Goal: Task Accomplishment & Management: Manage account settings

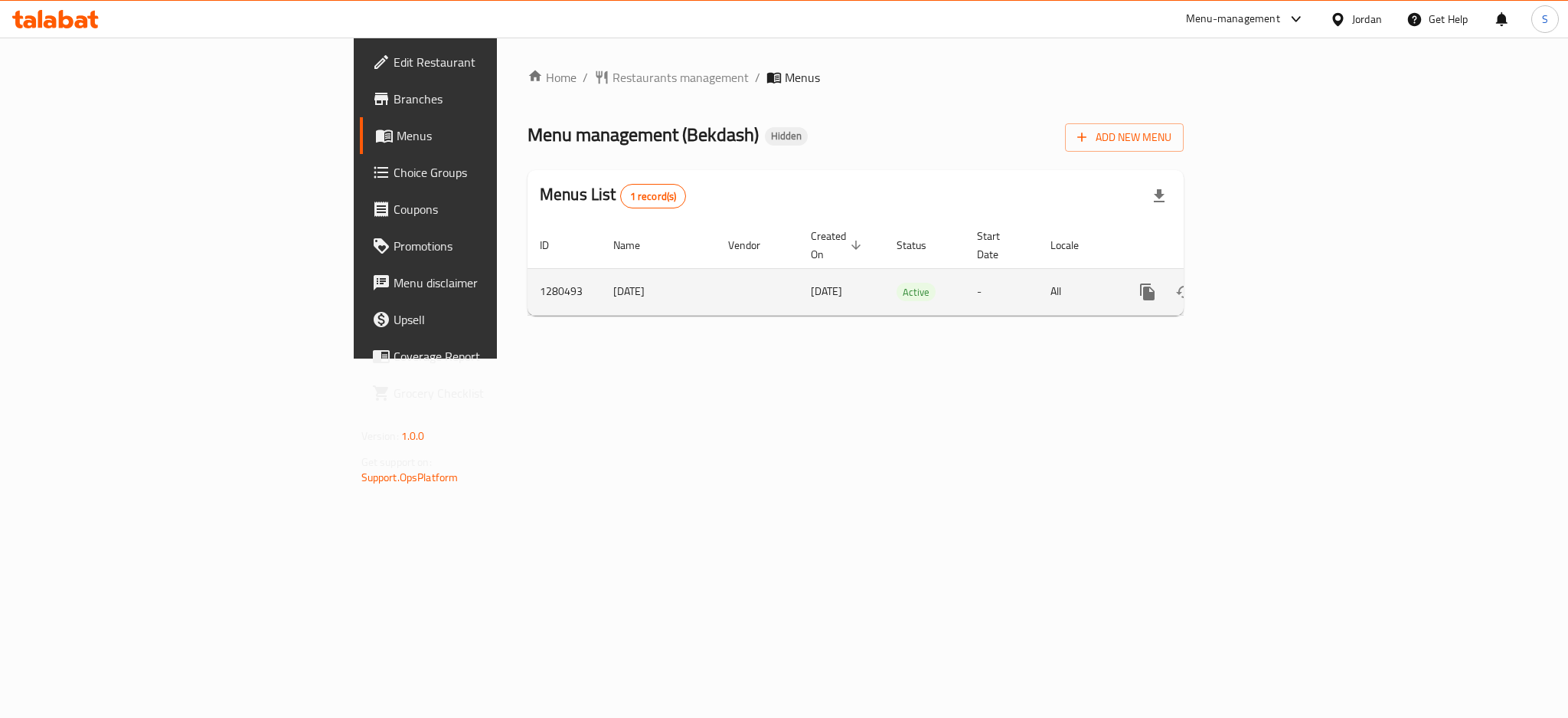
click at [1267, 283] on icon "enhanced table" at bounding box center [1257, 292] width 18 height 18
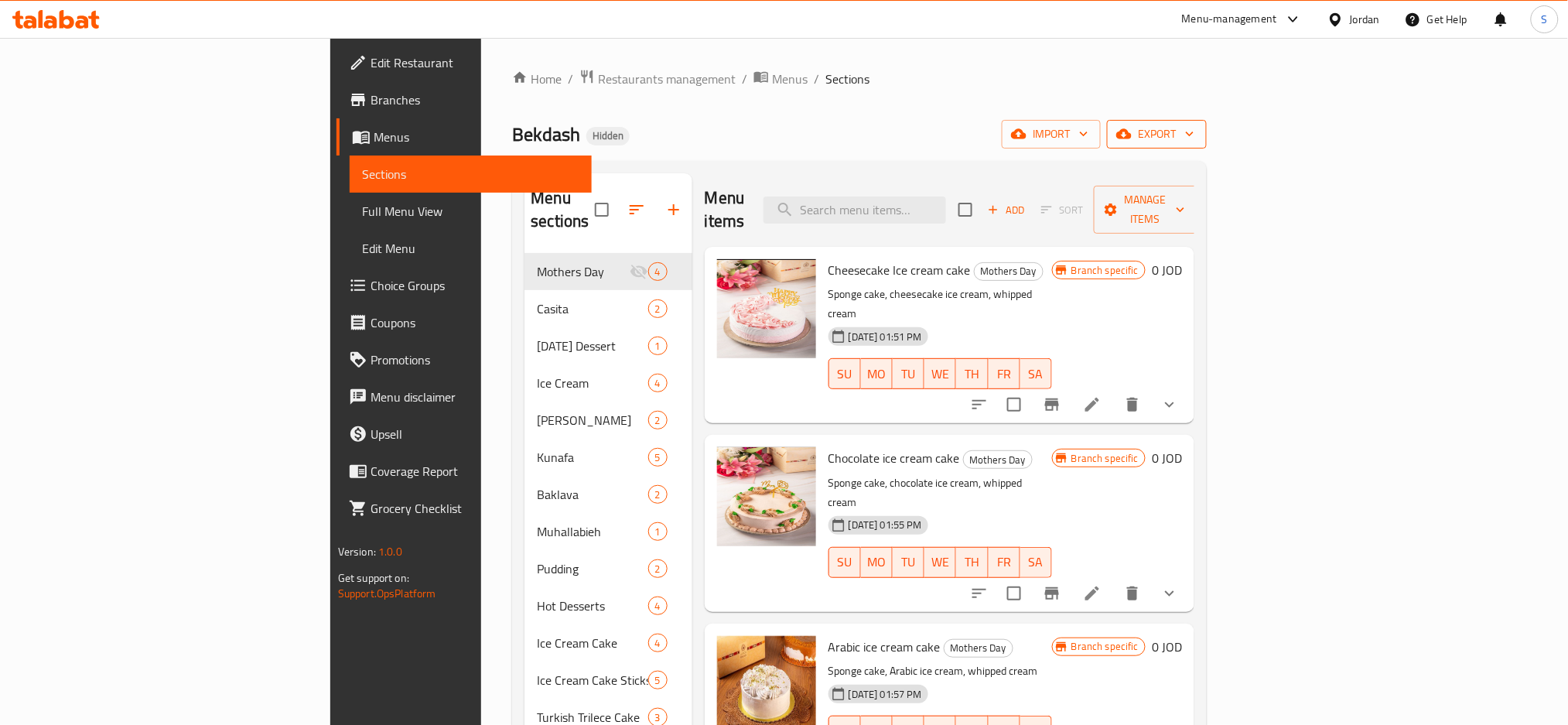
click at [1195, 135] on span "export" at bounding box center [1157, 134] width 75 height 19
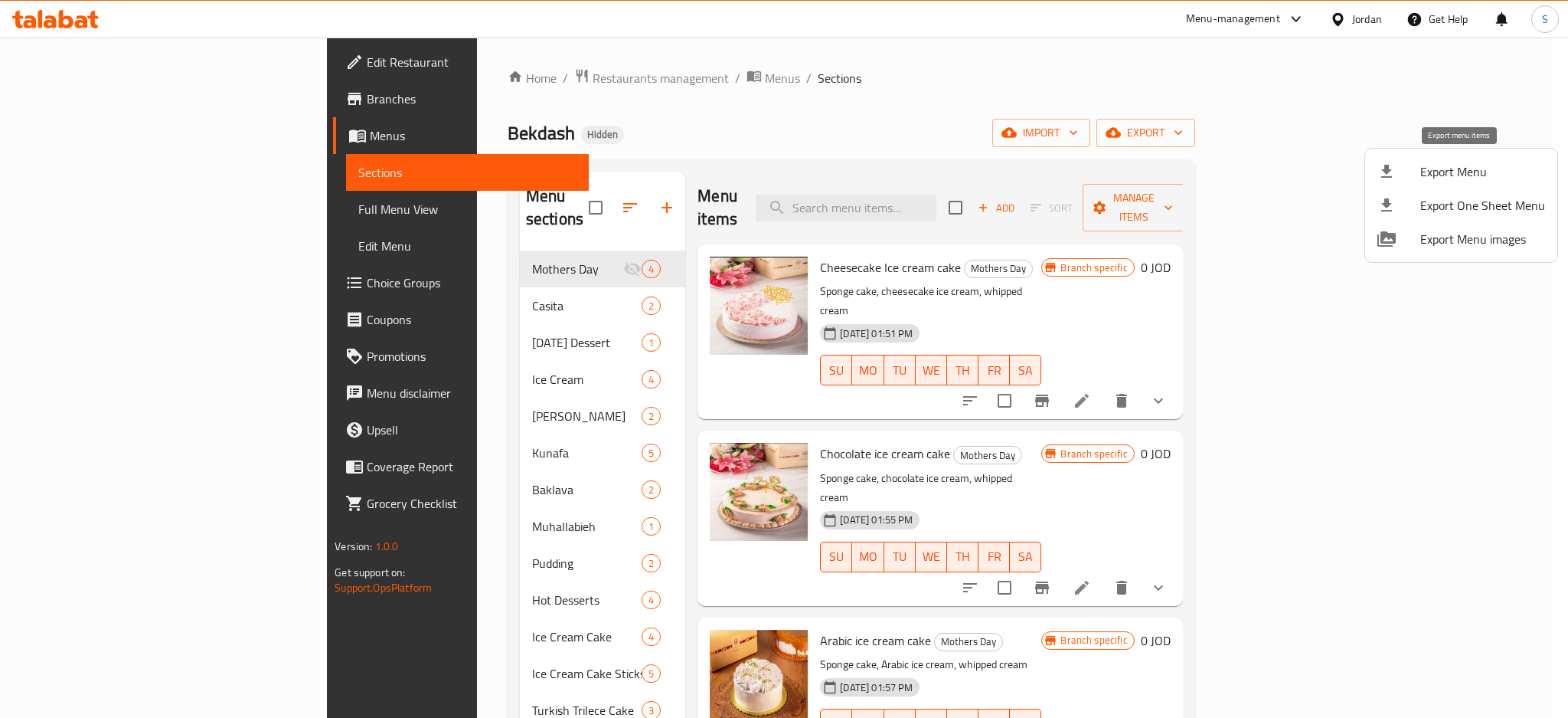
click at [1474, 171] on span "Export Menu" at bounding box center [1483, 171] width 125 height 18
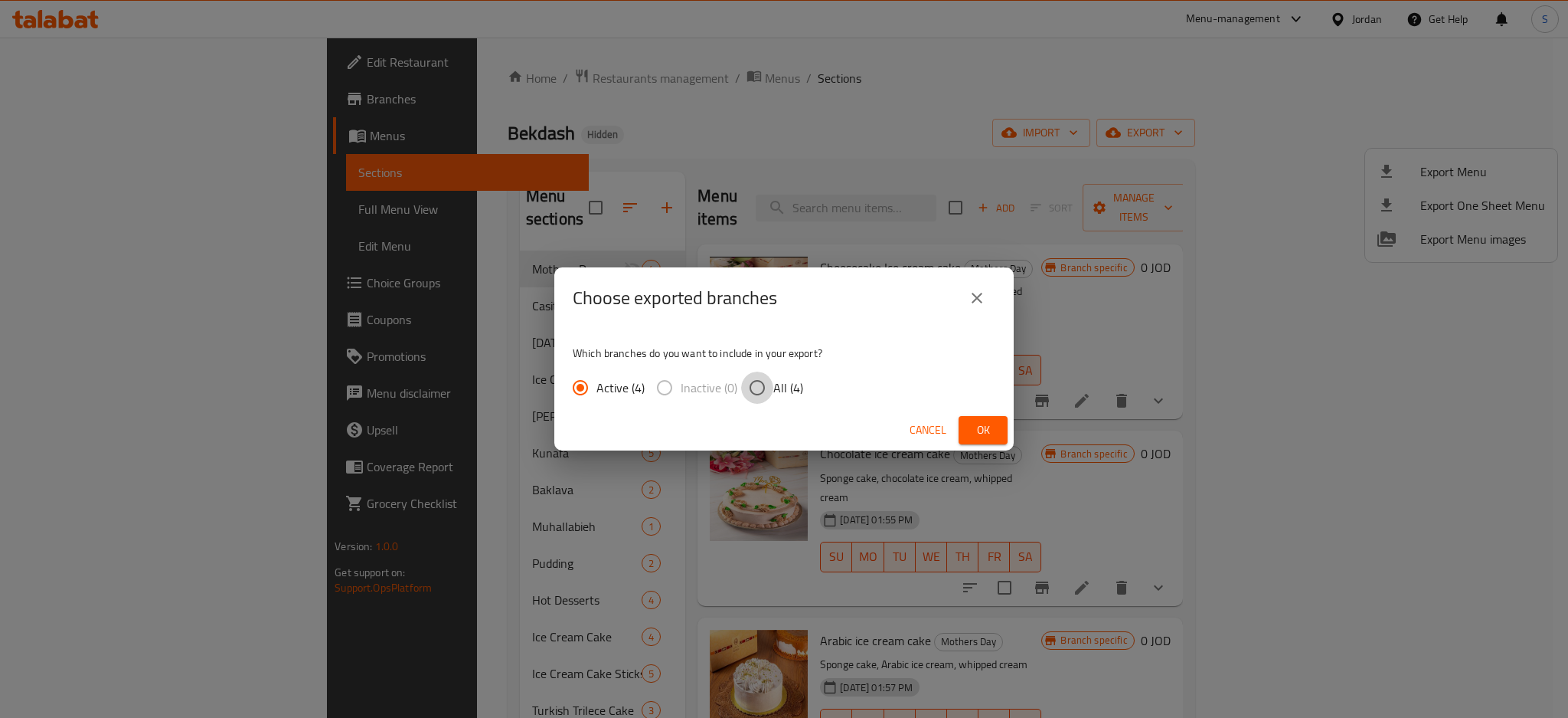
click at [771, 378] on input "All (4)" at bounding box center [757, 387] width 32 height 32
radio input "true"
click at [990, 423] on span "Ok" at bounding box center [982, 430] width 24 height 19
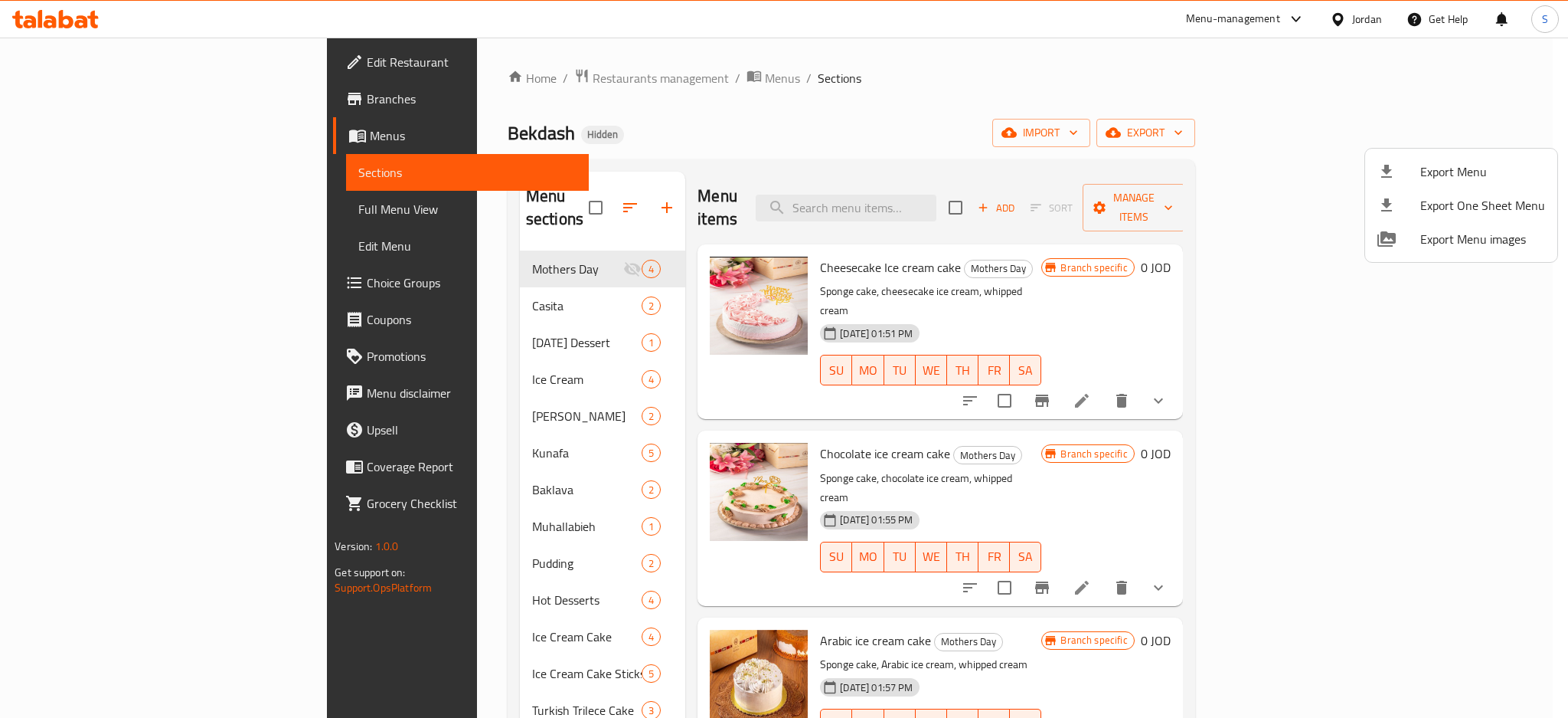
drag, startPoint x: 443, startPoint y: 80, endPoint x: 448, endPoint y: 96, distance: 16.8
click at [443, 79] on div at bounding box center [784, 359] width 1568 height 718
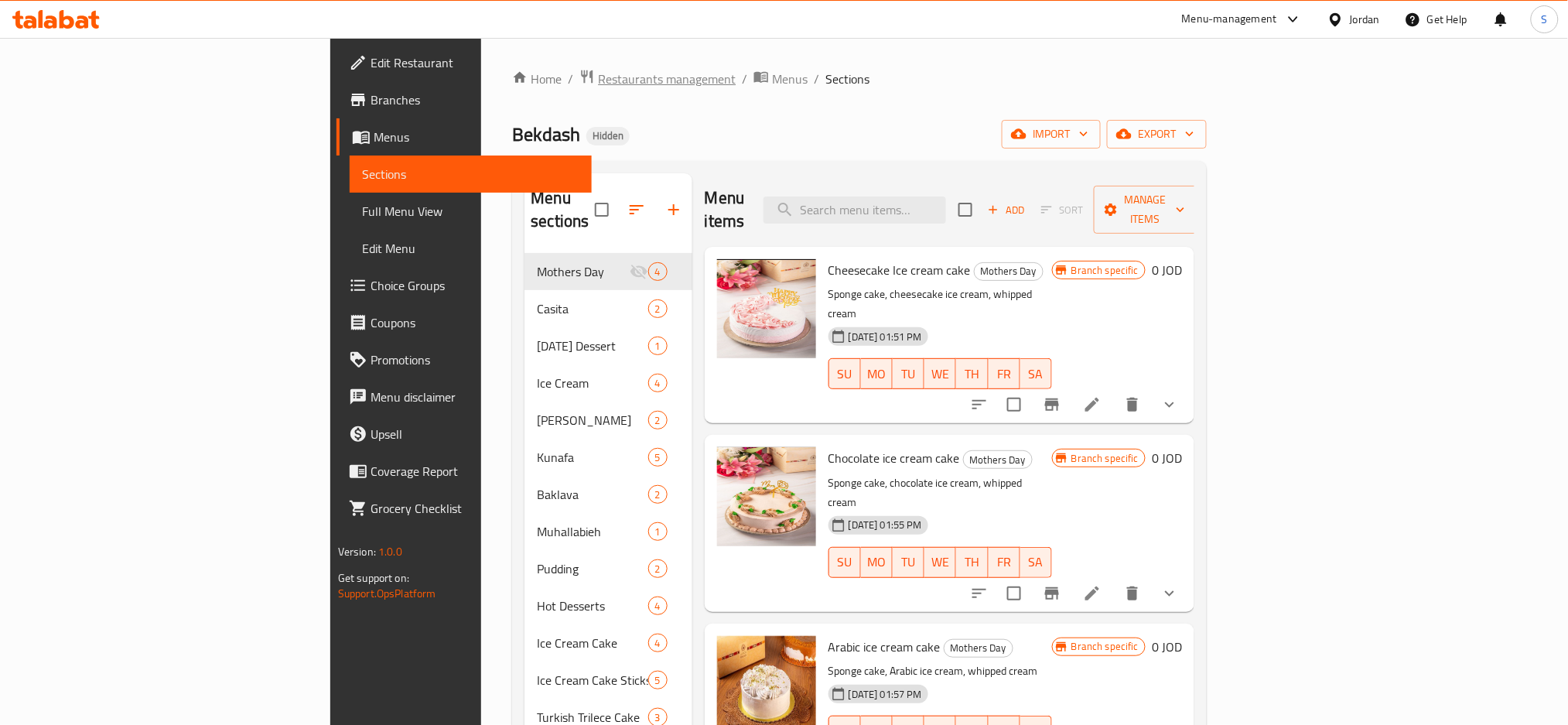
click at [598, 74] on span "Restaurants management" at bounding box center [667, 79] width 138 height 18
click at [370, 65] on span "Edit Restaurant" at bounding box center [475, 62] width 210 height 18
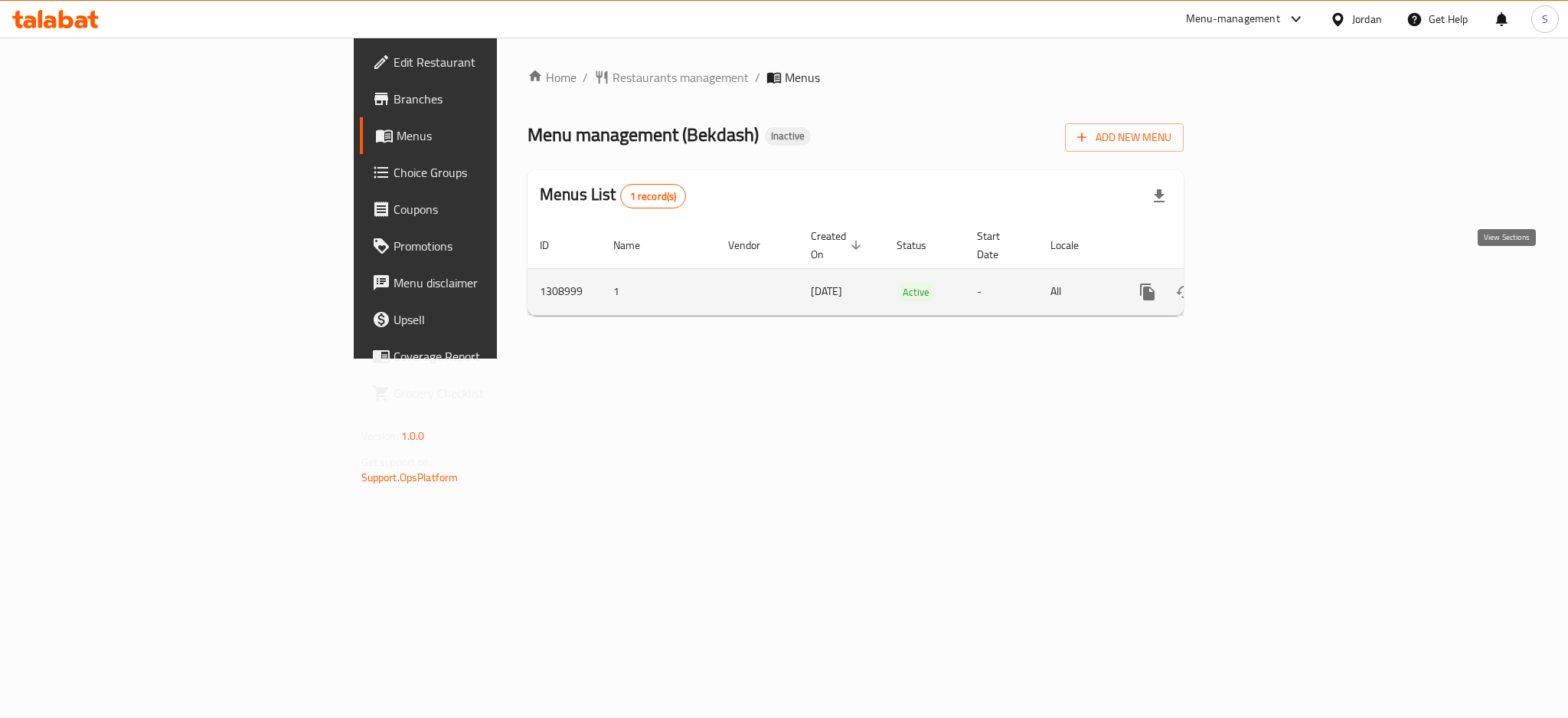
click at [1267, 283] on icon "enhanced table" at bounding box center [1257, 292] width 18 height 18
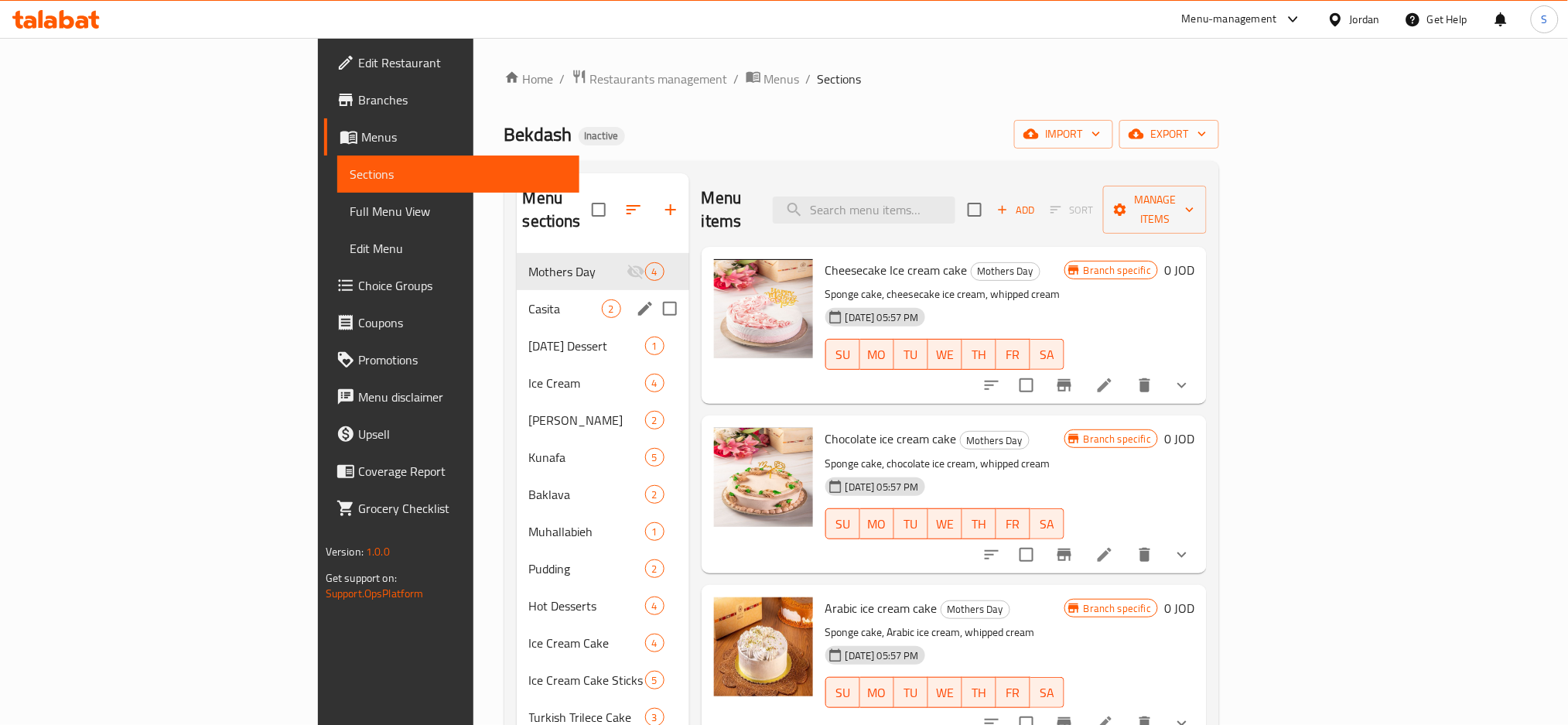
click at [529, 299] on span "Casita" at bounding box center [565, 308] width 73 height 18
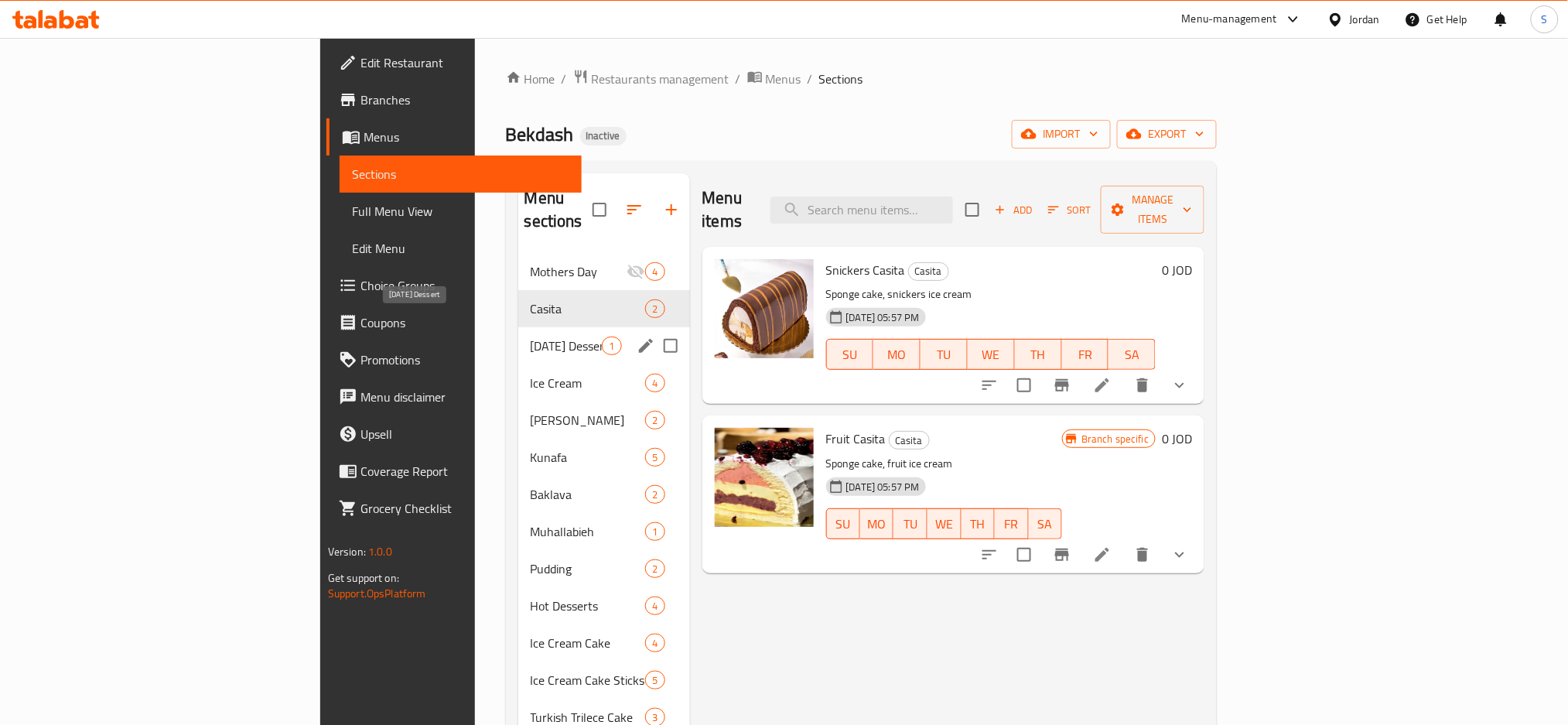
click at [531, 336] on span "[DATE] Dessert" at bounding box center [567, 345] width 72 height 18
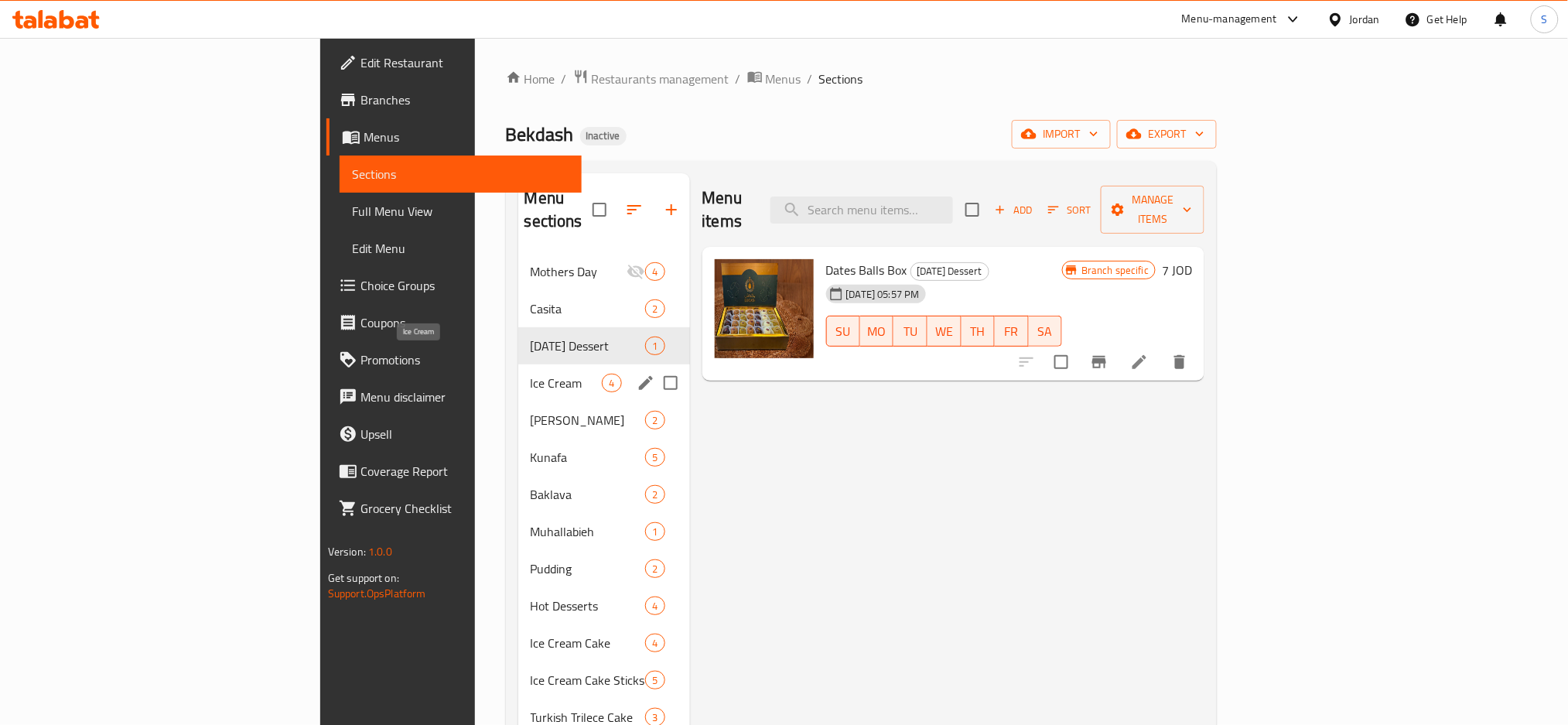
click at [531, 373] on span "Ice Cream" at bounding box center [567, 382] width 72 height 18
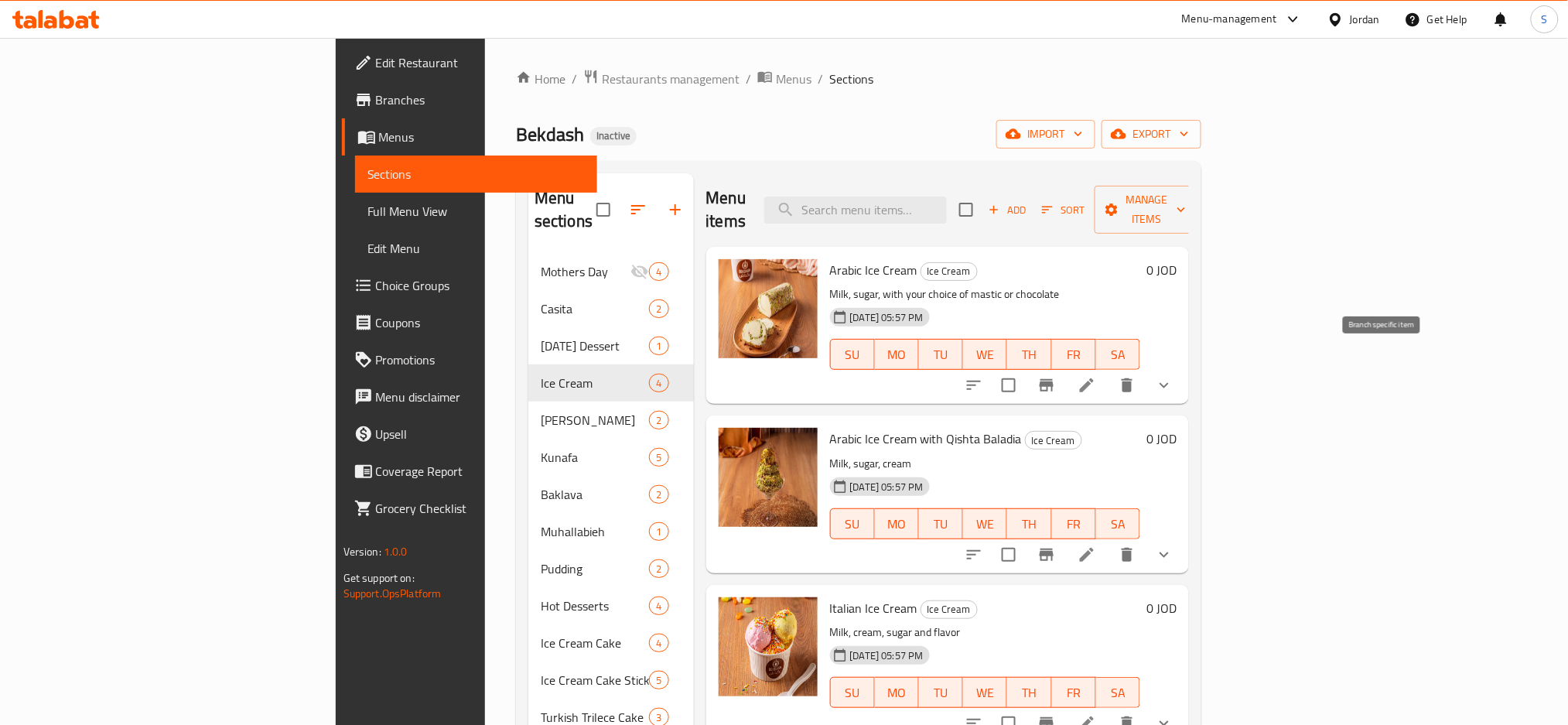
click at [1054, 379] on icon "Branch-specific-item" at bounding box center [1047, 385] width 14 height 13
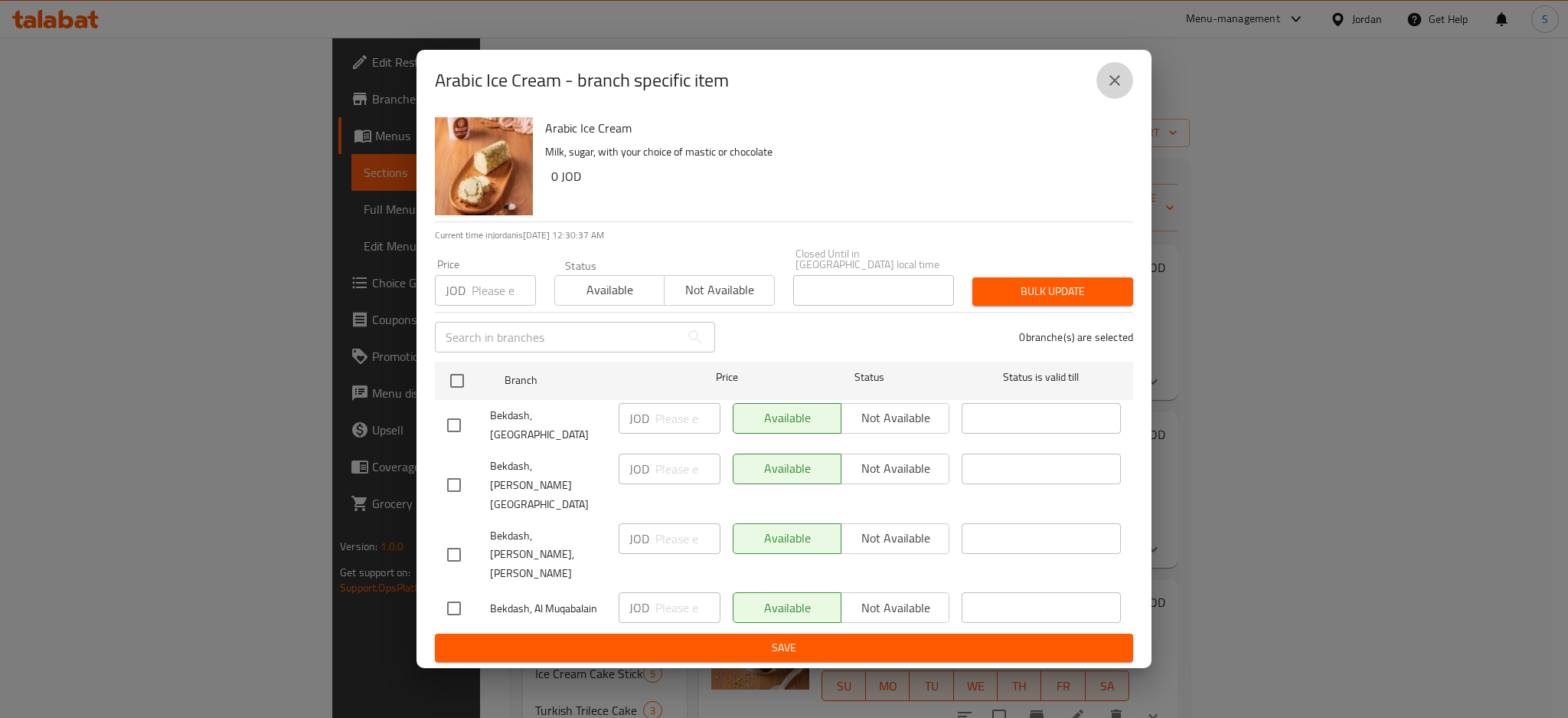
click at [1122, 90] on icon "close" at bounding box center [1114, 80] width 18 height 18
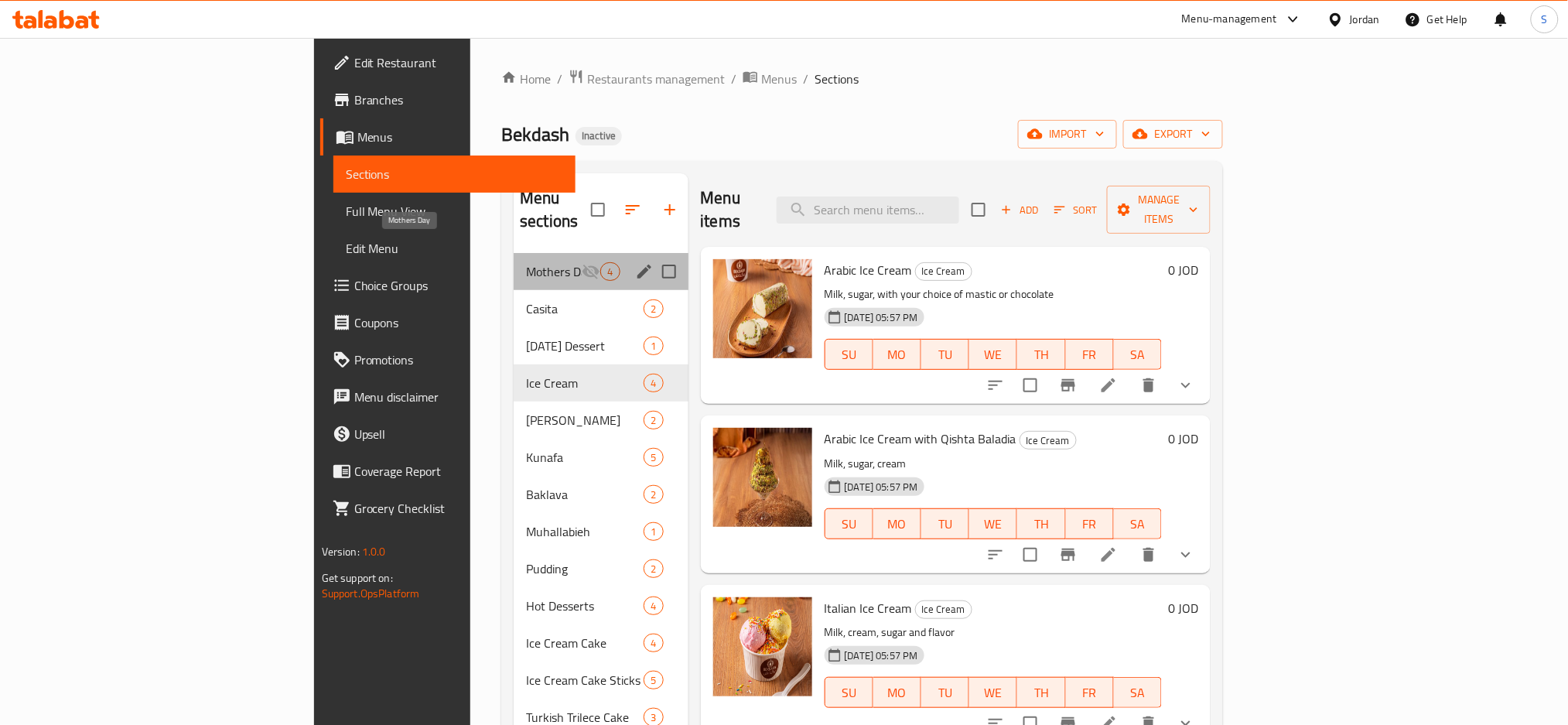
click at [526, 262] on span "Mothers Day" at bounding box center [553, 271] width 55 height 18
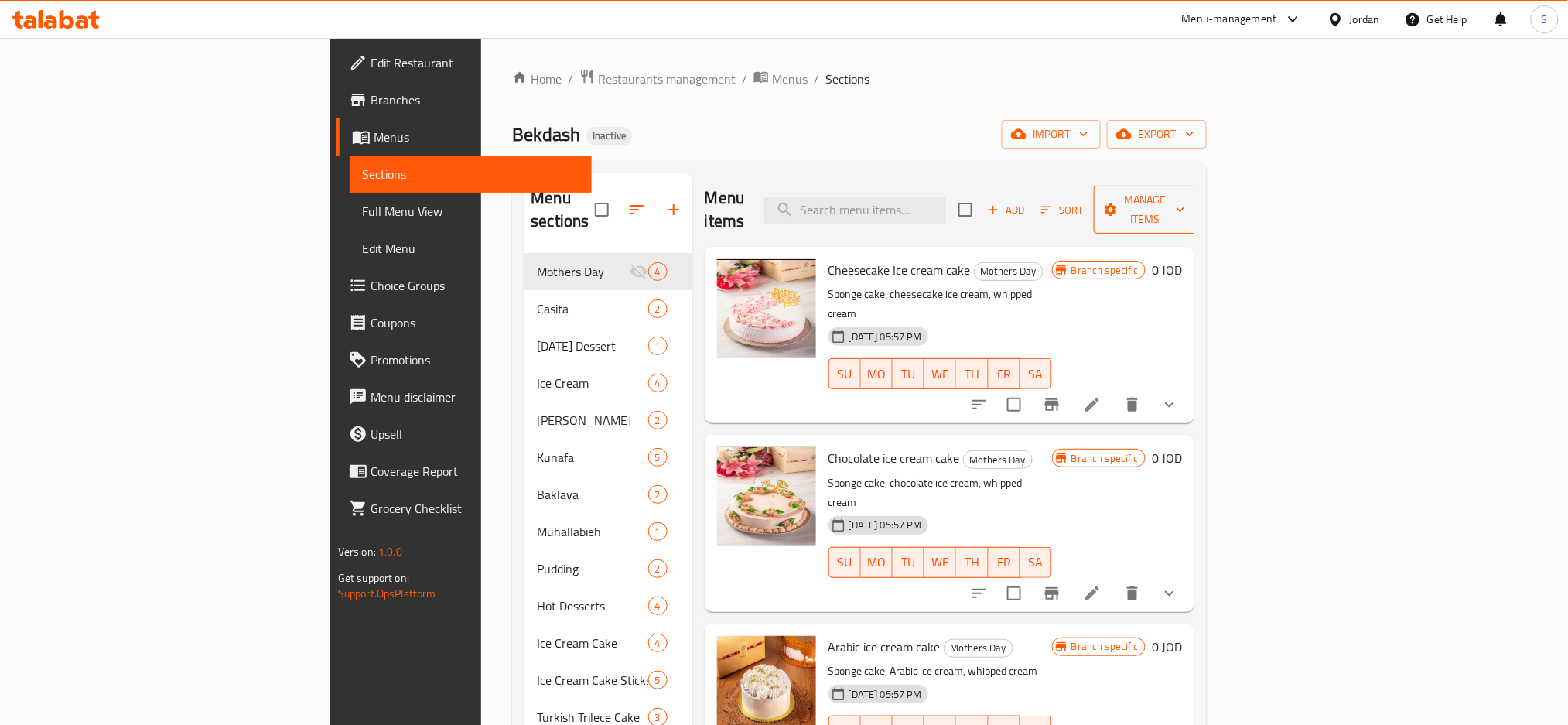
click at [1189, 202] on icon "button" at bounding box center [1181, 210] width 16 height 16
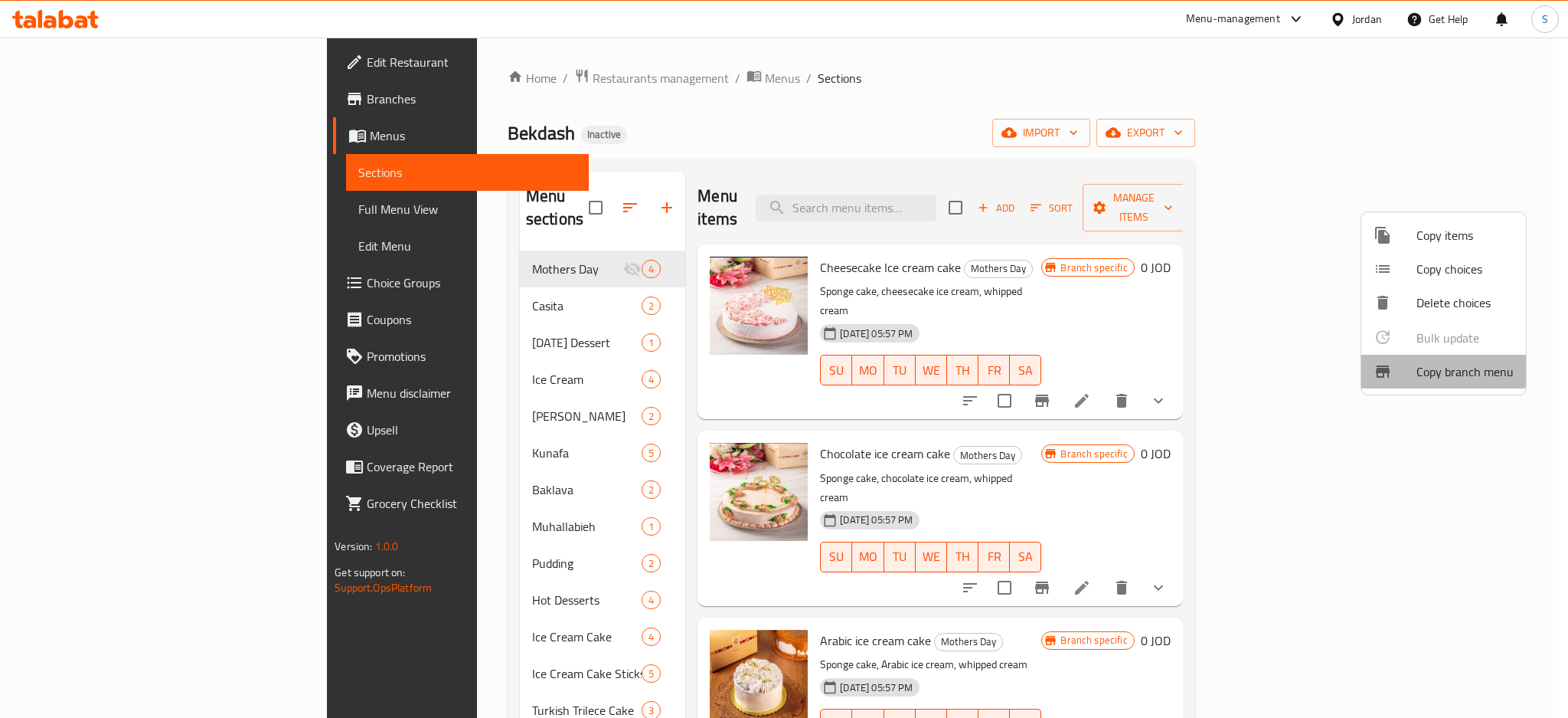
click at [1437, 368] on span "Copy branch menu" at bounding box center [1465, 372] width 97 height 18
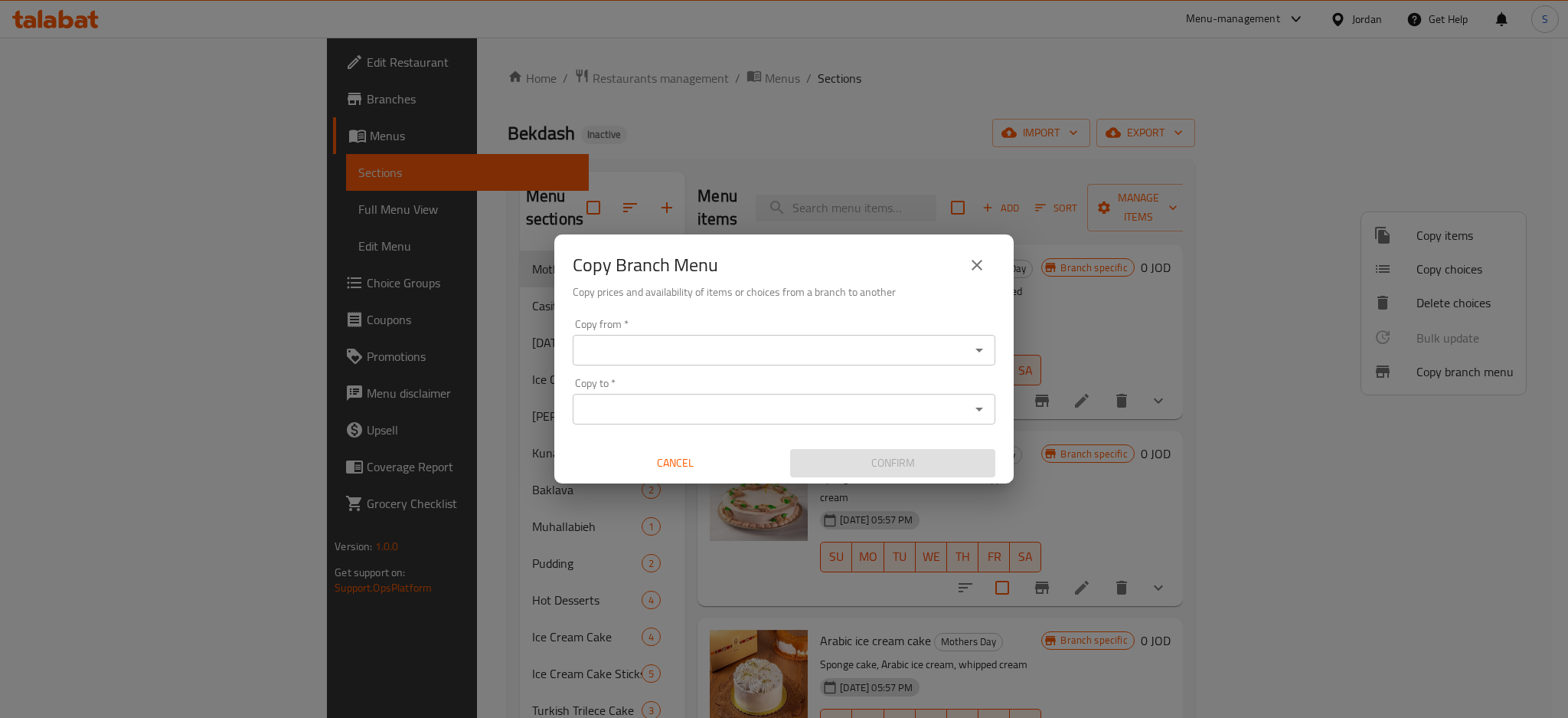
click at [980, 343] on icon "Open" at bounding box center [979, 349] width 18 height 18
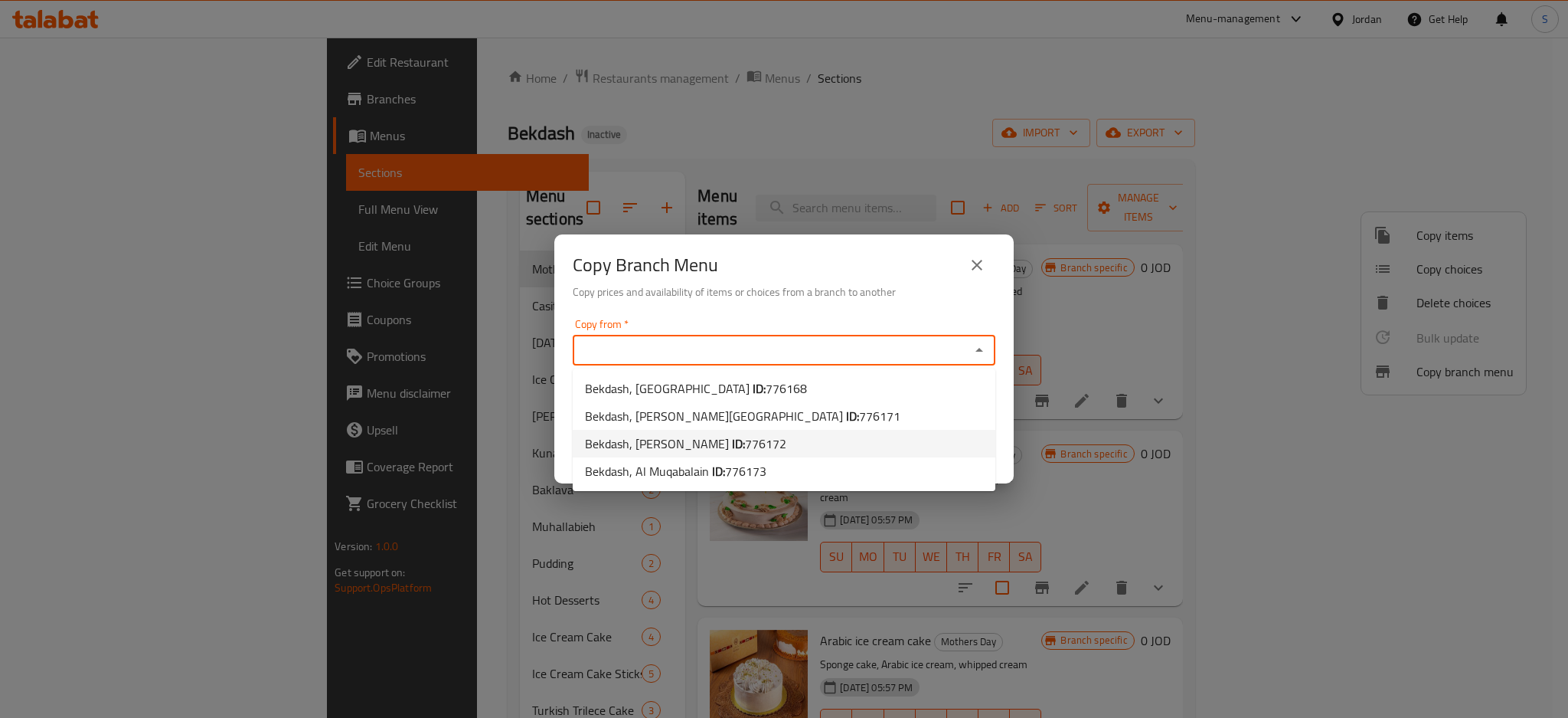
click at [732, 438] on b "ID:" at bounding box center [739, 444] width 13 height 23
type input "Bekdash, Al Swaifyeh"
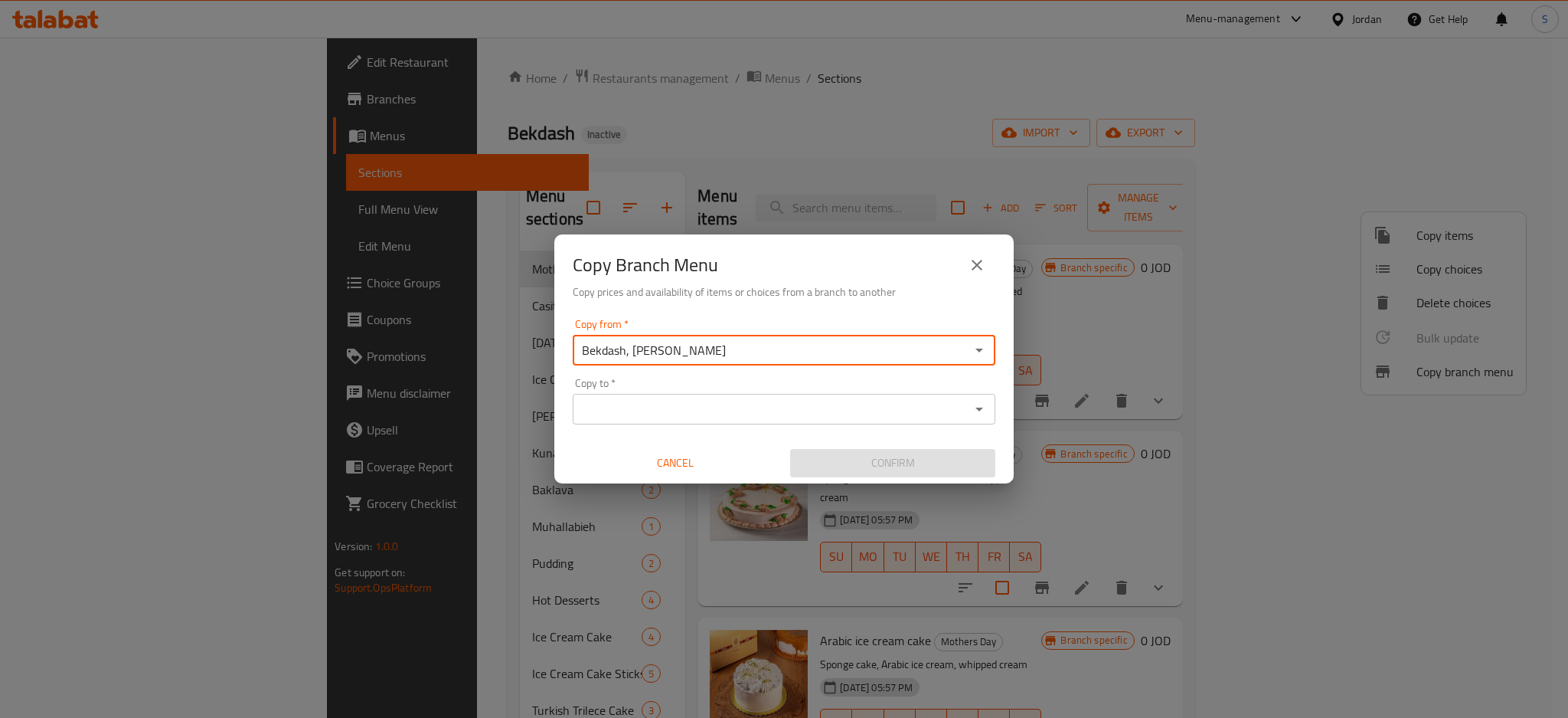
click at [952, 409] on input "Copy to   *" at bounding box center [771, 409] width 389 height 21
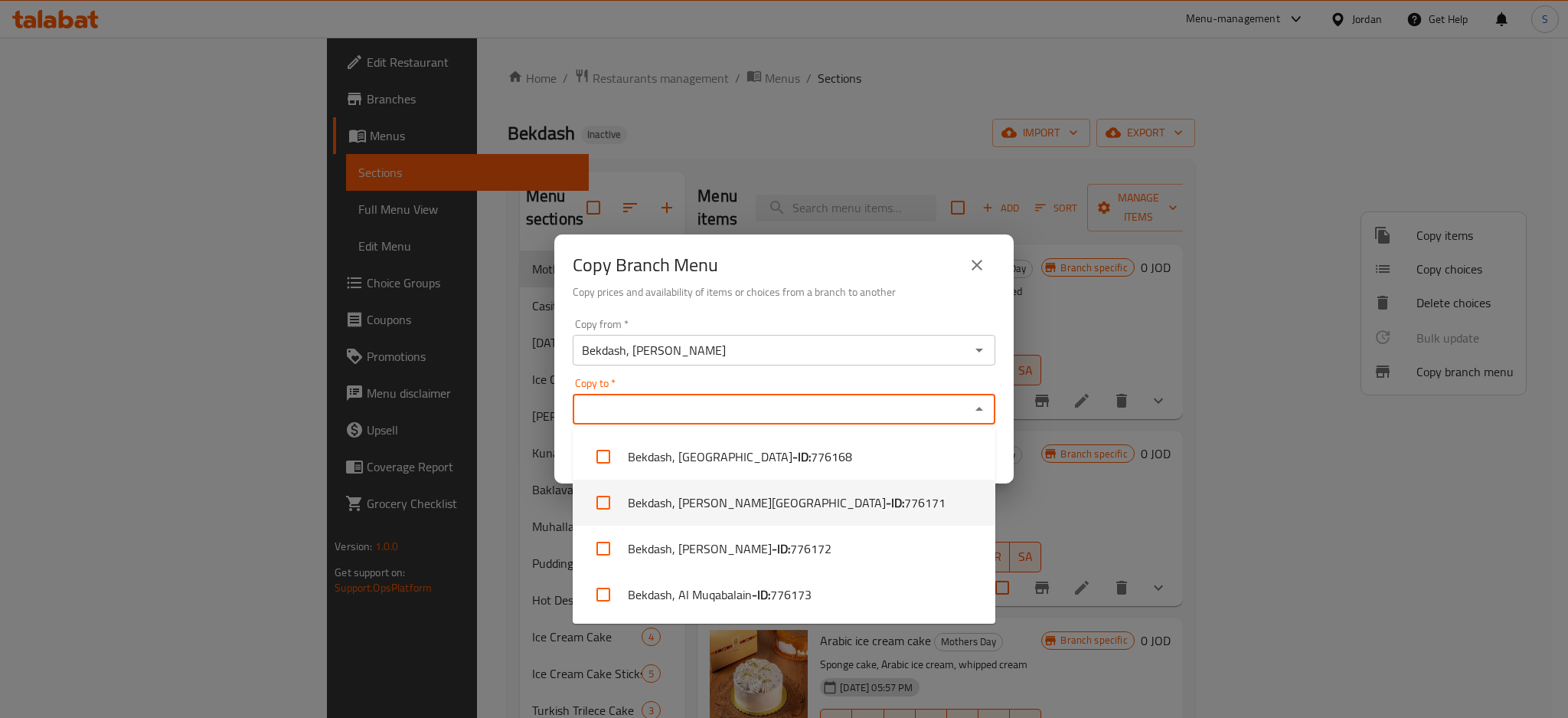
click at [600, 500] on input "checkbox" at bounding box center [603, 502] width 37 height 37
checkbox input "true"
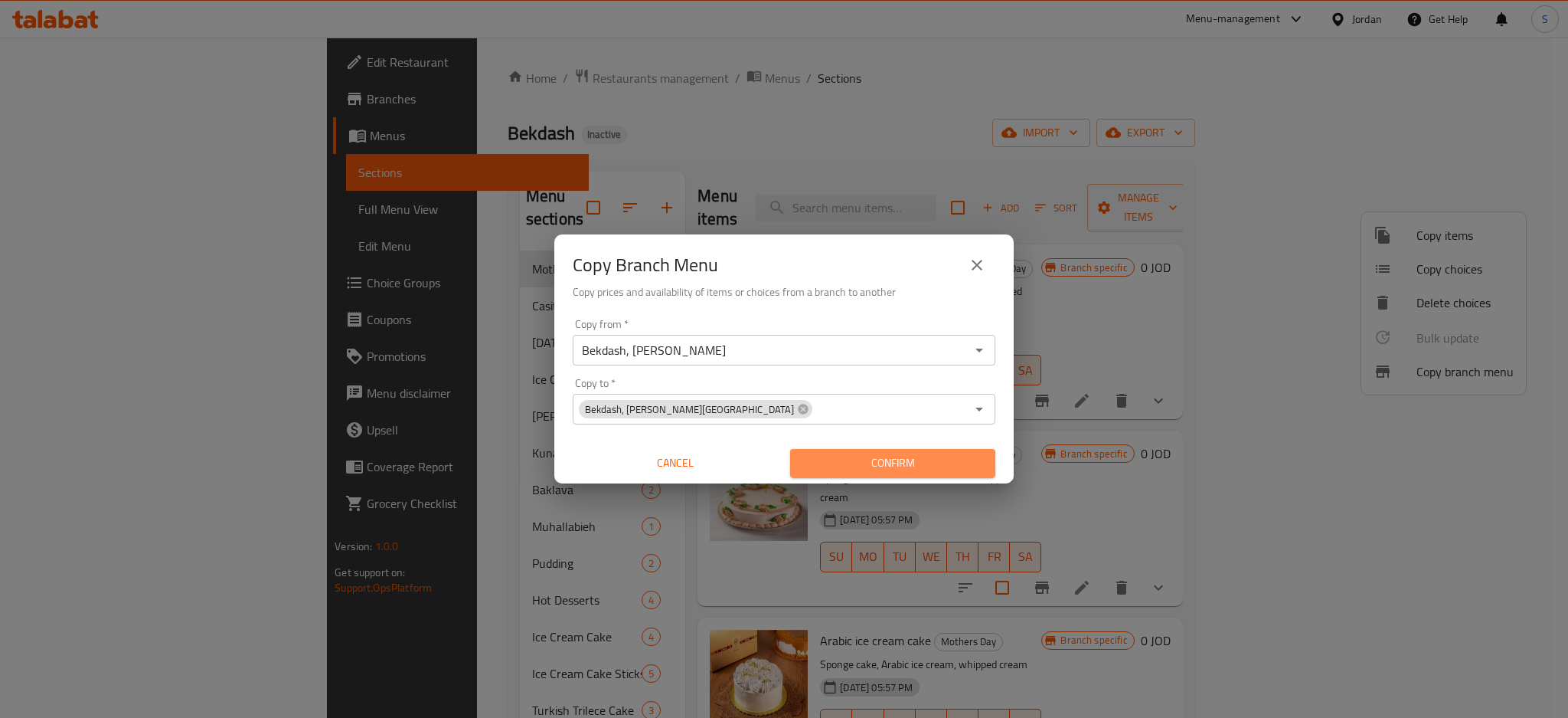
click at [911, 464] on span "Confirm" at bounding box center [893, 463] width 181 height 19
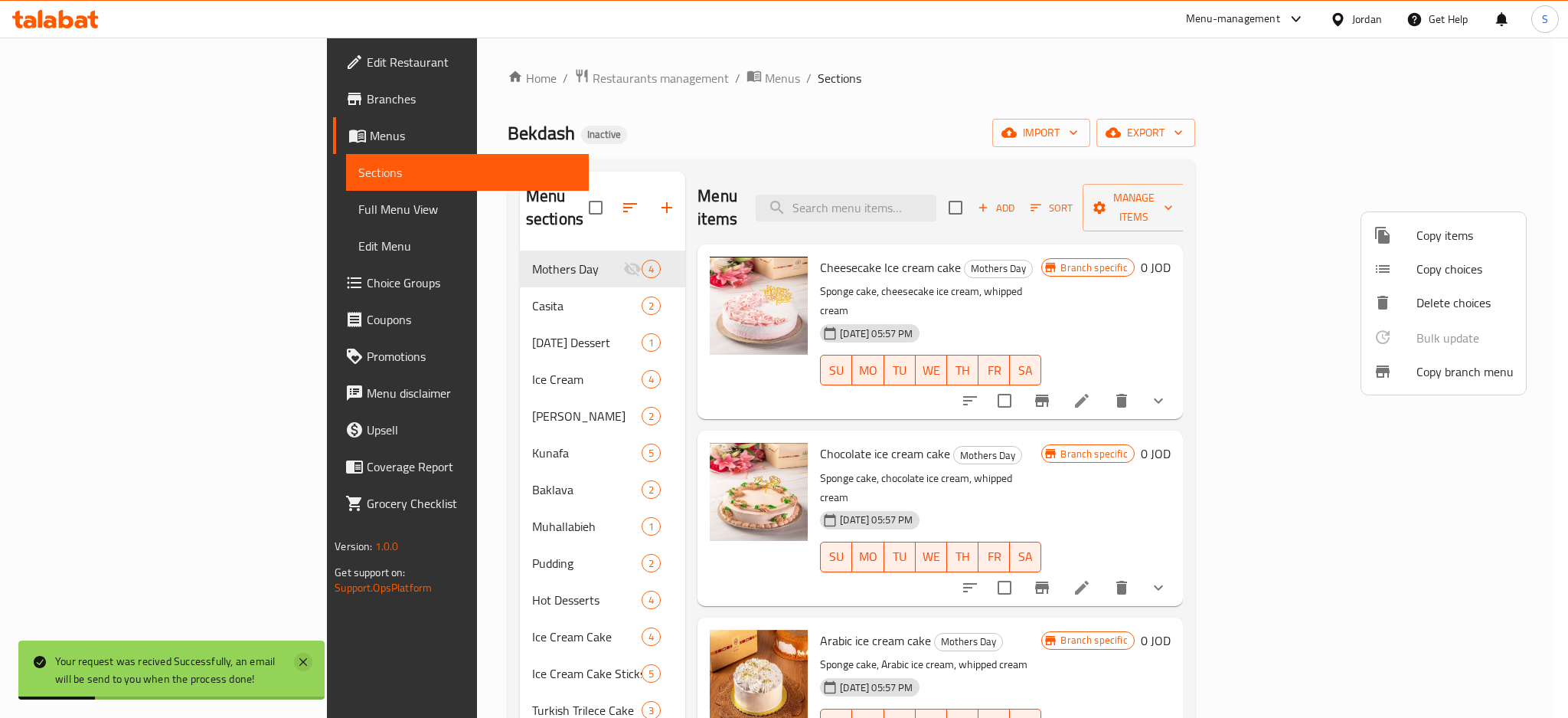
click at [302, 661] on icon at bounding box center [303, 662] width 8 height 8
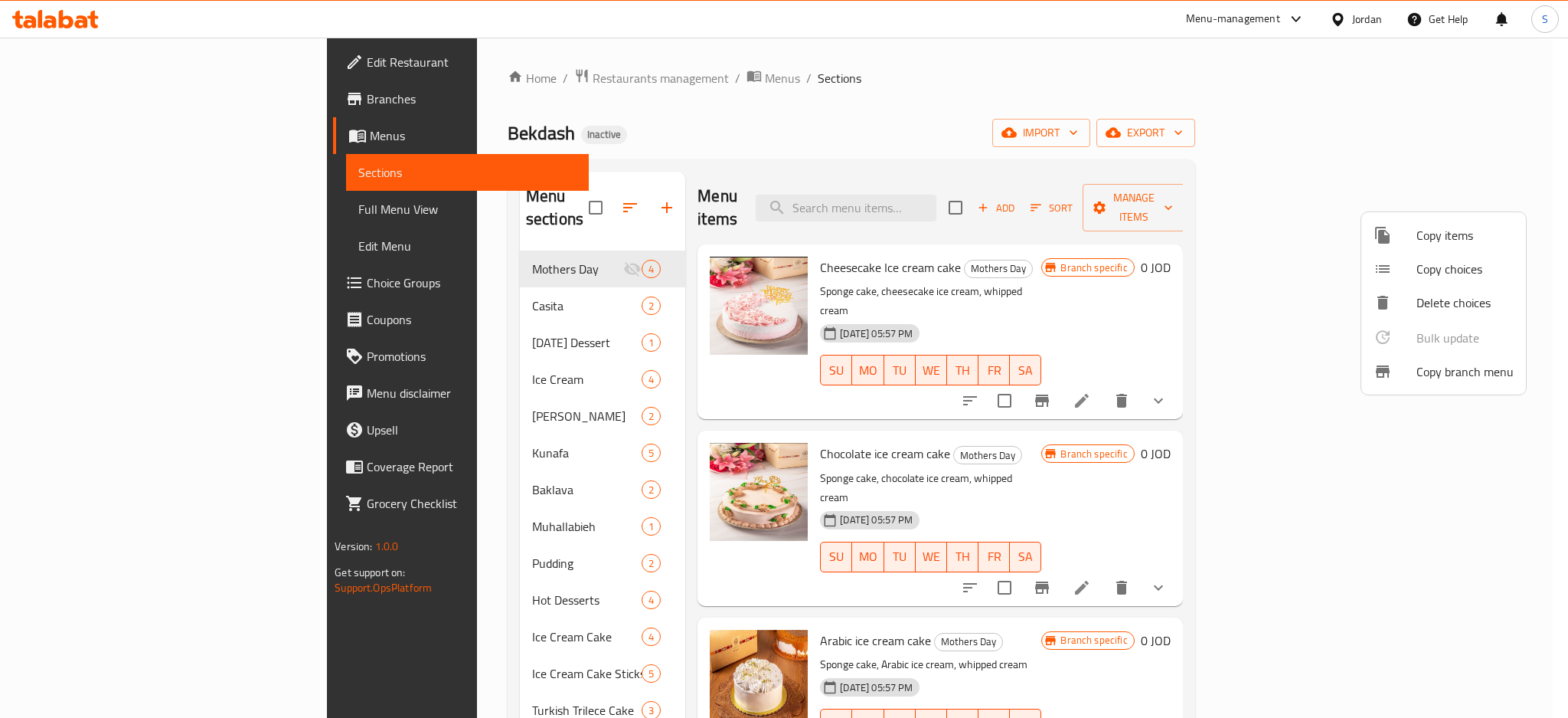
click at [887, 114] on div at bounding box center [784, 359] width 1568 height 718
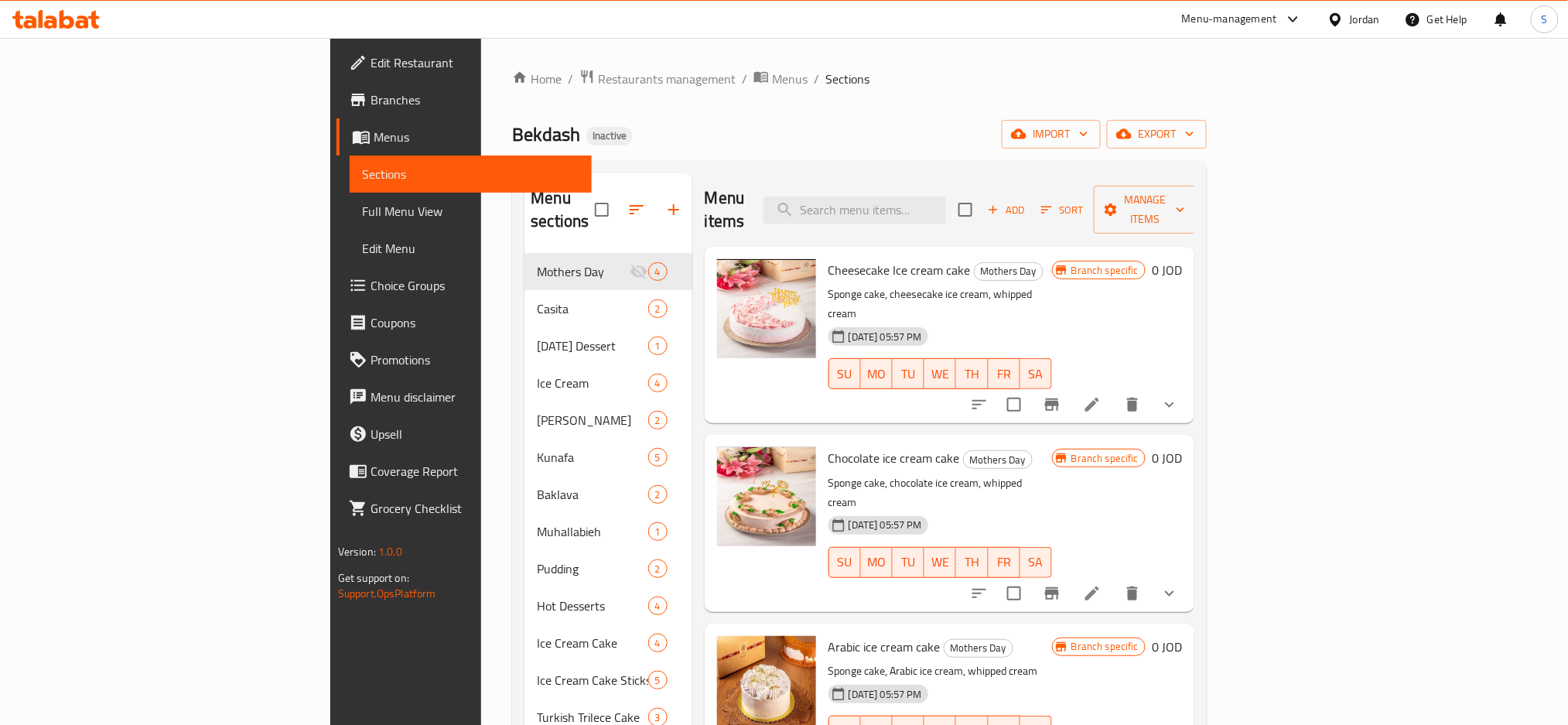
click at [772, 78] on span "Menus" at bounding box center [789, 79] width 36 height 18
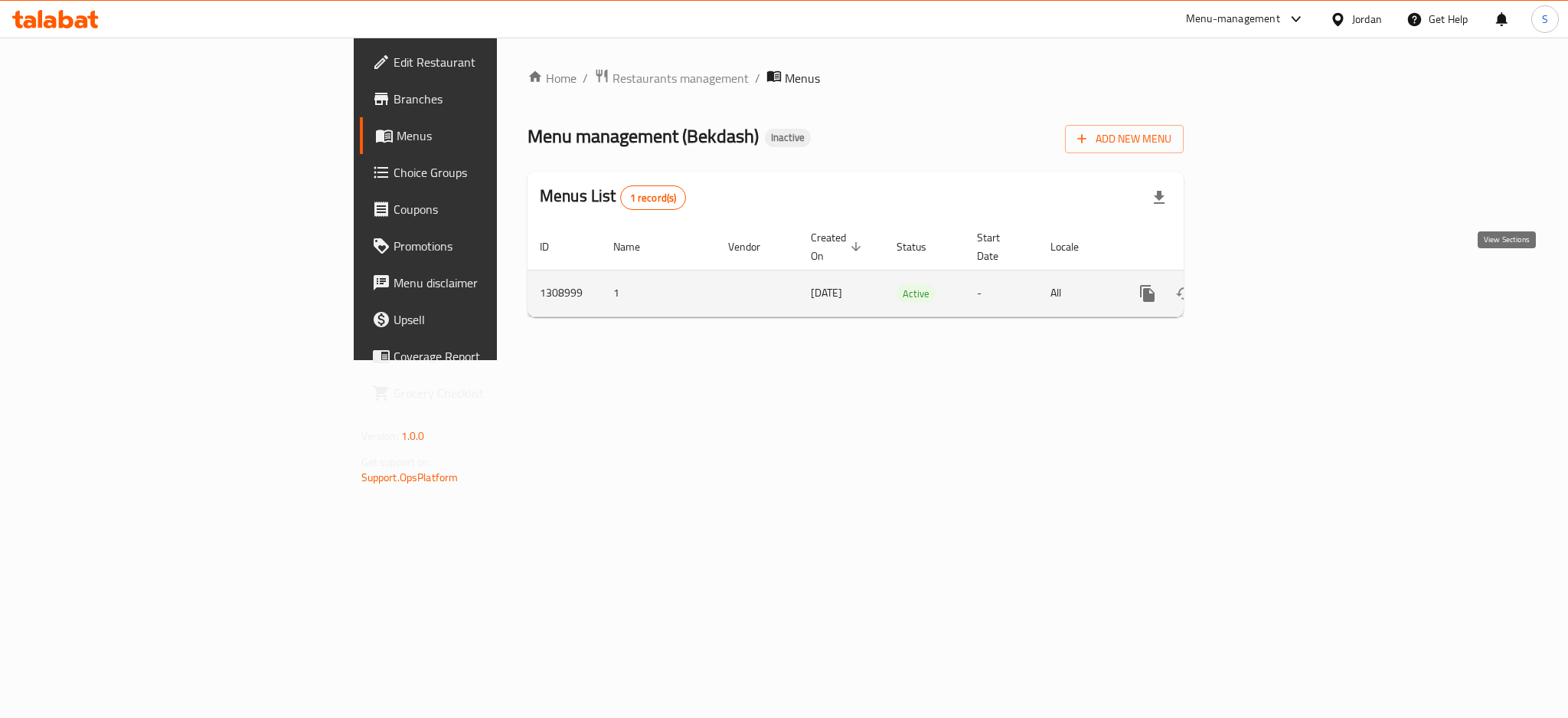
click at [1267, 284] on icon "enhanced table" at bounding box center [1257, 293] width 18 height 18
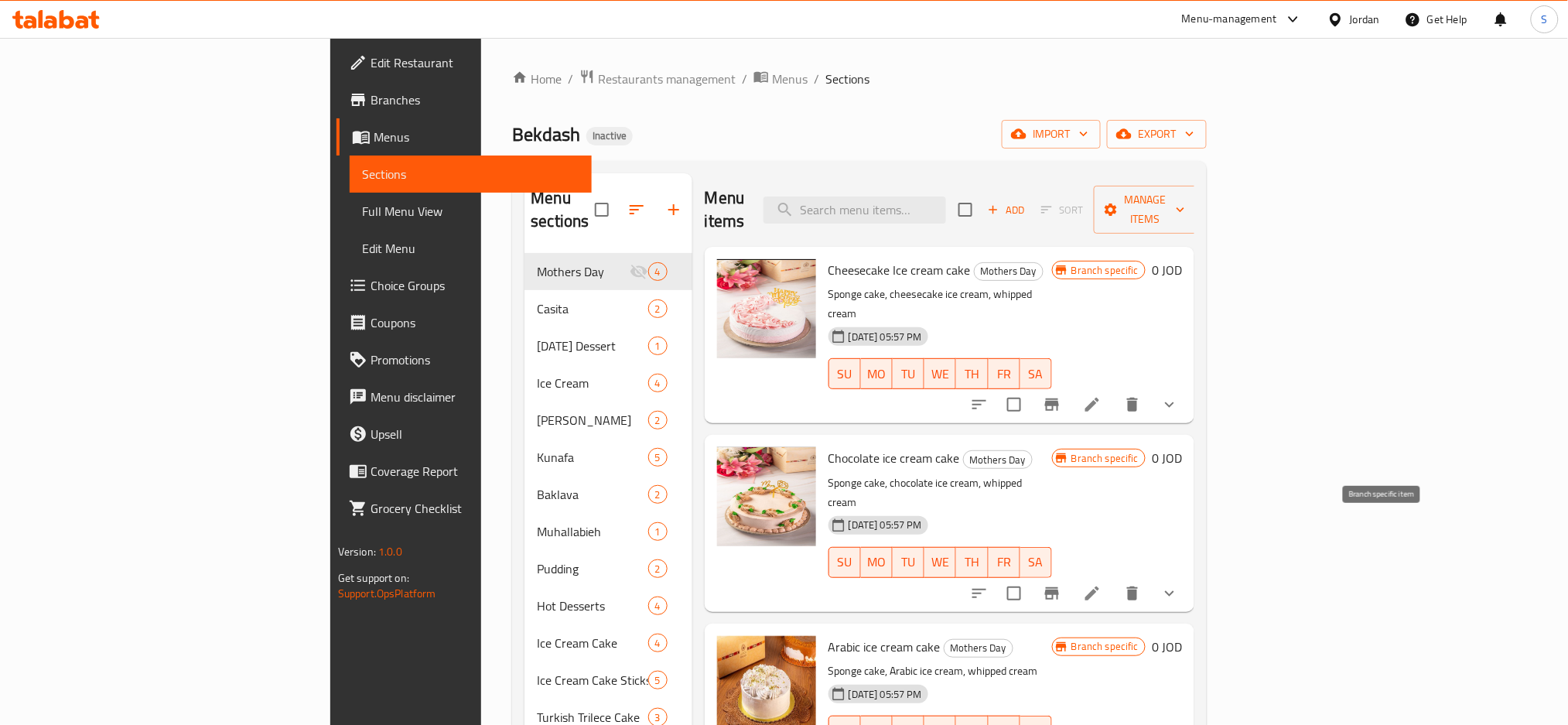
click at [1071, 574] on button "Branch-specific-item" at bounding box center [1052, 593] width 37 height 37
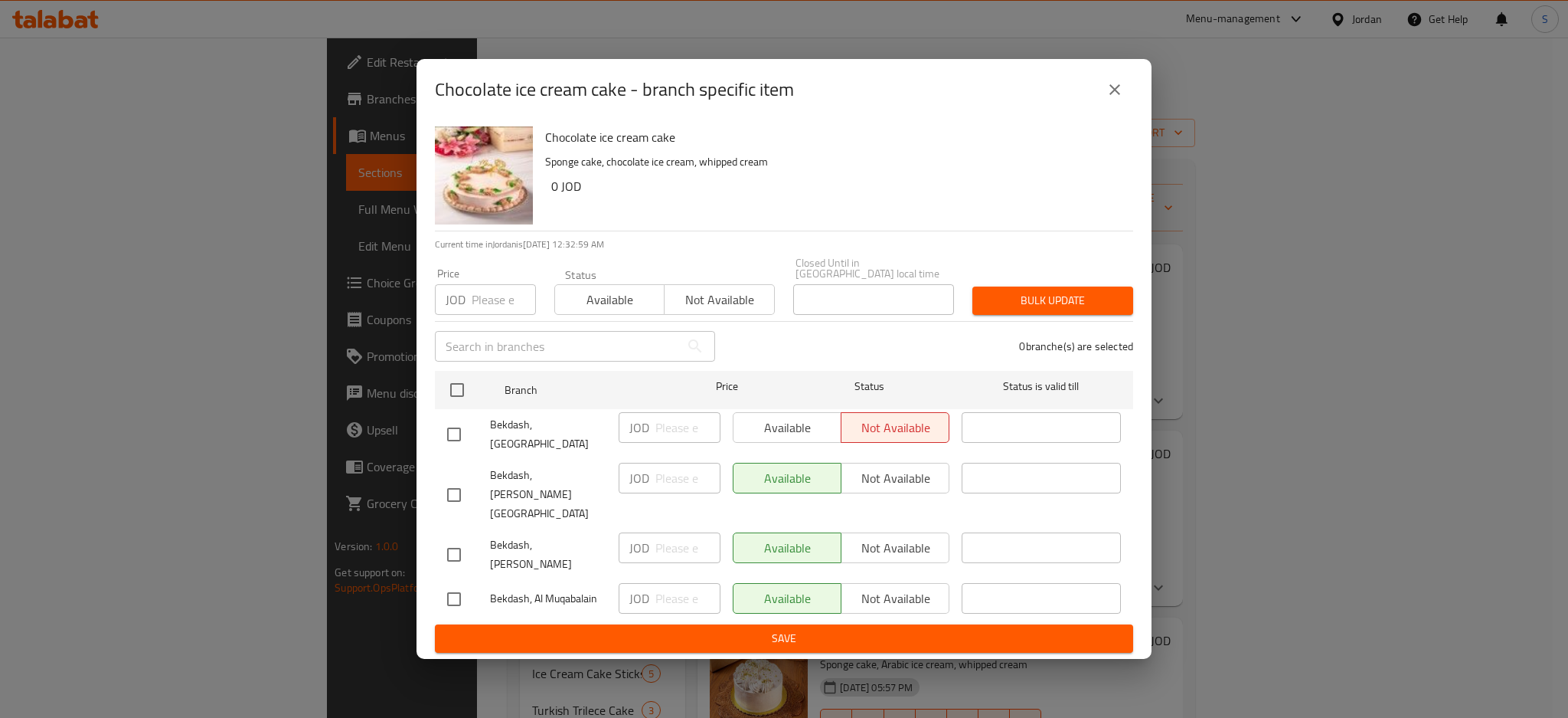
click at [1123, 99] on icon "close" at bounding box center [1114, 90] width 18 height 18
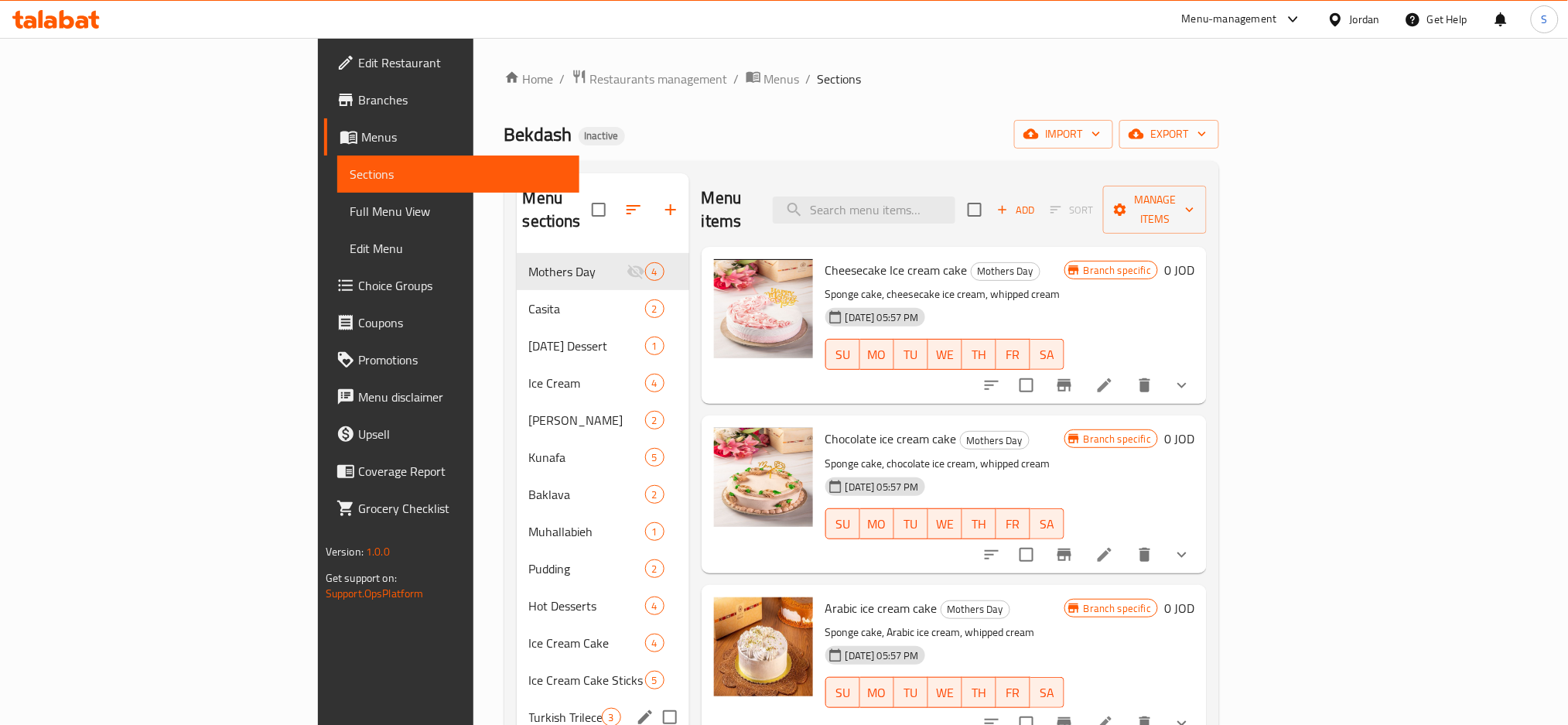
scroll to position [217, 0]
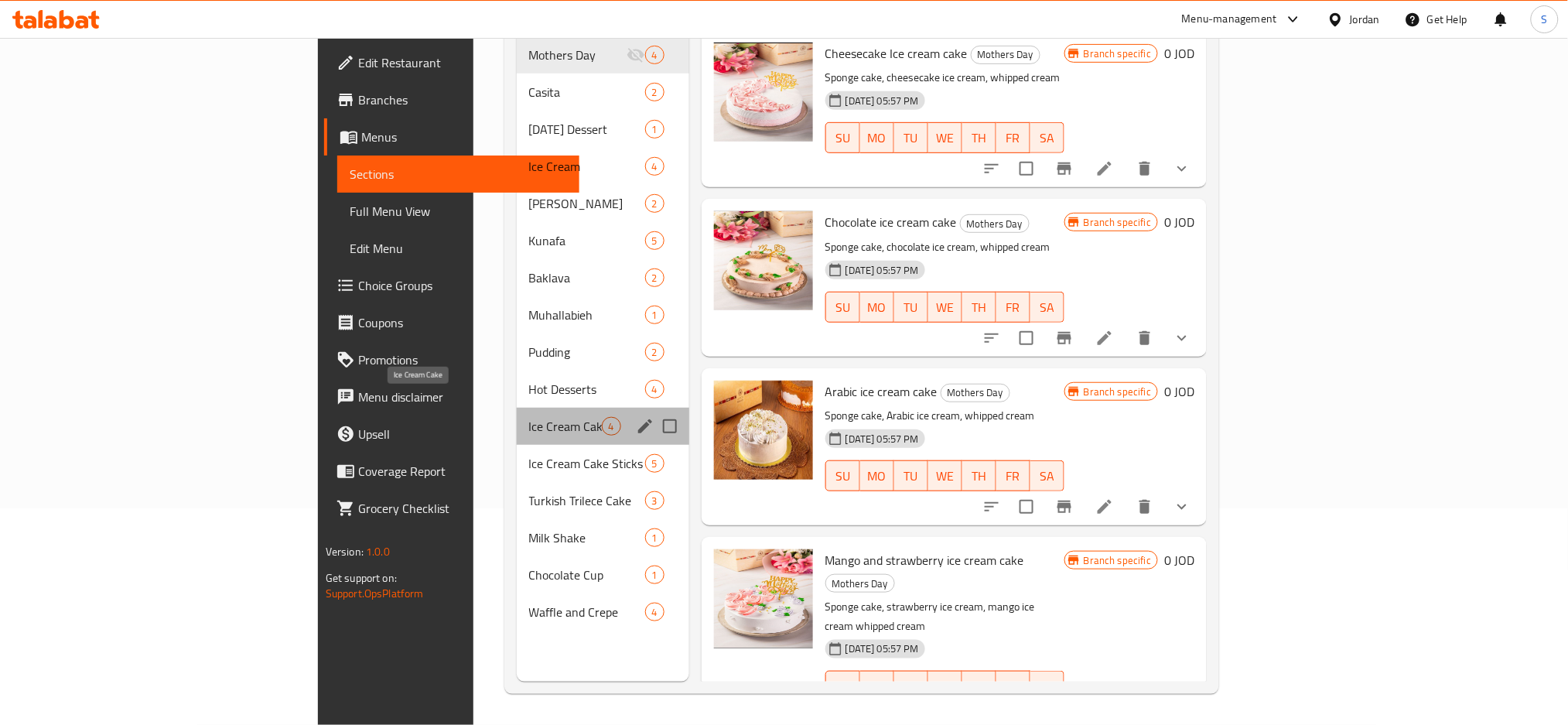
click at [529, 417] on span "Ice Cream Cake" at bounding box center [565, 426] width 73 height 18
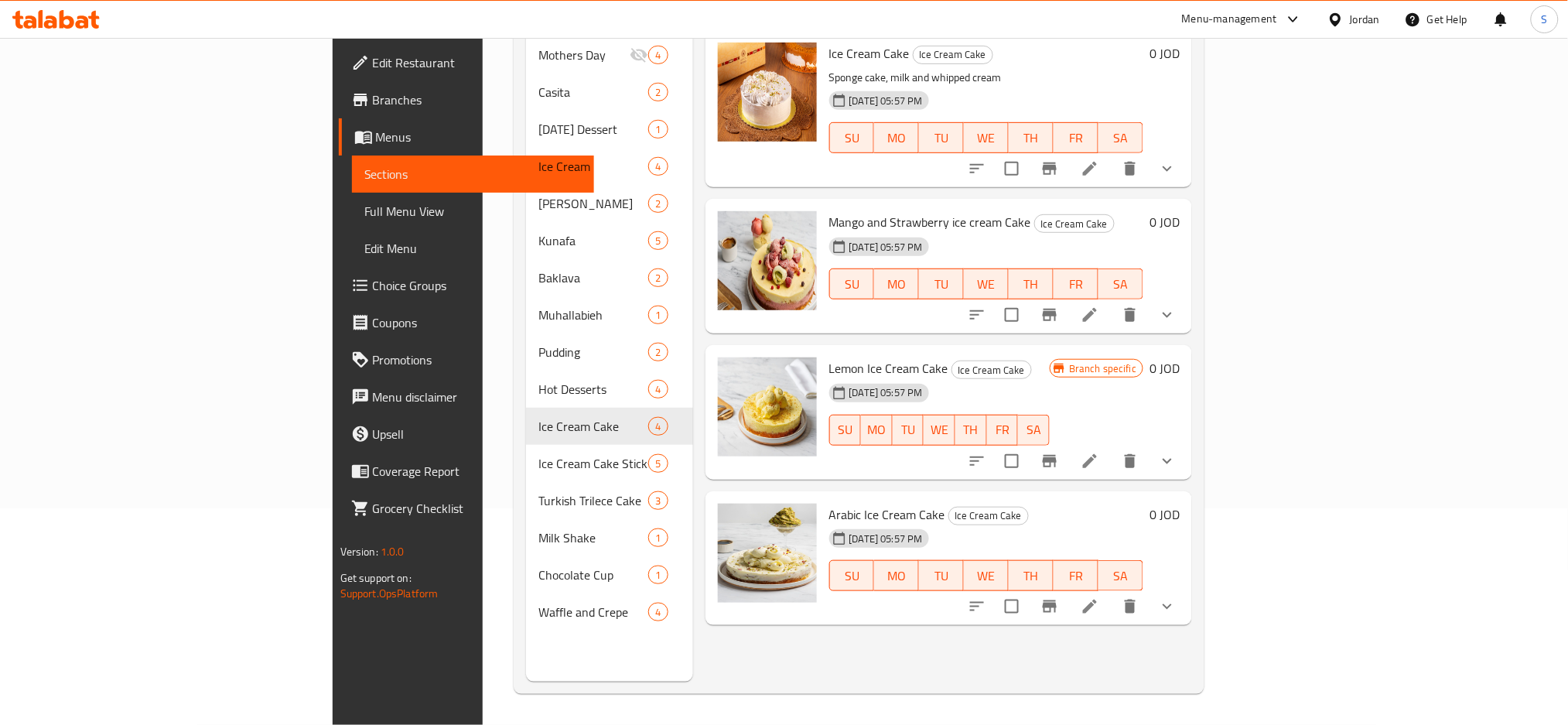
click at [1057, 455] on icon "Branch-specific-item" at bounding box center [1050, 461] width 14 height 13
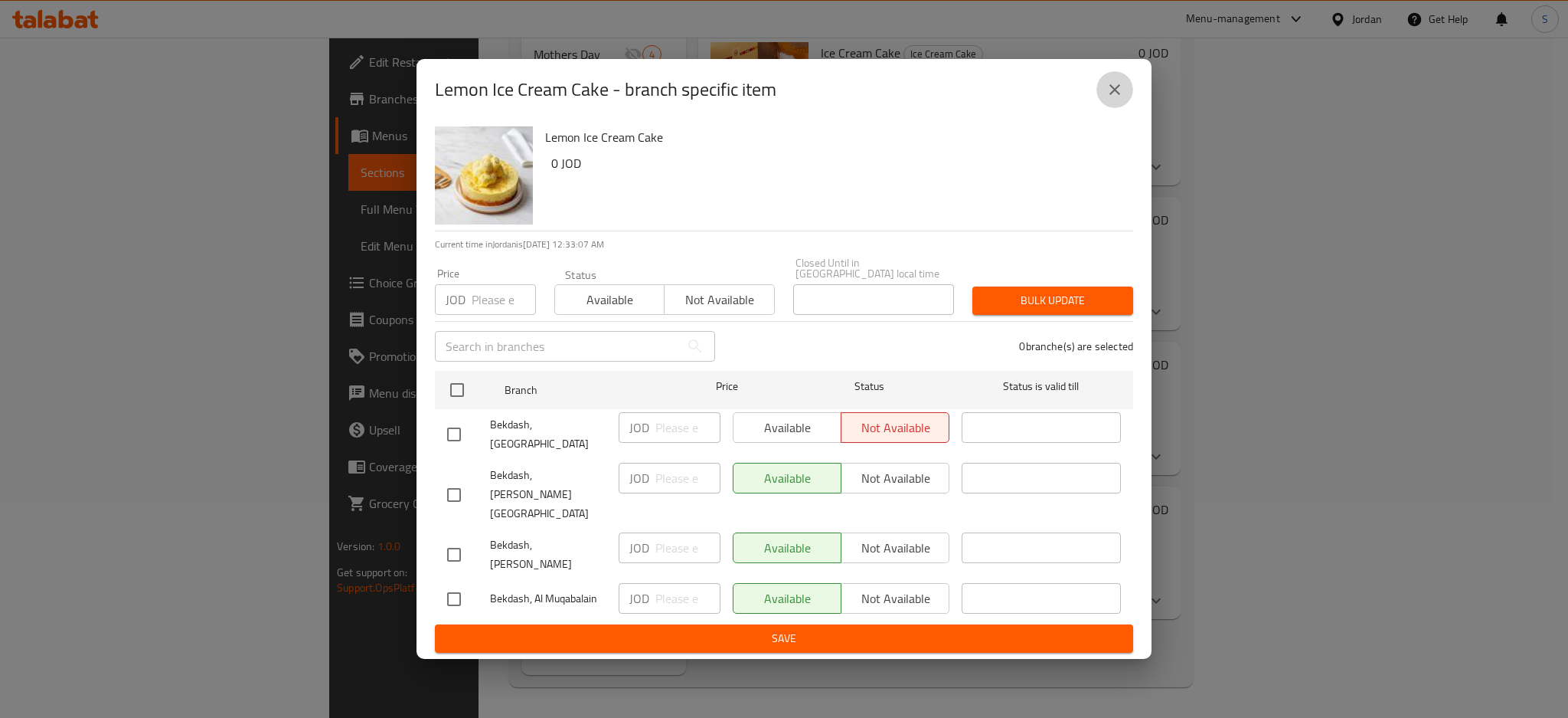
click at [1117, 99] on icon "close" at bounding box center [1114, 90] width 18 height 18
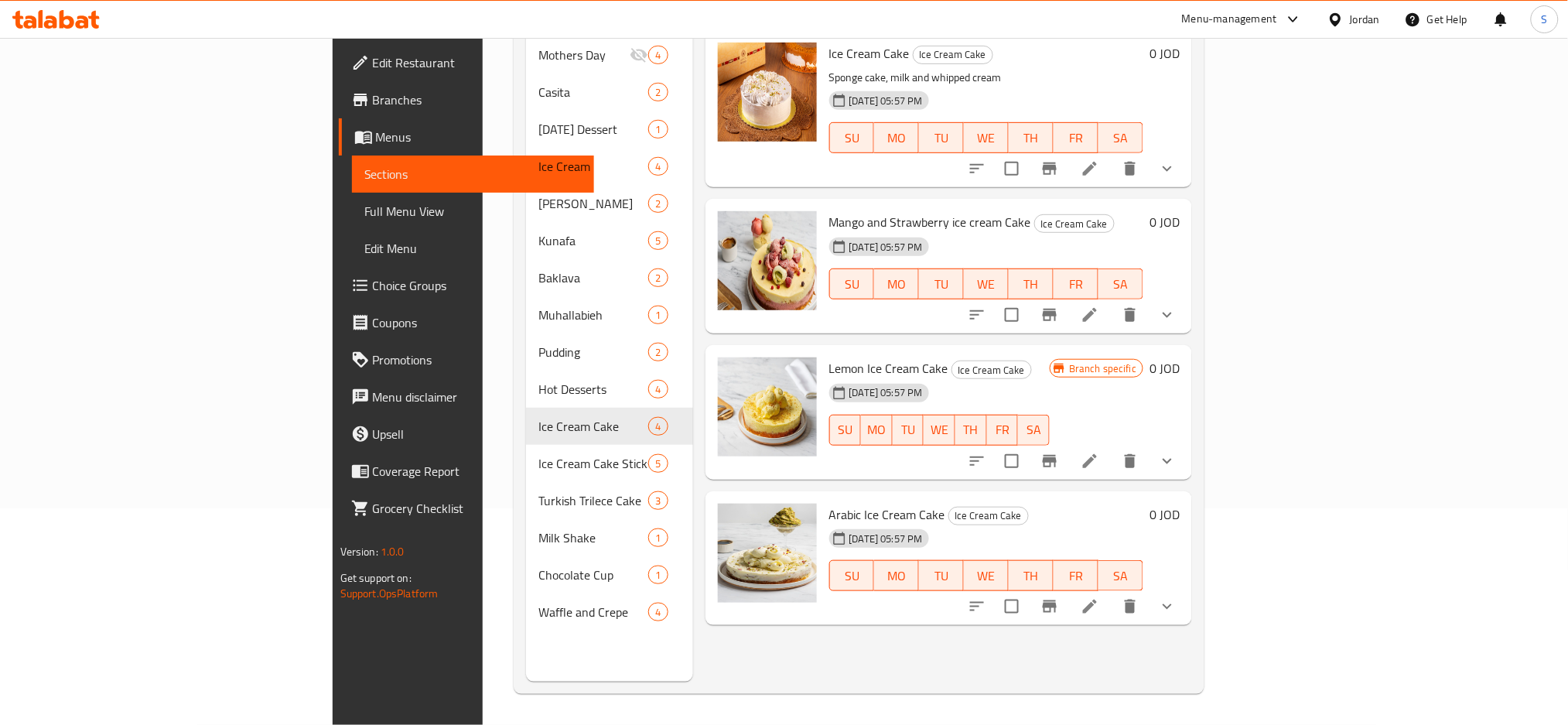
click at [1186, 446] on button "show more" at bounding box center [1167, 461] width 37 height 37
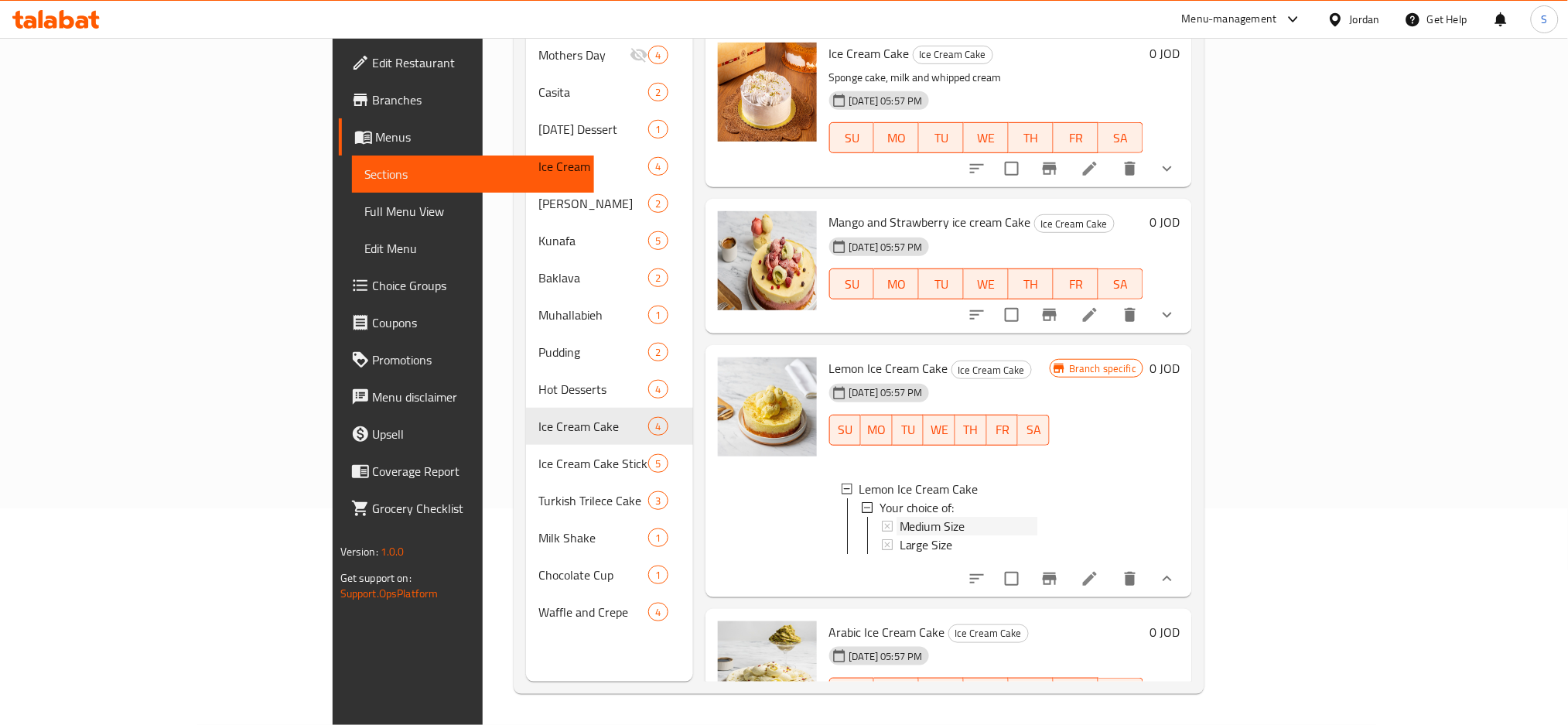
click at [900, 517] on span "Medium Size" at bounding box center [933, 526] width 66 height 18
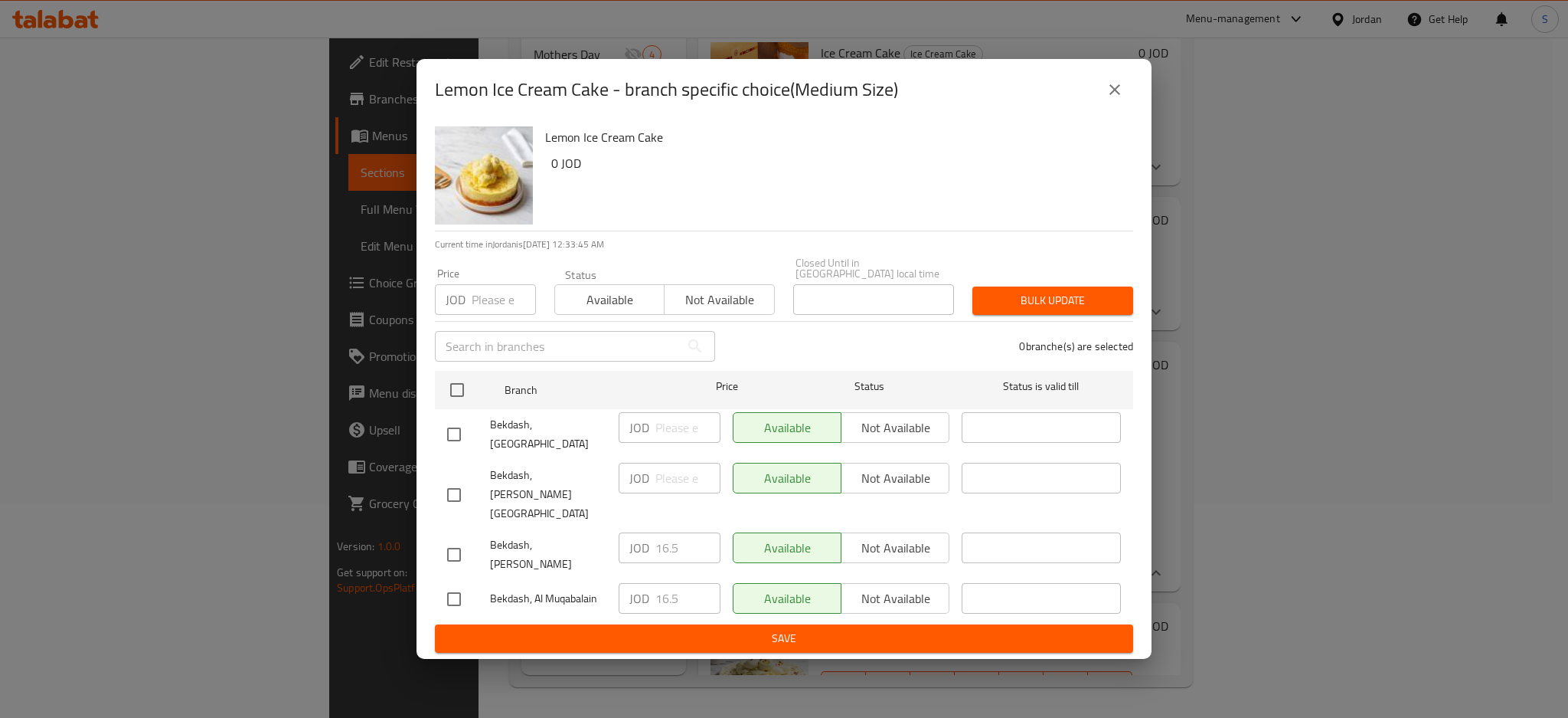
click at [1125, 108] on button "close" at bounding box center [1115, 90] width 37 height 37
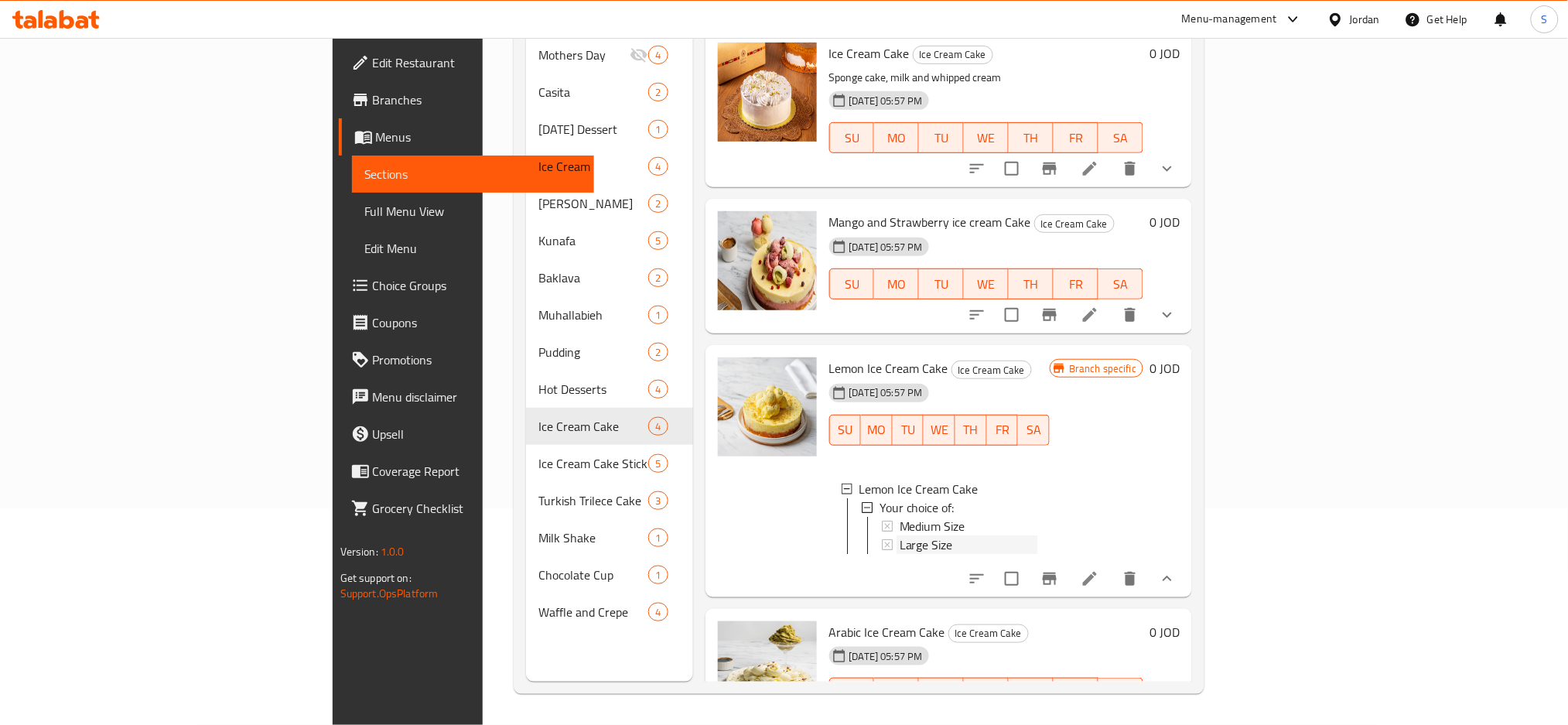
click at [900, 535] on span "Large Size" at bounding box center [926, 544] width 53 height 18
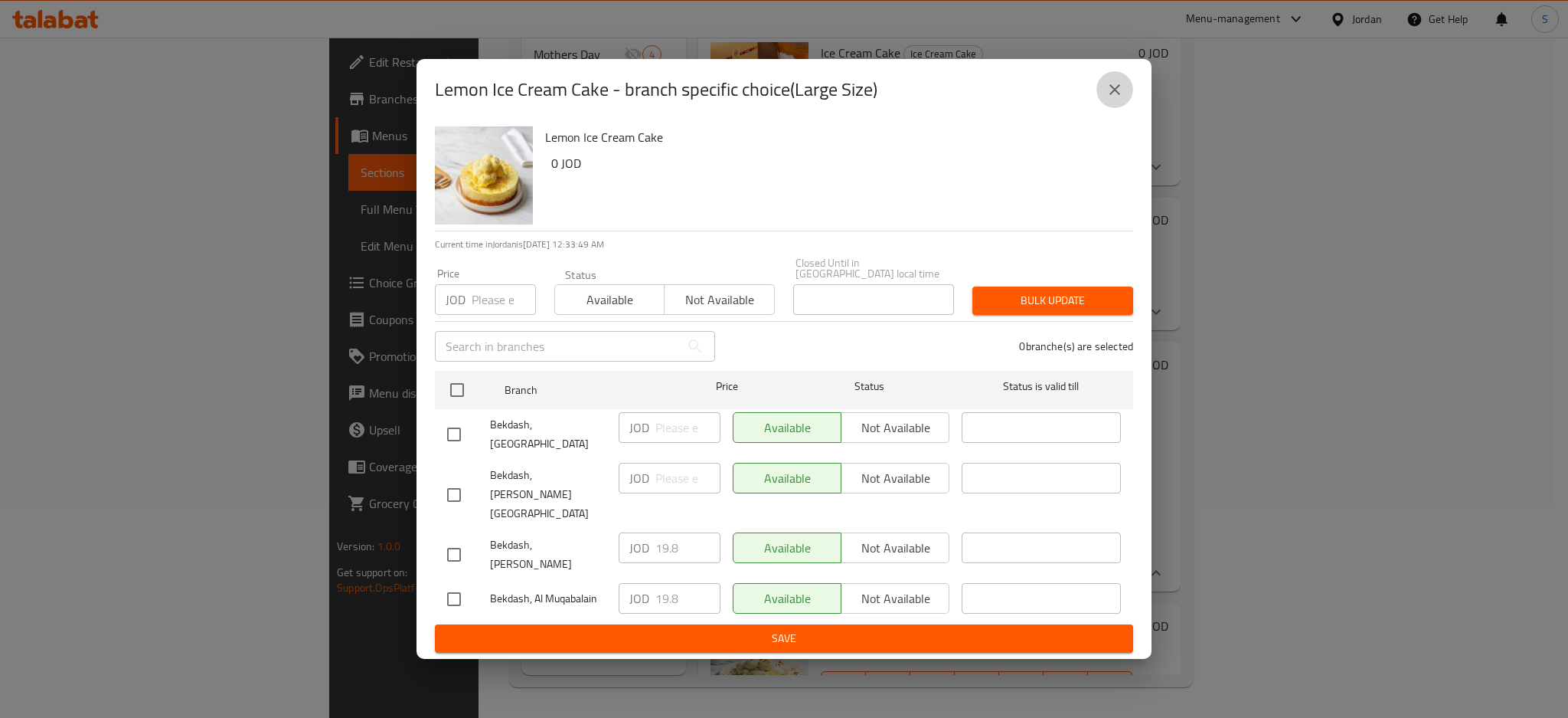
click at [1116, 99] on icon "close" at bounding box center [1114, 90] width 18 height 18
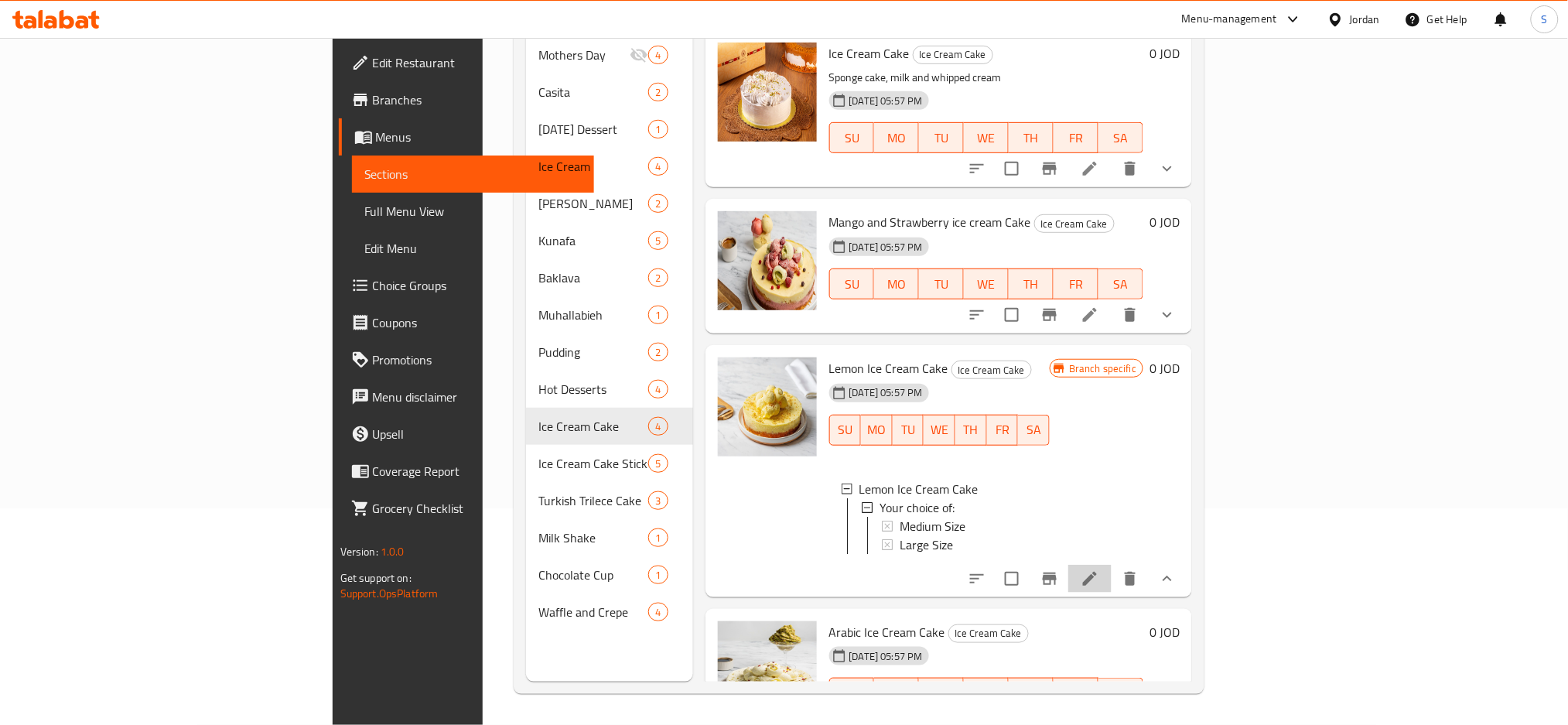
click at [1099, 578] on icon at bounding box center [1090, 578] width 18 height 18
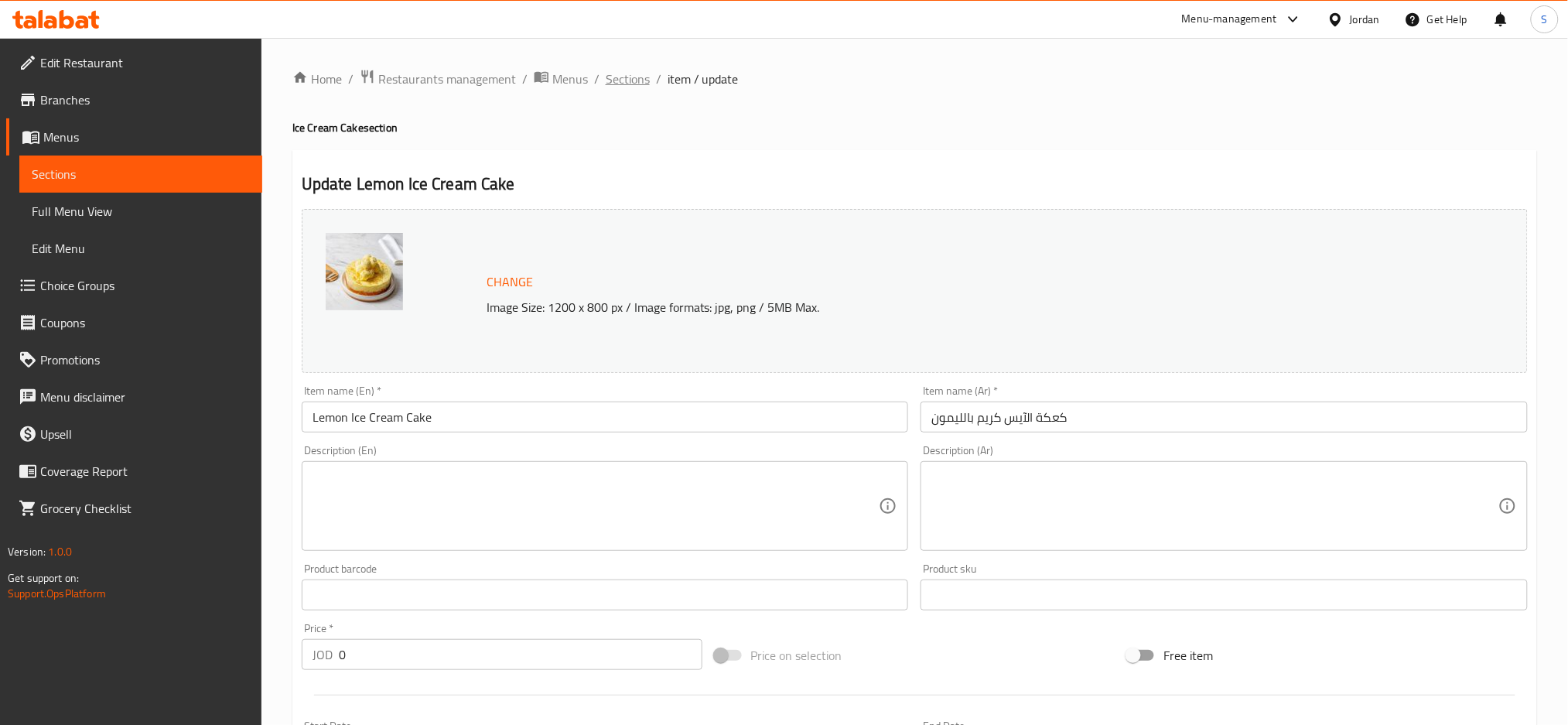
click at [639, 75] on span "Sections" at bounding box center [627, 79] width 44 height 18
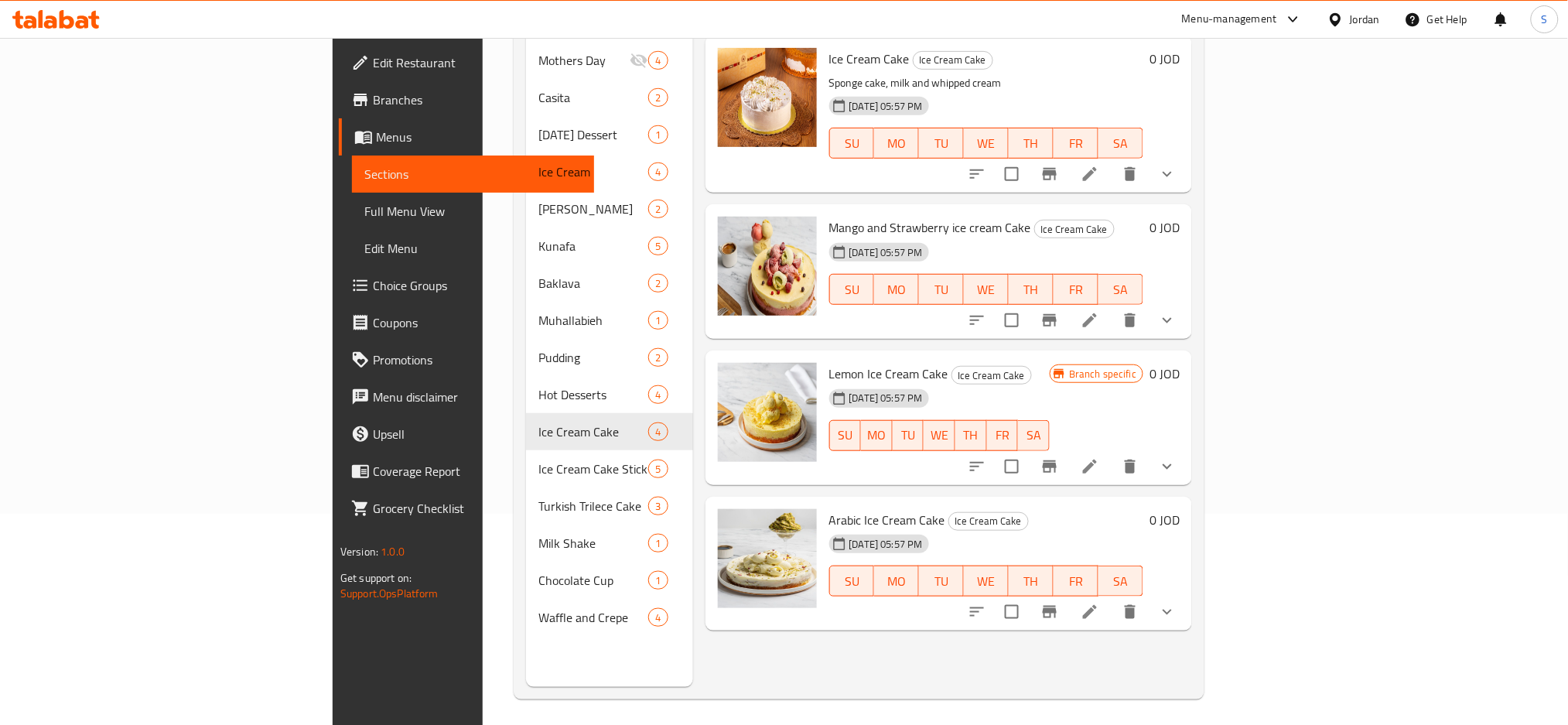
scroll to position [217, 0]
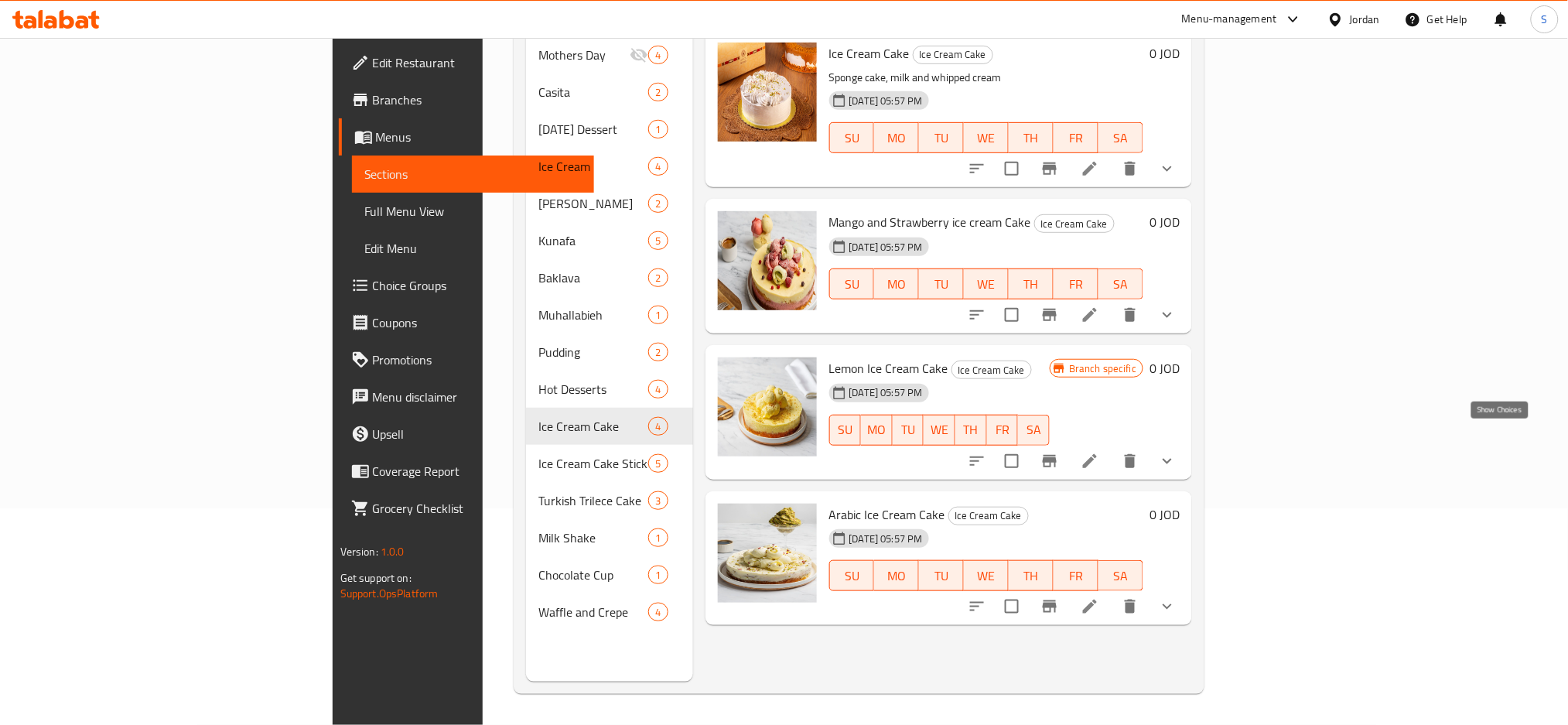
click at [1177, 452] on icon "show more" at bounding box center [1167, 461] width 18 height 18
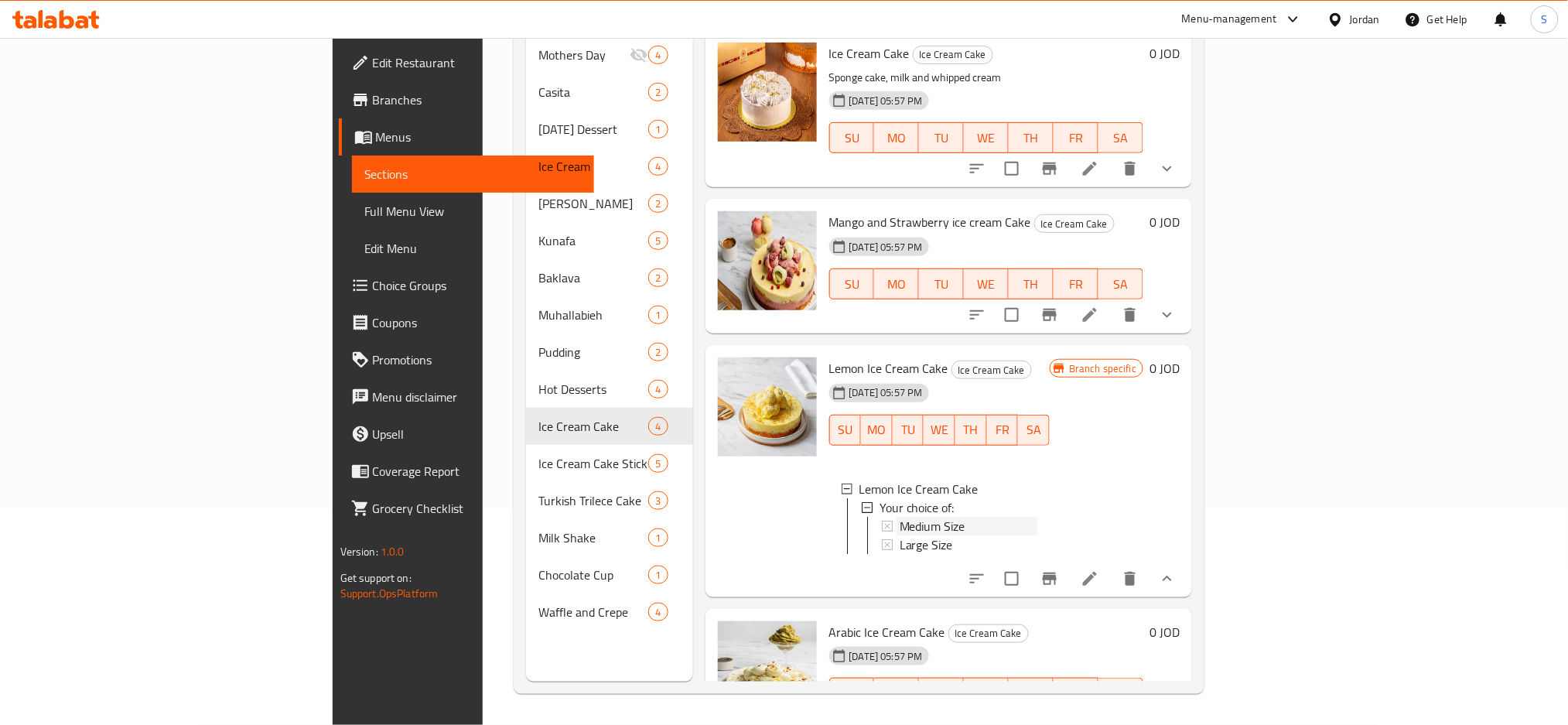
click at [900, 517] on span "Medium Size" at bounding box center [933, 526] width 66 height 18
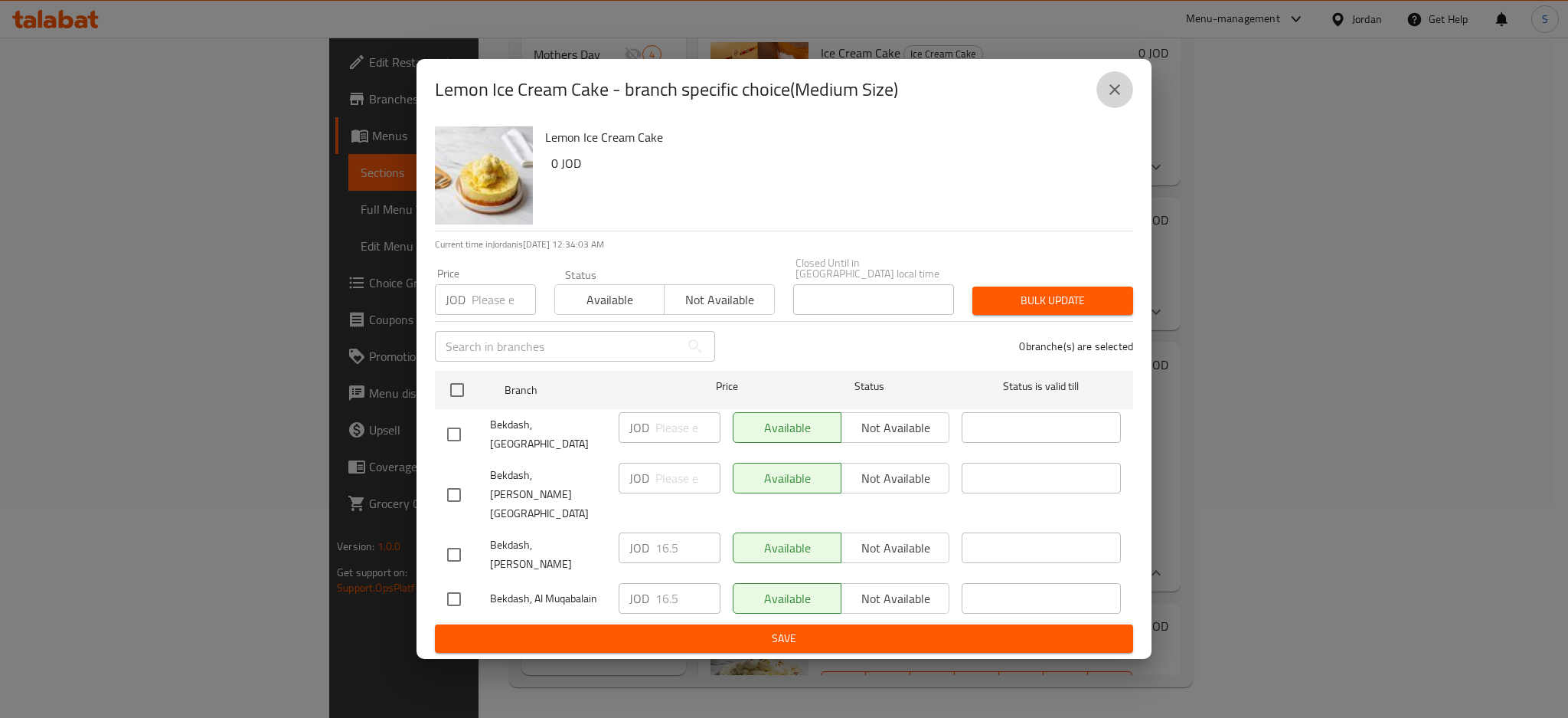
click at [1118, 99] on icon "close" at bounding box center [1114, 90] width 18 height 18
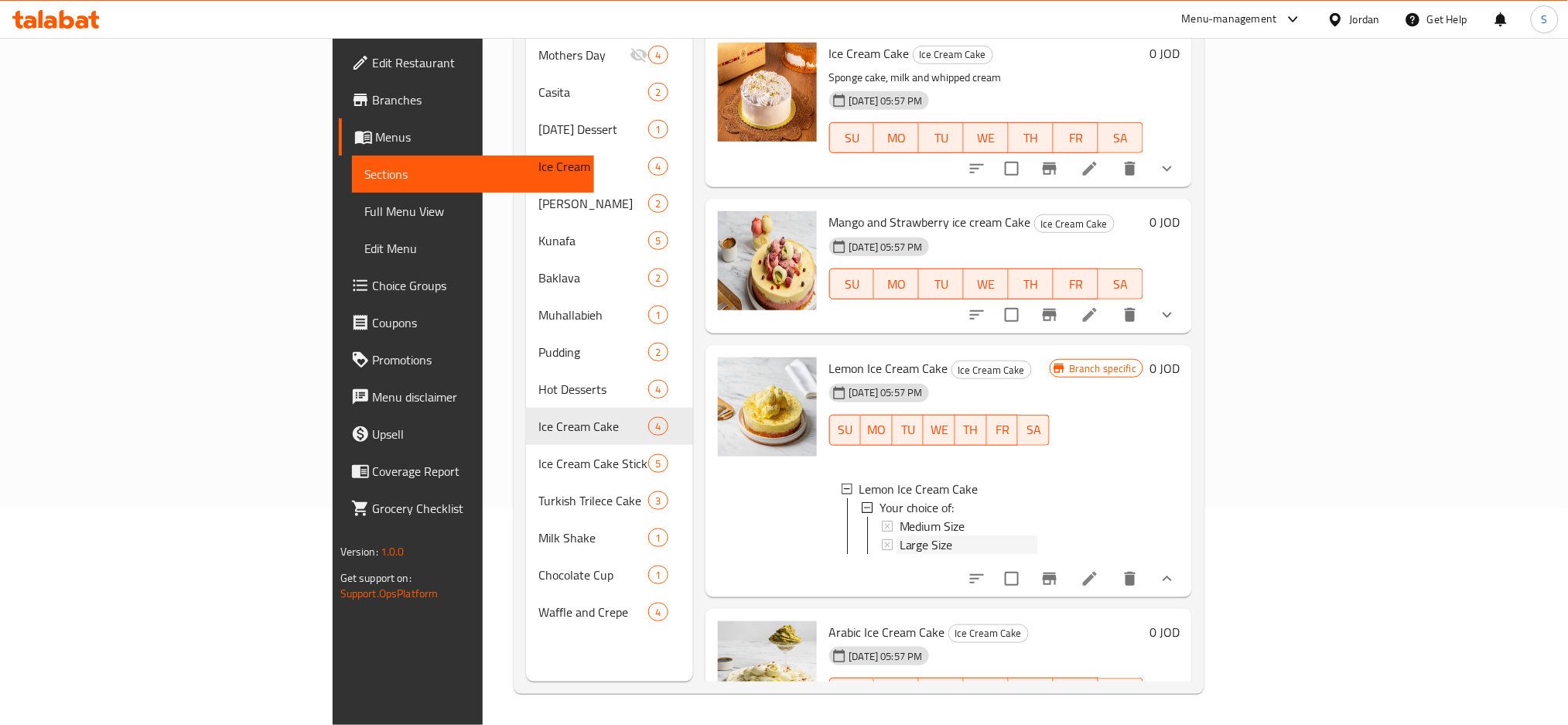
click at [900, 535] on span "Large Size" at bounding box center [926, 544] width 53 height 18
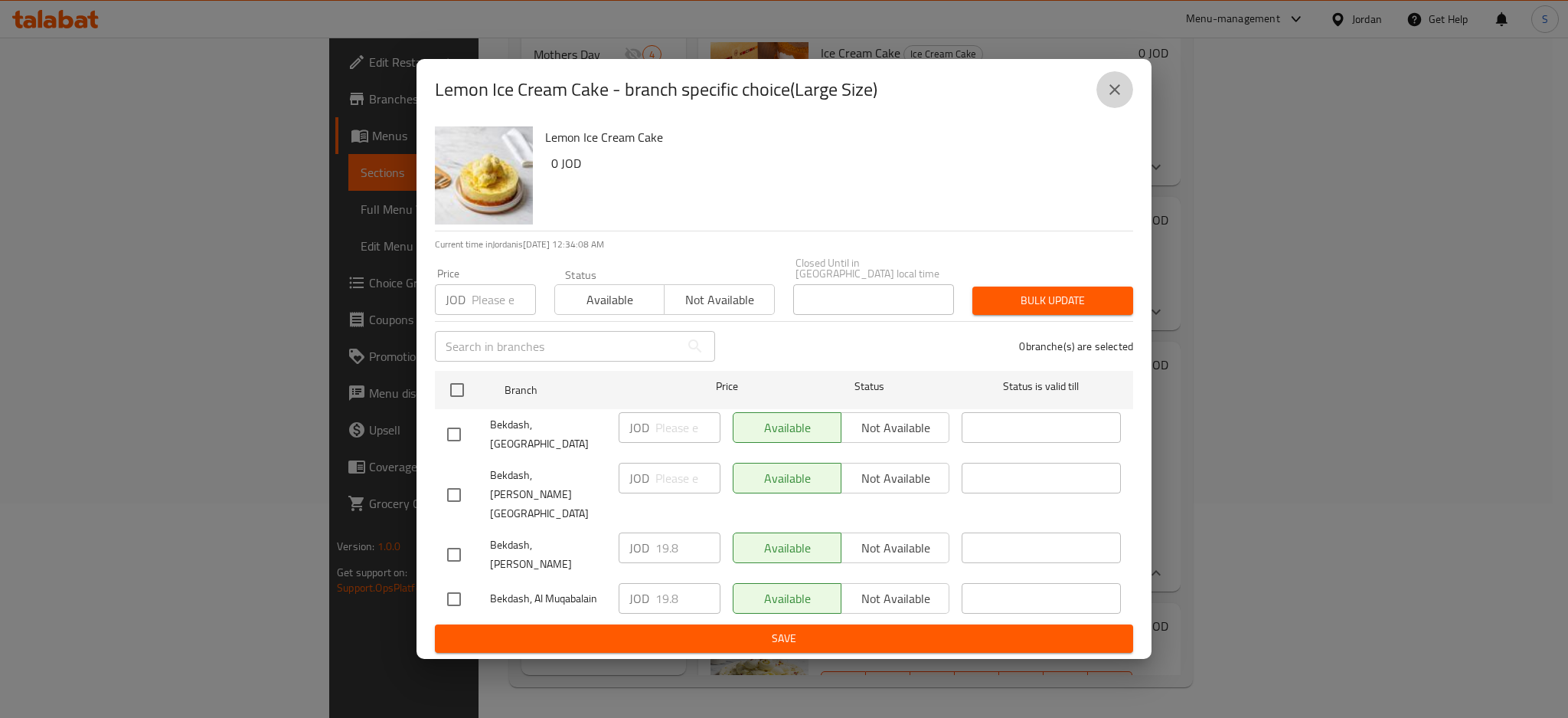
click at [1119, 108] on button "close" at bounding box center [1115, 90] width 37 height 37
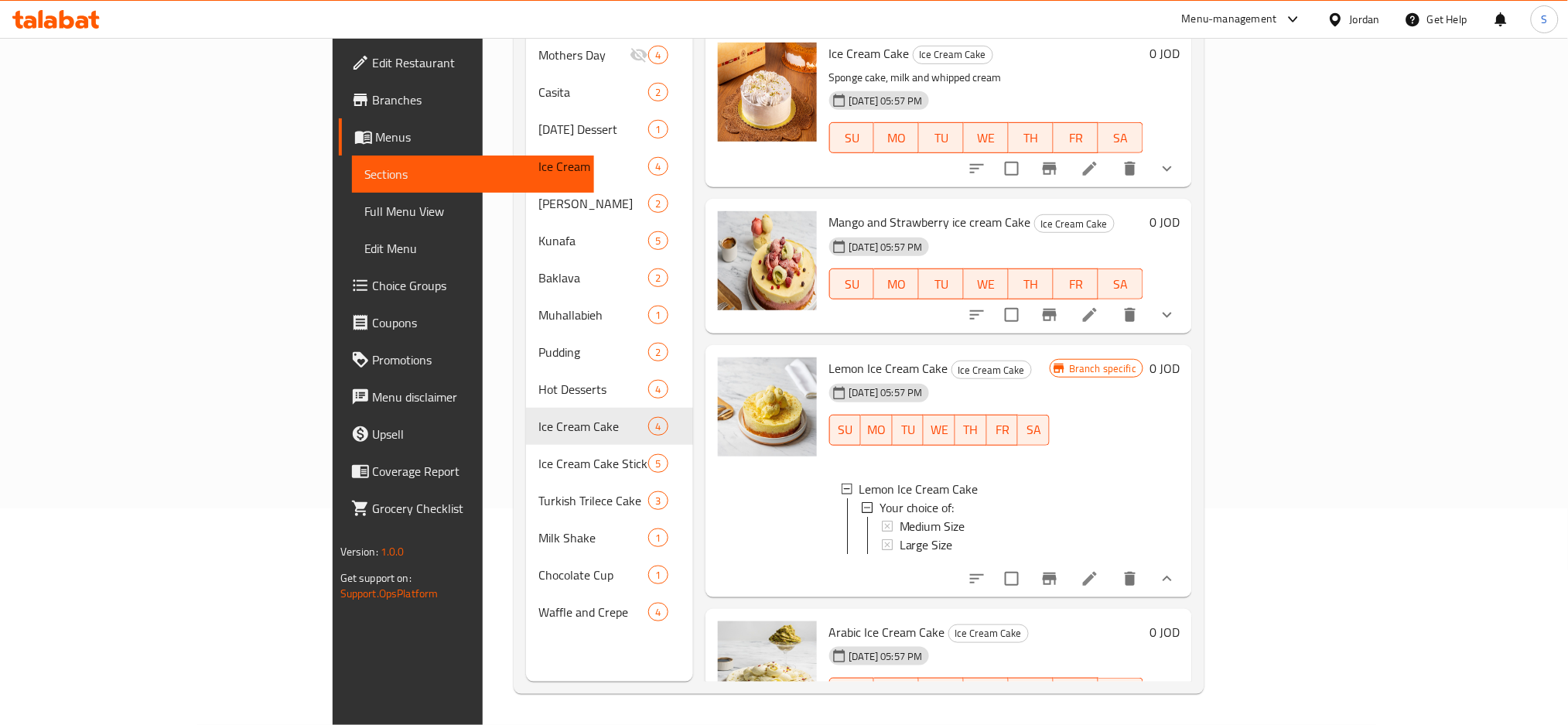
click at [365, 215] on span "Full Menu View" at bounding box center [473, 211] width 218 height 18
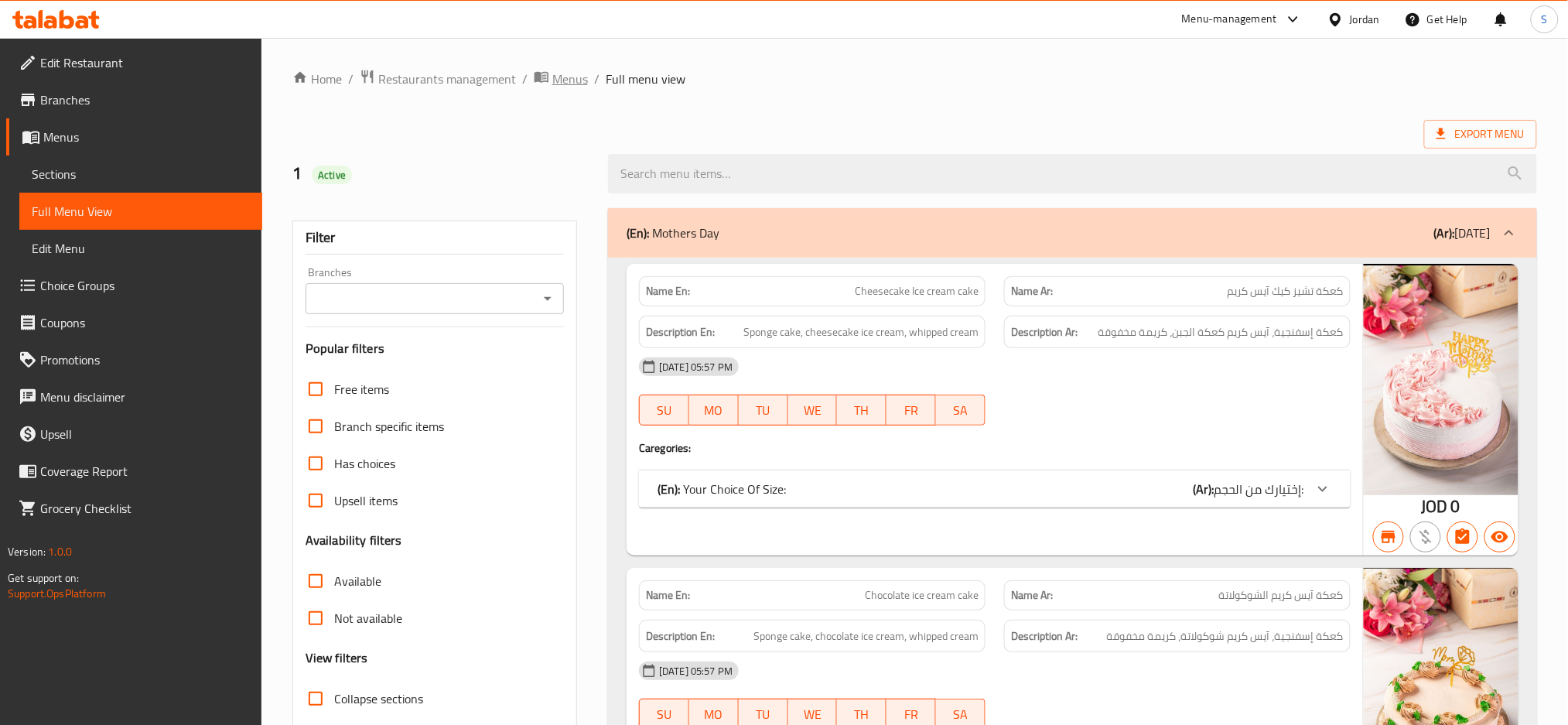
click at [567, 80] on span "Menus" at bounding box center [570, 79] width 36 height 18
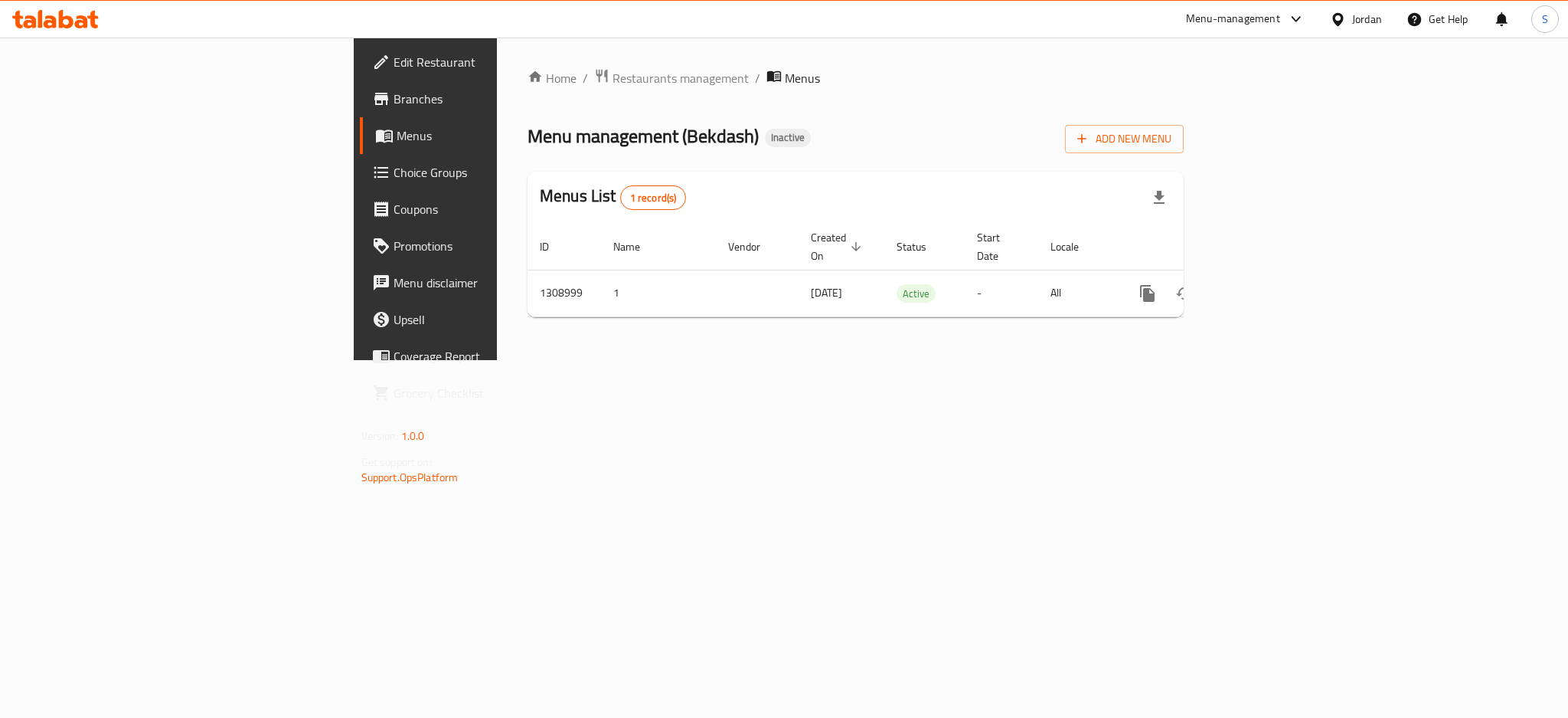
click at [393, 99] on span "Branches" at bounding box center [498, 98] width 210 height 18
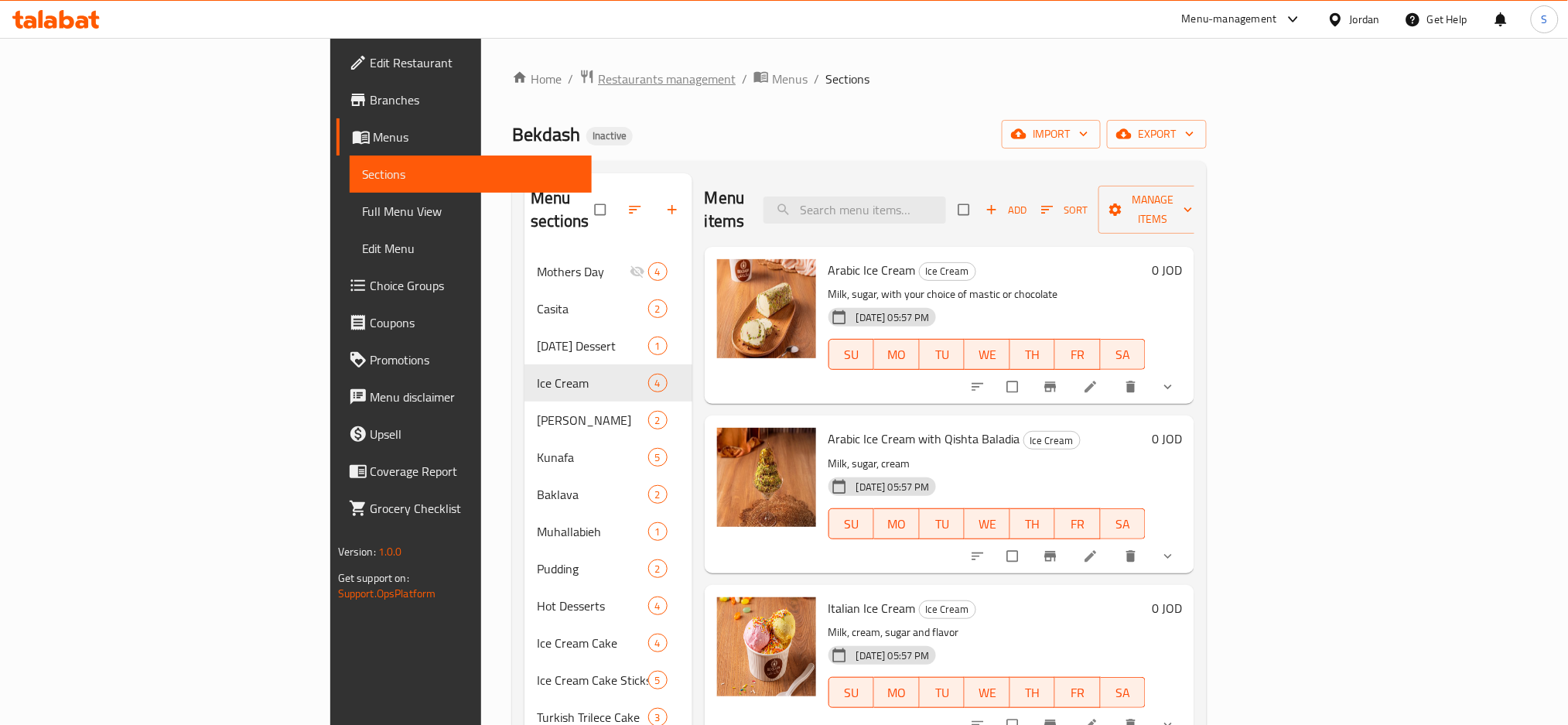
click at [598, 73] on span "Restaurants management" at bounding box center [667, 79] width 138 height 18
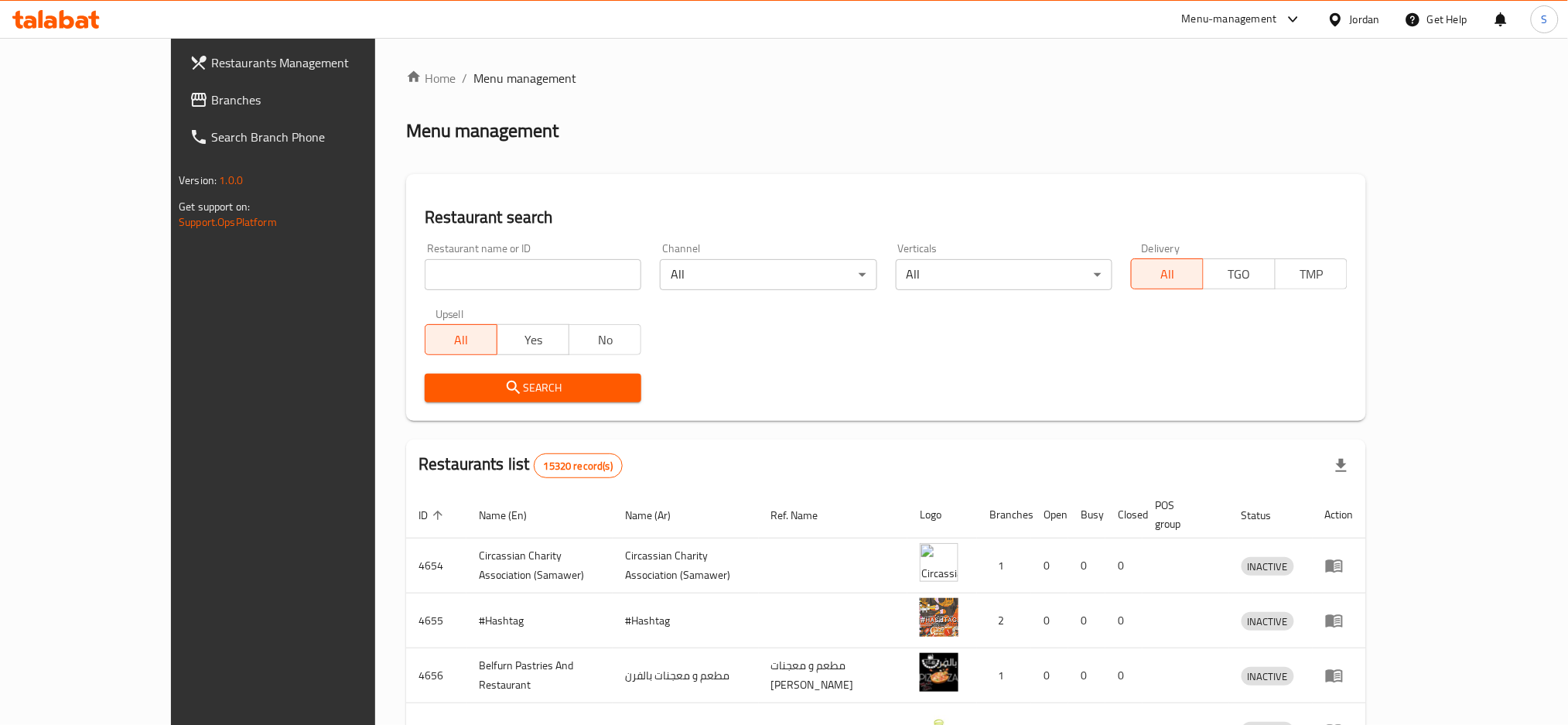
click at [211, 96] on span "Branches" at bounding box center [316, 99] width 210 height 18
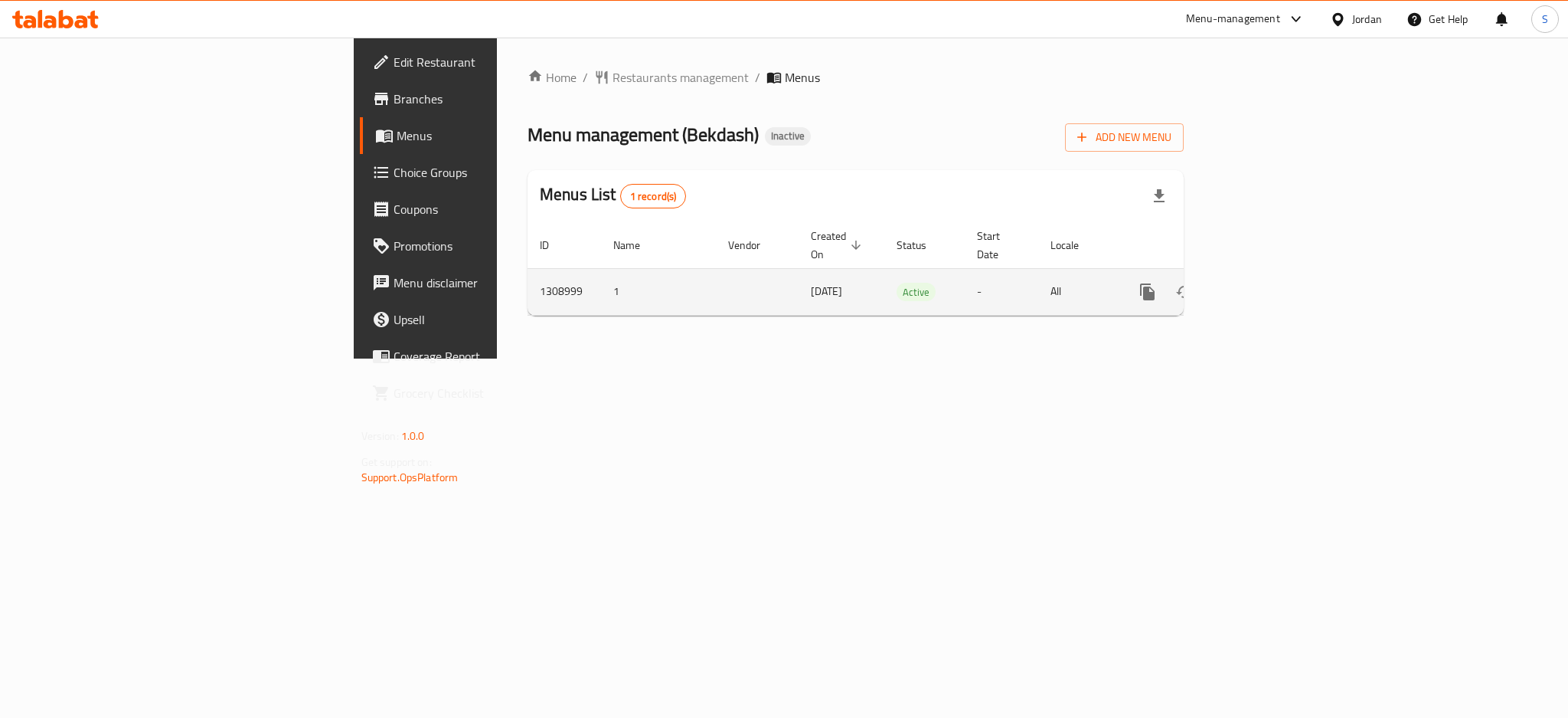
click at [1265, 285] on icon "enhanced table" at bounding box center [1258, 292] width 13 height 13
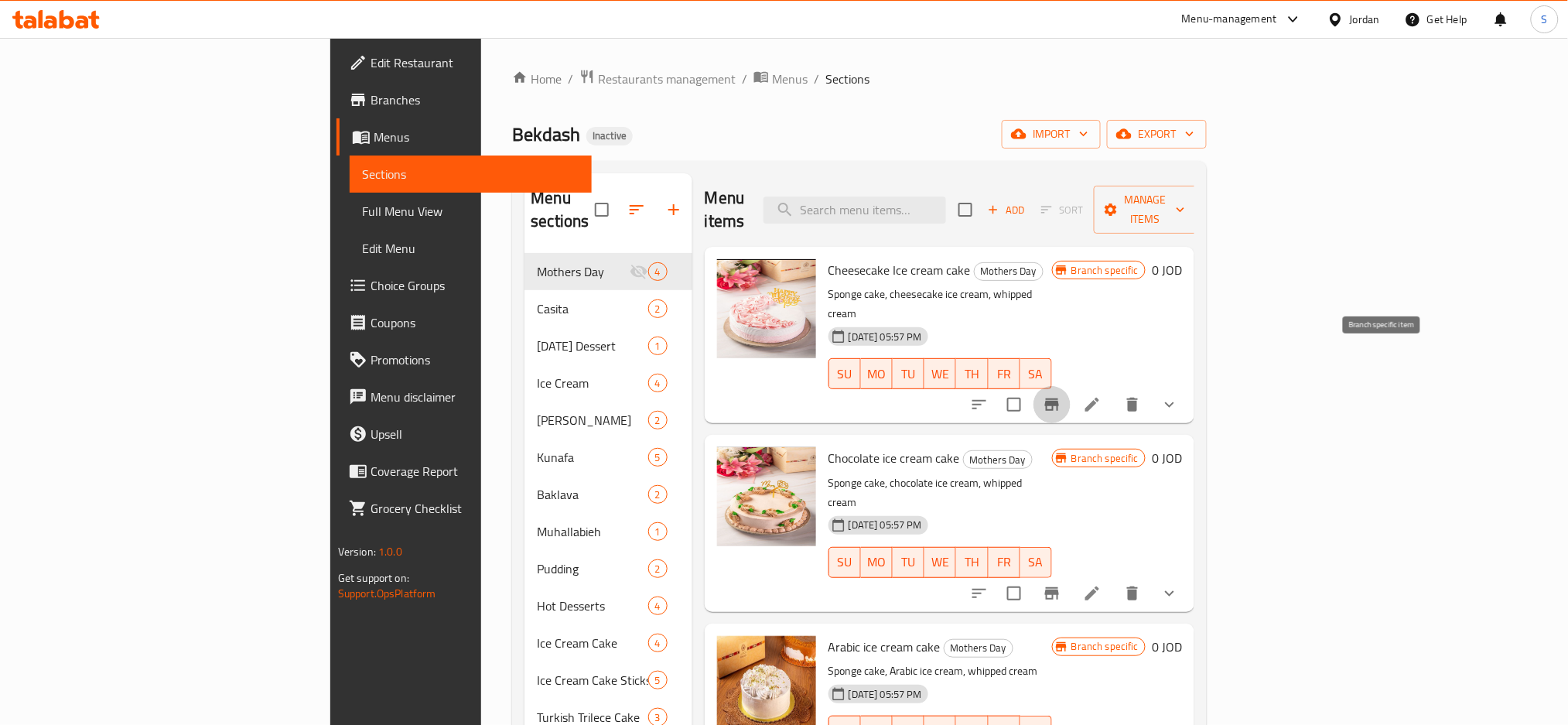
click at [1062, 396] on icon "Branch-specific-item" at bounding box center [1052, 404] width 18 height 18
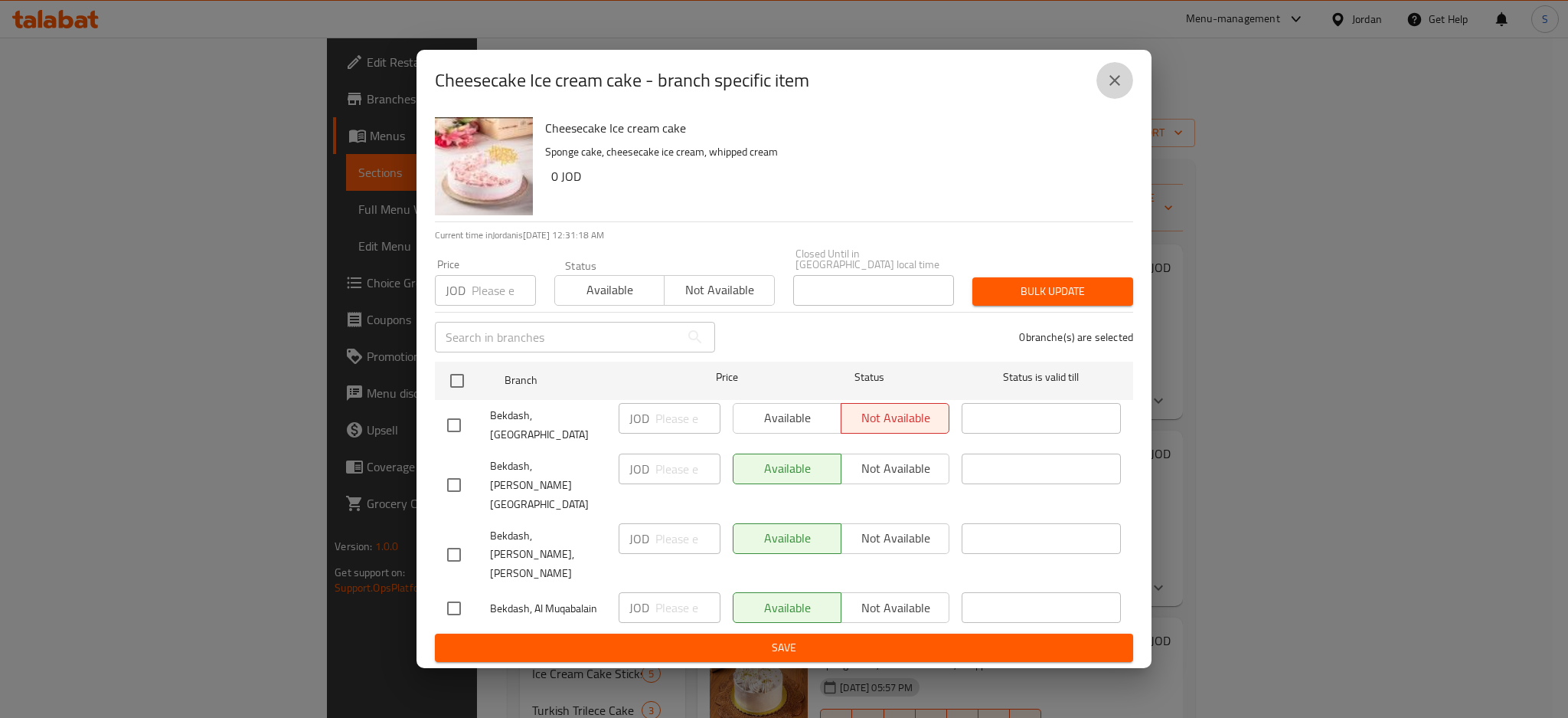
click at [1111, 90] on icon "close" at bounding box center [1114, 80] width 18 height 18
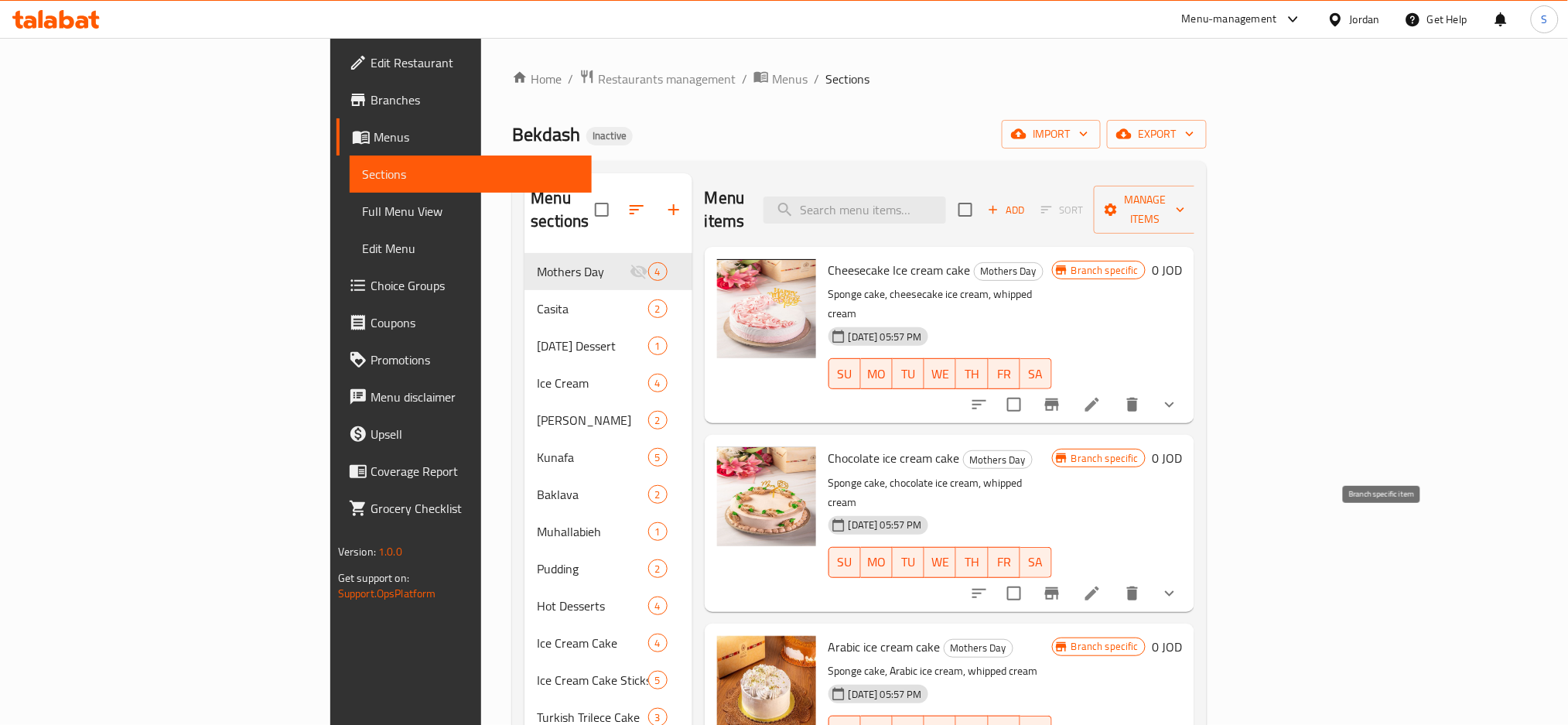
click at [1062, 584] on icon "Branch-specific-item" at bounding box center [1052, 593] width 18 height 18
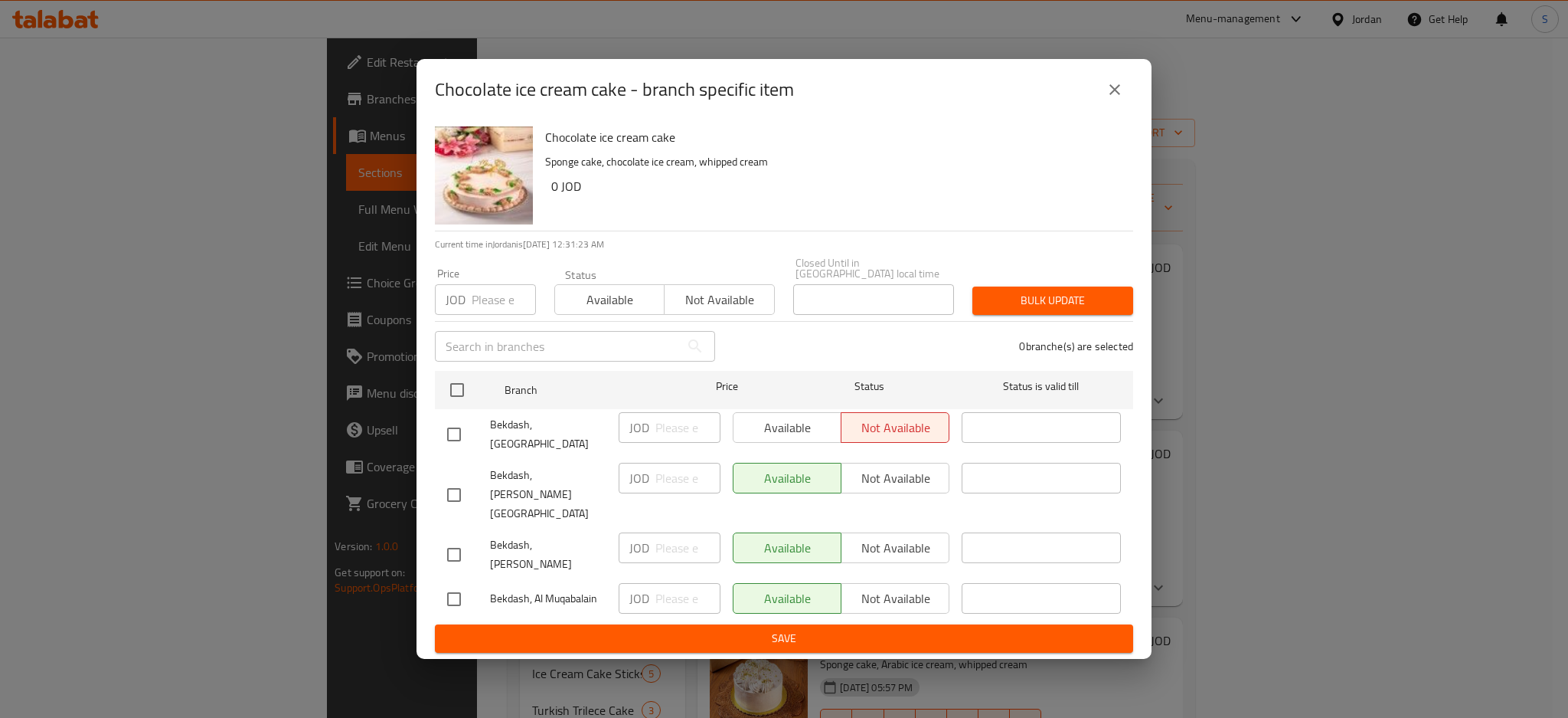
click at [1116, 95] on icon "close" at bounding box center [1114, 90] width 11 height 11
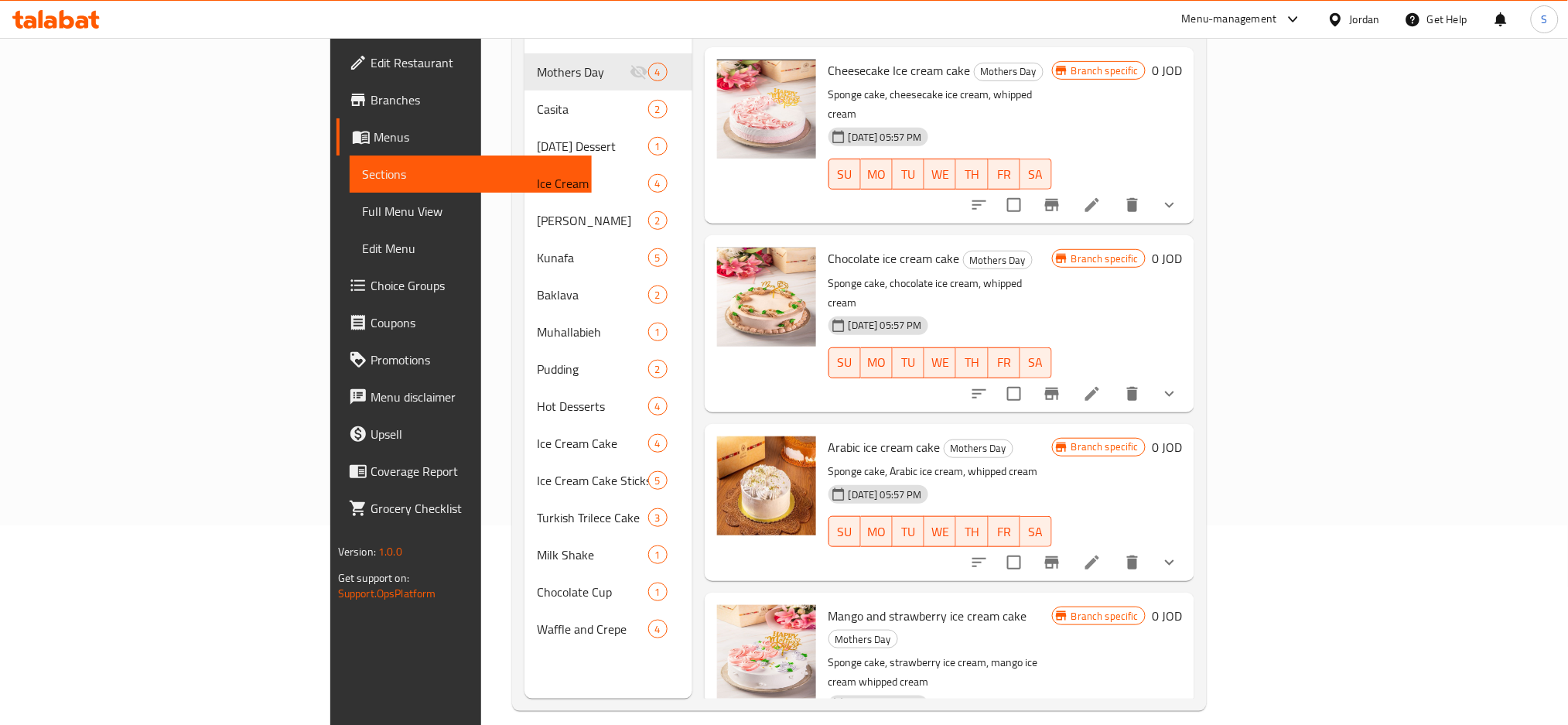
scroll to position [206, 0]
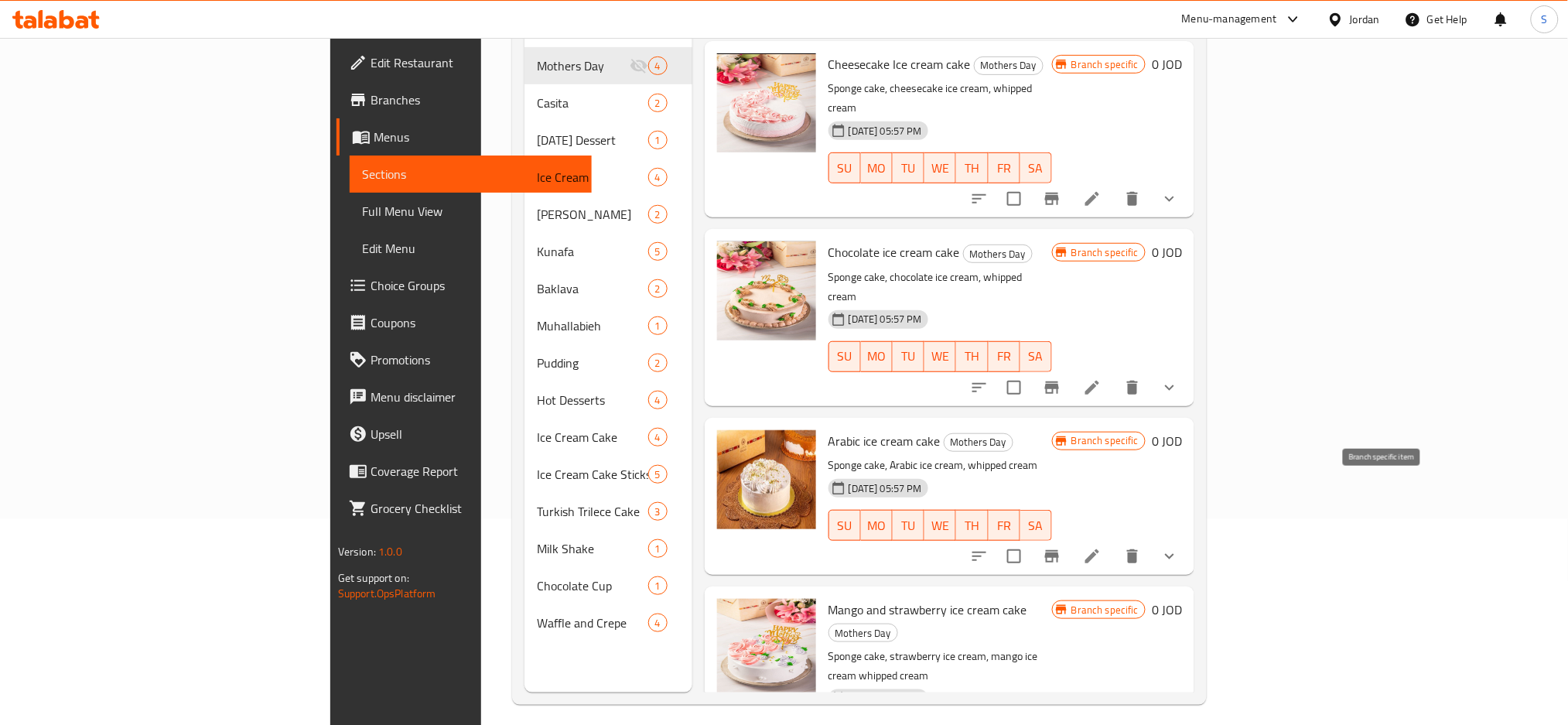
click at [1062, 547] on icon "Branch-specific-item" at bounding box center [1052, 556] width 18 height 18
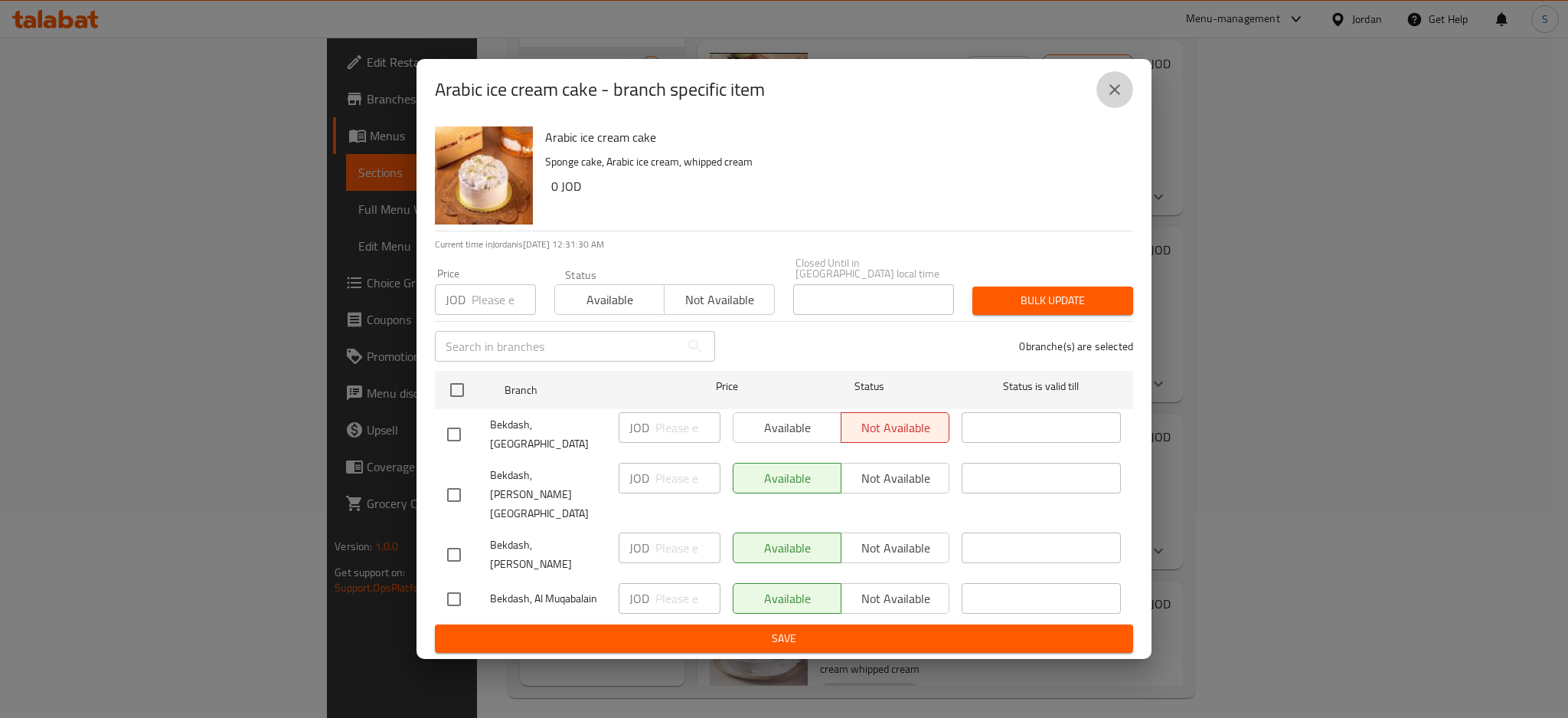
click at [1122, 99] on icon "close" at bounding box center [1114, 90] width 18 height 18
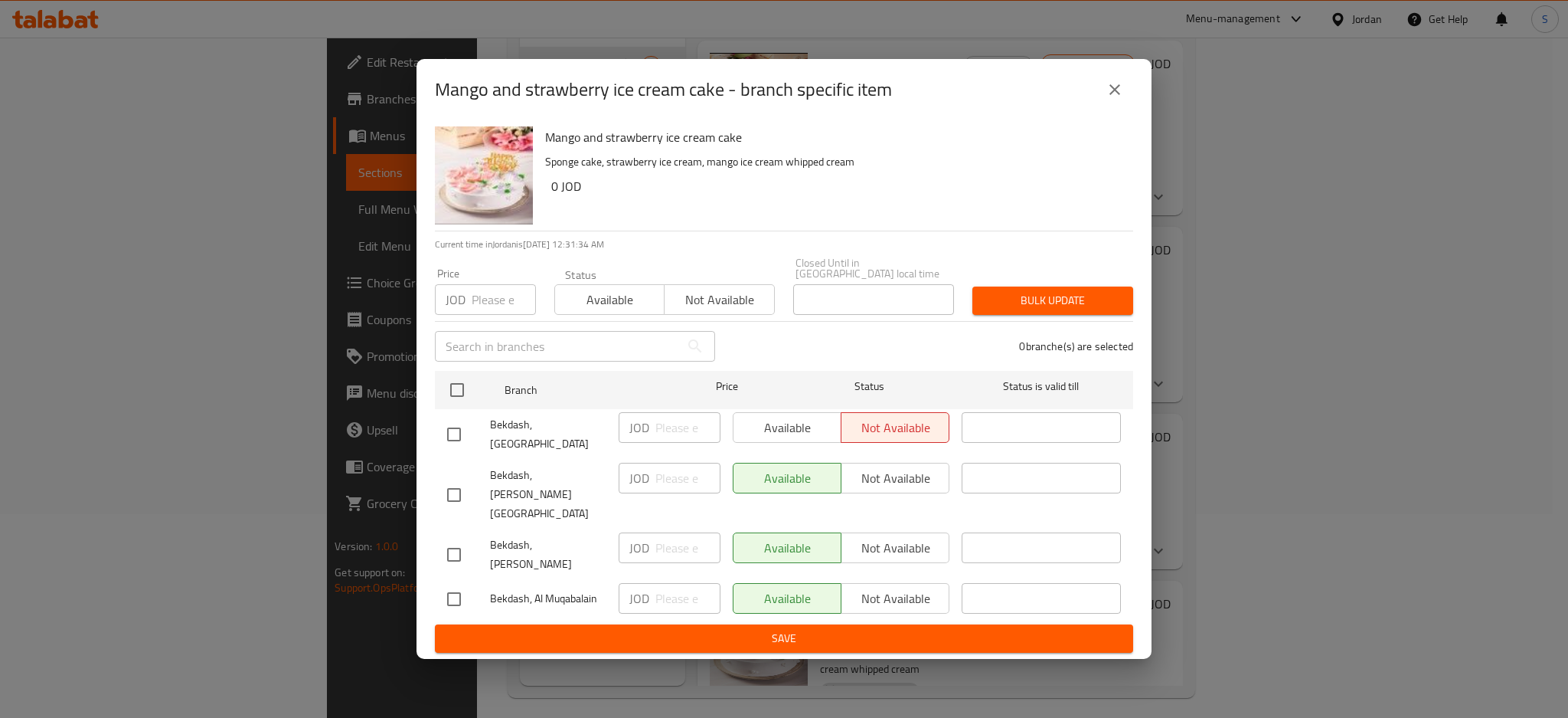
click at [1111, 99] on icon "close" at bounding box center [1114, 90] width 18 height 18
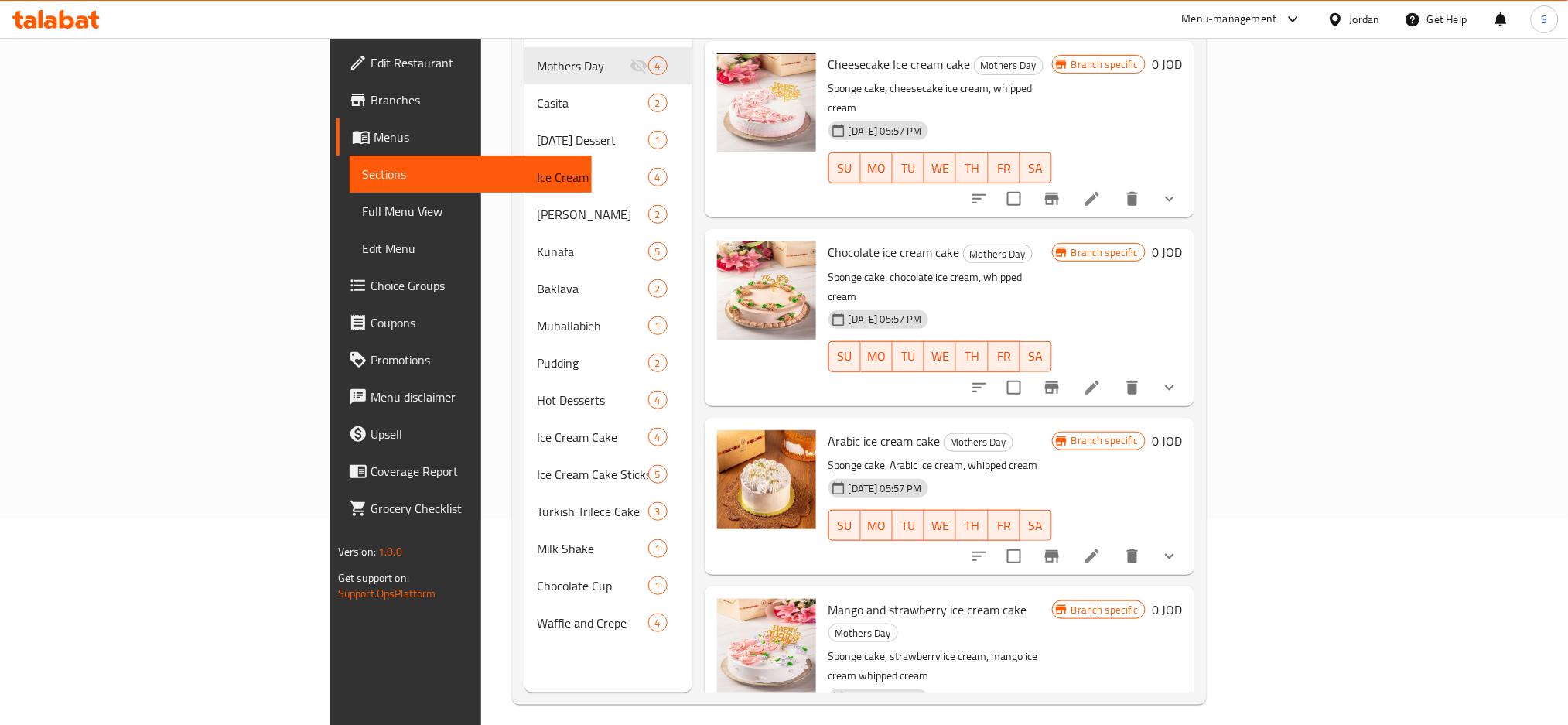
scroll to position [217, 0]
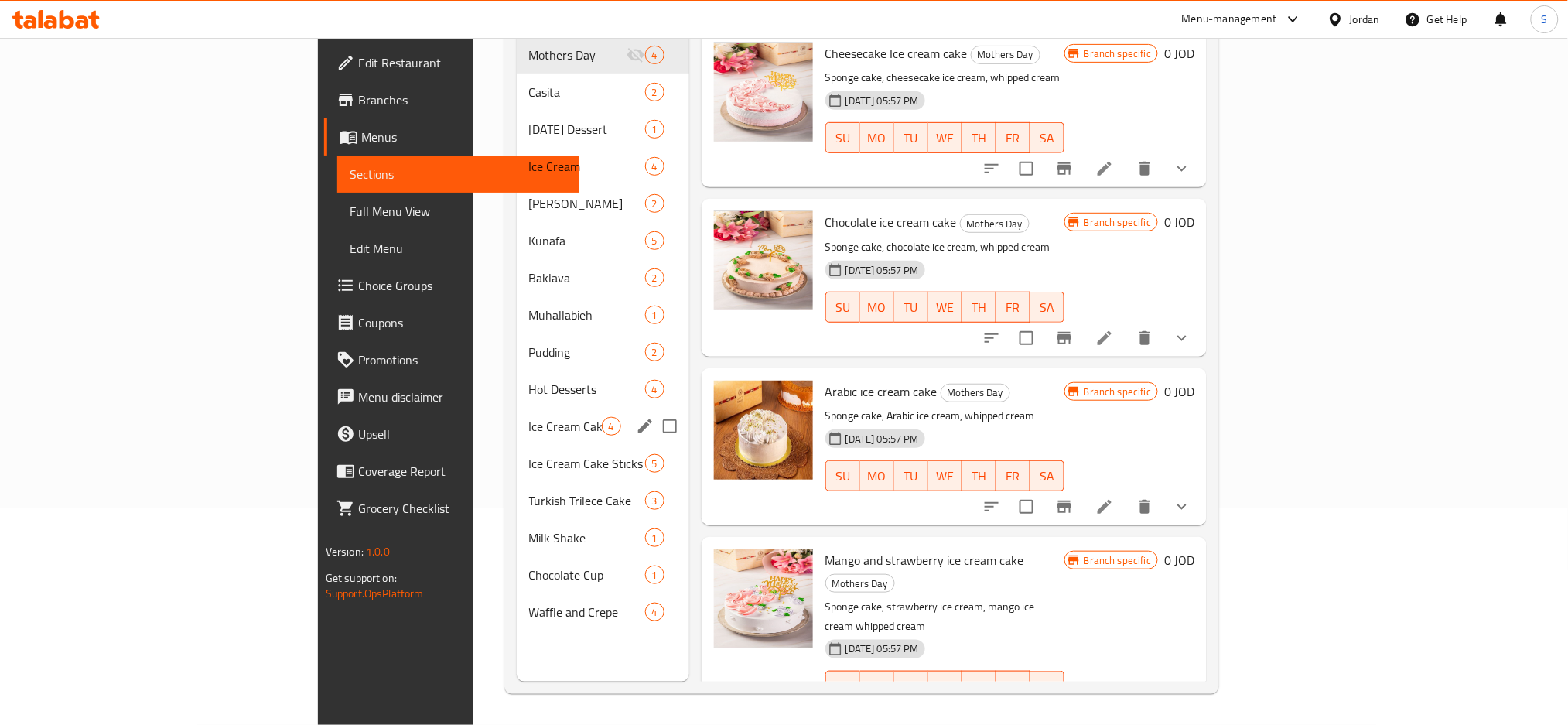
click at [529, 417] on span "Ice Cream Cake" at bounding box center [565, 426] width 73 height 18
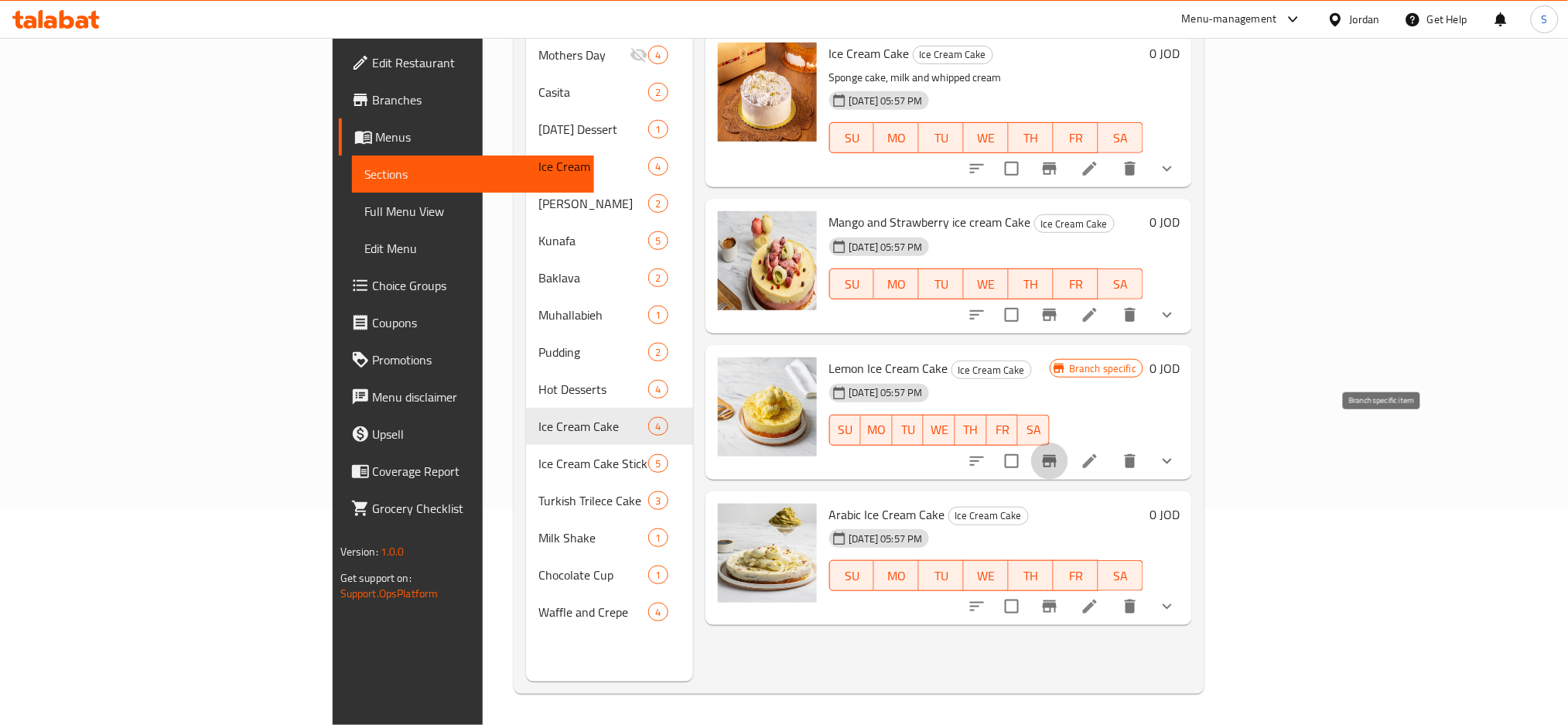
click at [1060, 452] on icon "Branch-specific-item" at bounding box center [1050, 461] width 18 height 18
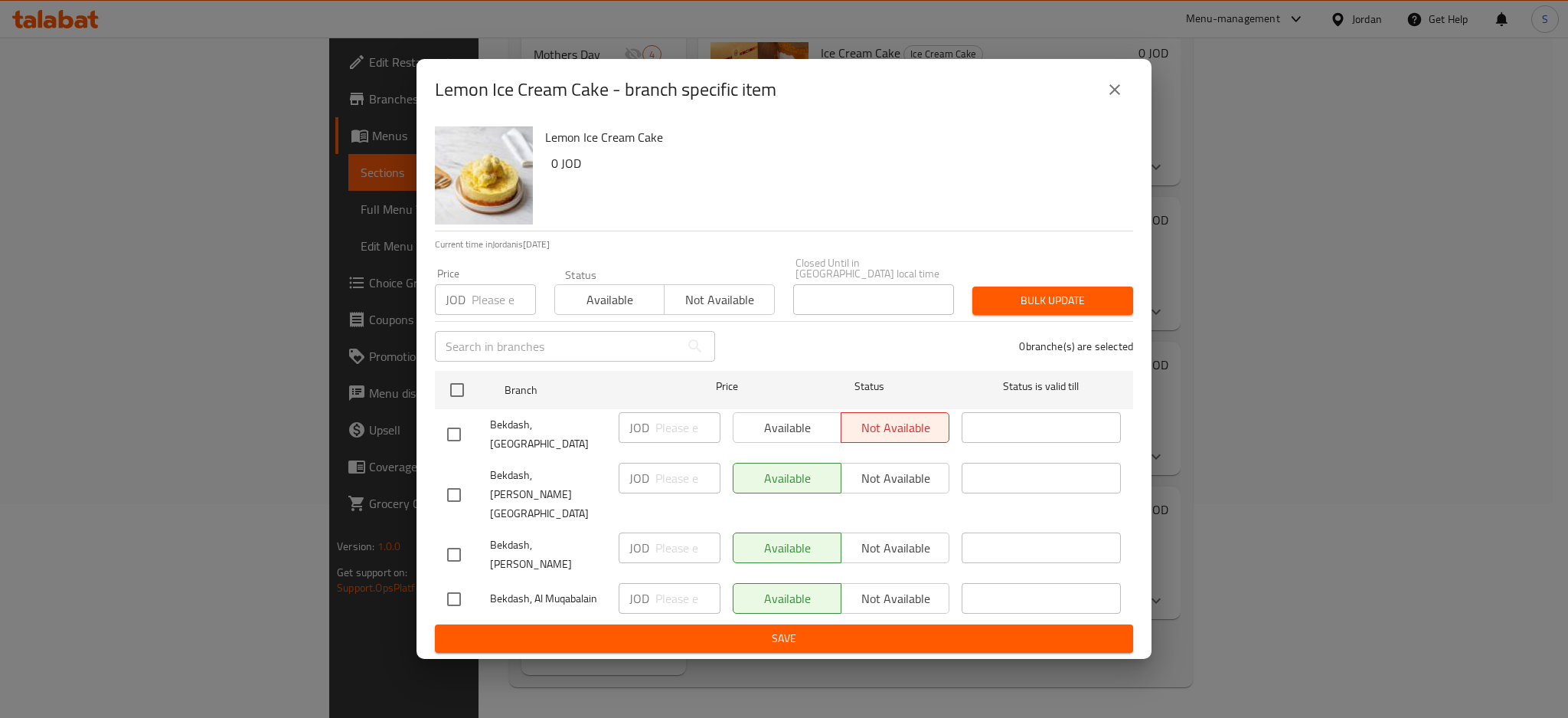
click at [1113, 99] on icon "close" at bounding box center [1114, 90] width 18 height 18
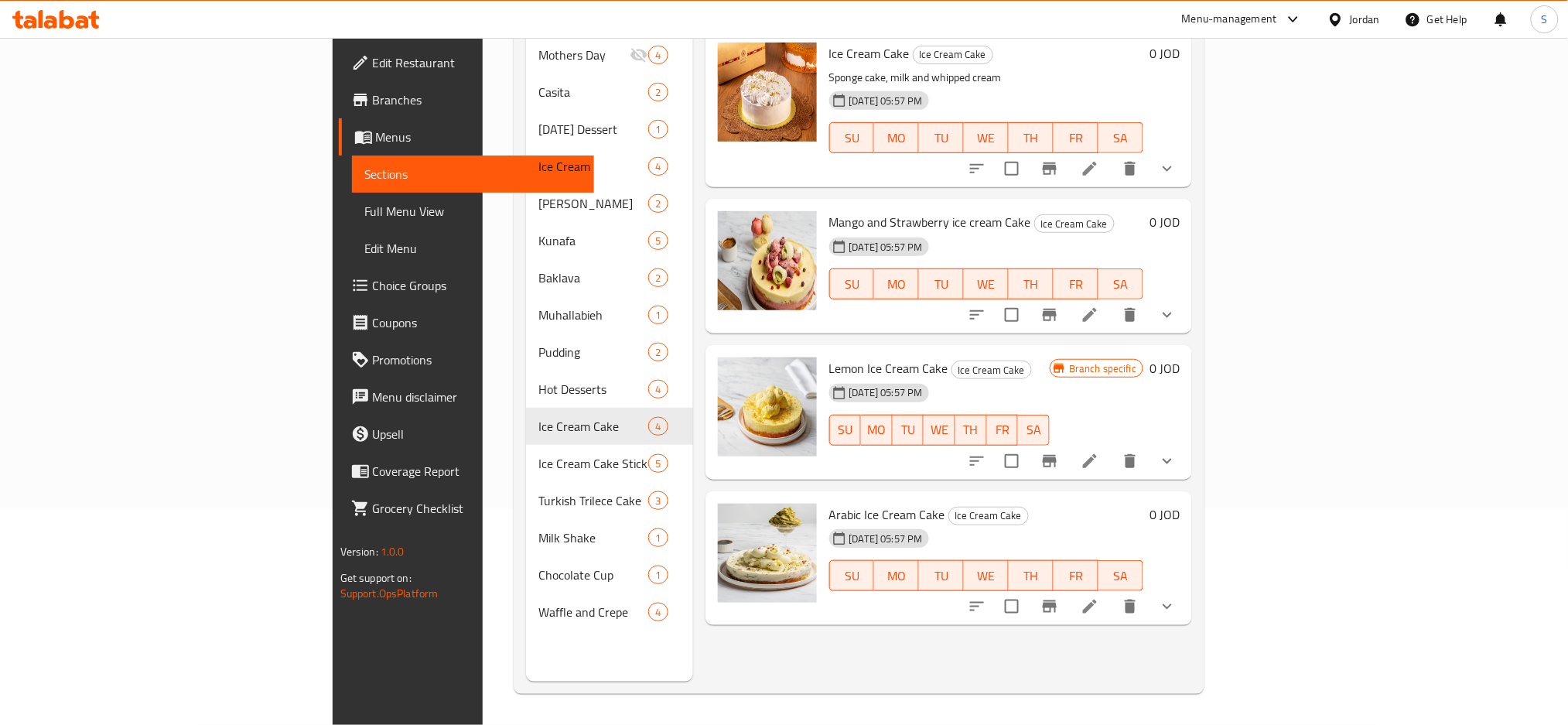
click at [1177, 452] on icon "show more" at bounding box center [1167, 461] width 18 height 18
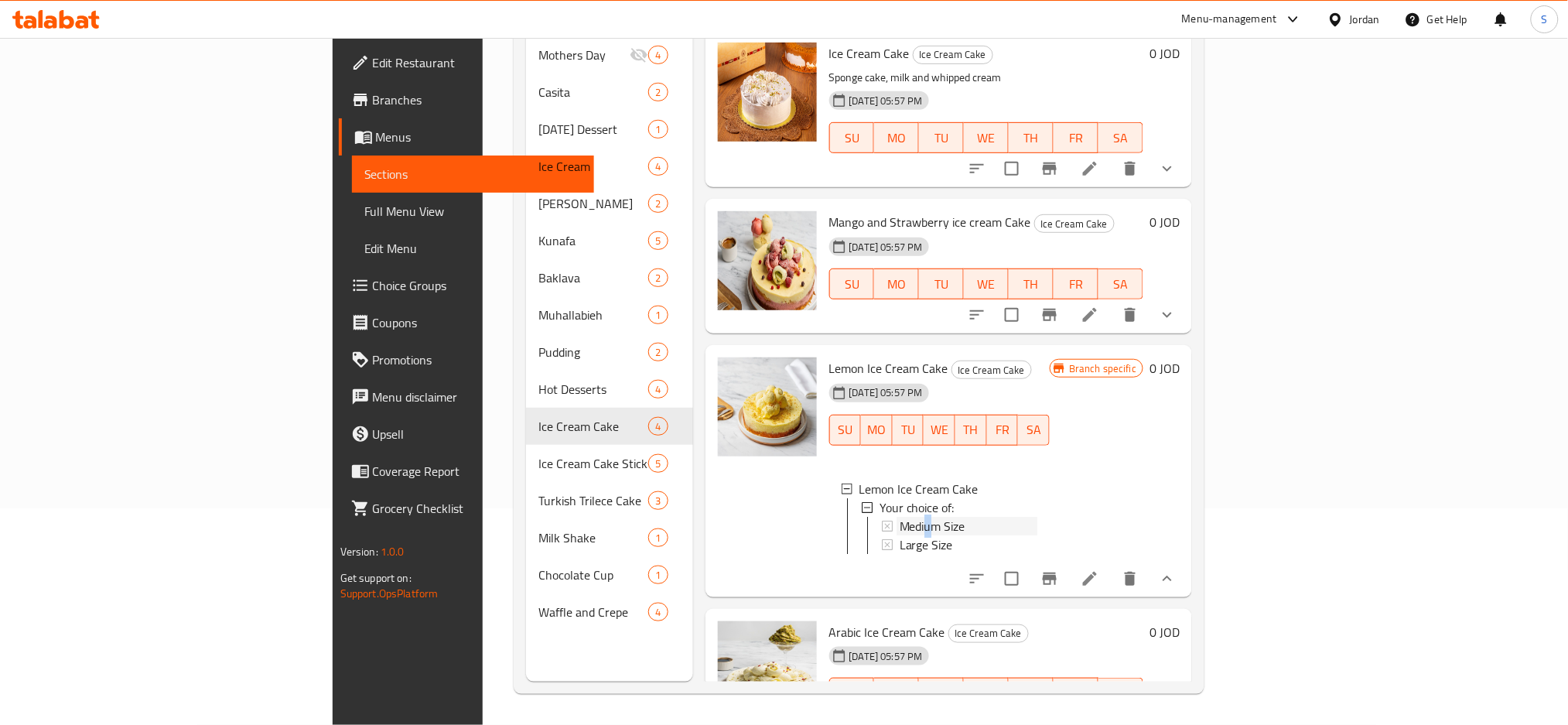
click at [900, 517] on span "Medium Size" at bounding box center [933, 526] width 66 height 18
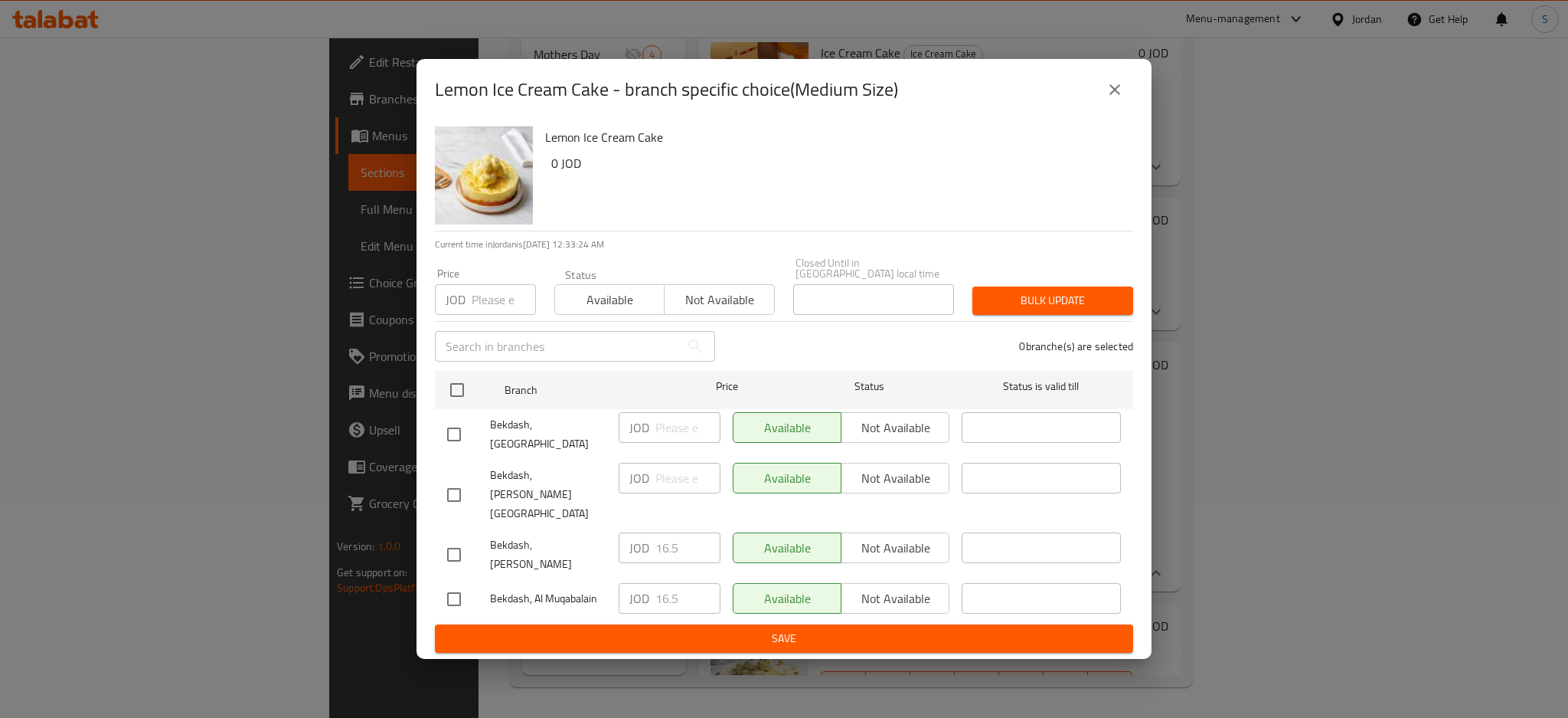
click at [1115, 99] on icon "close" at bounding box center [1114, 90] width 18 height 18
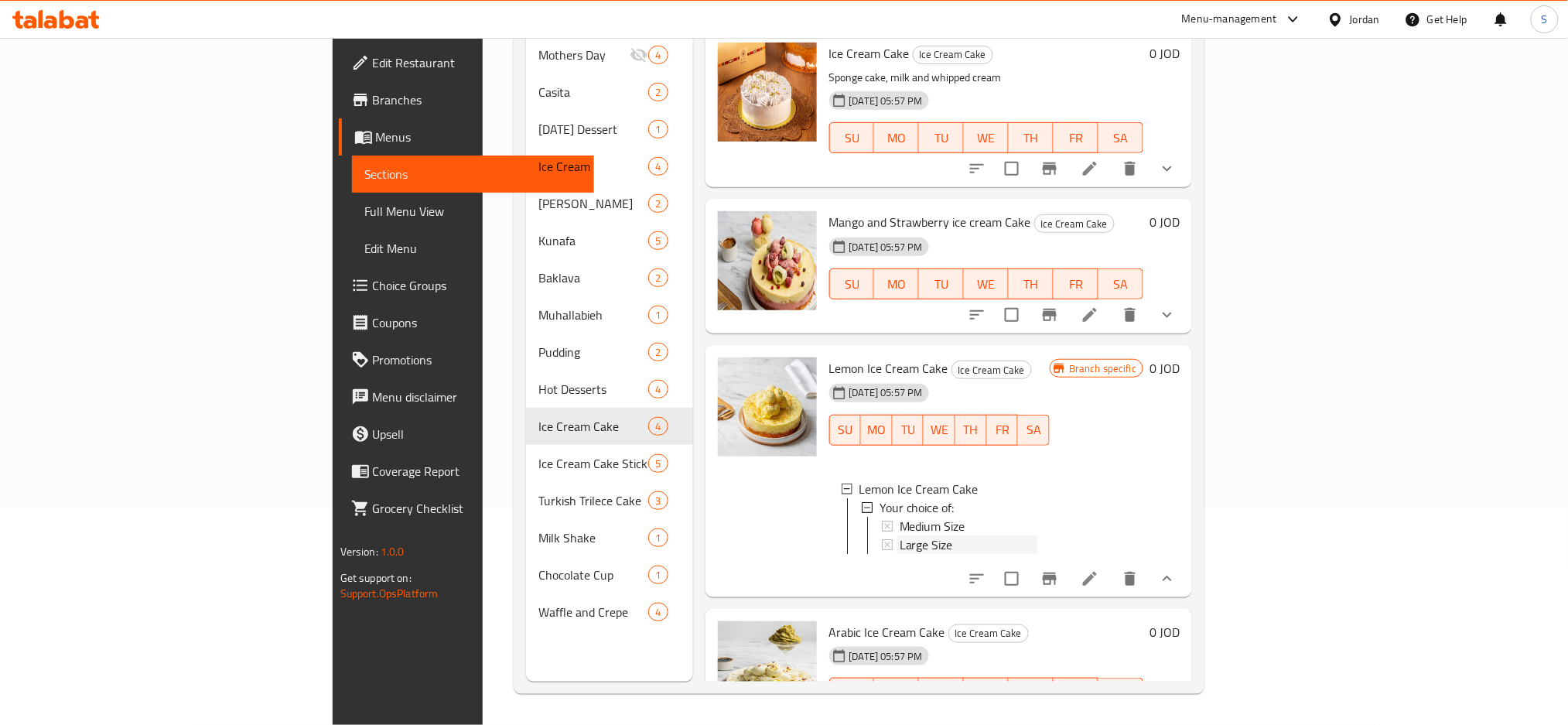
click at [900, 535] on span "Large Size" at bounding box center [926, 544] width 53 height 18
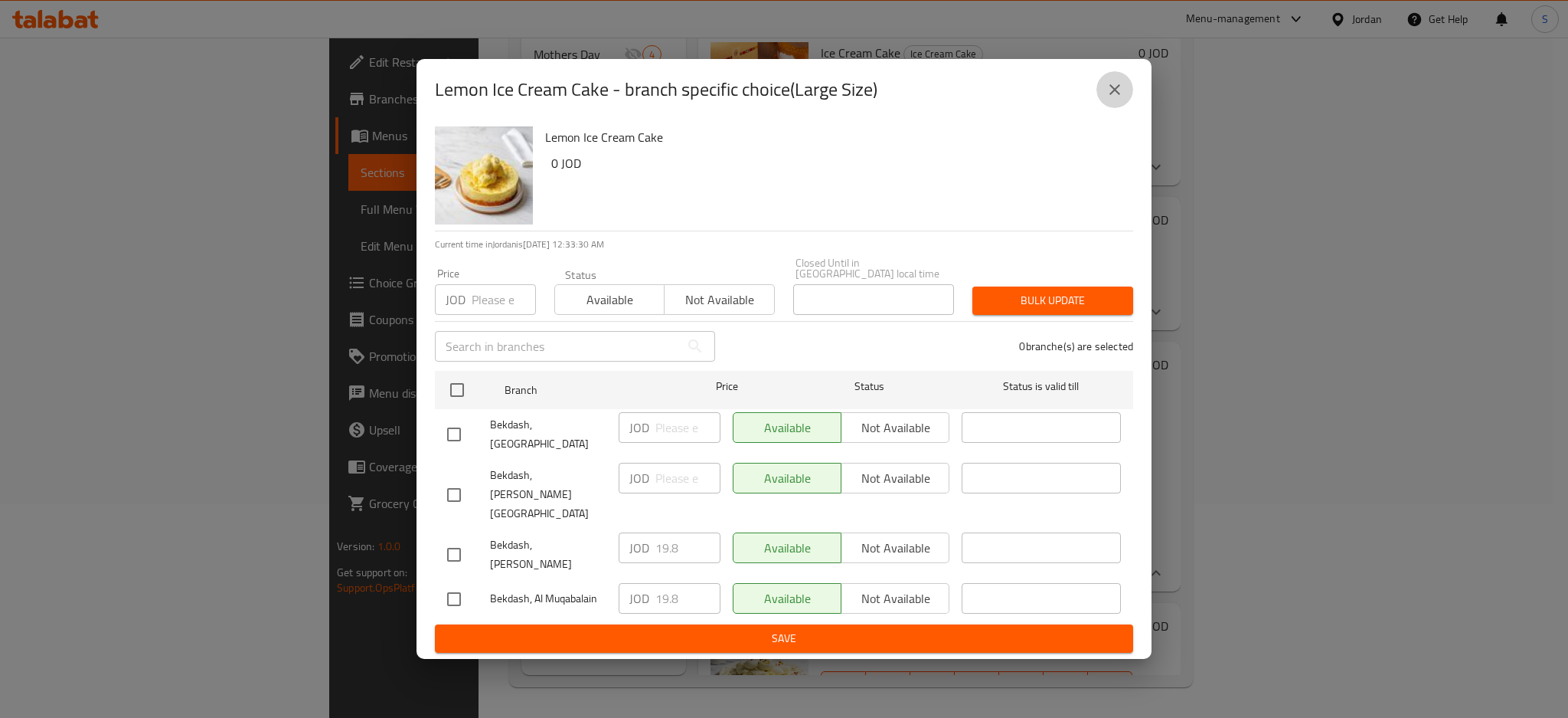
click at [1118, 99] on icon "close" at bounding box center [1114, 90] width 18 height 18
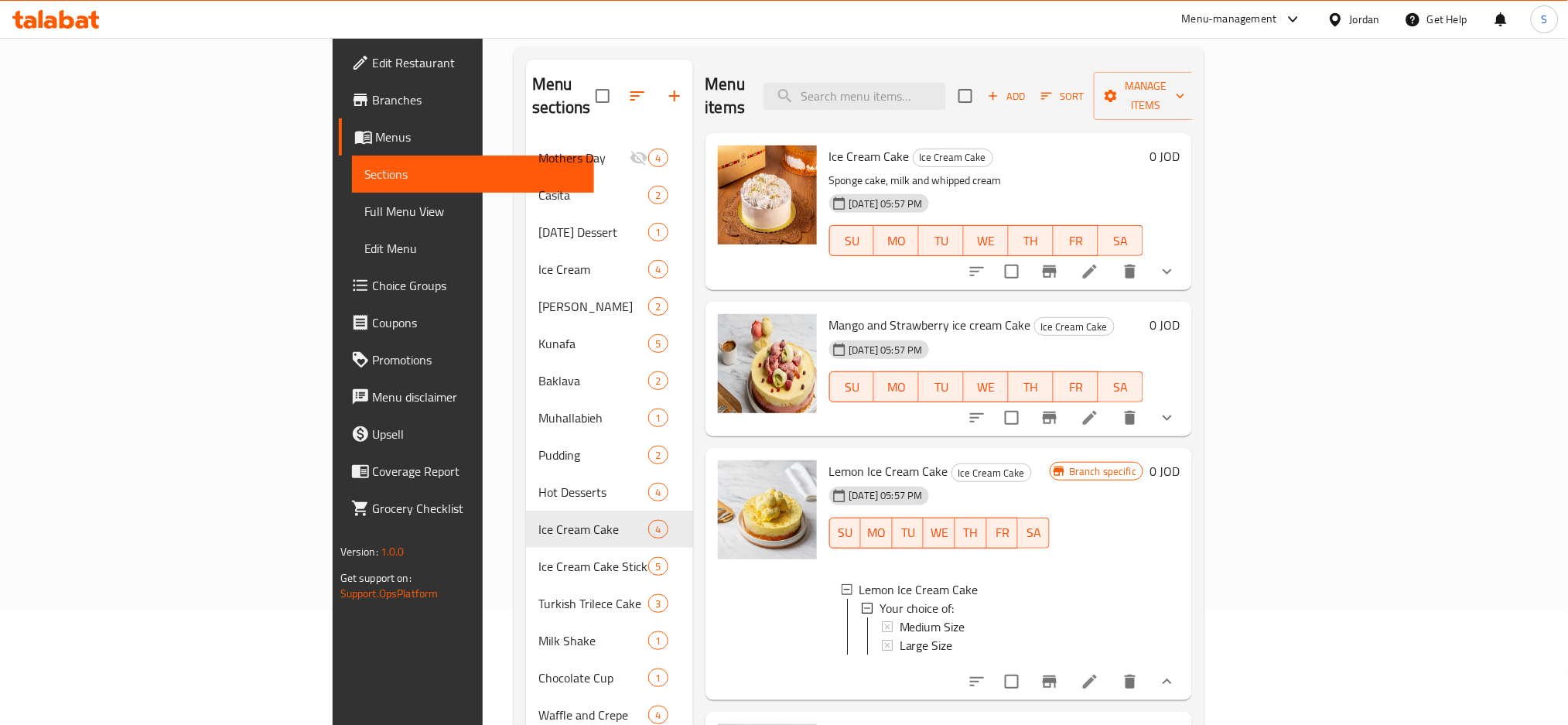
scroll to position [52, 0]
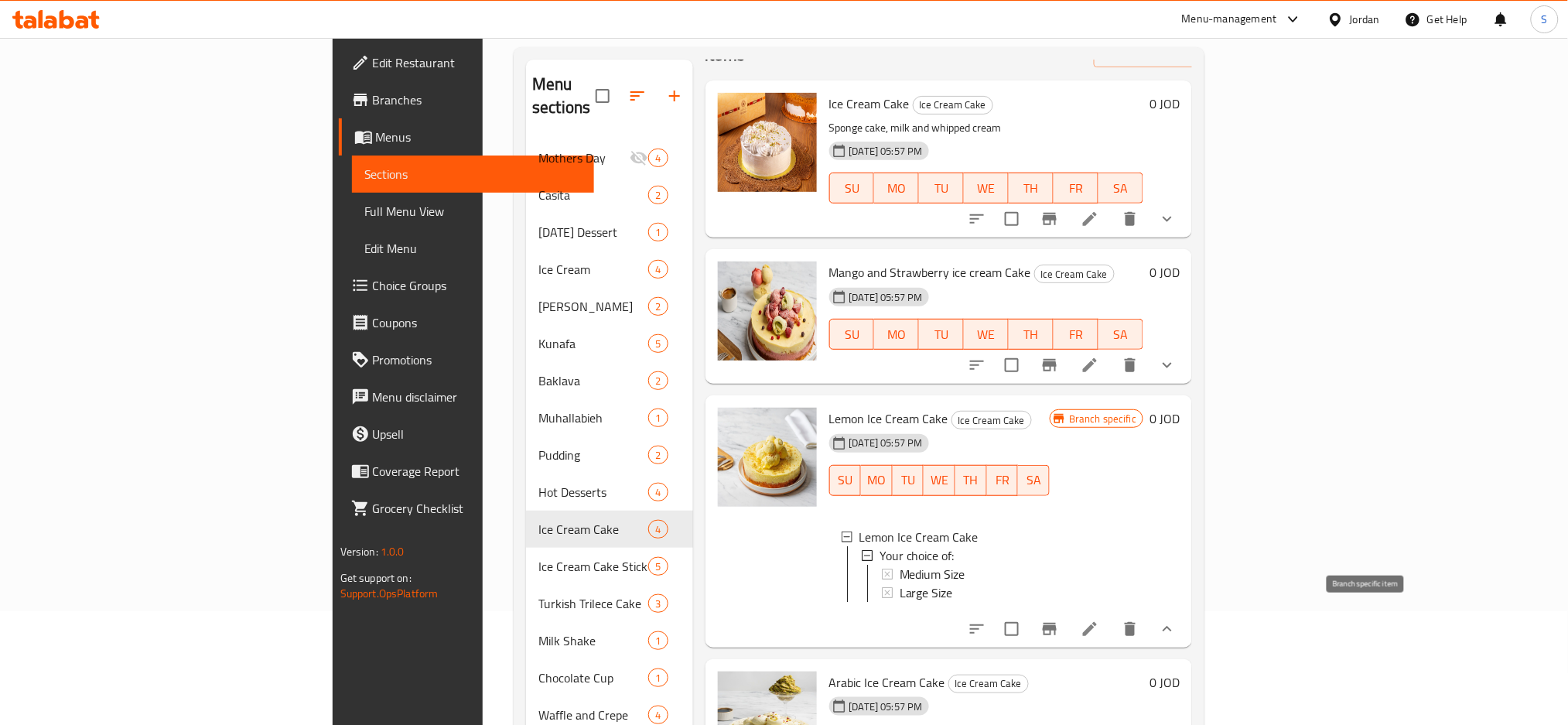
click at [1057, 623] on icon "Branch-specific-item" at bounding box center [1050, 629] width 14 height 13
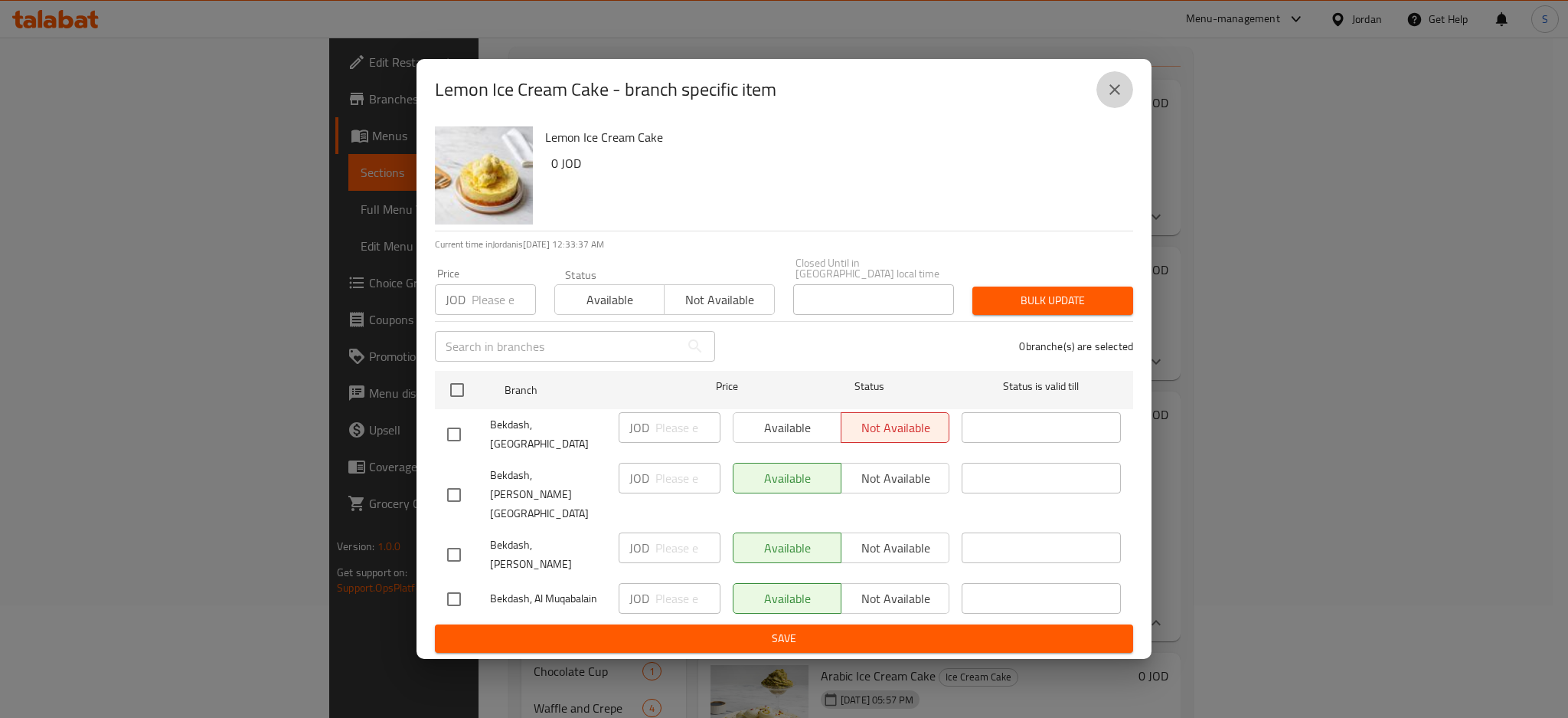
click at [1113, 108] on button "close" at bounding box center [1115, 90] width 37 height 37
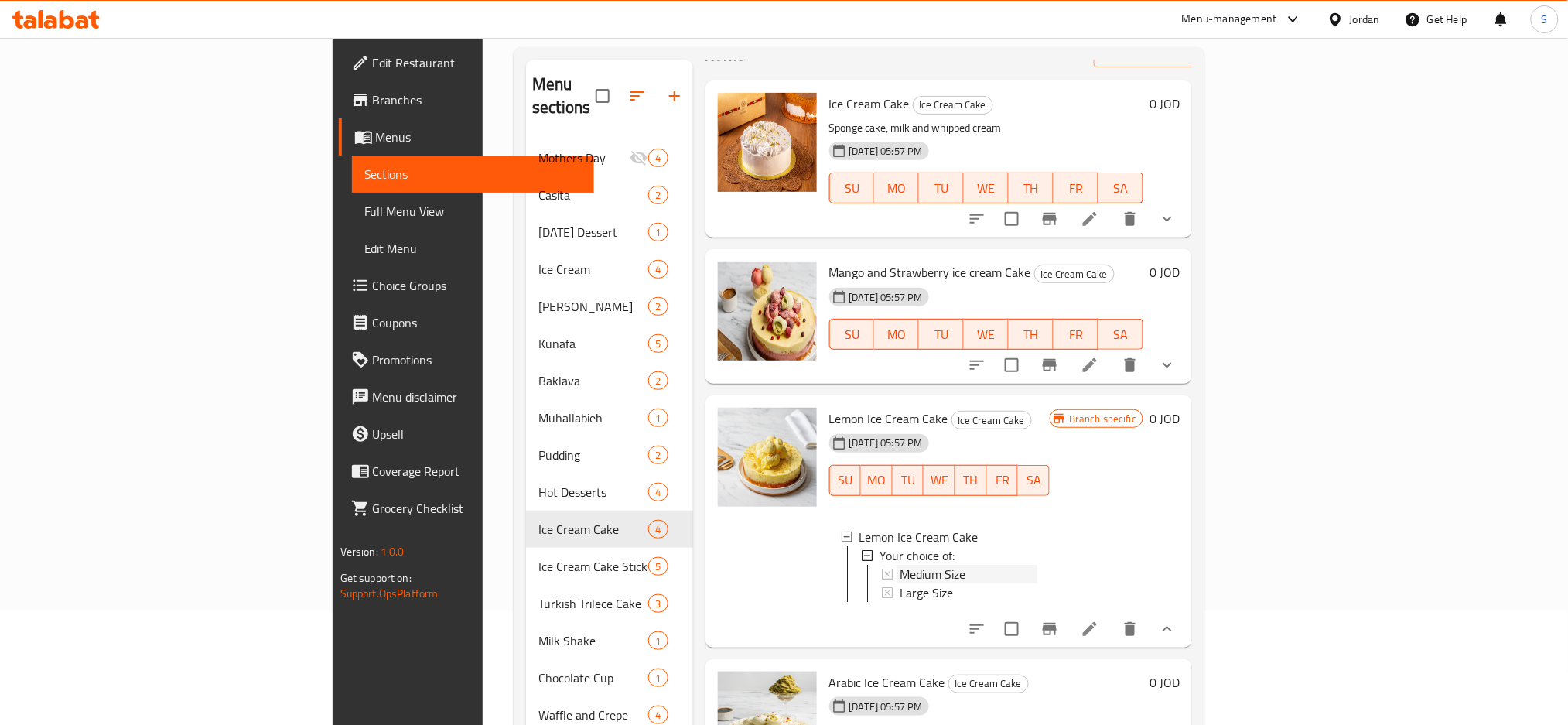
click at [900, 565] on span "Medium Size" at bounding box center [933, 573] width 66 height 18
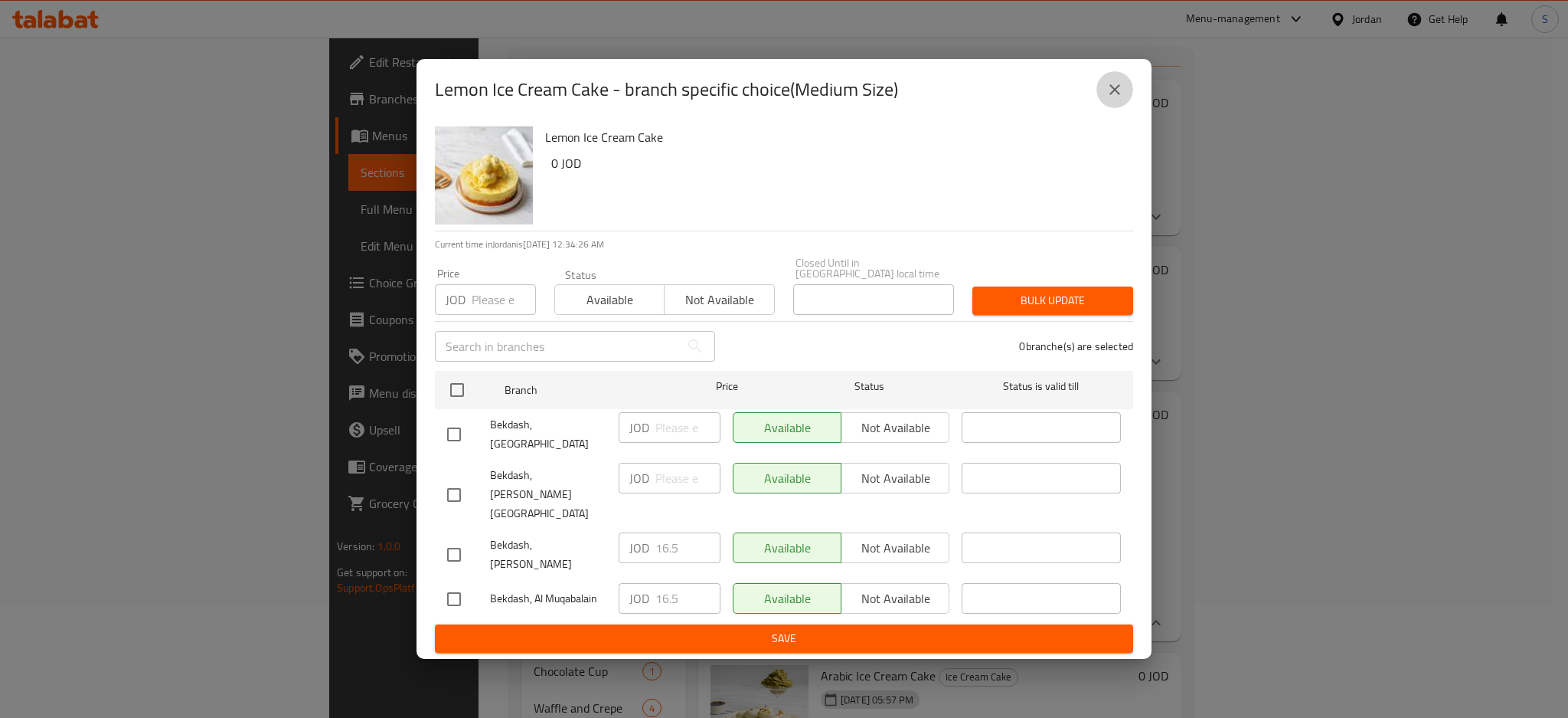
click at [1117, 95] on icon "close" at bounding box center [1114, 90] width 11 height 11
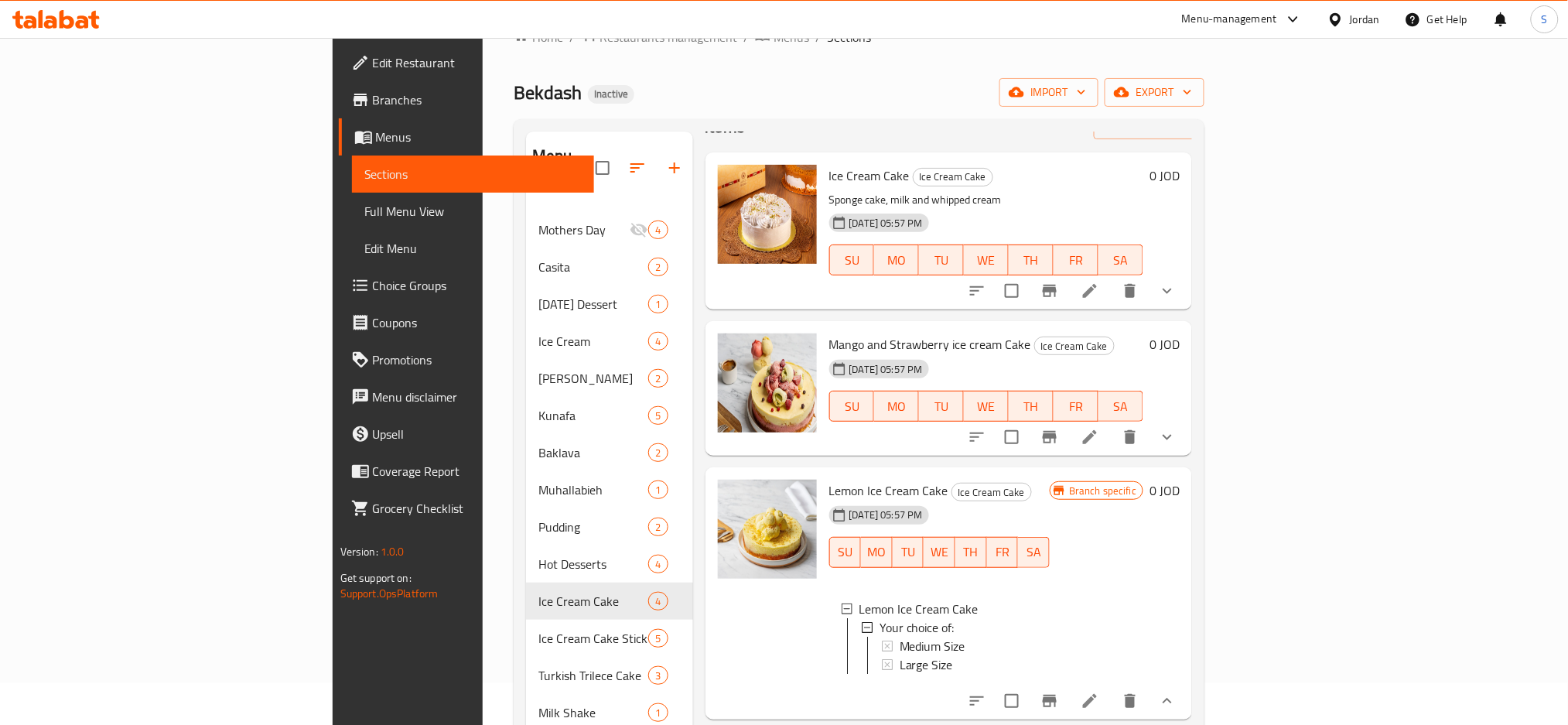
scroll to position [0, 0]
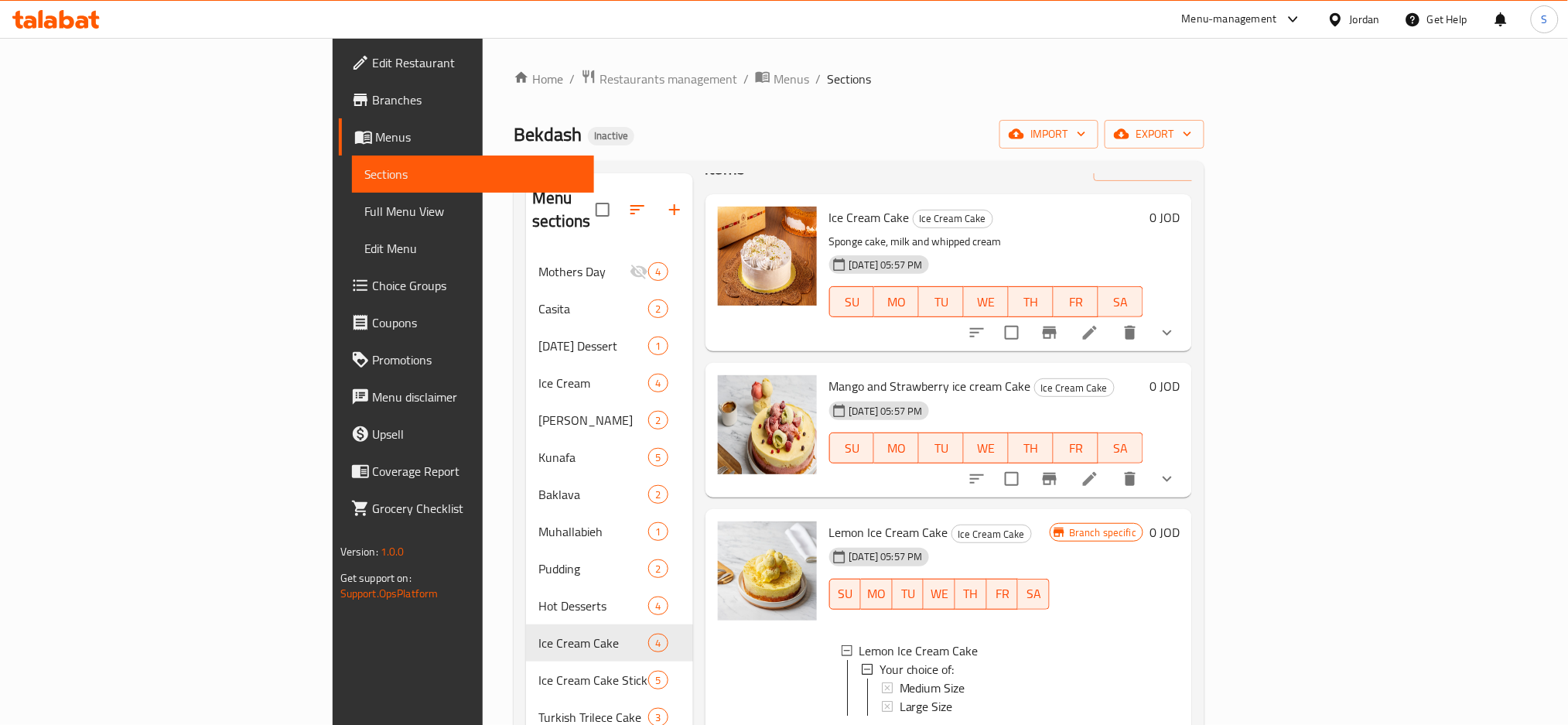
click at [373, 97] on span "Branches" at bounding box center [478, 99] width 210 height 18
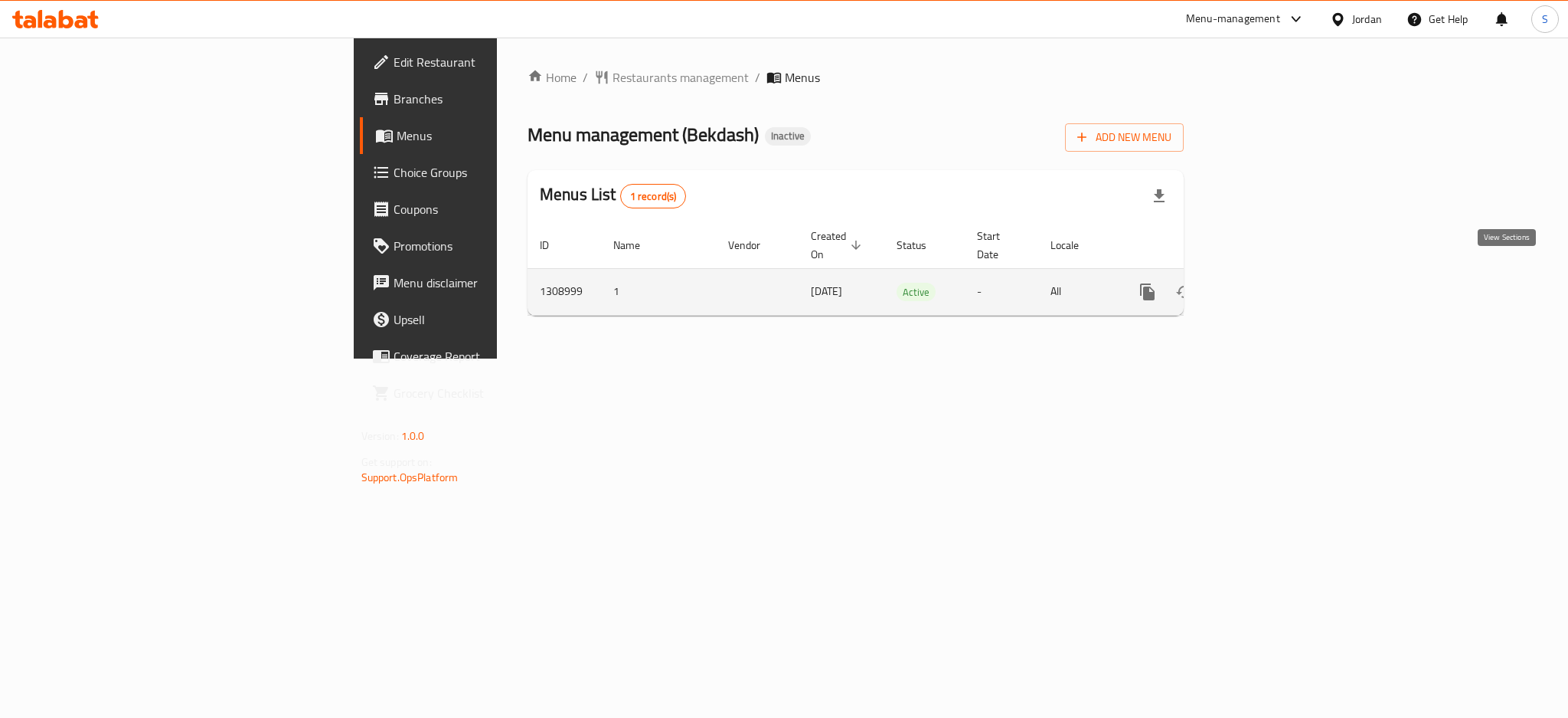
click at [1267, 283] on icon "enhanced table" at bounding box center [1257, 292] width 18 height 18
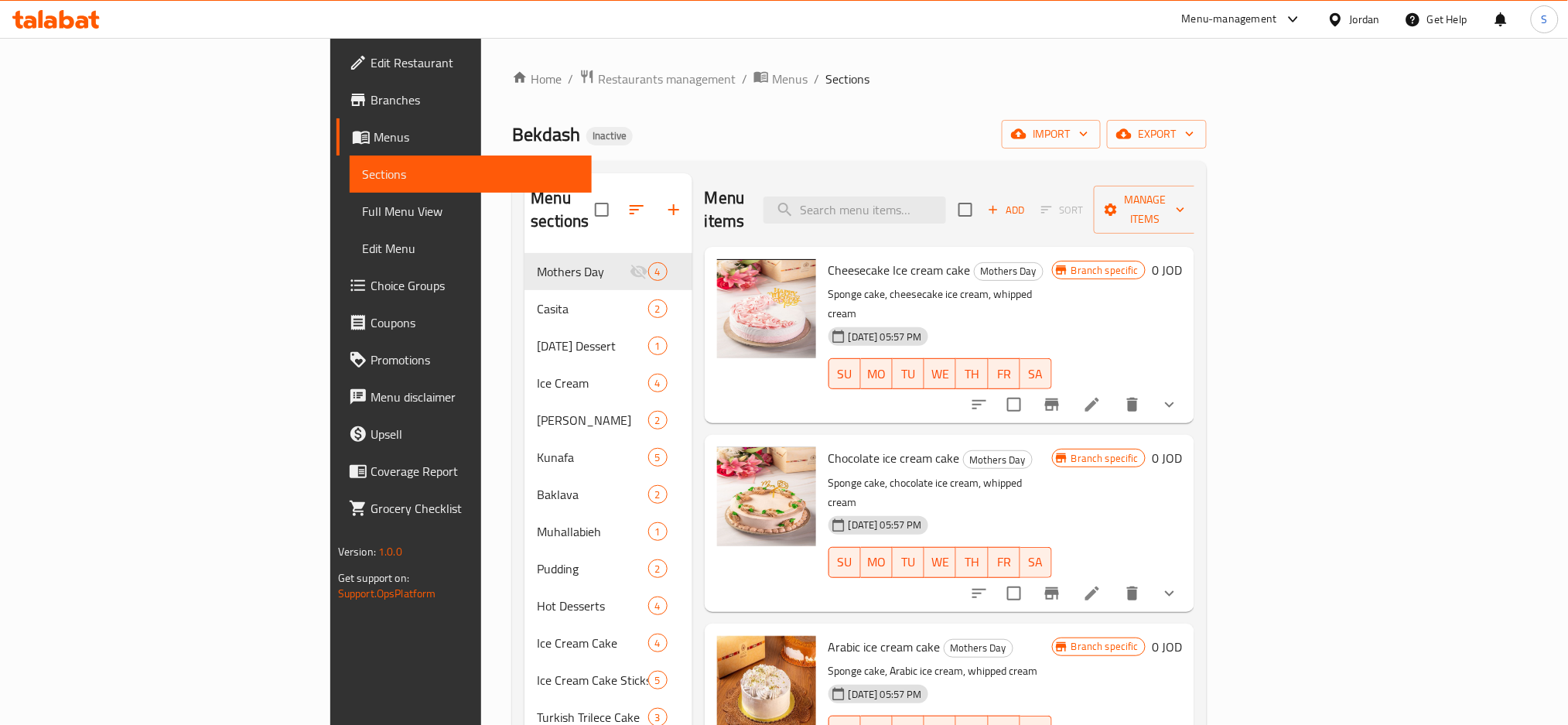
click at [363, 211] on span "Full Menu View" at bounding box center [471, 211] width 218 height 18
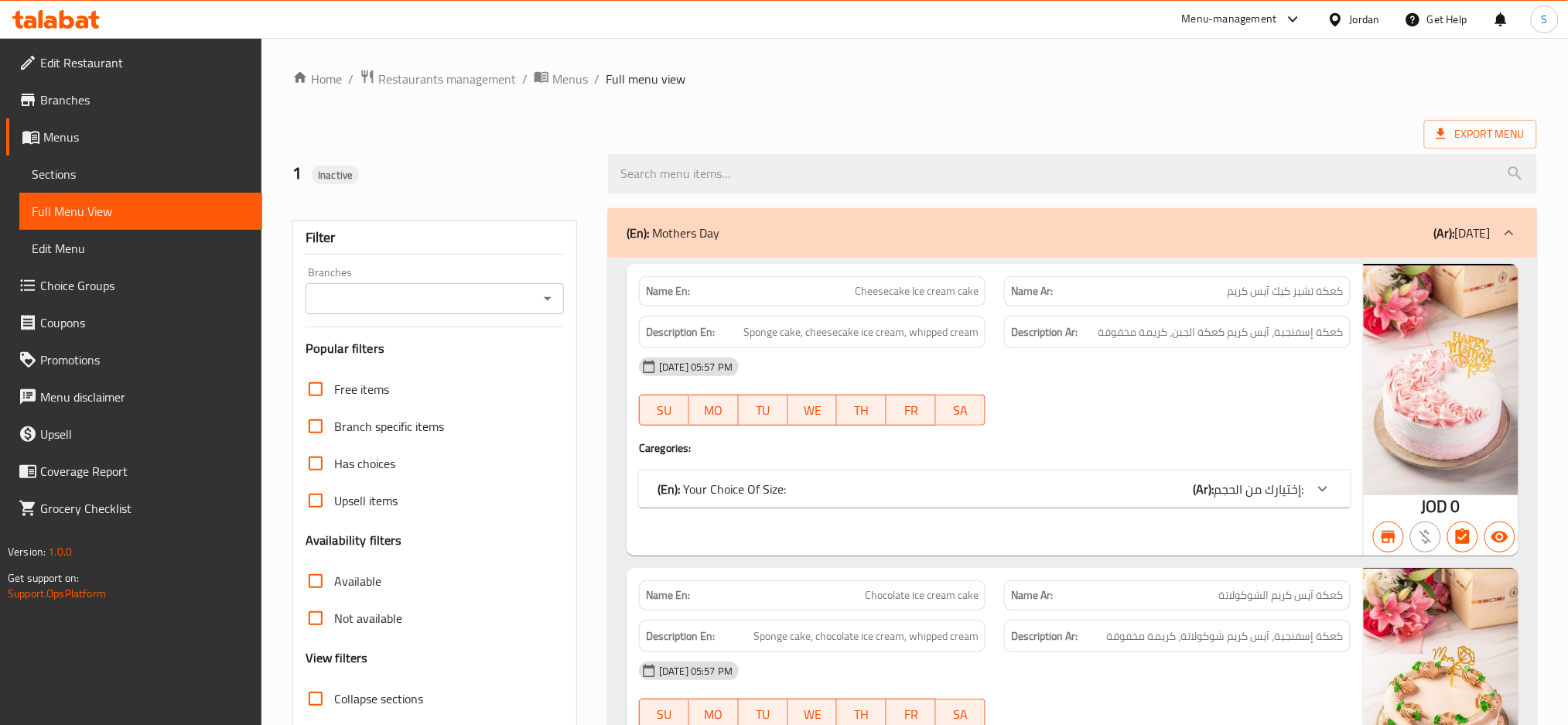
click at [477, 290] on input "Branches" at bounding box center [422, 298] width 224 height 21
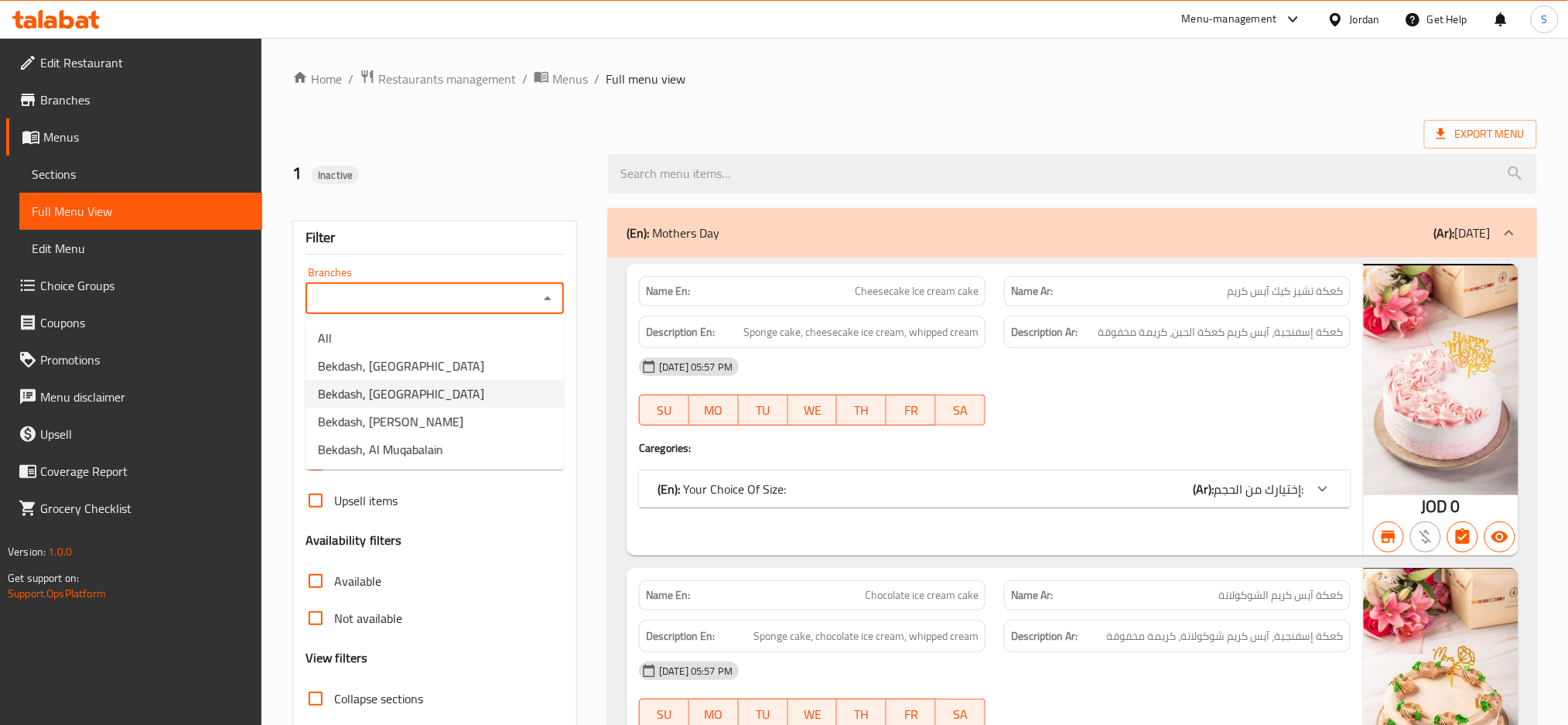
click at [460, 397] on li "Bekdash, [GEOGRAPHIC_DATA]" at bounding box center [435, 394] width 259 height 28
type input "Bekdash, [GEOGRAPHIC_DATA]"
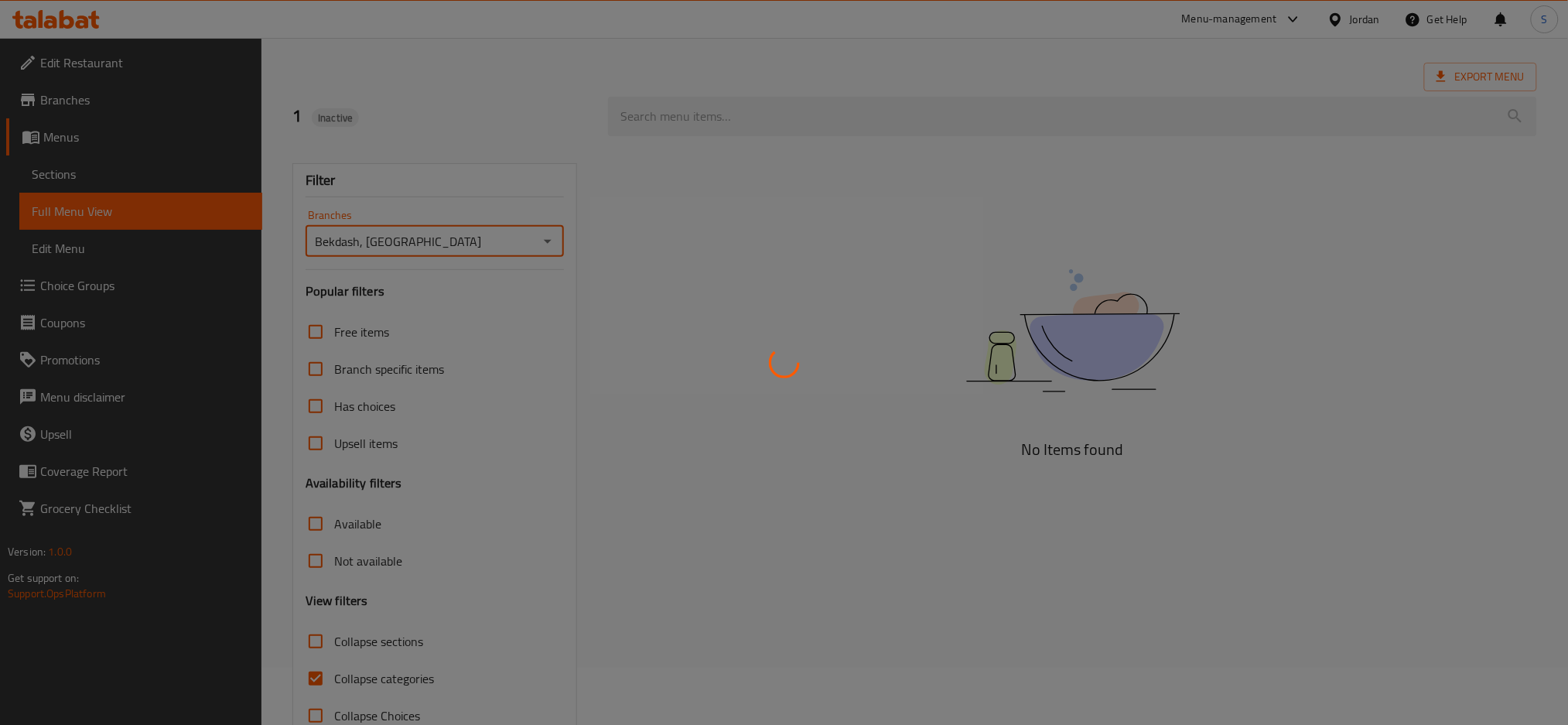
scroll to position [99, 0]
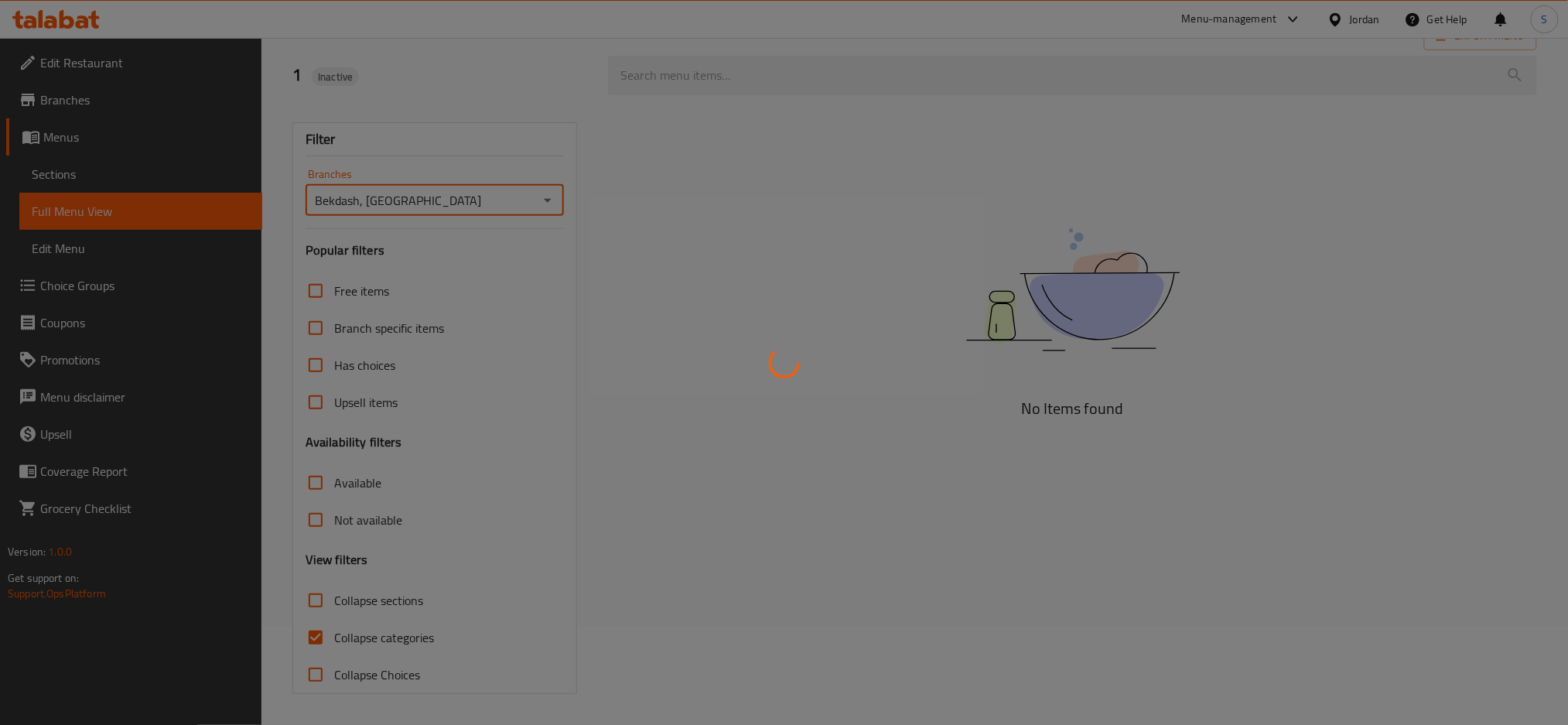
drag, startPoint x: 315, startPoint y: 641, endPoint x: 436, endPoint y: 611, distance: 124.7
click at [316, 641] on div at bounding box center [784, 362] width 1568 height 725
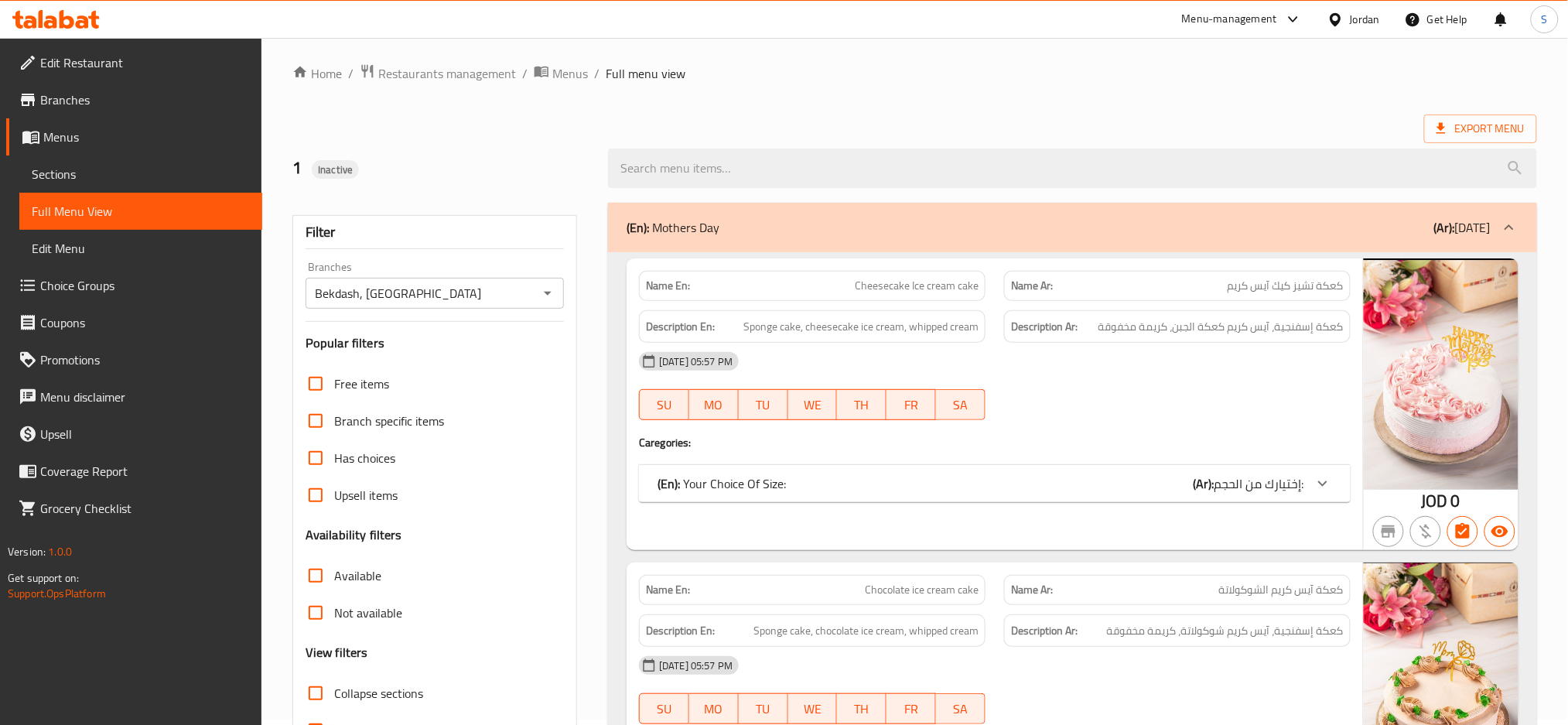
scroll to position [0, 0]
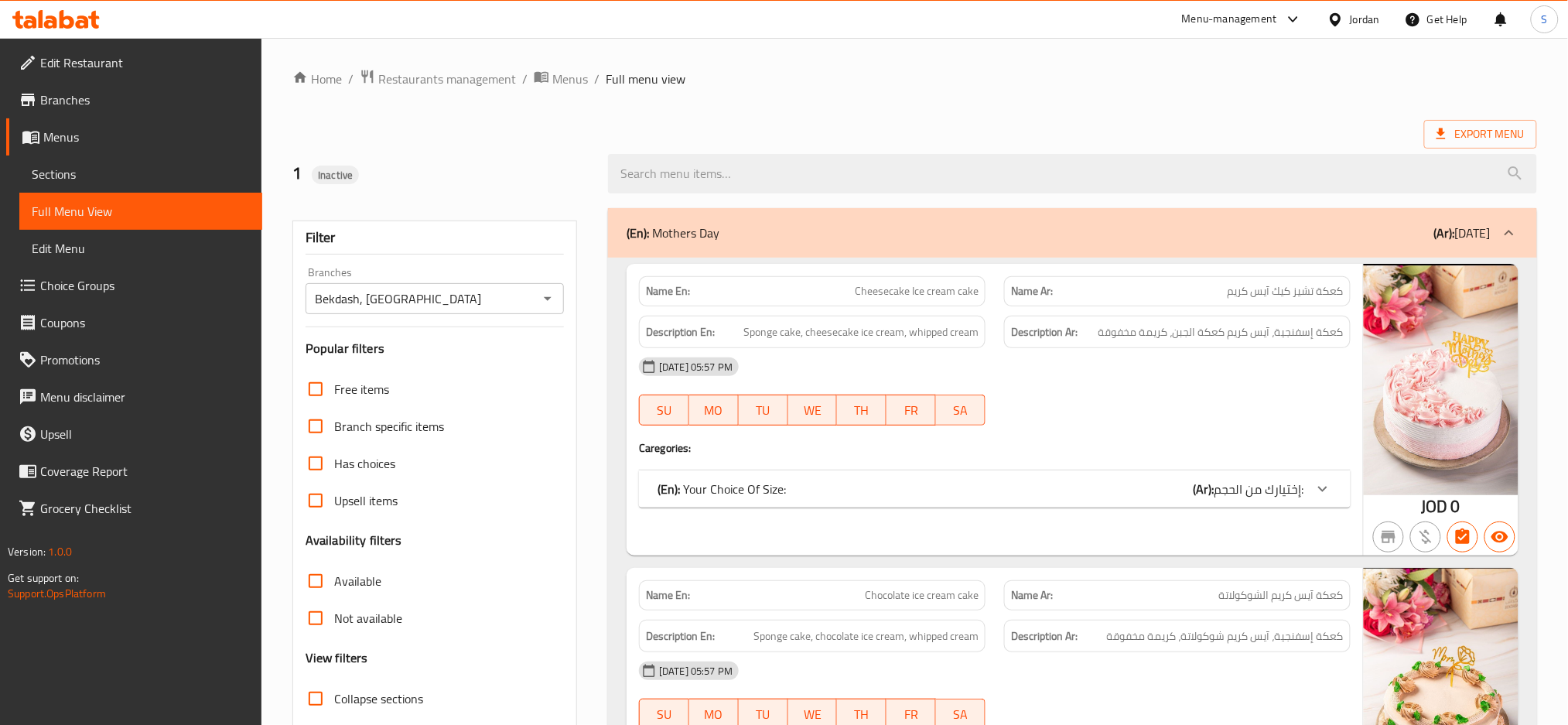
click at [80, 100] on span "Branches" at bounding box center [145, 99] width 210 height 18
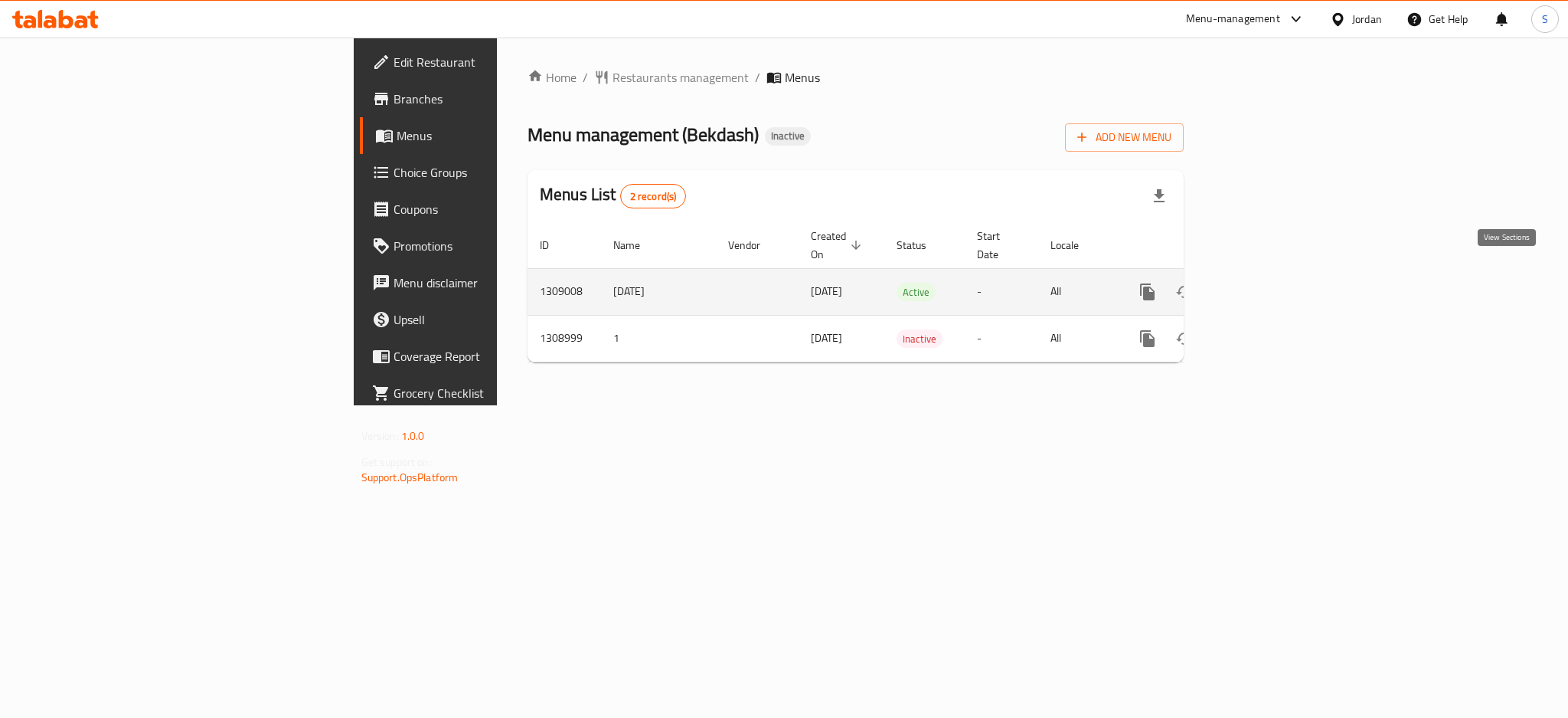
click at [1267, 283] on icon "enhanced table" at bounding box center [1257, 292] width 18 height 18
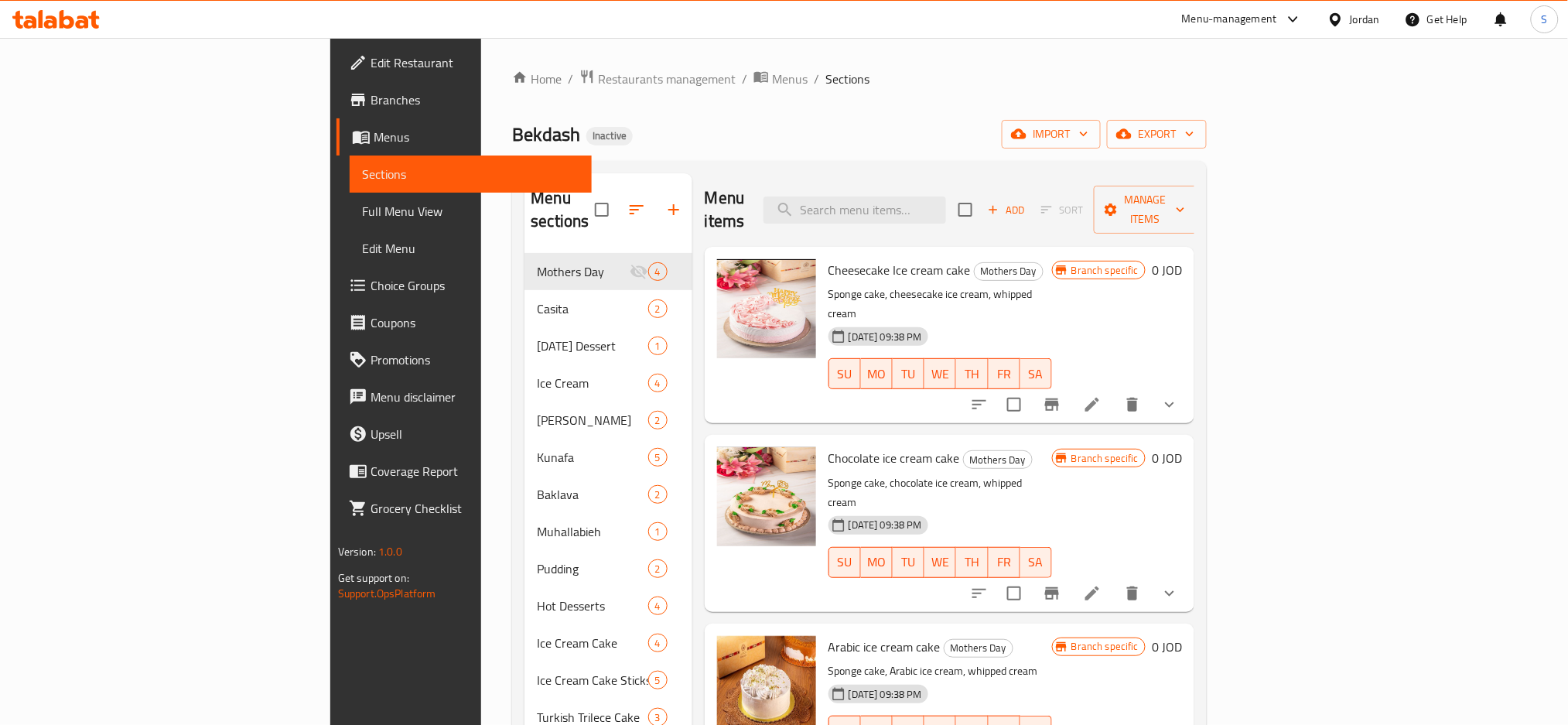
click at [363, 212] on span "Full Menu View" at bounding box center [471, 211] width 218 height 18
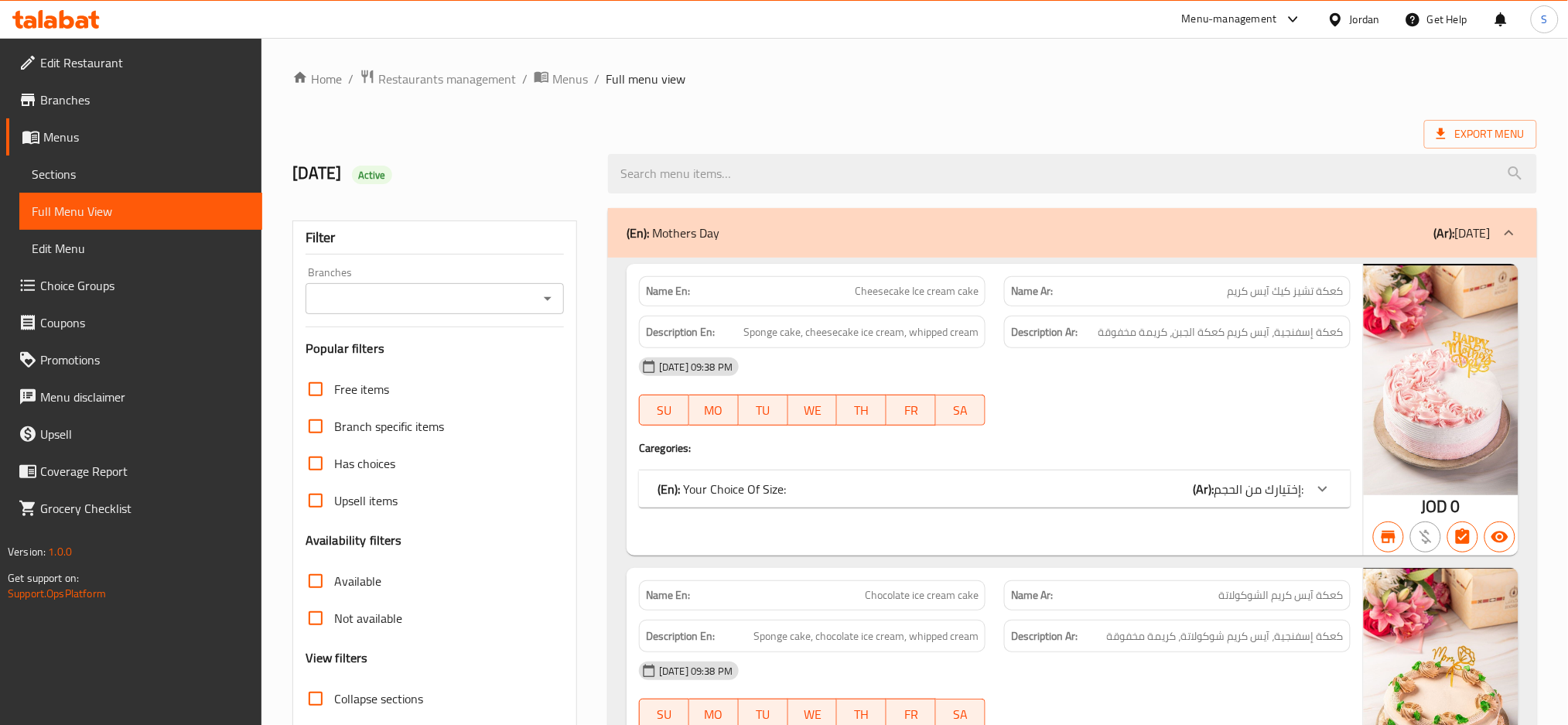
click at [411, 302] on input "Branches" at bounding box center [422, 298] width 224 height 21
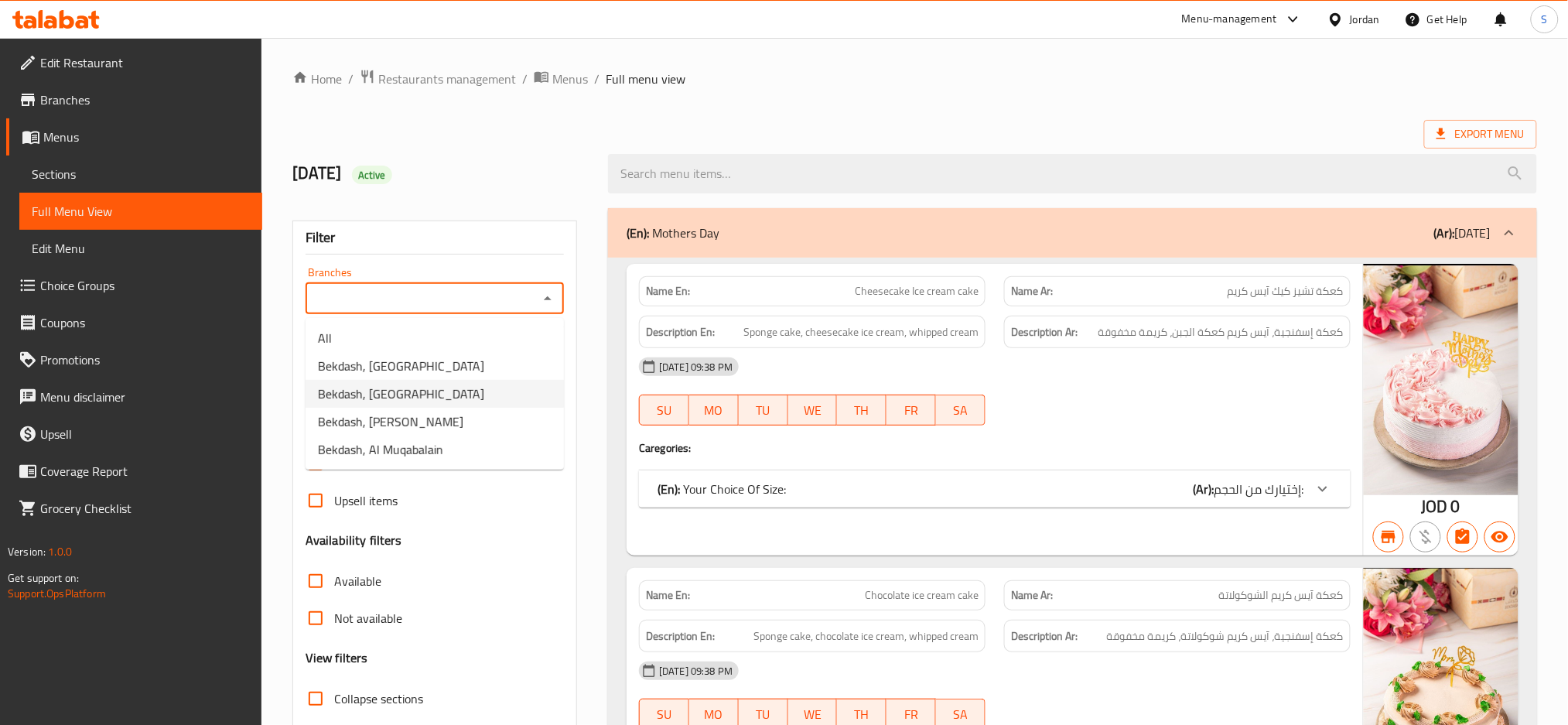
click at [438, 397] on span "Bekdash, [GEOGRAPHIC_DATA]" at bounding box center [401, 394] width 166 height 18
type input "Bekdash, [GEOGRAPHIC_DATA]"
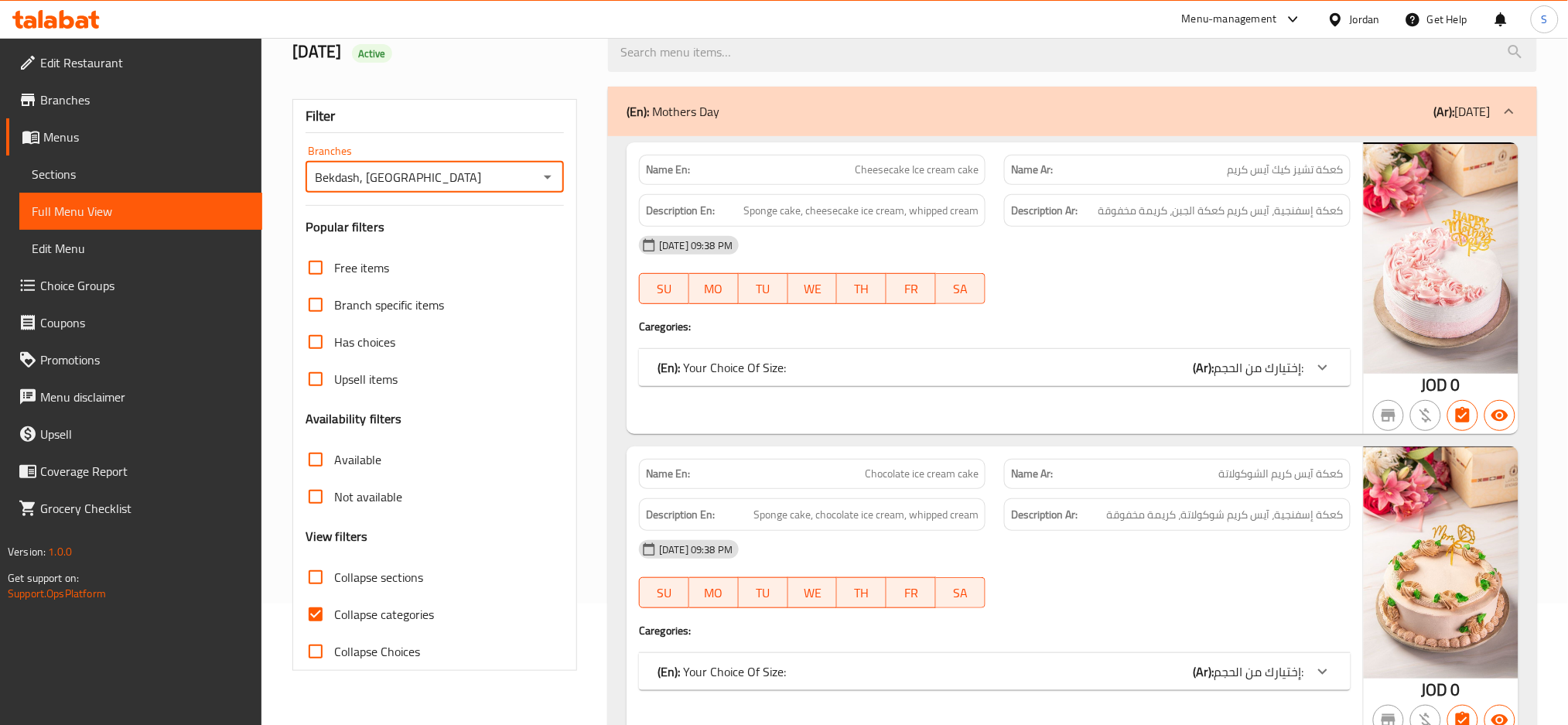
scroll to position [206, 0]
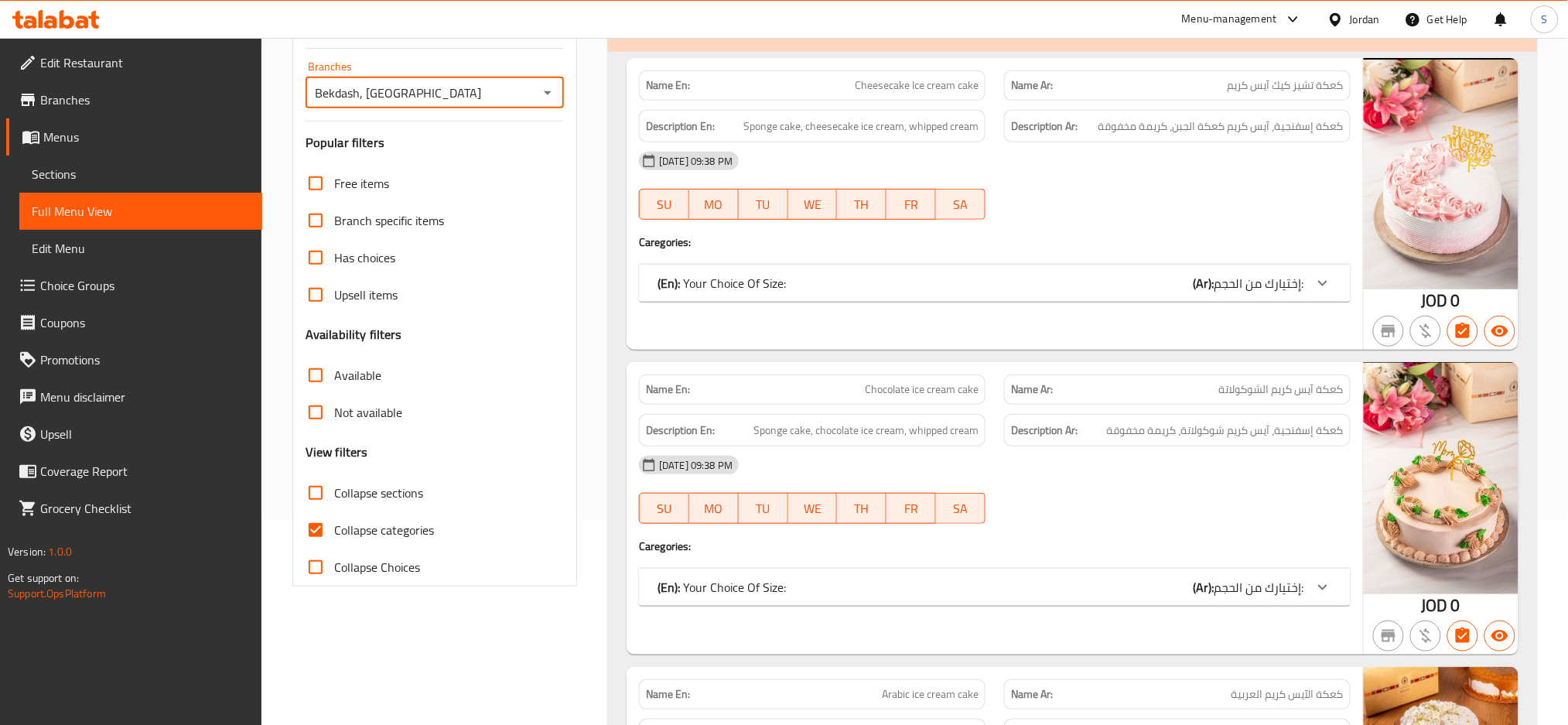
click at [321, 533] on input "Collapse categories" at bounding box center [316, 530] width 37 height 37
checkbox input "false"
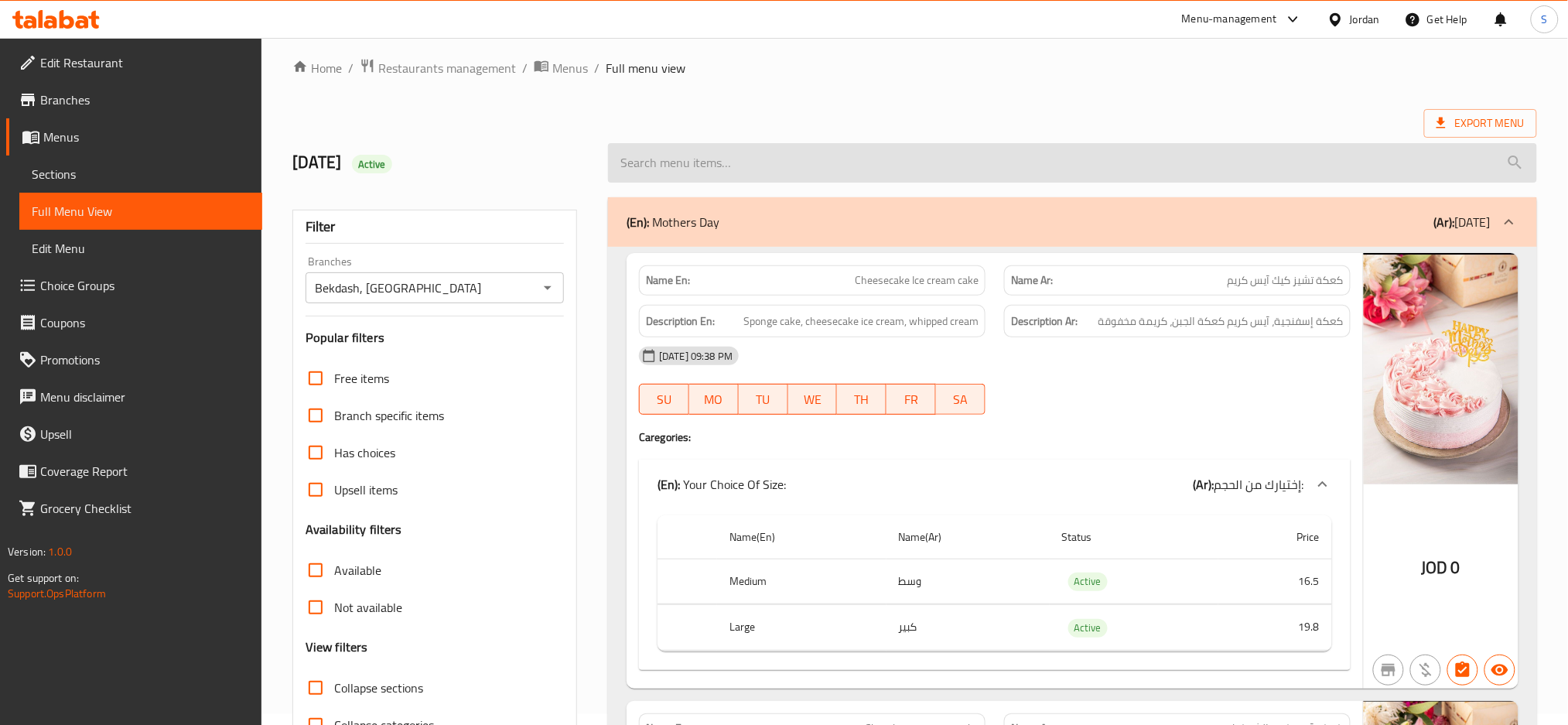
scroll to position [0, 0]
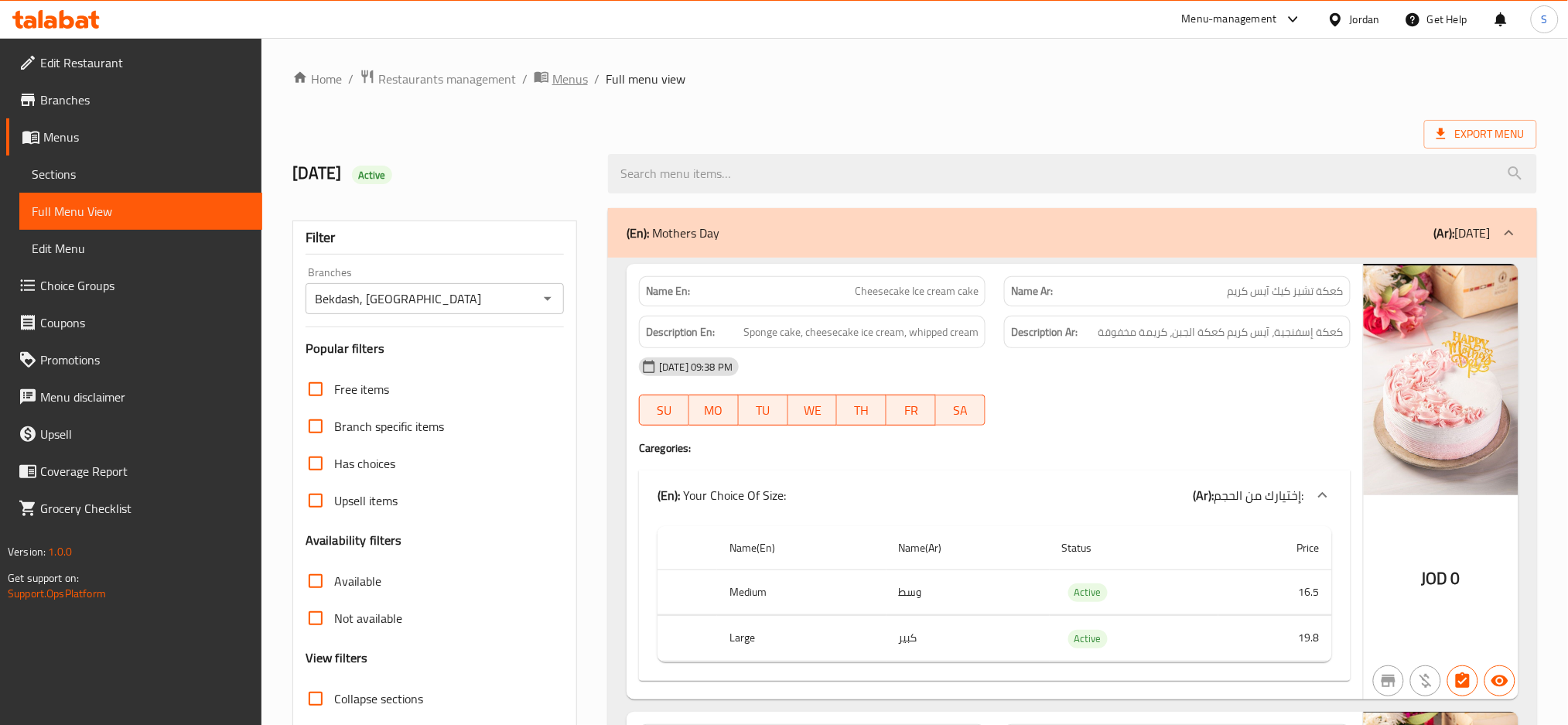
click at [553, 78] on span "Menus" at bounding box center [570, 79] width 36 height 18
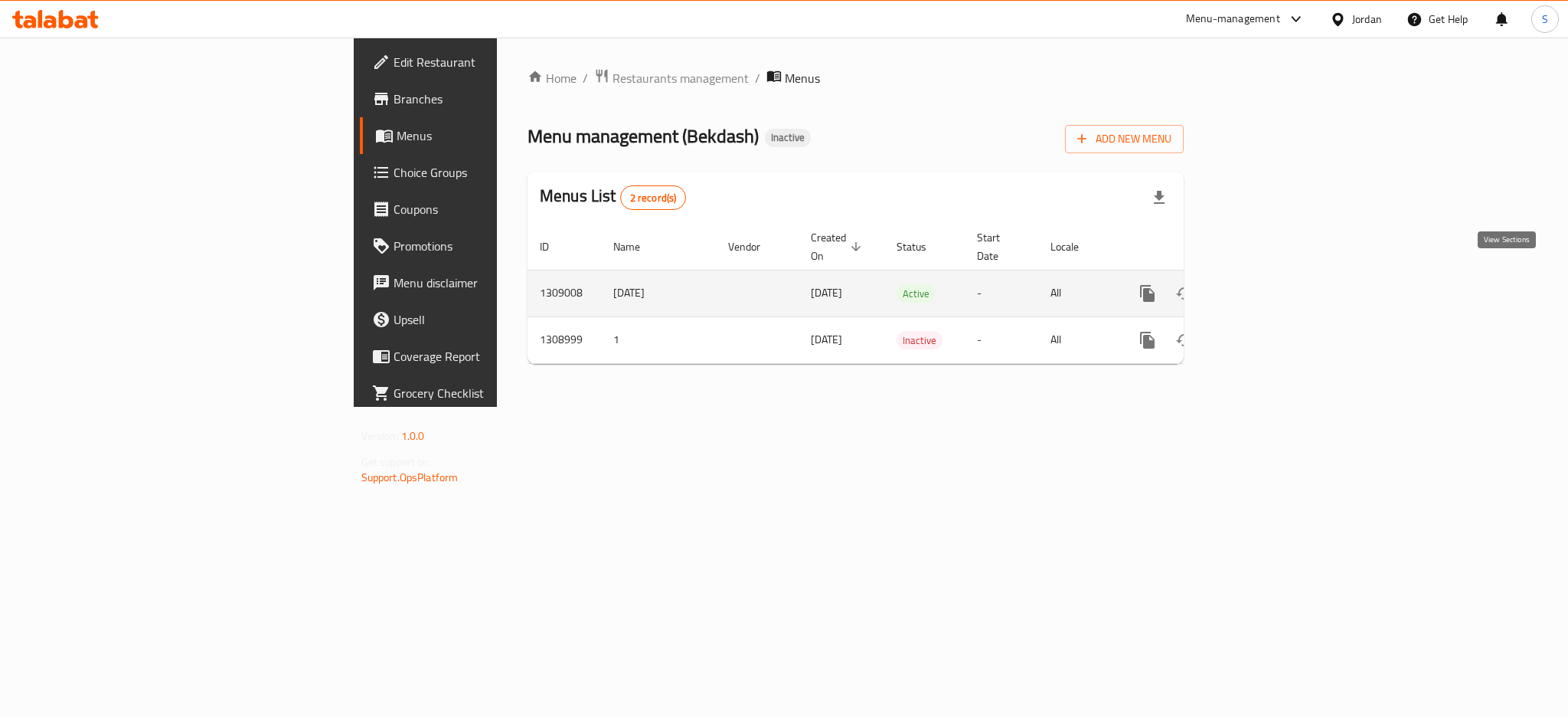
click at [1267, 284] on icon "enhanced table" at bounding box center [1257, 293] width 18 height 18
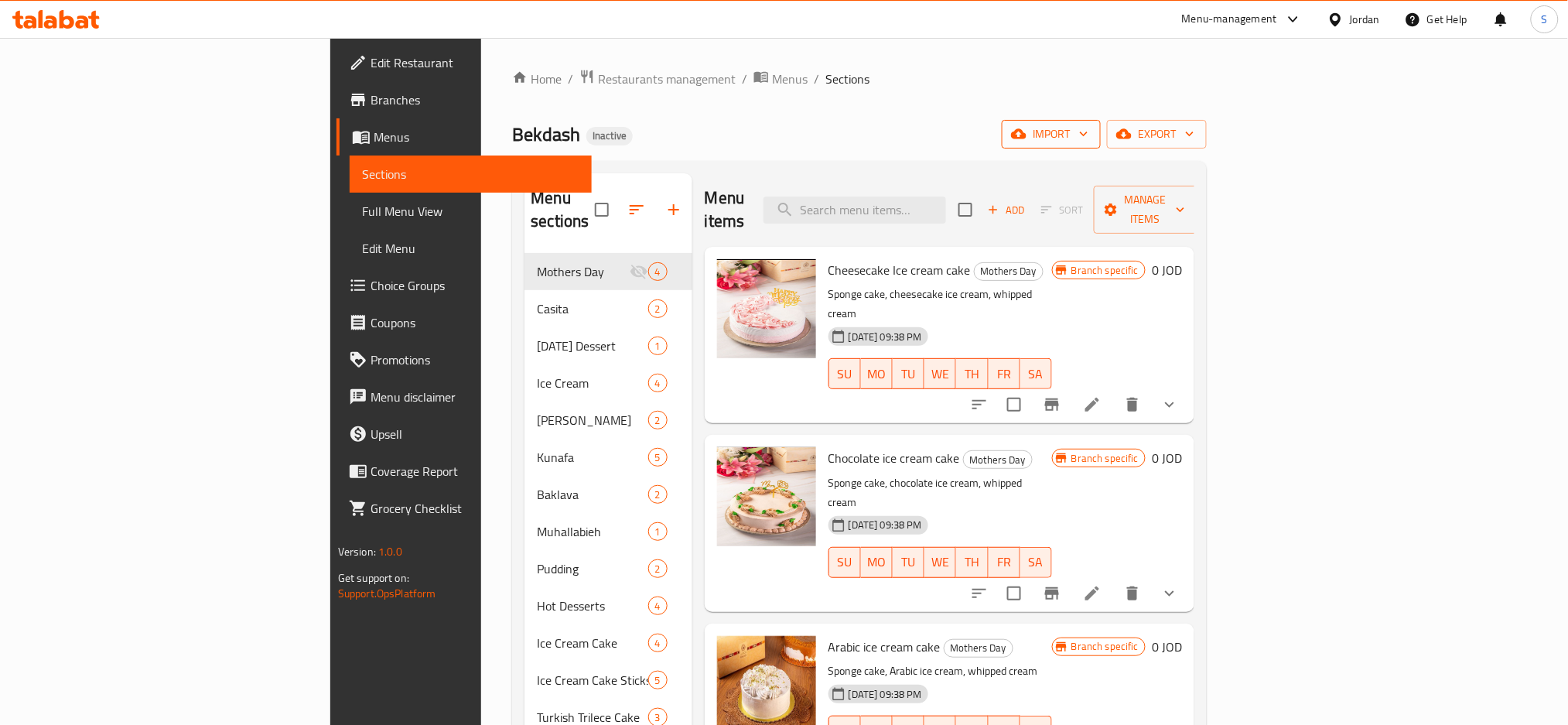
click at [1089, 133] on span "import" at bounding box center [1052, 134] width 74 height 19
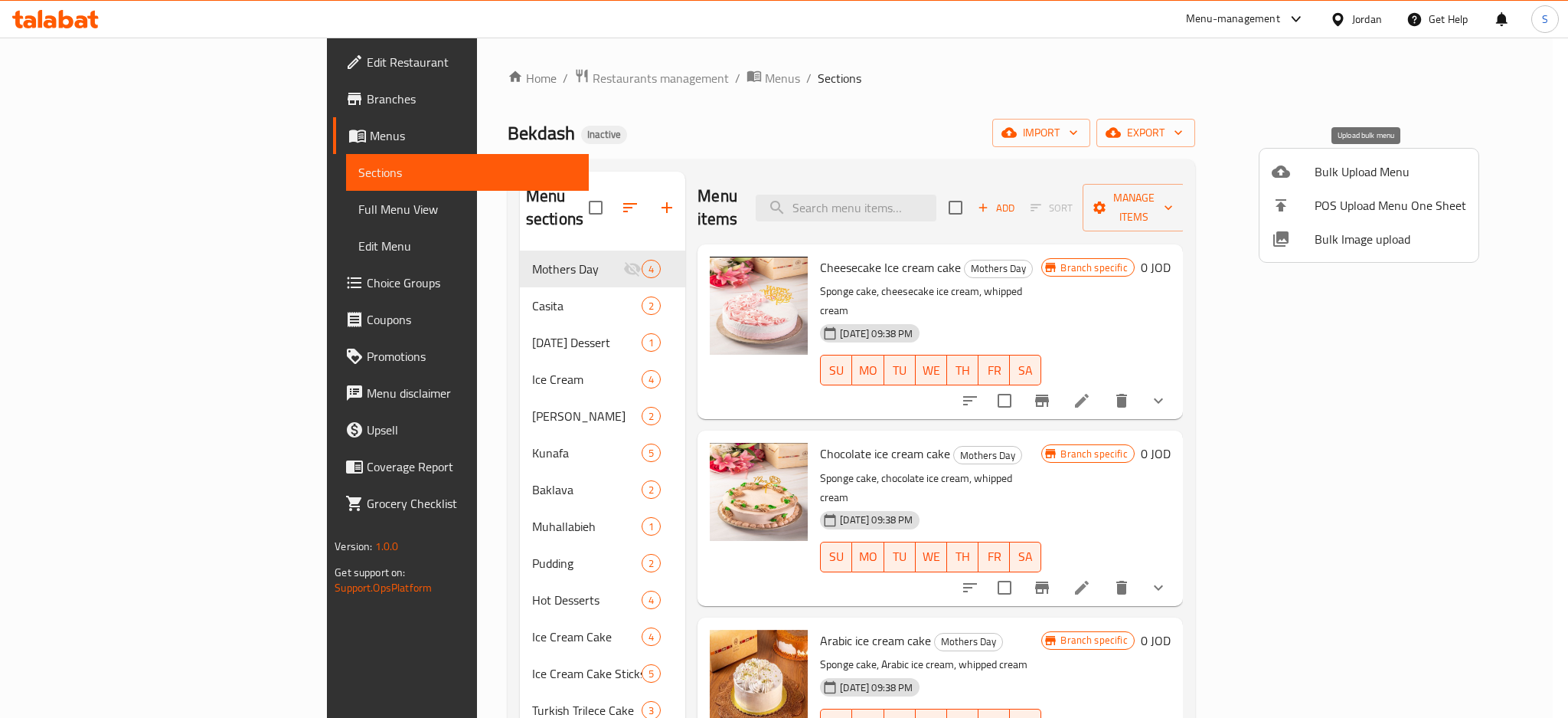
click at [1366, 167] on span "Bulk Upload Menu" at bounding box center [1391, 171] width 152 height 18
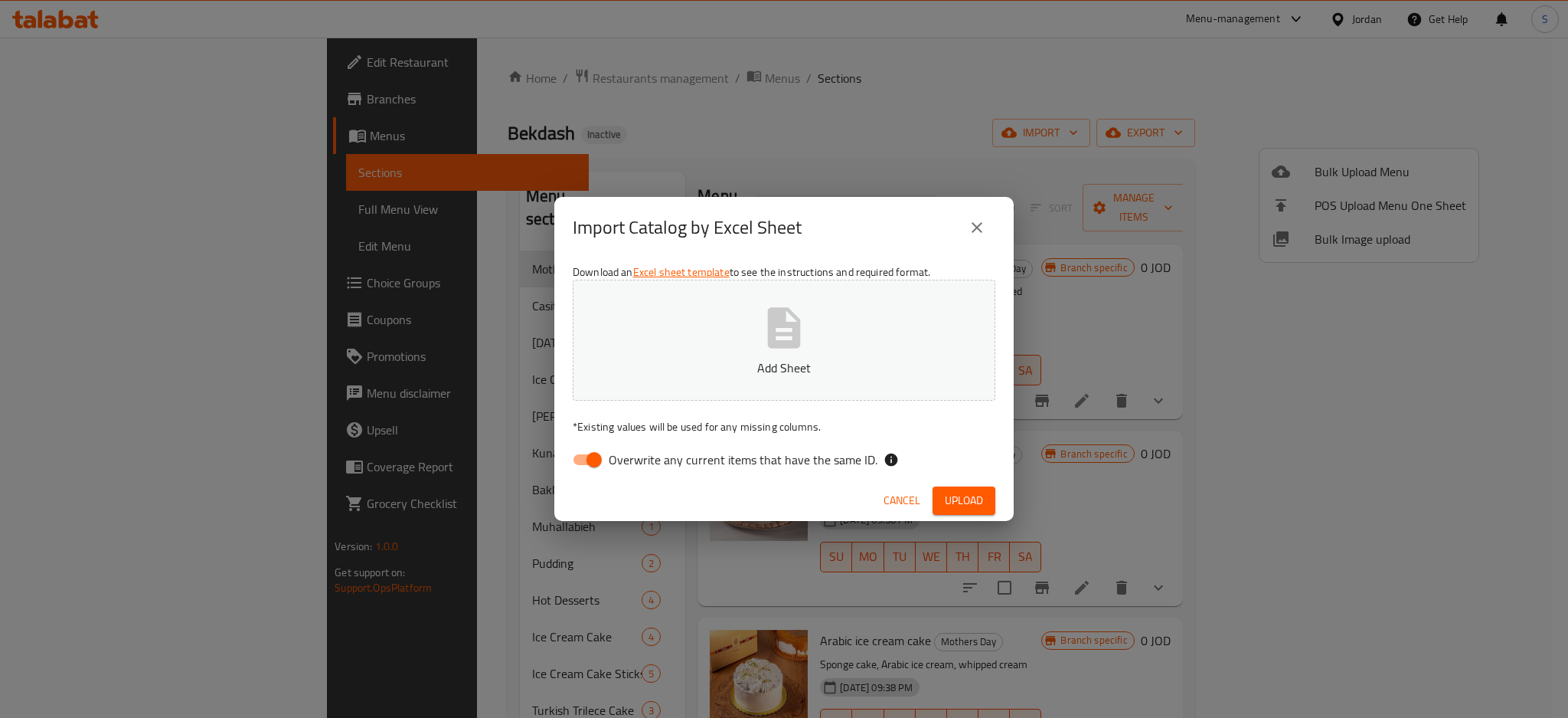
click at [803, 353] on button "Add Sheet" at bounding box center [783, 341] width 422 height 121
click at [959, 505] on span "Upload" at bounding box center [964, 500] width 38 height 19
click at [971, 498] on span "Upload" at bounding box center [964, 500] width 38 height 19
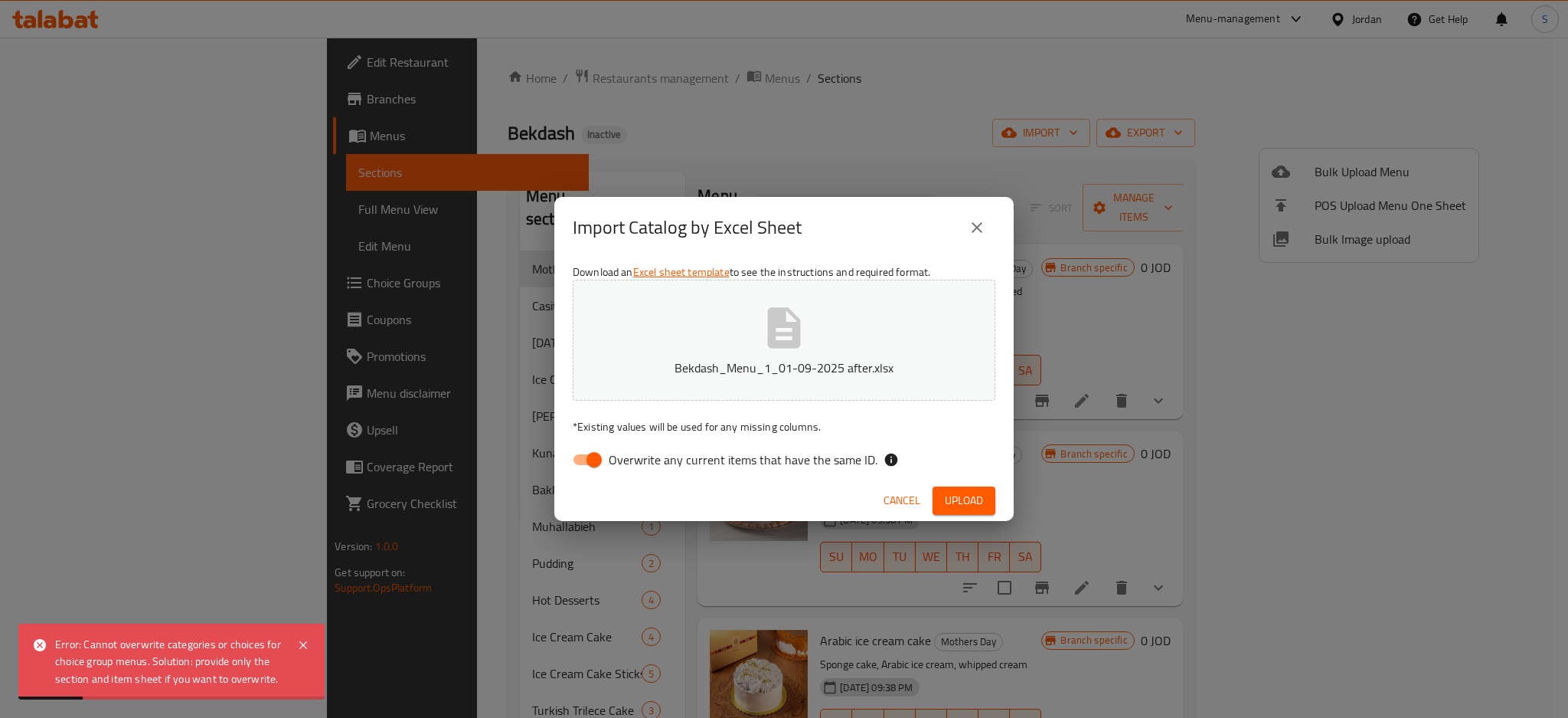
click at [981, 224] on icon "close" at bounding box center [976, 227] width 18 height 18
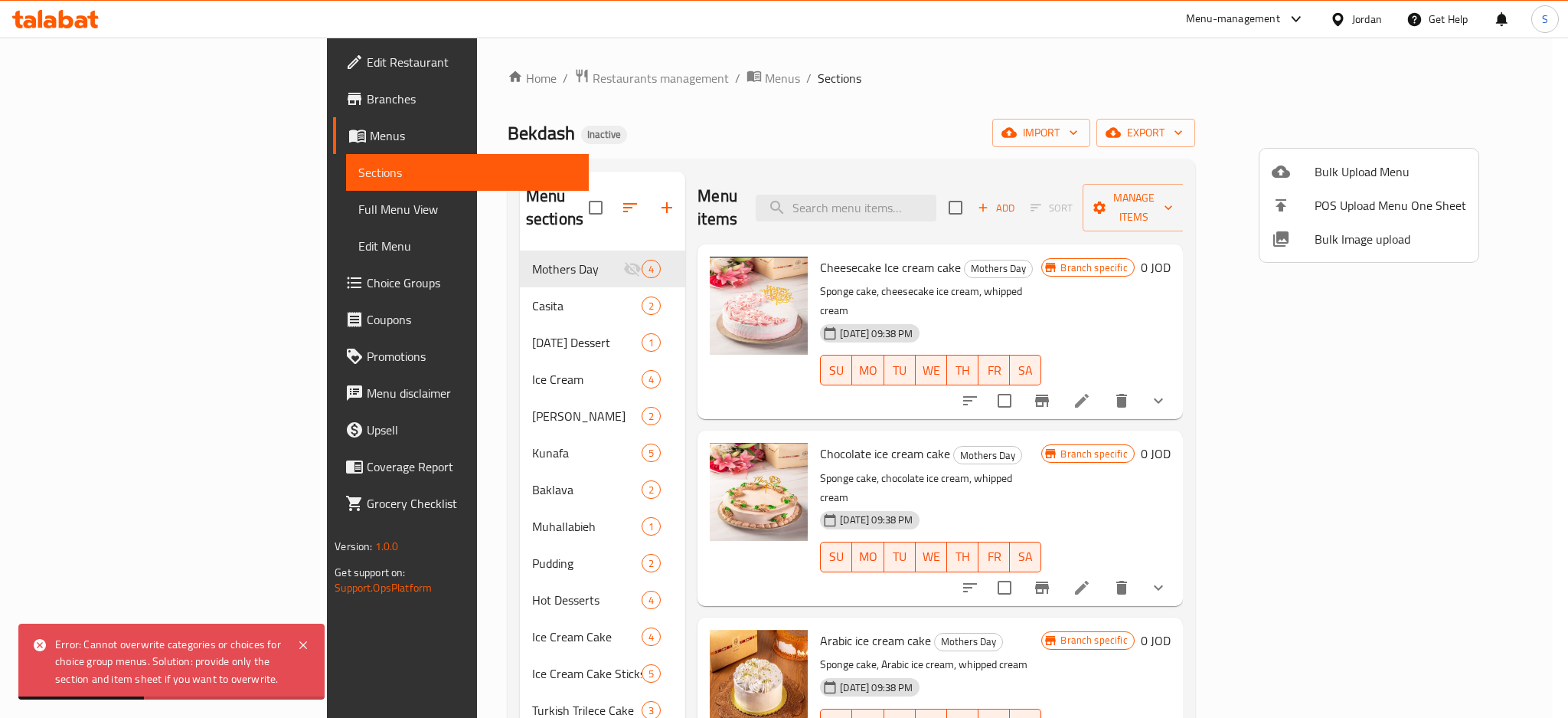
click at [559, 80] on div at bounding box center [784, 359] width 1568 height 718
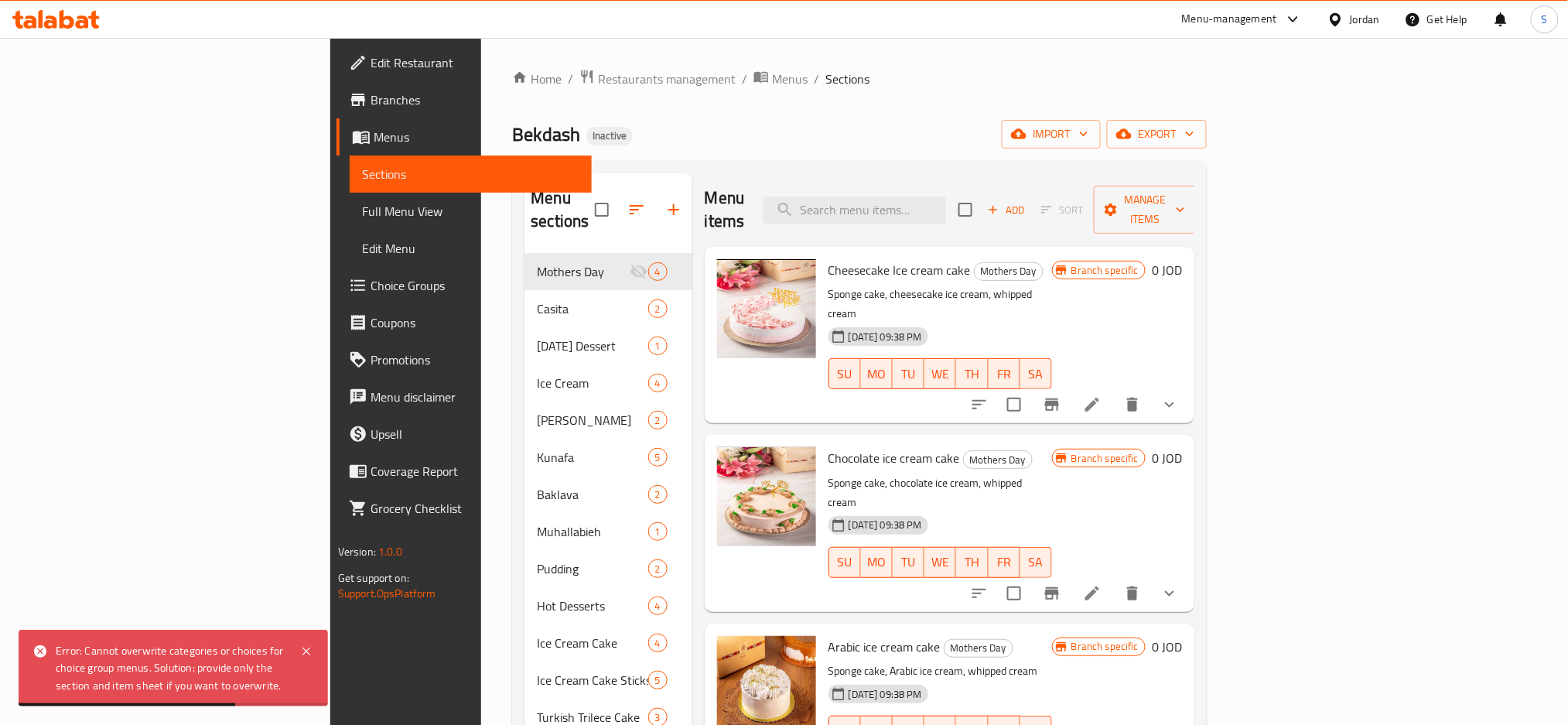
drag, startPoint x: 568, startPoint y: 86, endPoint x: 599, endPoint y: 96, distance: 32.6
click at [772, 85] on span "Menus" at bounding box center [789, 79] width 36 height 18
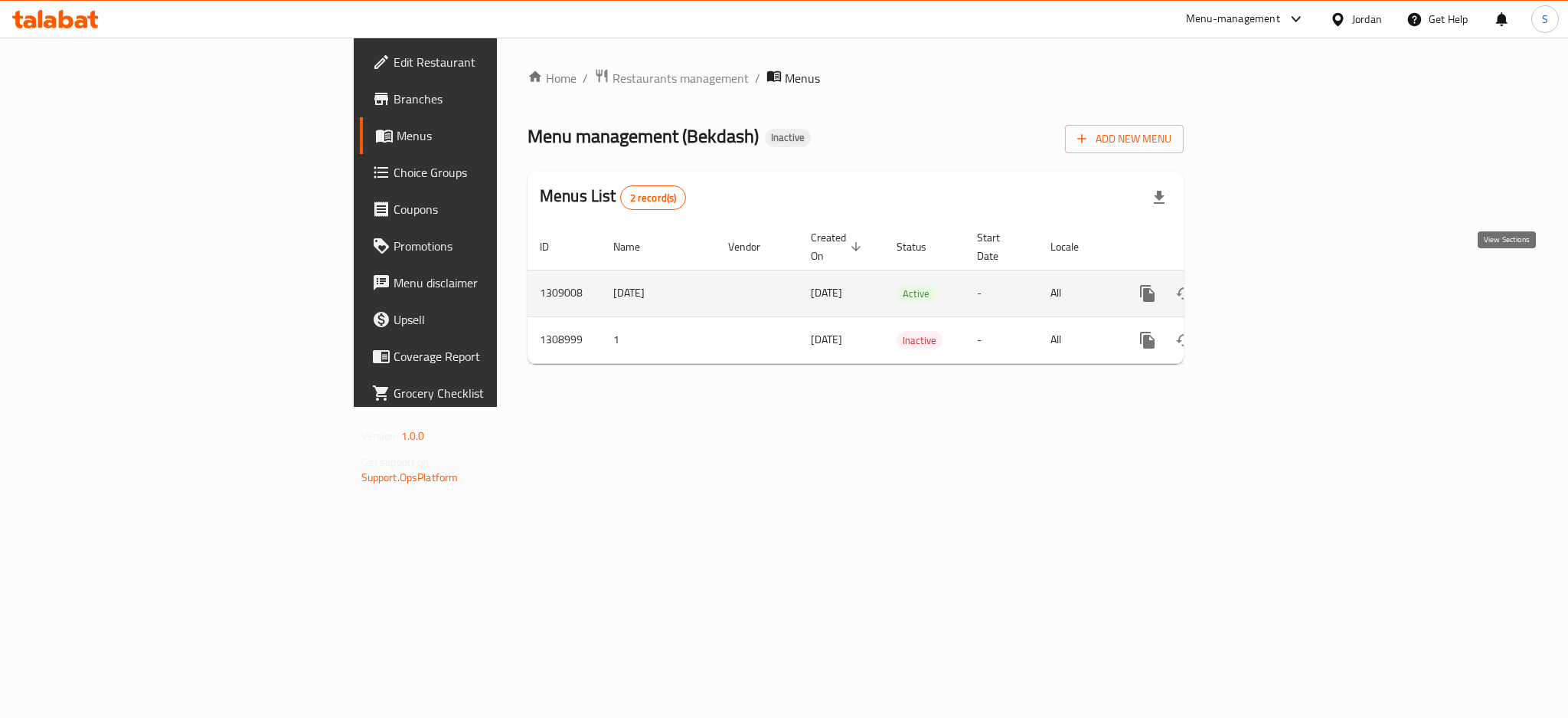
click at [1267, 284] on icon "enhanced table" at bounding box center [1257, 293] width 18 height 18
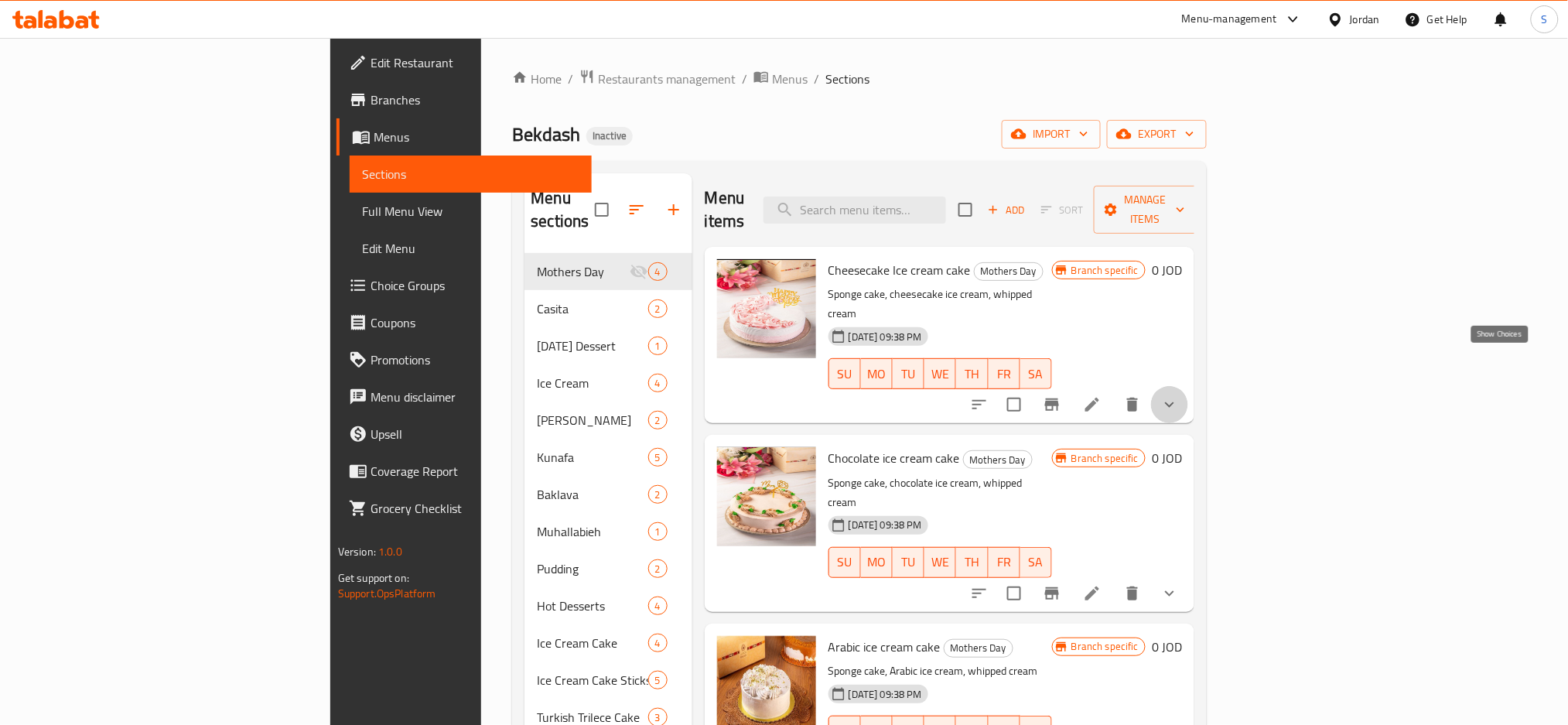
click at [1179, 396] on icon "show more" at bounding box center [1169, 404] width 18 height 18
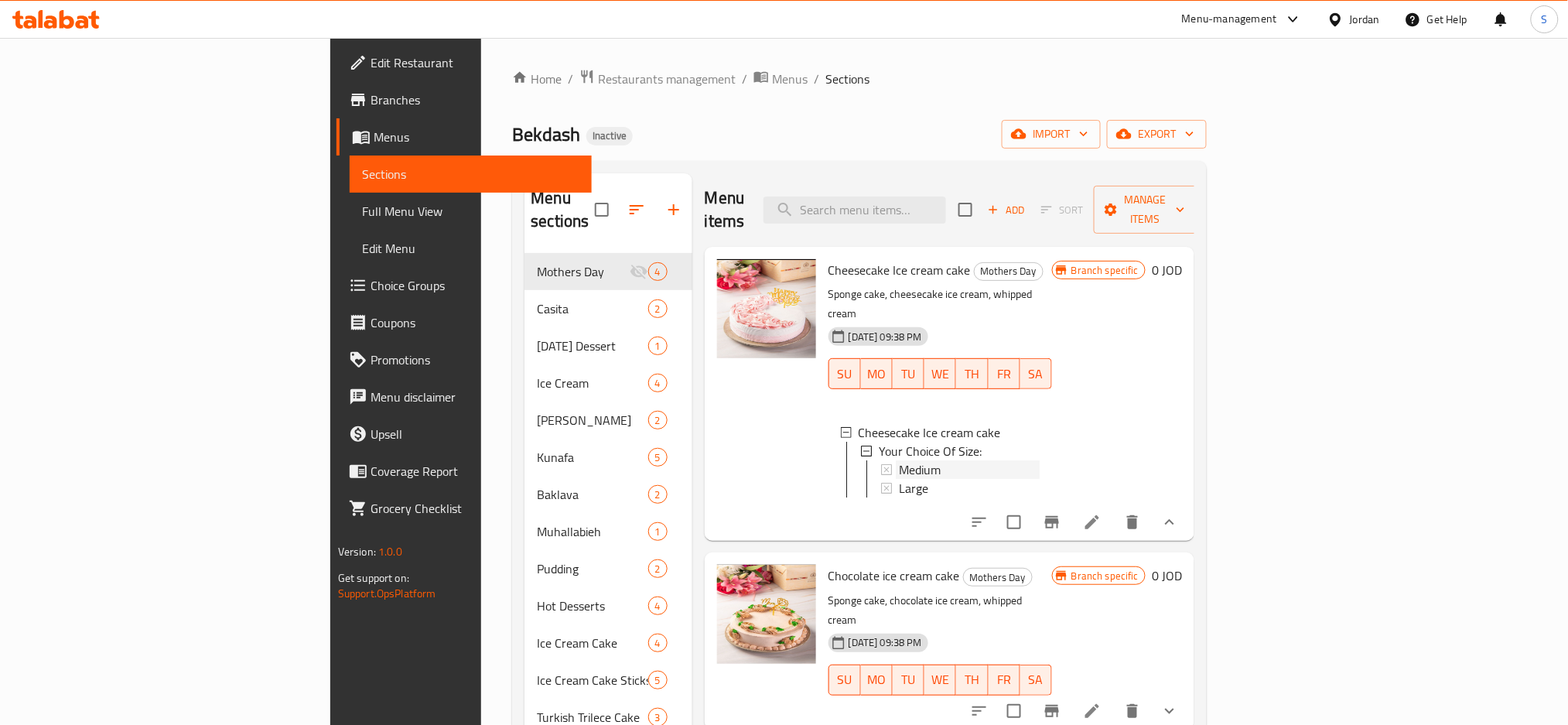
click at [899, 461] on div "Medium" at bounding box center [969, 469] width 141 height 18
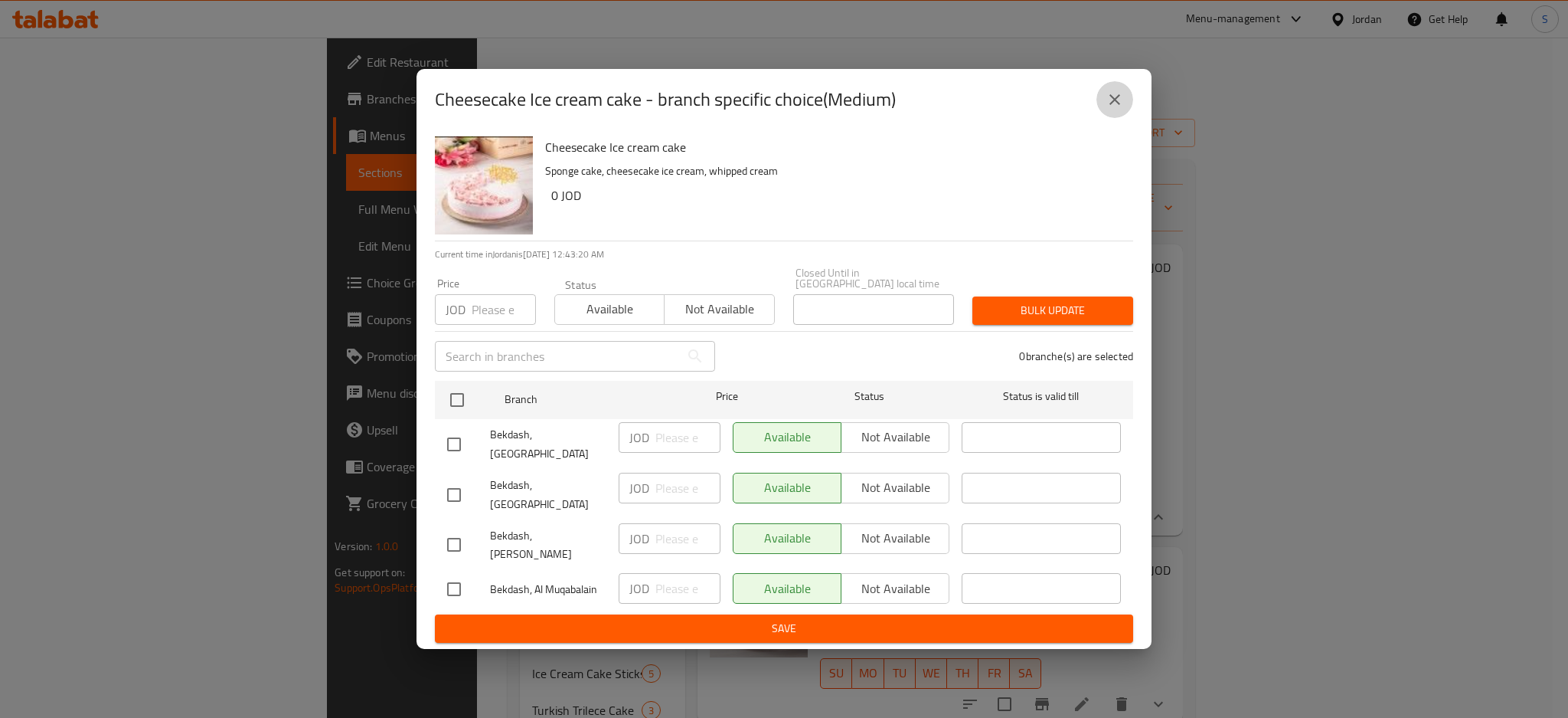
click at [1125, 118] on button "close" at bounding box center [1115, 99] width 37 height 37
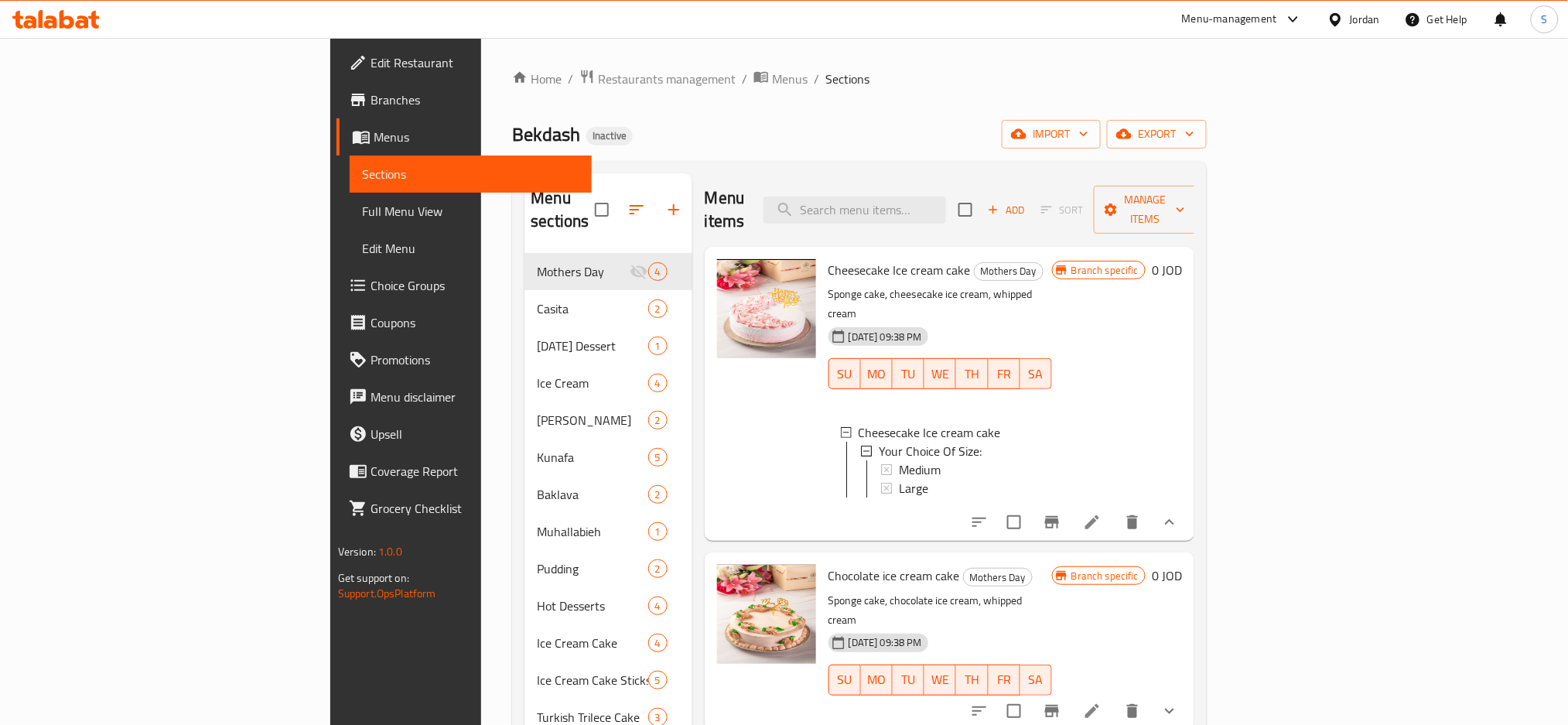
click at [1114, 508] on li at bounding box center [1093, 522] width 44 height 28
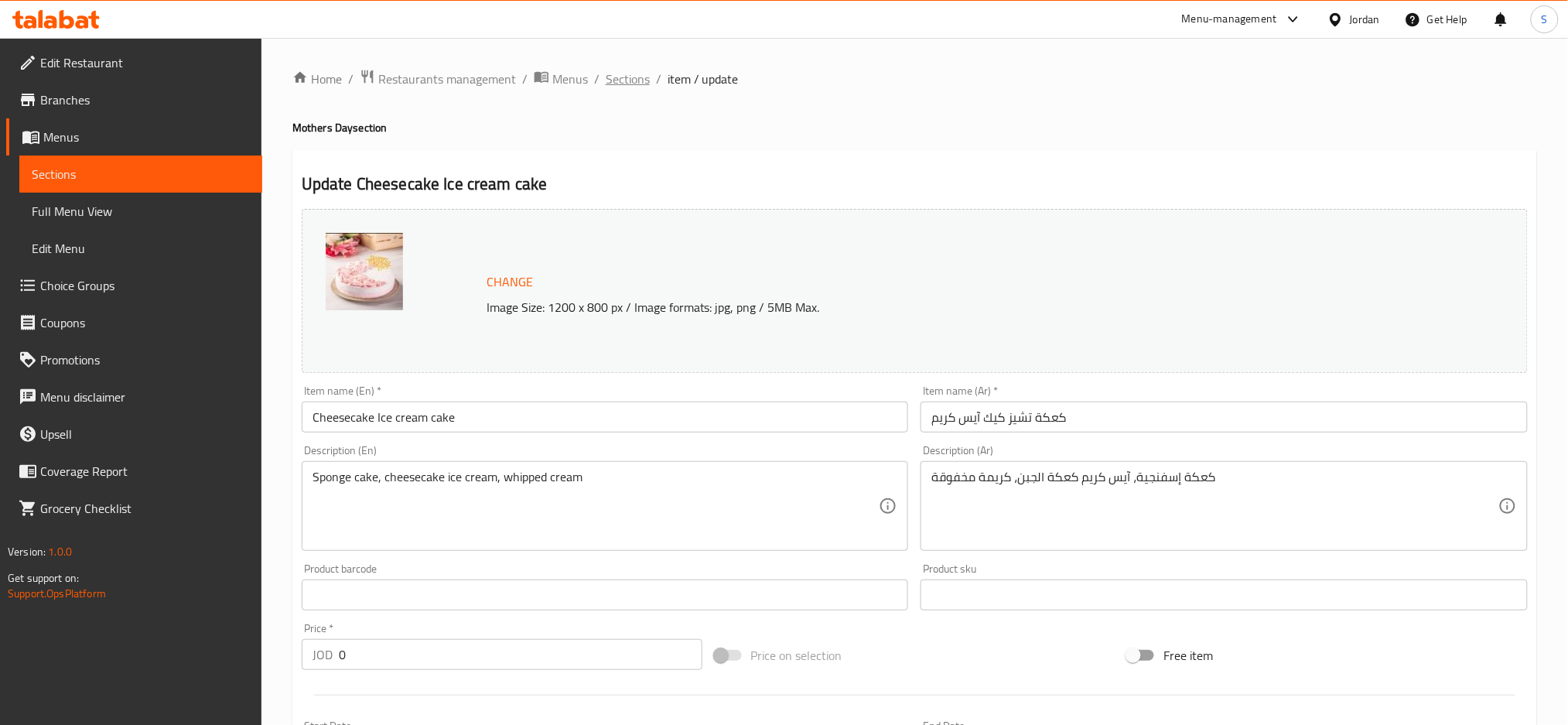
click at [642, 84] on span "Sections" at bounding box center [627, 79] width 44 height 18
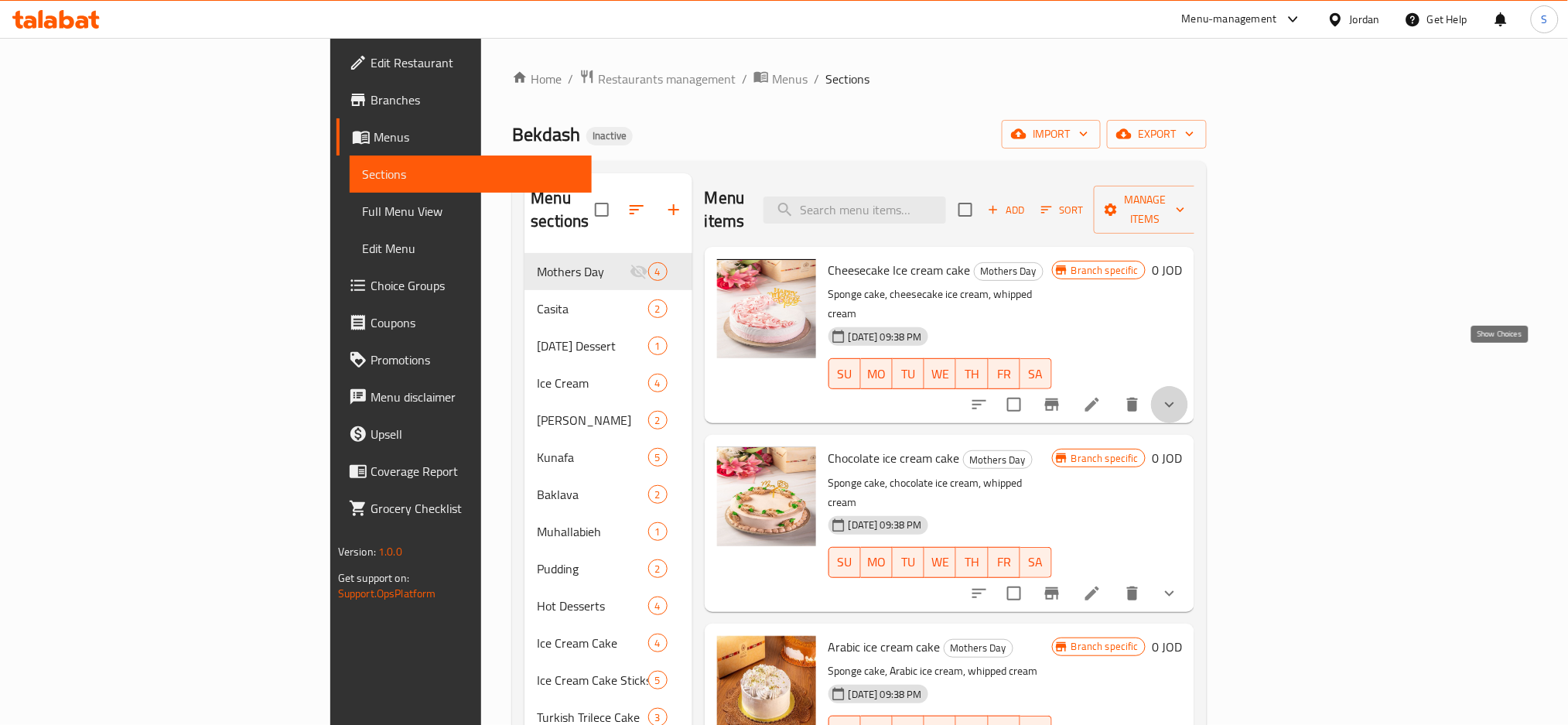
click at [1174, 402] on icon "show more" at bounding box center [1170, 405] width 10 height 6
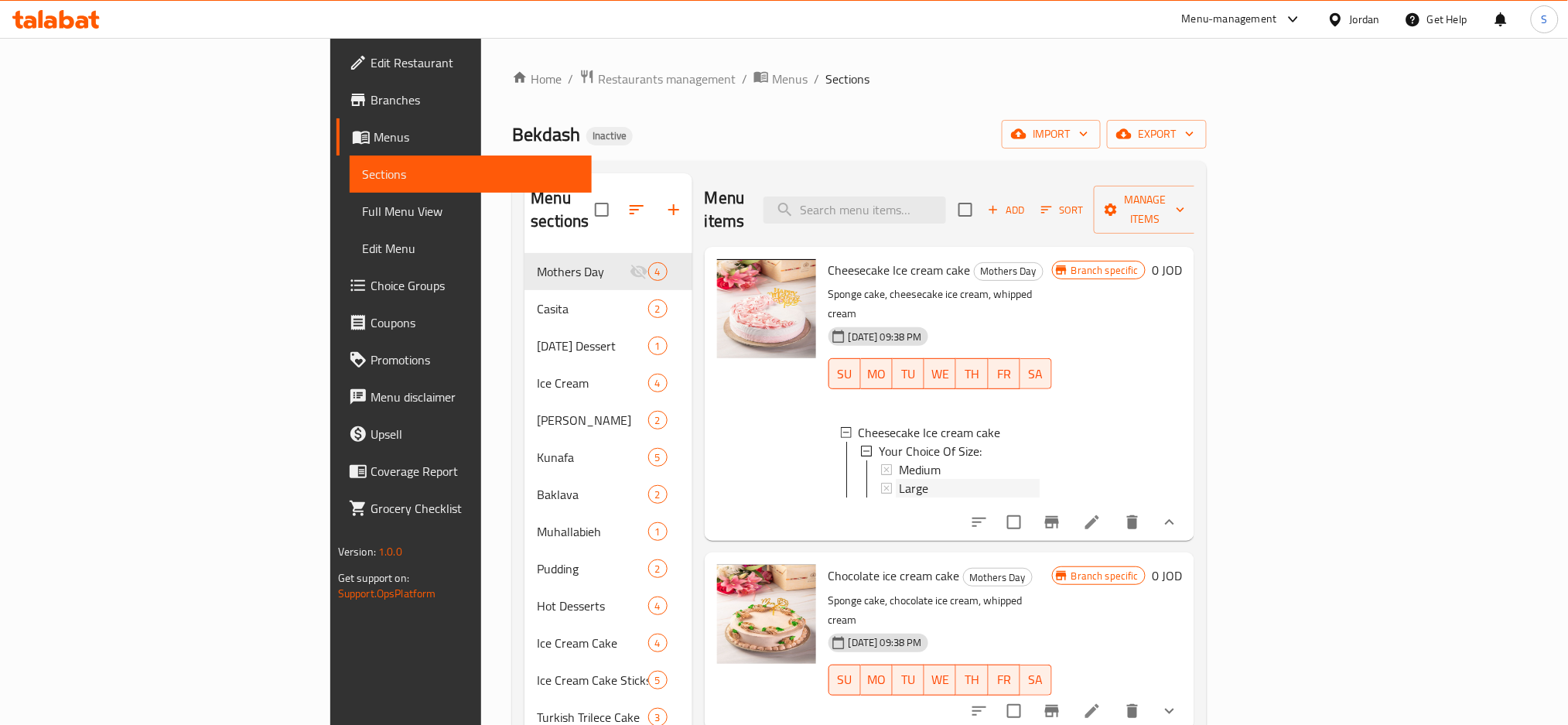
click at [899, 479] on div "Large" at bounding box center [969, 488] width 141 height 18
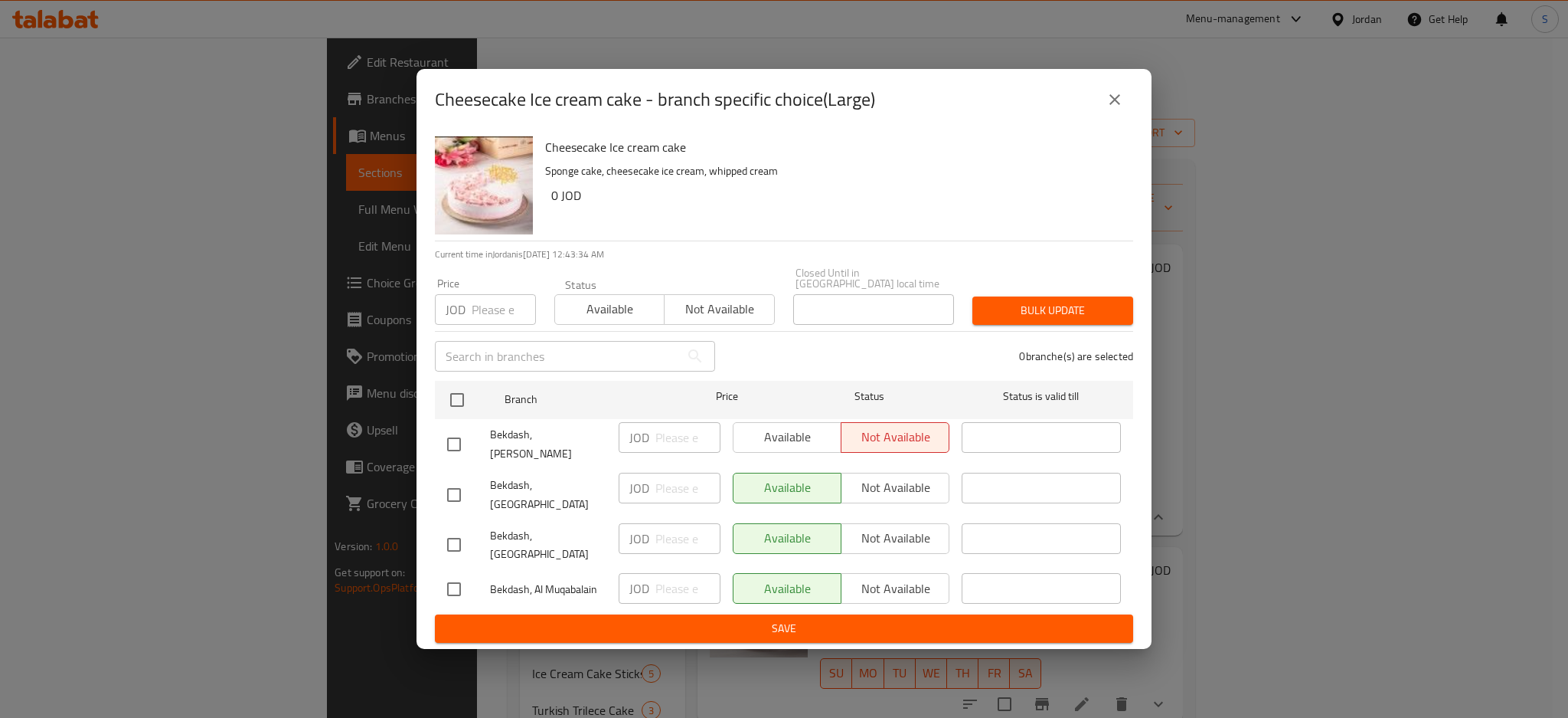
click at [455, 528] on input "checkbox" at bounding box center [453, 544] width 32 height 32
checkbox input "false"
click at [1109, 109] on icon "close" at bounding box center [1114, 99] width 18 height 18
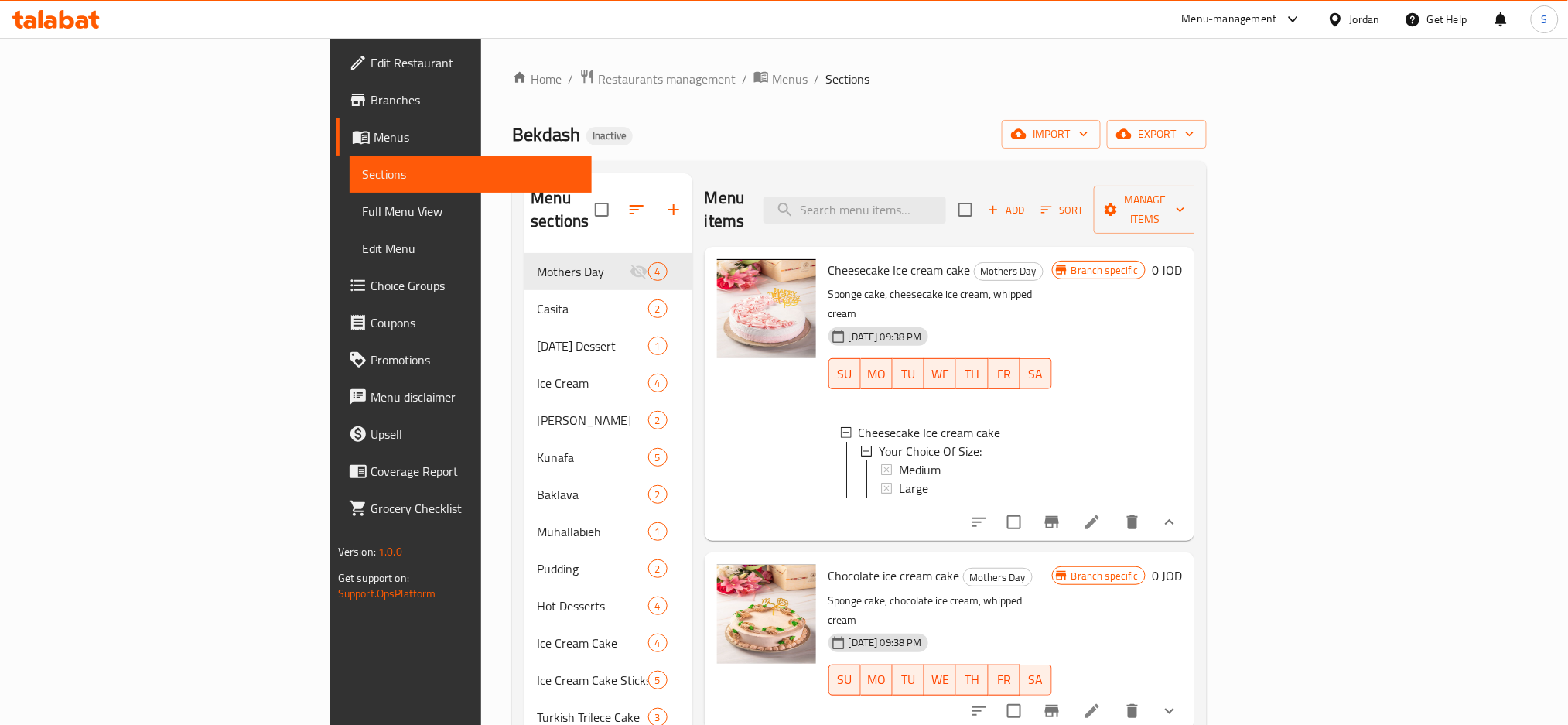
click at [899, 479] on span "Large" at bounding box center [914, 488] width 29 height 18
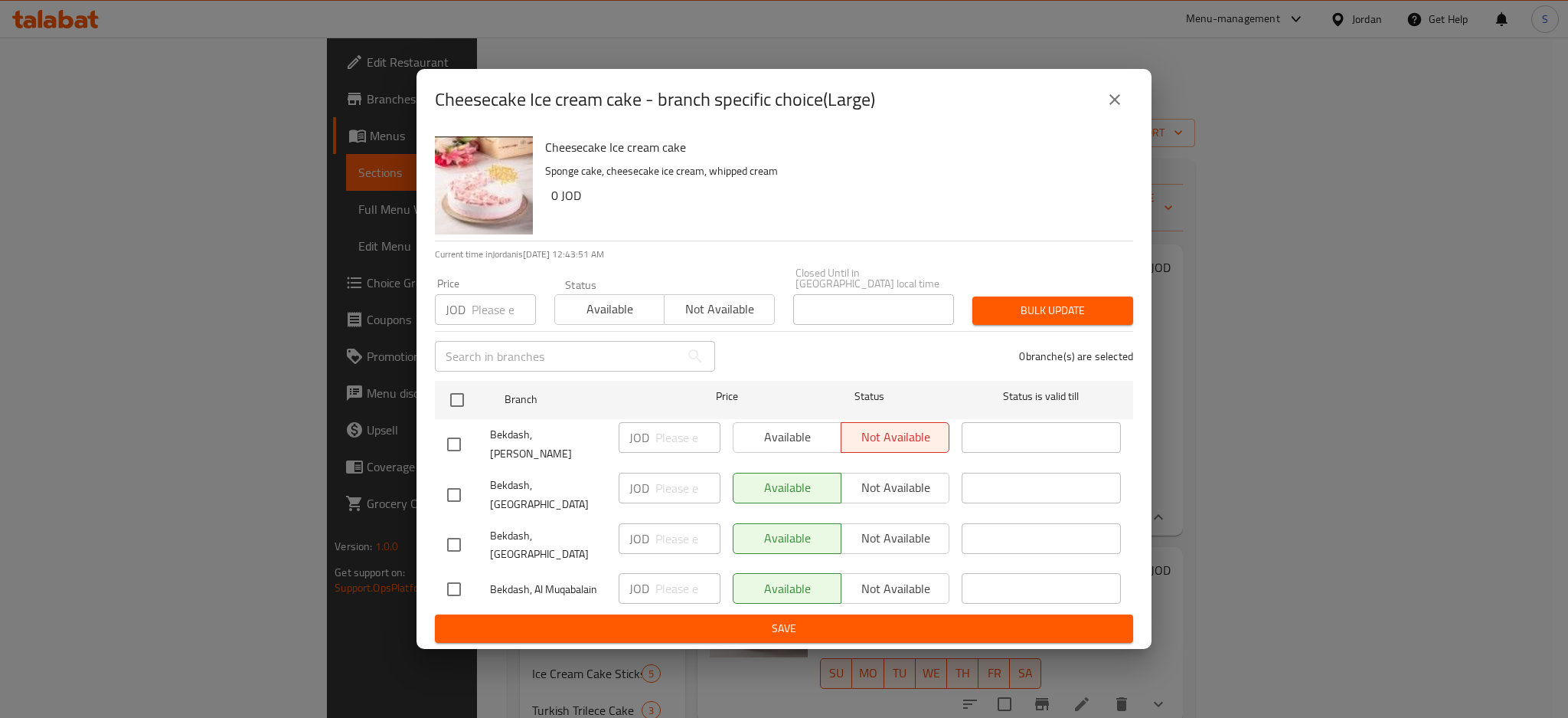
click at [1110, 109] on icon "close" at bounding box center [1114, 99] width 18 height 18
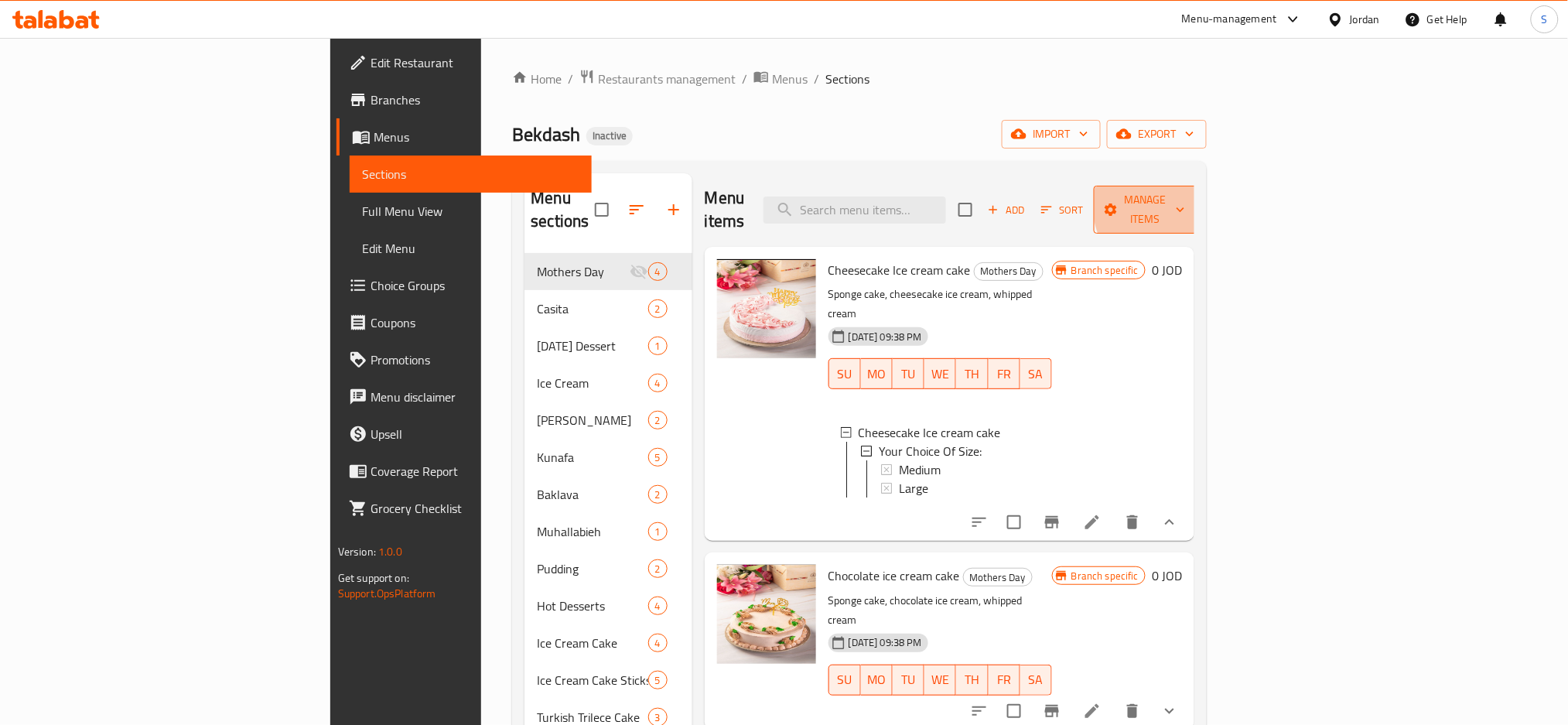
click at [1185, 198] on span "Manage items" at bounding box center [1145, 210] width 79 height 39
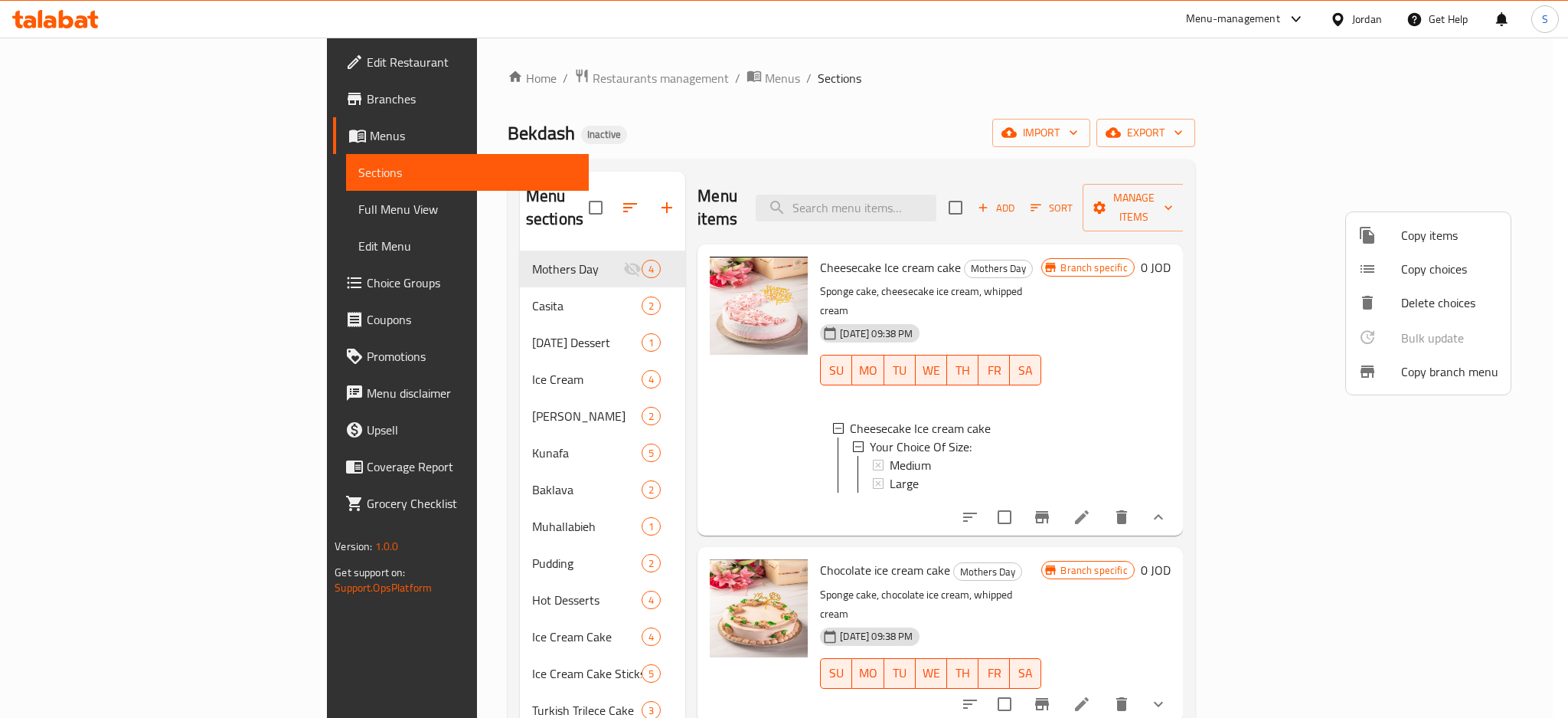
click at [1450, 372] on span "Copy branch menu" at bounding box center [1450, 372] width 97 height 18
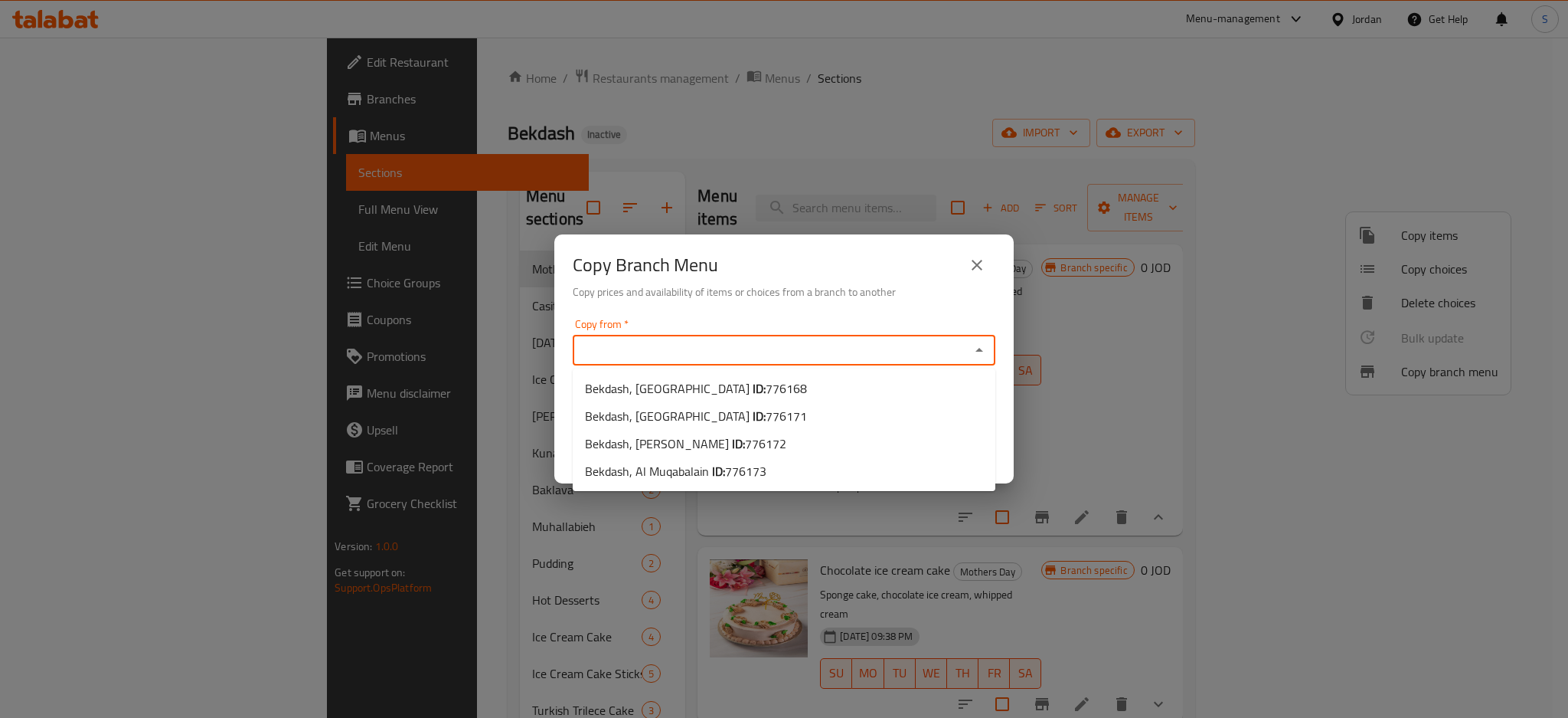
click at [831, 359] on input "Copy from   *" at bounding box center [771, 350] width 389 height 21
click at [746, 446] on span "776172" at bounding box center [766, 444] width 41 height 23
type input "Bekdash, Al Swaifyeh"
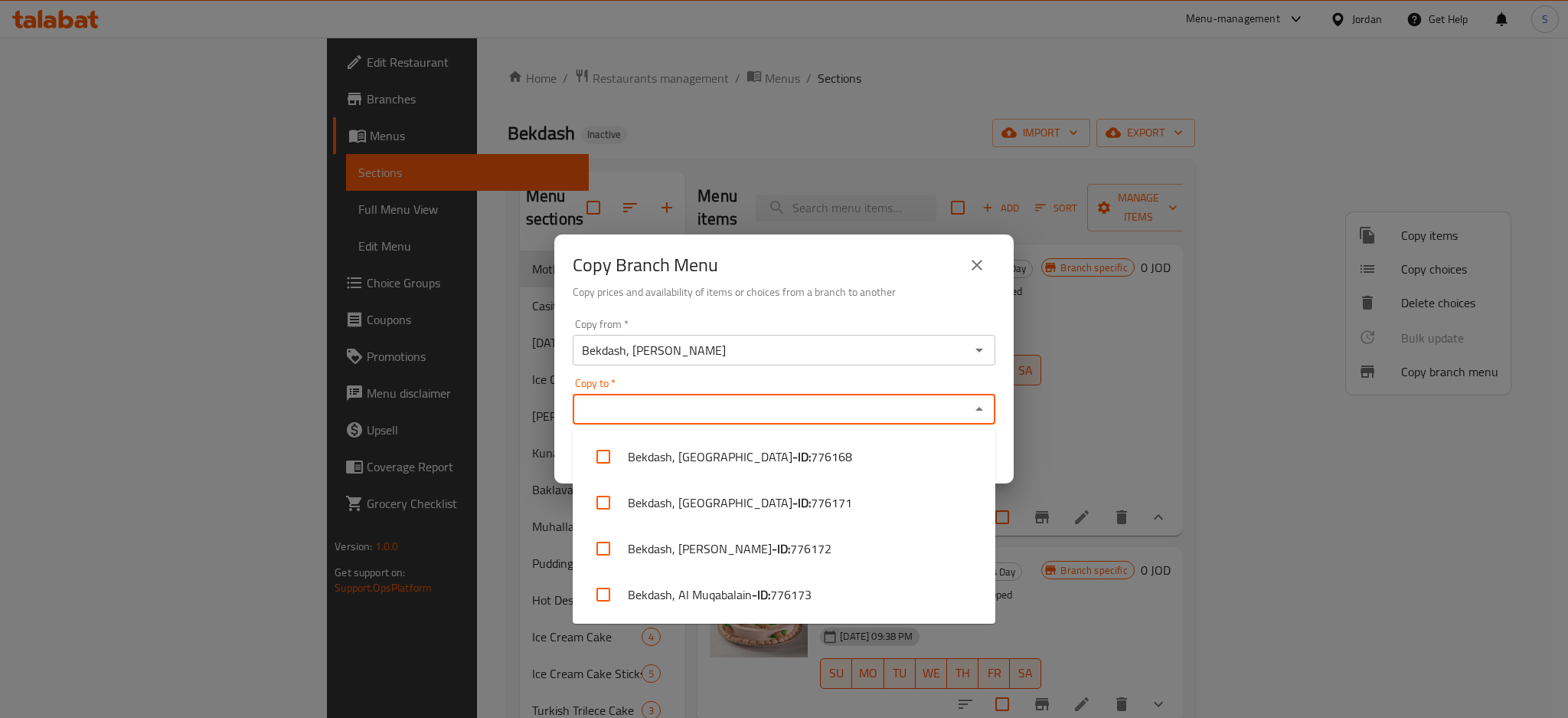
click at [801, 410] on input "Copy to   *" at bounding box center [771, 409] width 389 height 21
click at [606, 501] on input "checkbox" at bounding box center [603, 502] width 37 height 37
checkbox input "true"
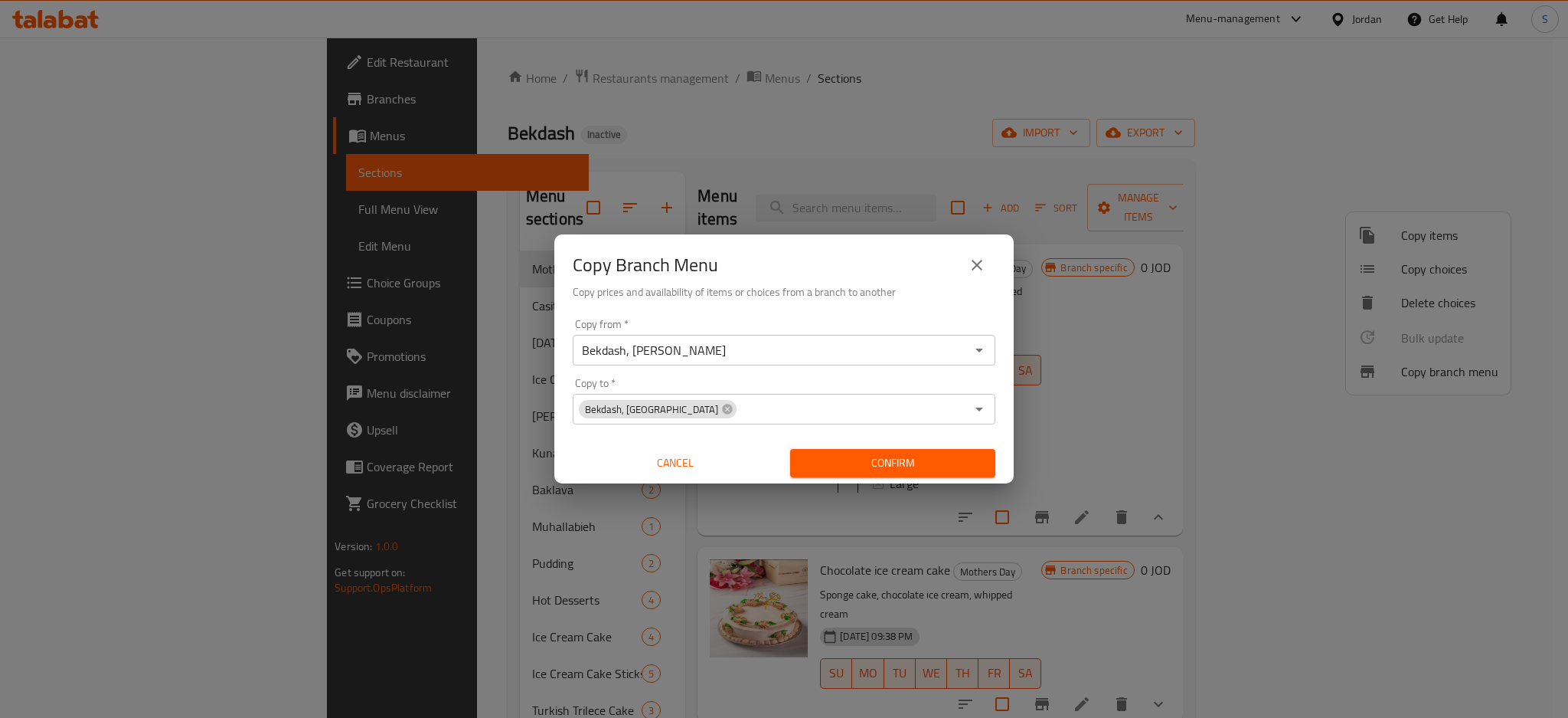
click at [1007, 449] on div "Copy from   * Bekdash, Al Swaifyeh Copy from * Copy to   * Bekdash, Medina Stre…" at bounding box center [784, 398] width 460 height 171
click at [922, 462] on span "Confirm" at bounding box center [893, 463] width 181 height 19
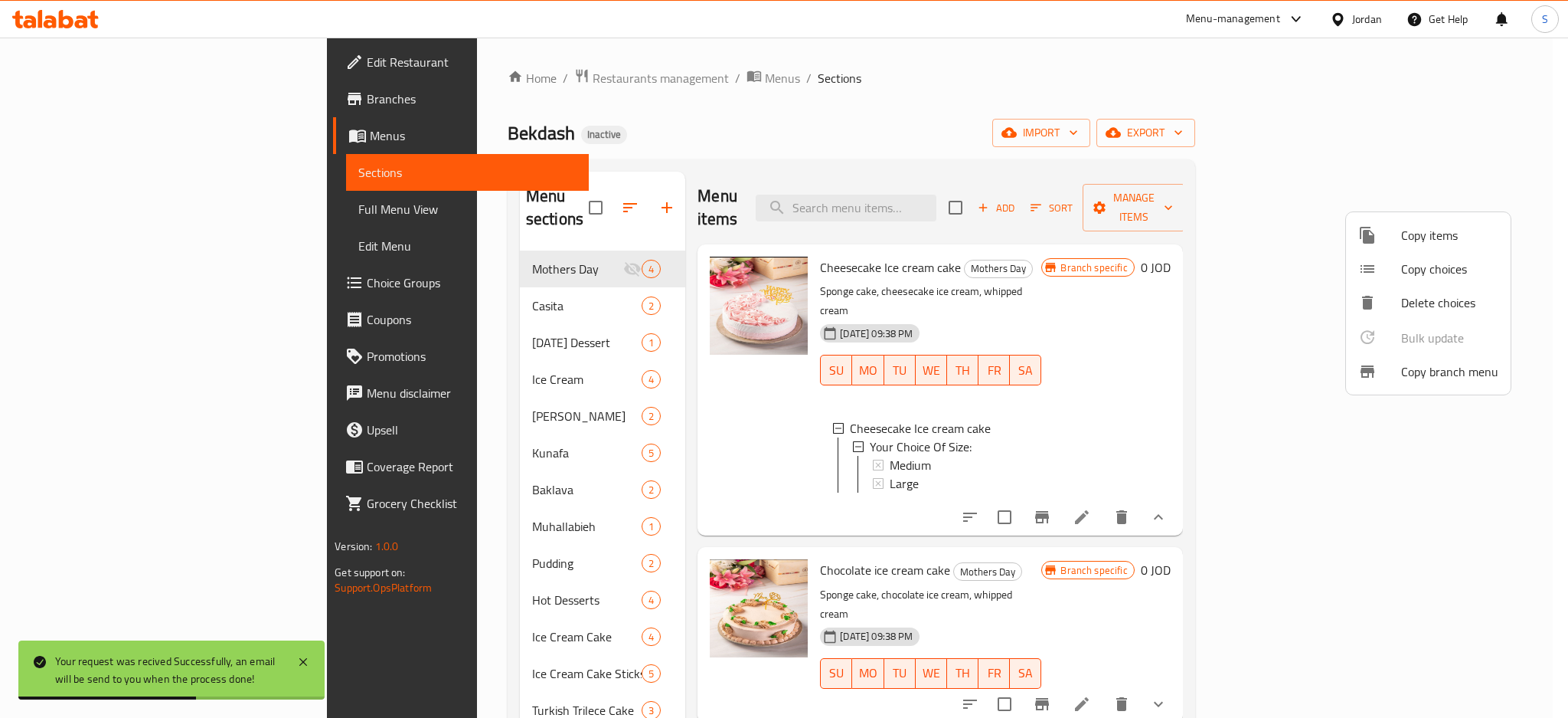
click at [65, 209] on div at bounding box center [784, 359] width 1568 height 718
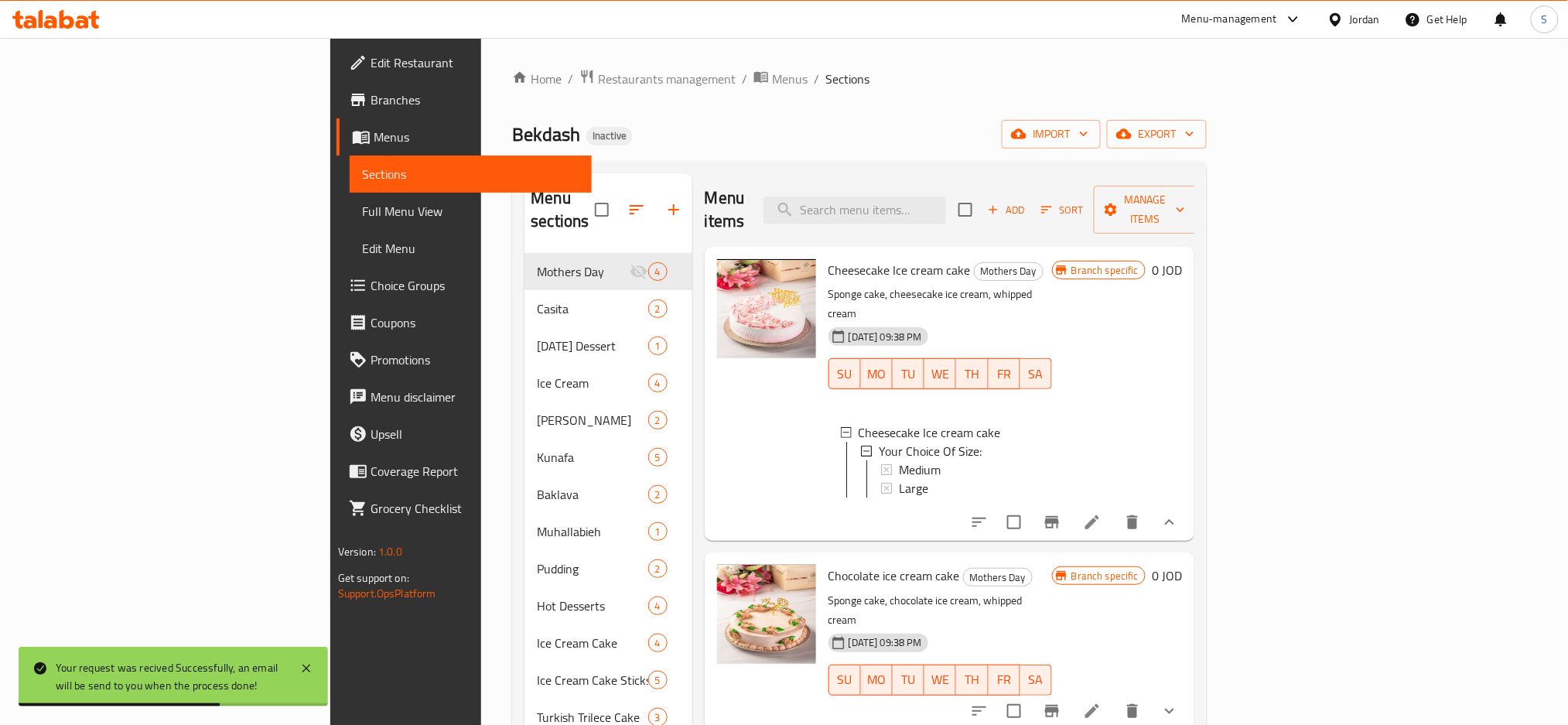
click at [363, 210] on span "Full Menu View" at bounding box center [471, 211] width 218 height 18
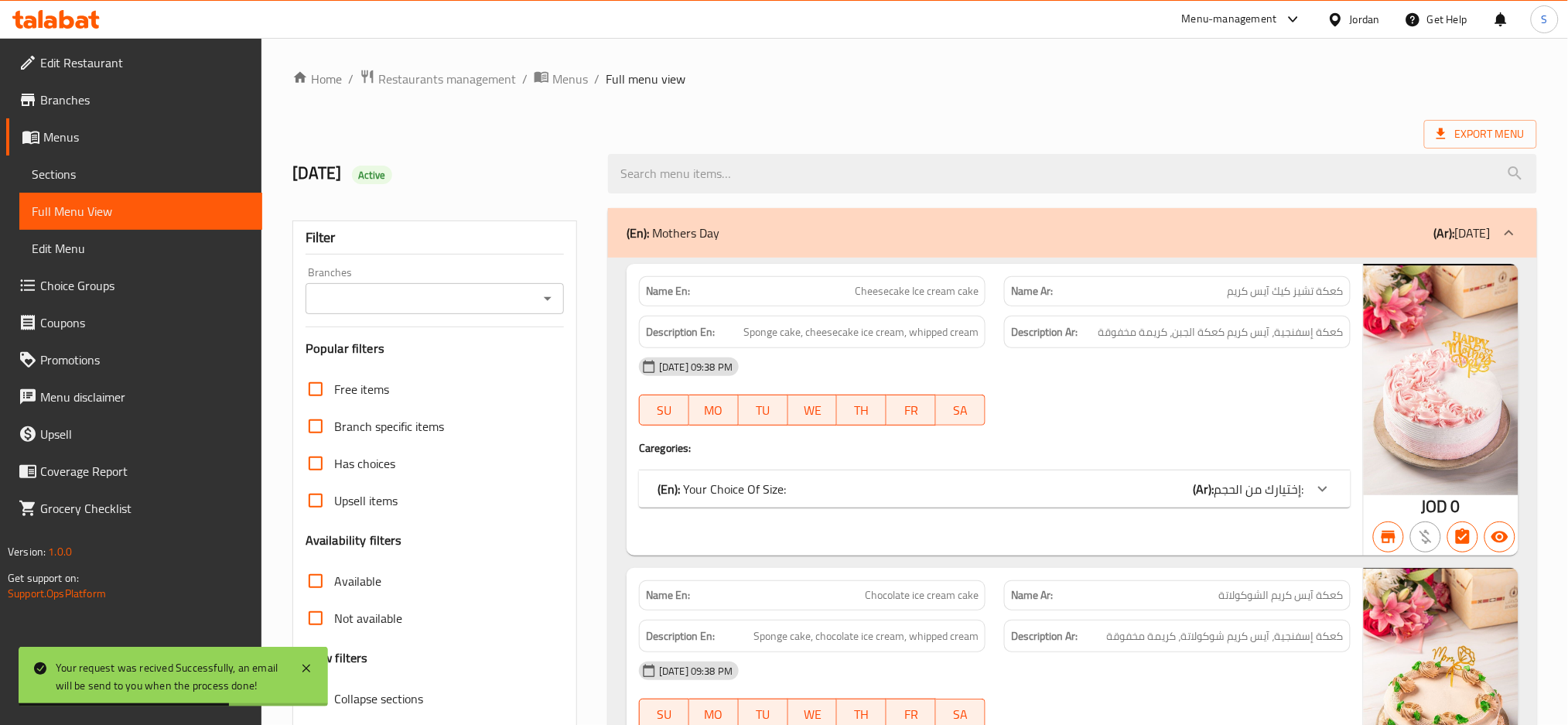
click at [465, 297] on input "Branches" at bounding box center [422, 298] width 224 height 21
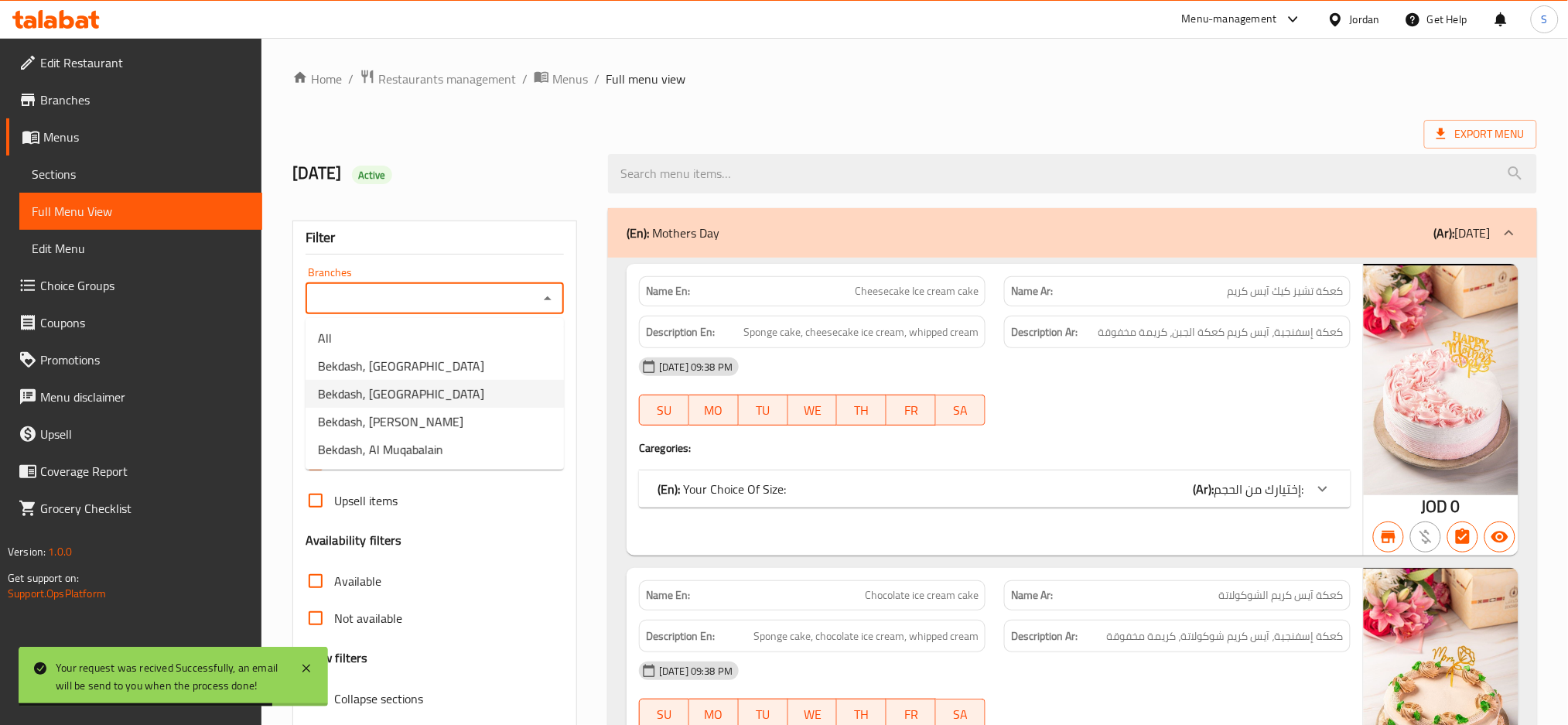
click at [379, 396] on span "Bekdash, Medina Street" at bounding box center [401, 394] width 166 height 18
type input "Bekdash, Medina Street"
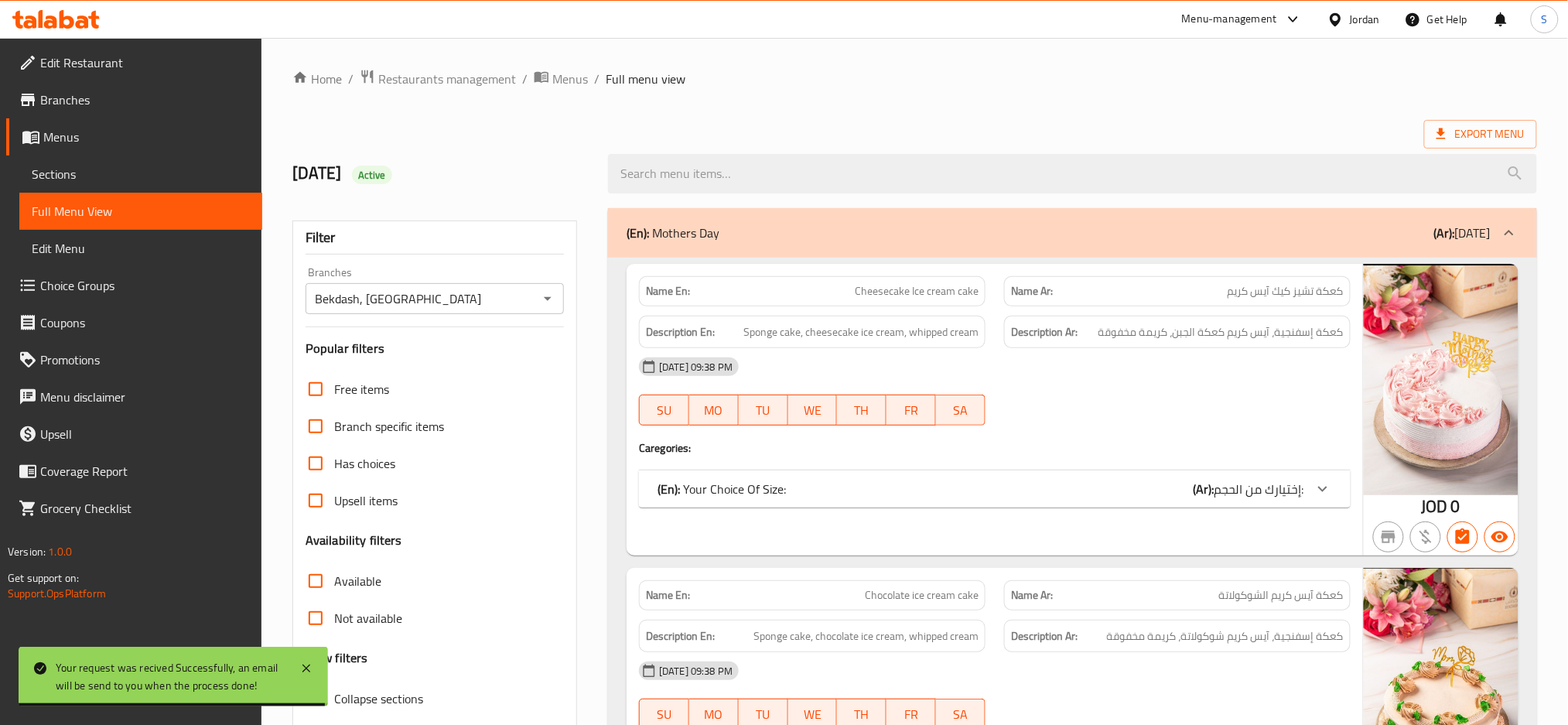
click at [872, 86] on ol "Home / Restaurants management / Menus / Full menu view" at bounding box center [915, 79] width 1245 height 20
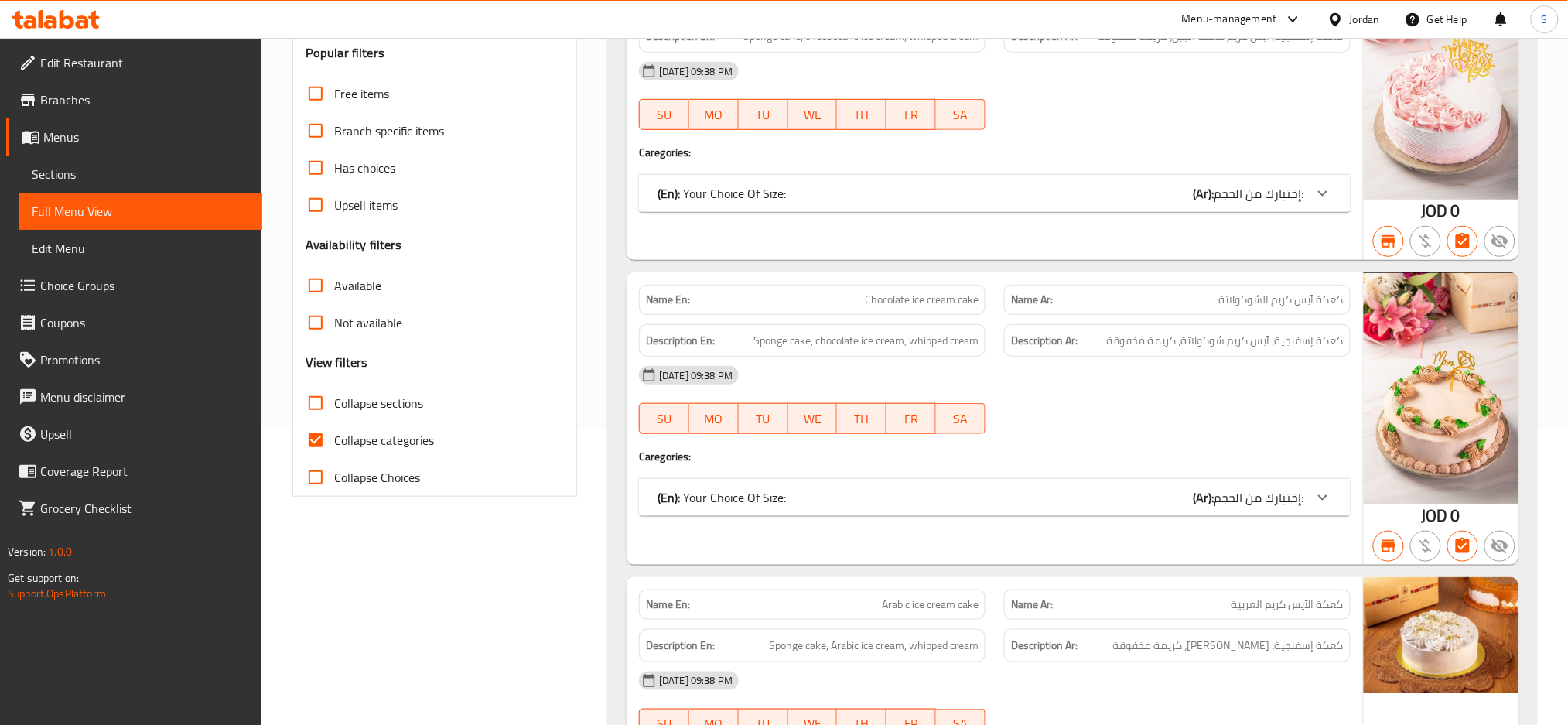
scroll to position [309, 0]
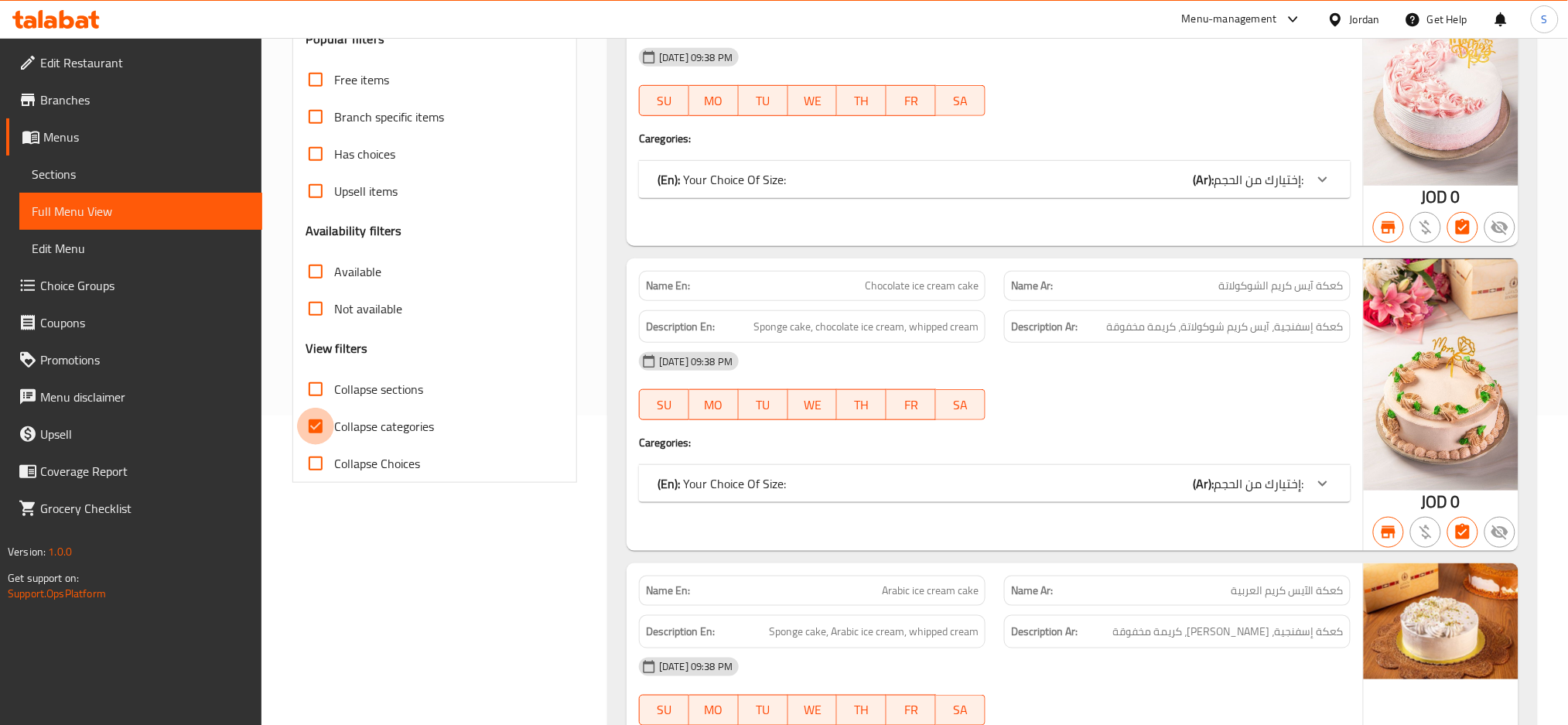
click at [314, 428] on input "Collapse categories" at bounding box center [316, 426] width 37 height 37
checkbox input "false"
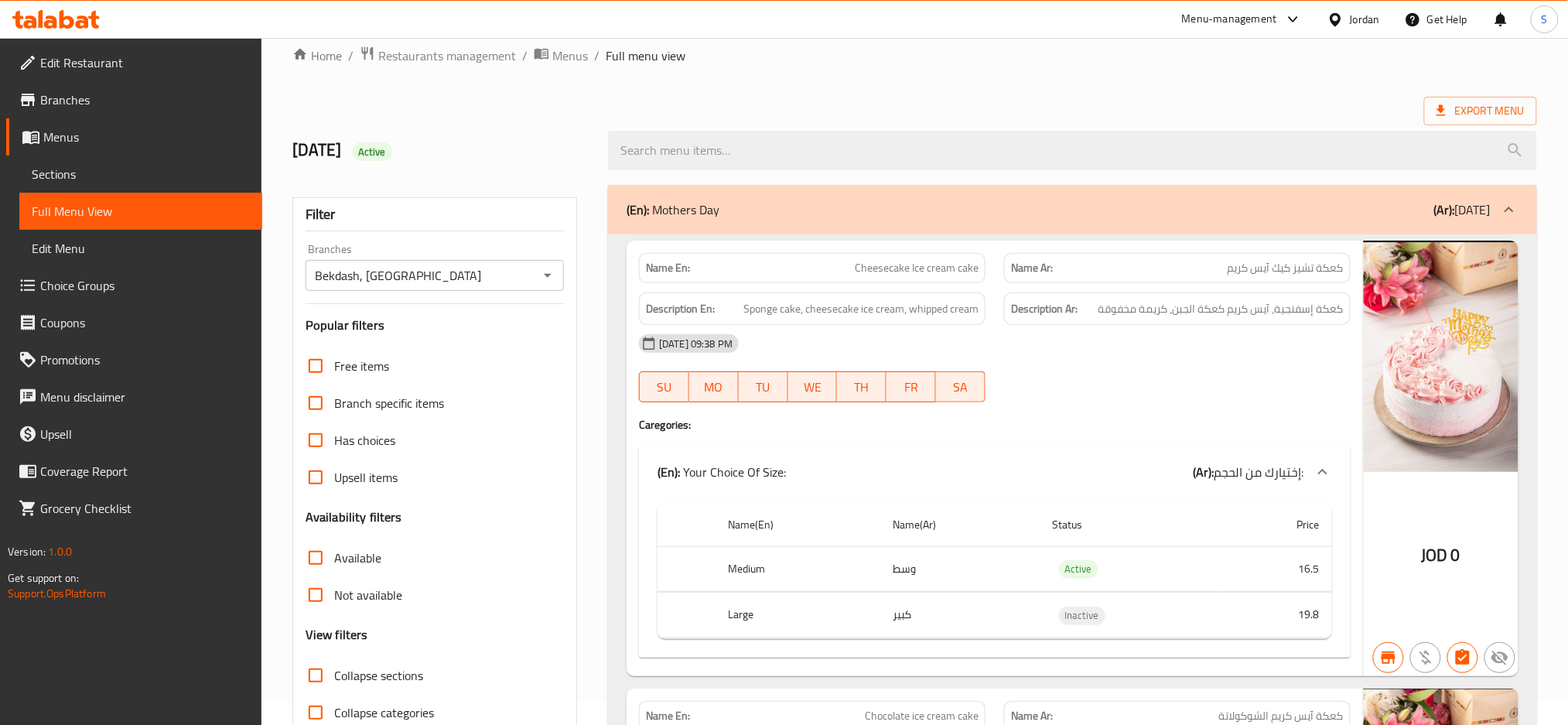
scroll to position [0, 0]
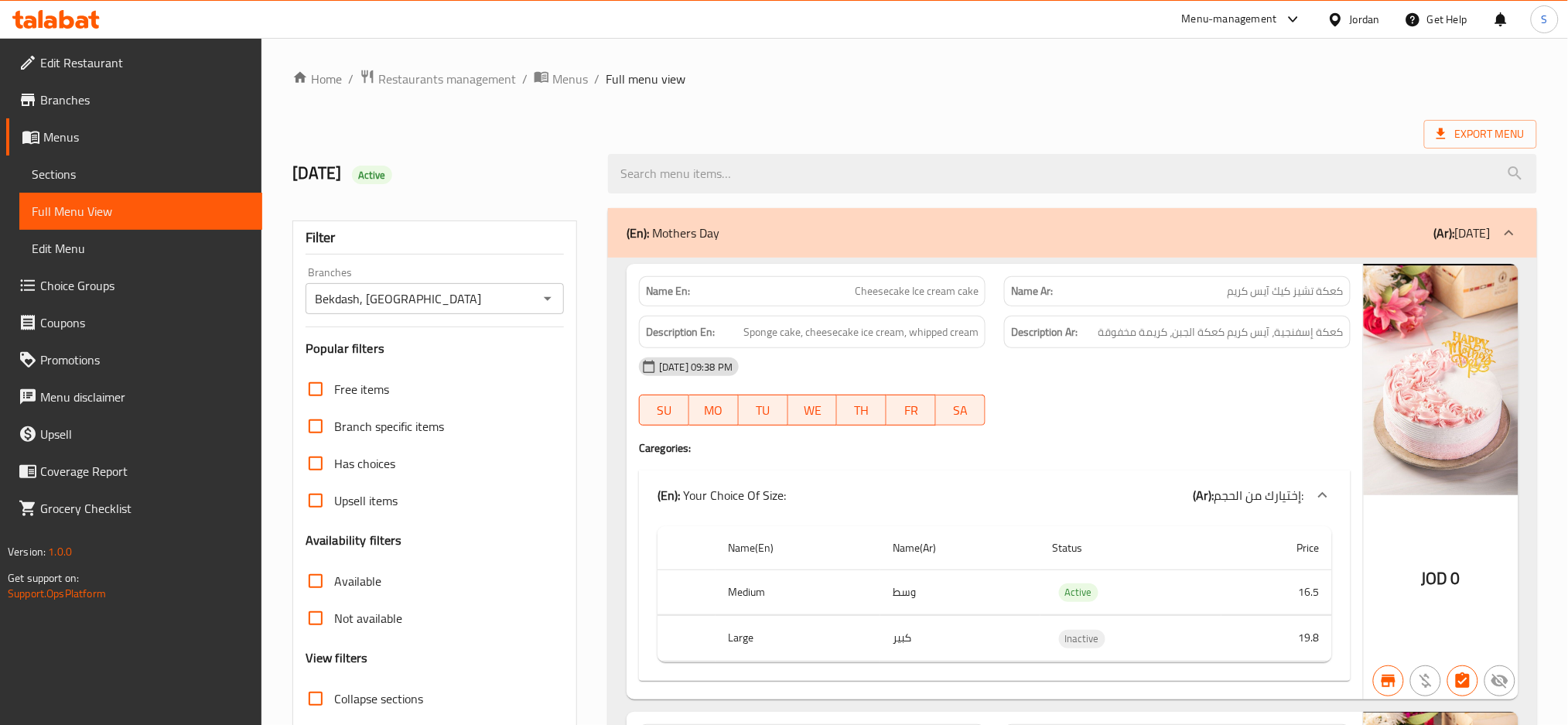
click at [1028, 218] on div "(En): Mothers Day (Ar): عيد الأم" at bounding box center [1073, 232] width 929 height 50
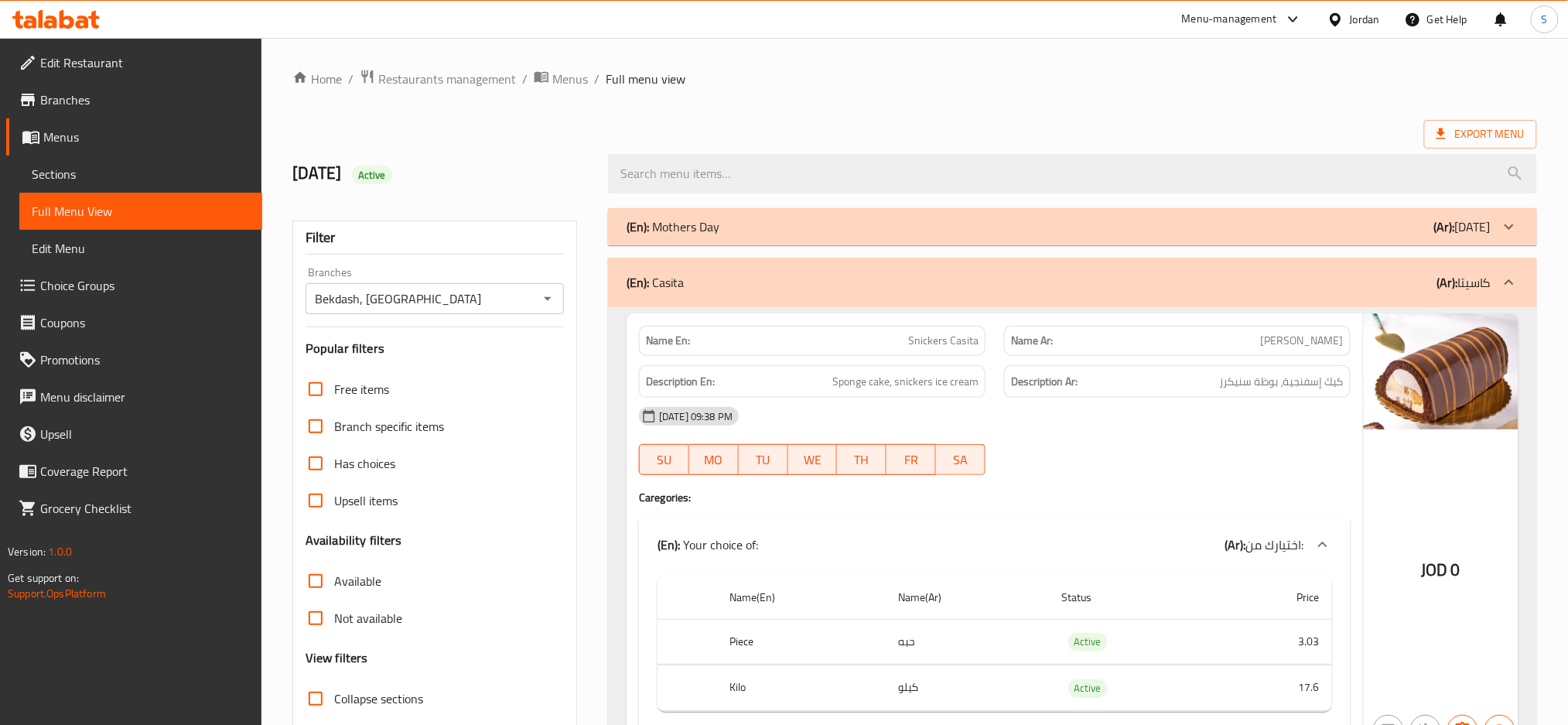
click at [945, 286] on div "(En): Casita (Ar): كاسيتا" at bounding box center [1059, 282] width 864 height 18
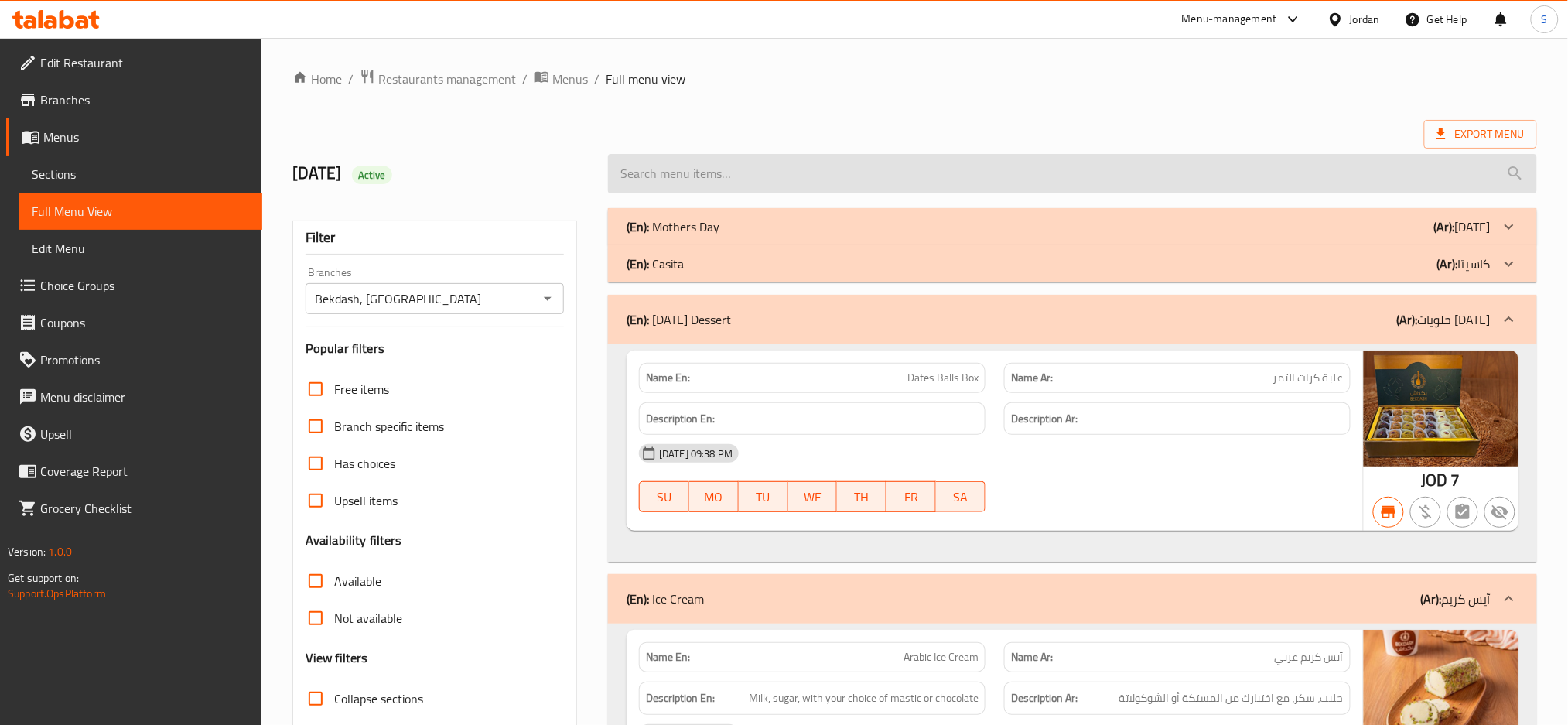
drag, startPoint x: 1090, startPoint y: 317, endPoint x: 1116, endPoint y: 183, distance: 136.5
click at [1090, 317] on div "(En): Ramadan Dessert (Ar): حلويات رمضان" at bounding box center [1059, 319] width 864 height 18
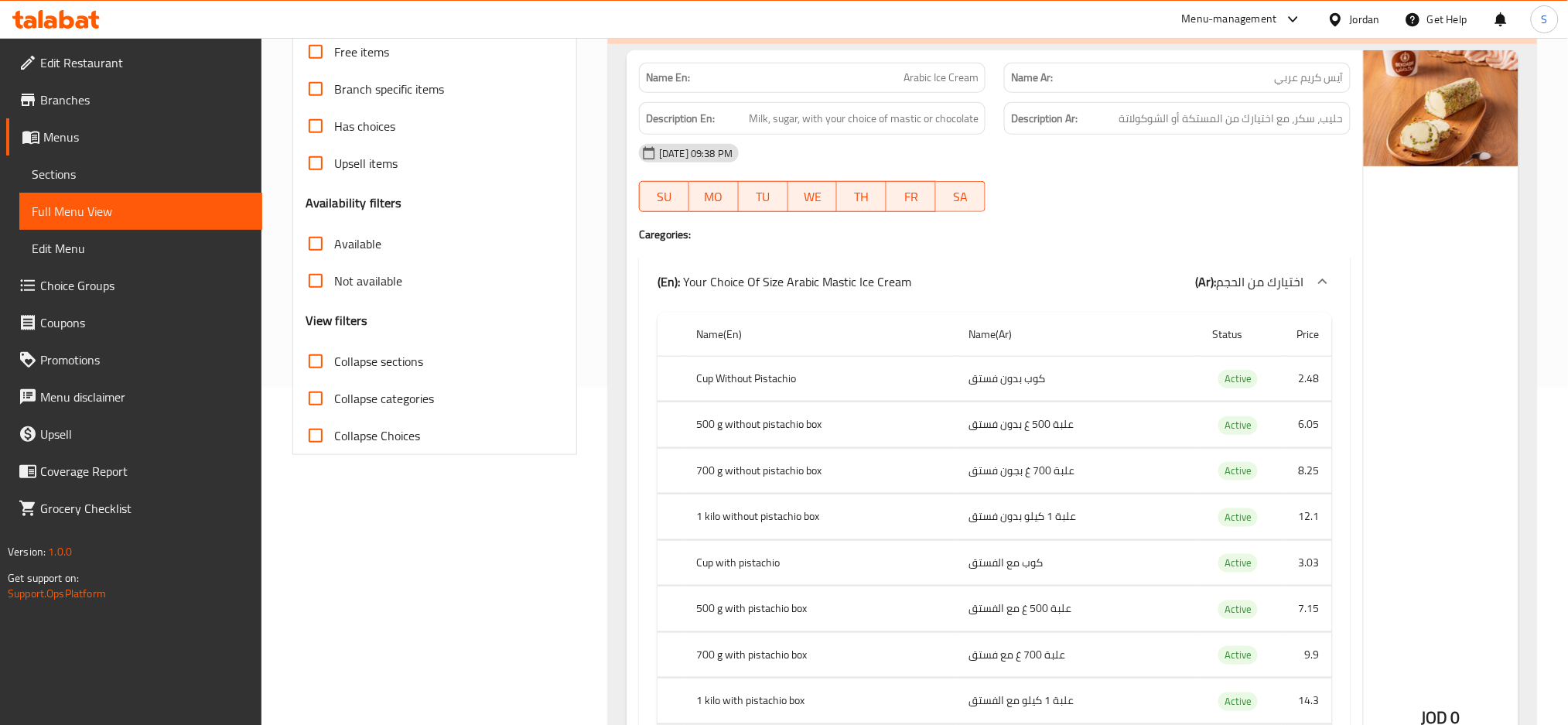
scroll to position [103, 0]
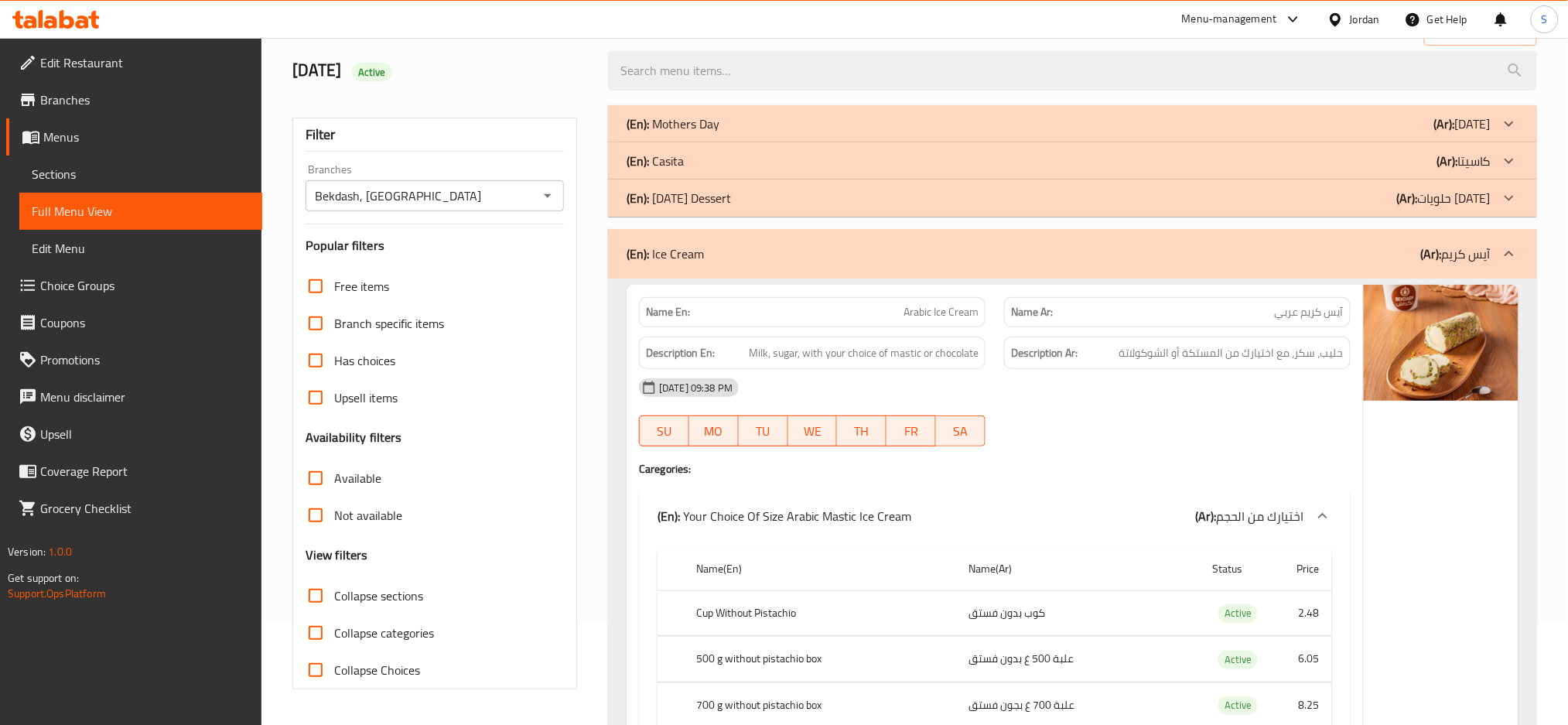
click at [1132, 247] on div "(En): Ice Cream (Ar): آيس كريم" at bounding box center [1059, 254] width 864 height 18
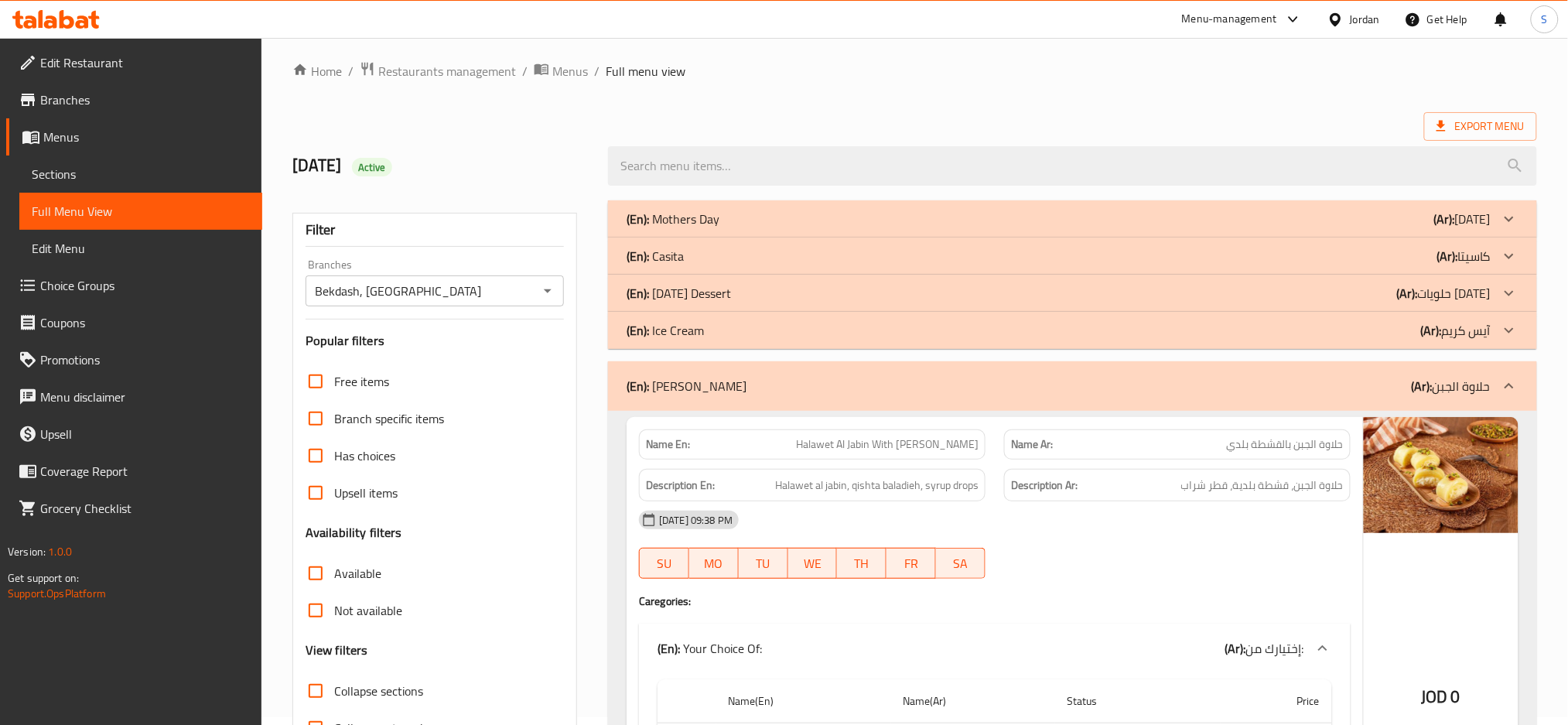
scroll to position [0, 0]
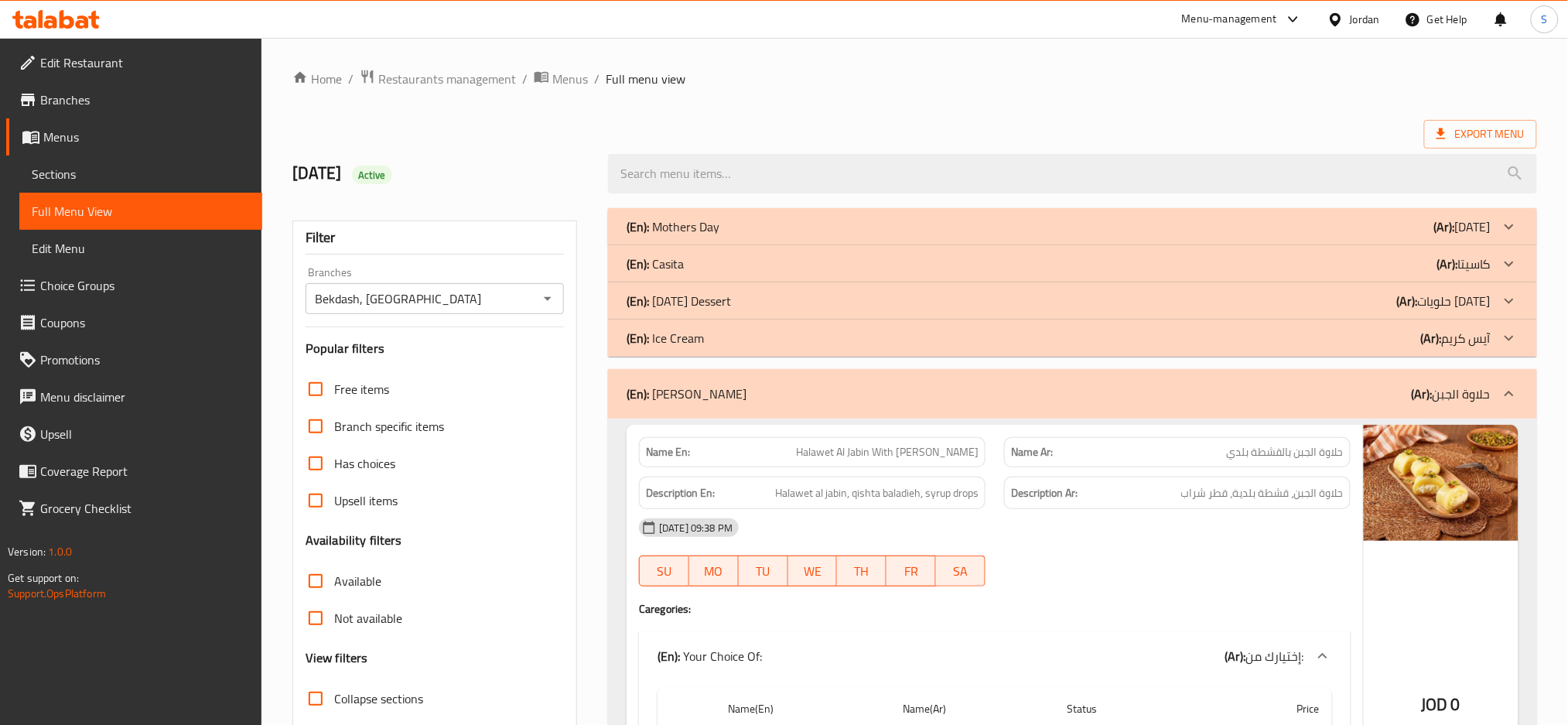
click at [1098, 392] on div "(En): Halawet Al Jabin (Ar): حلاوة الجبن" at bounding box center [1059, 394] width 864 height 18
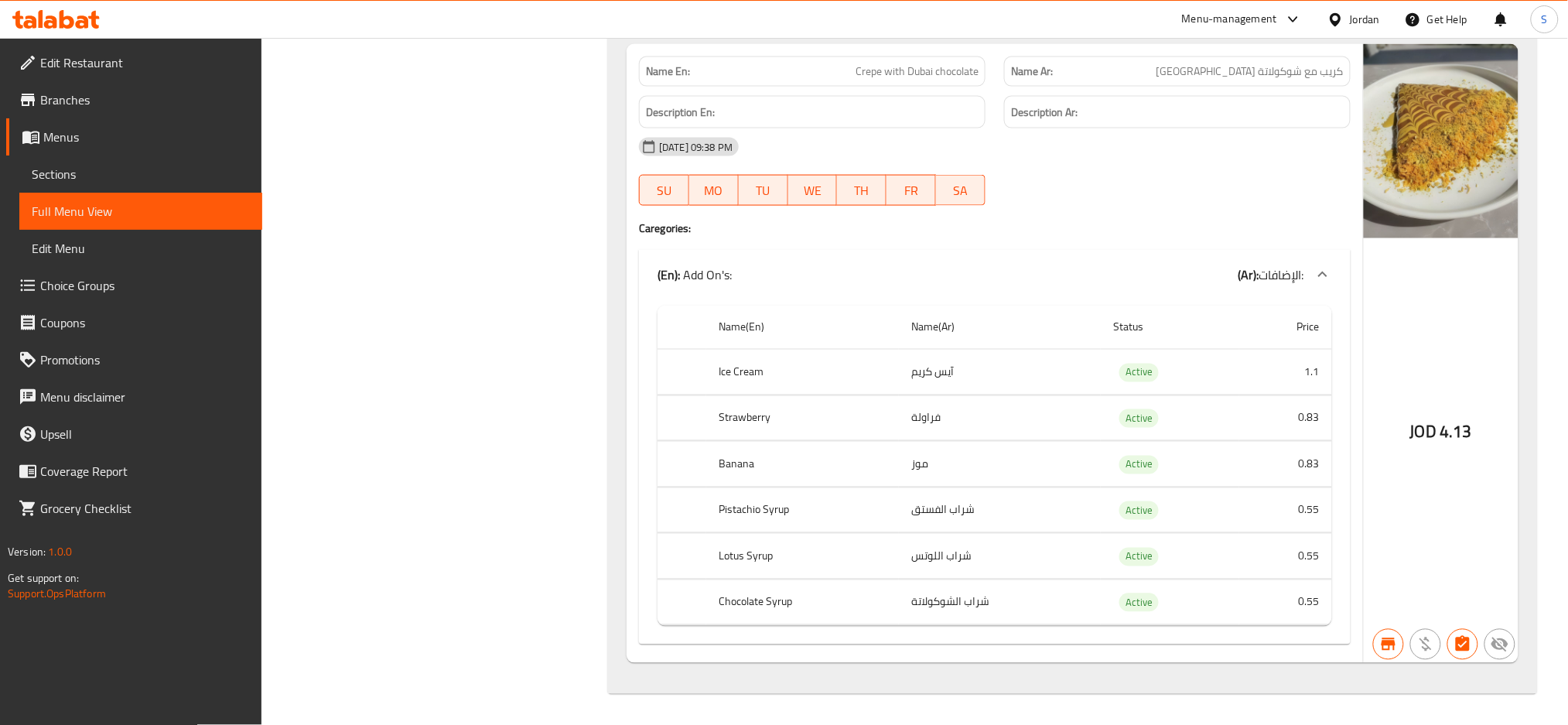
scroll to position [12985, 0]
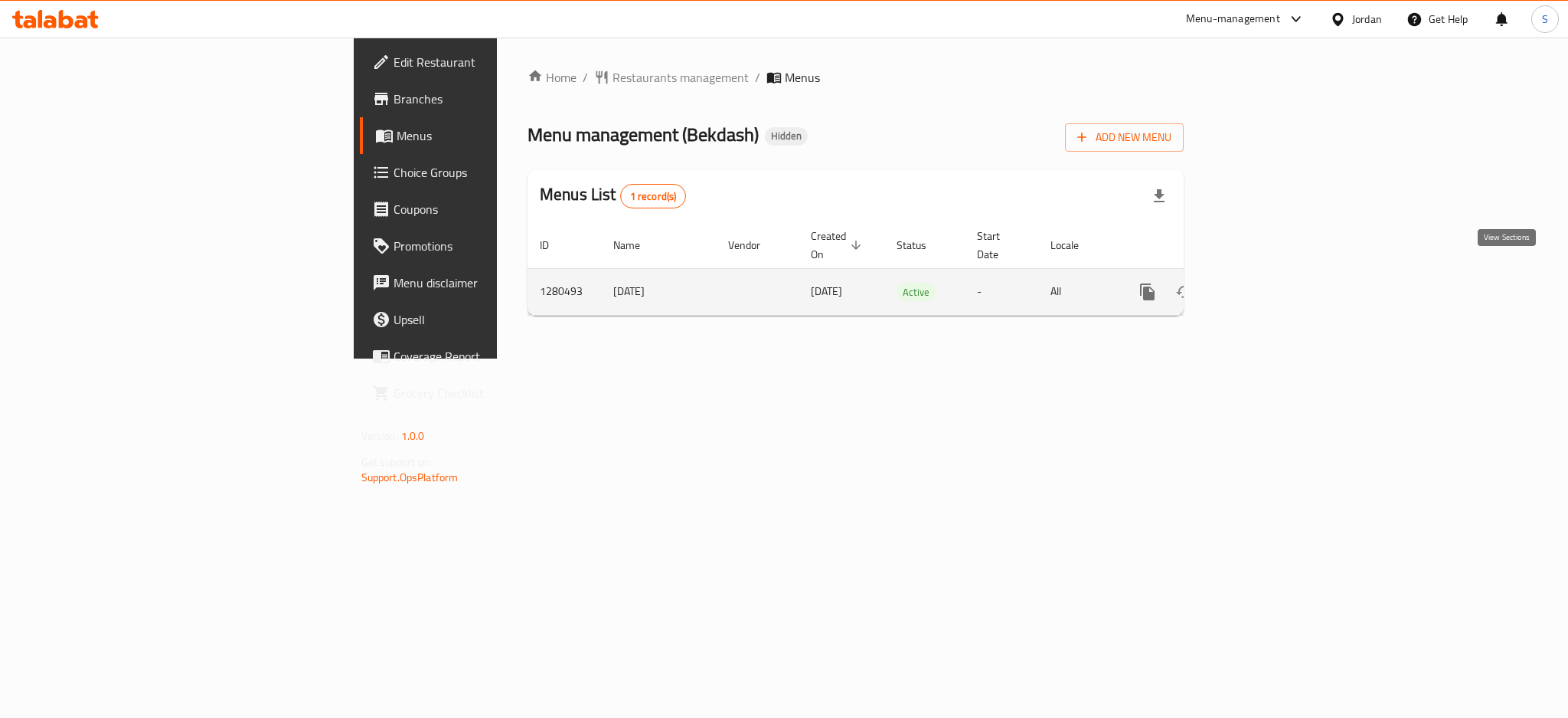
click at [1267, 283] on icon "enhanced table" at bounding box center [1257, 292] width 18 height 18
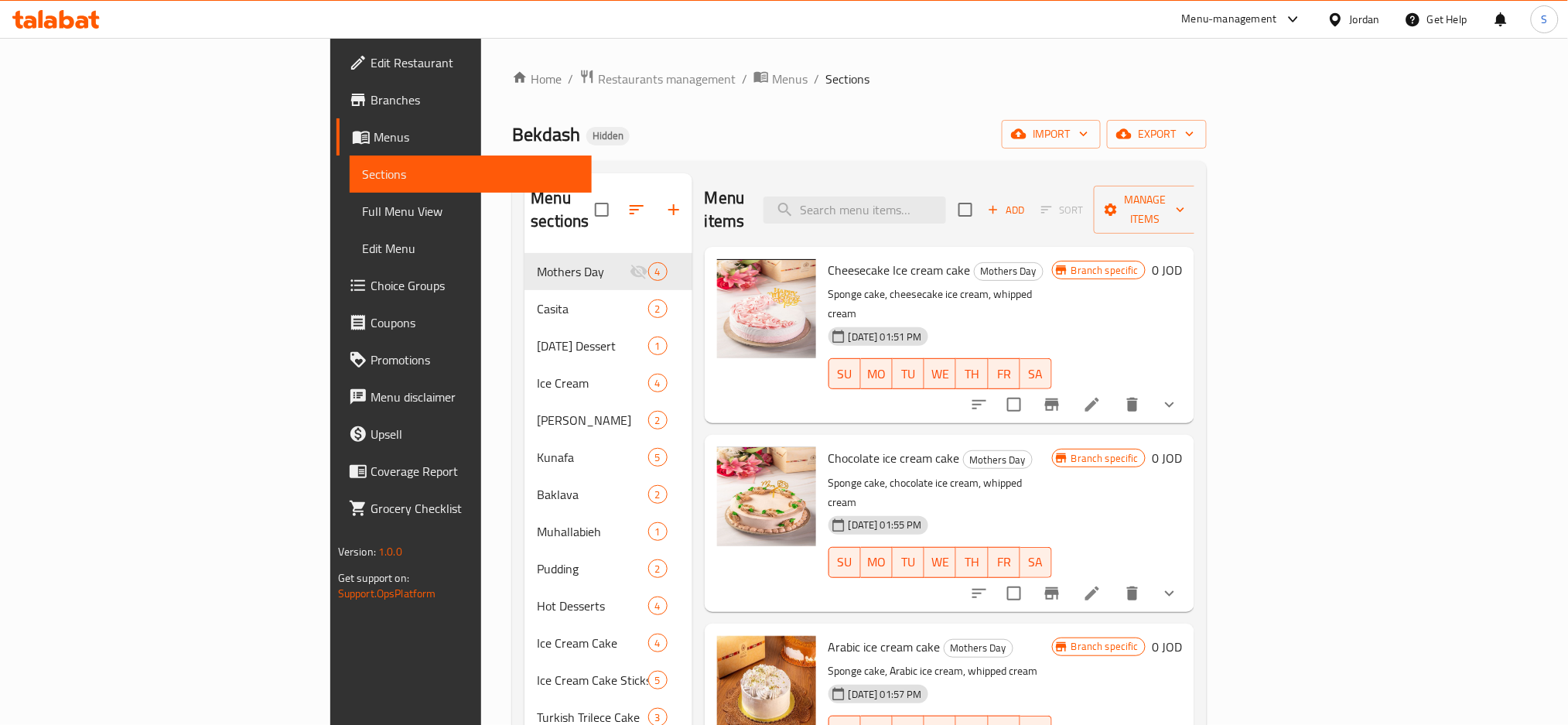
click at [363, 214] on span "Full Menu View" at bounding box center [471, 211] width 218 height 18
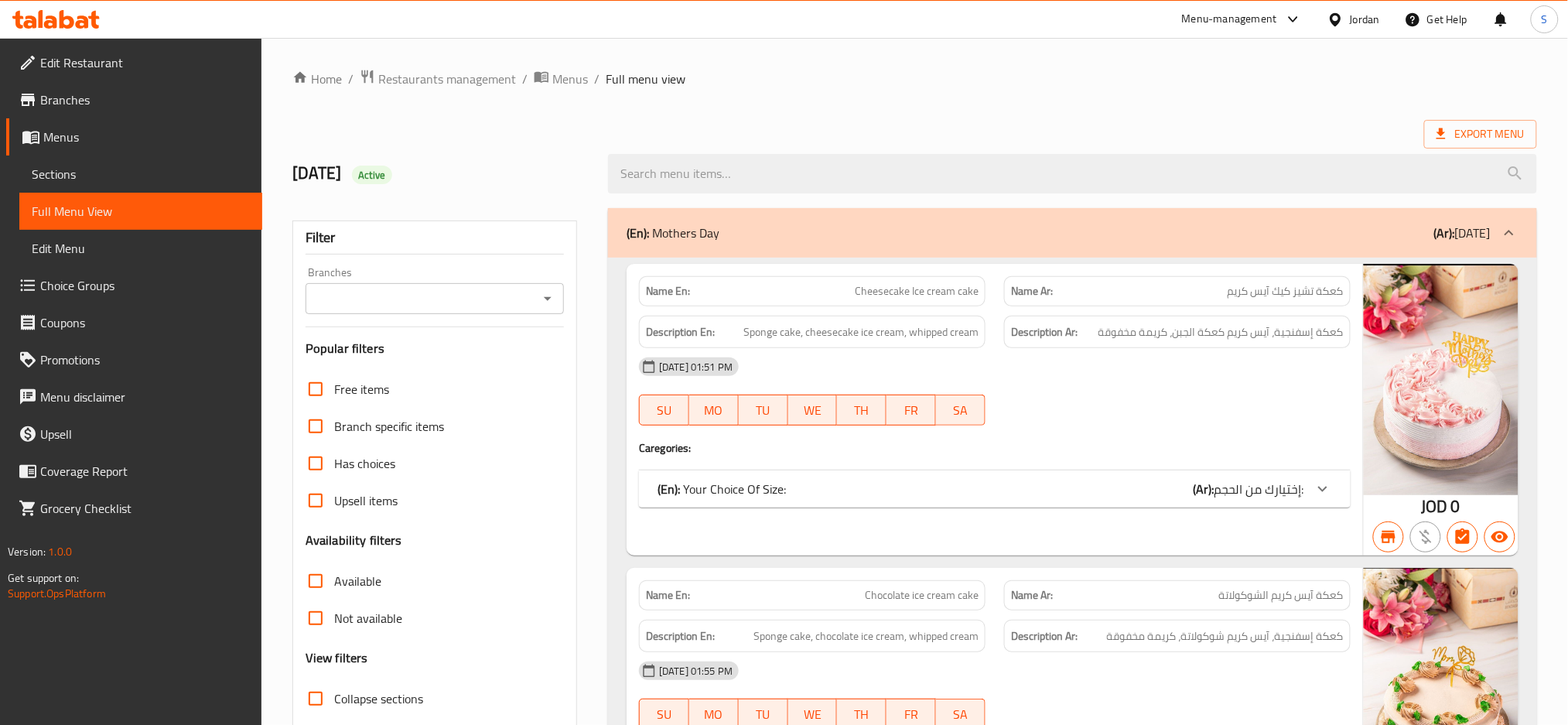
click at [434, 297] on input "Branches" at bounding box center [422, 298] width 224 height 21
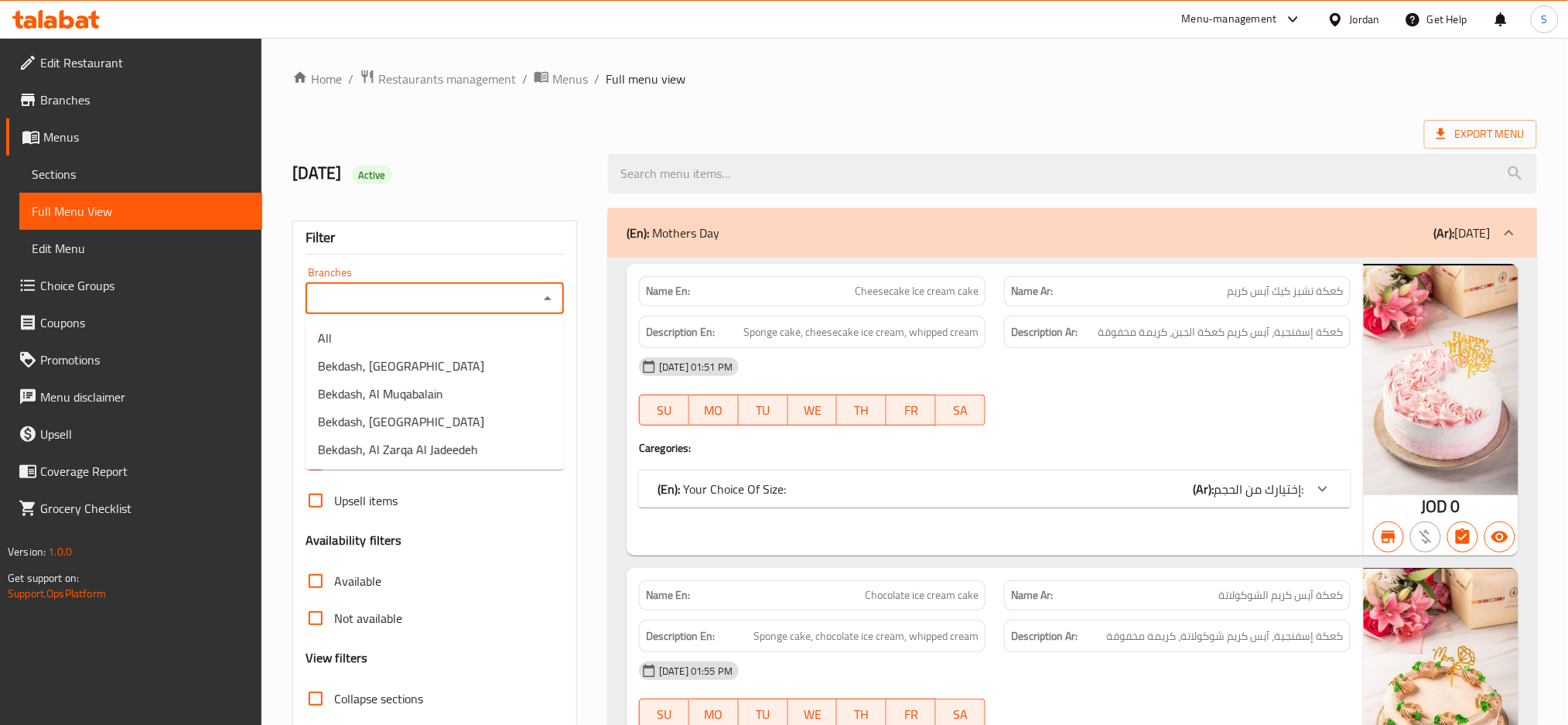
click at [481, 301] on input "Branches" at bounding box center [422, 298] width 224 height 21
click at [428, 361] on li "Bekdash, [GEOGRAPHIC_DATA]" at bounding box center [435, 365] width 259 height 28
type input "Bekdash, [GEOGRAPHIC_DATA]"
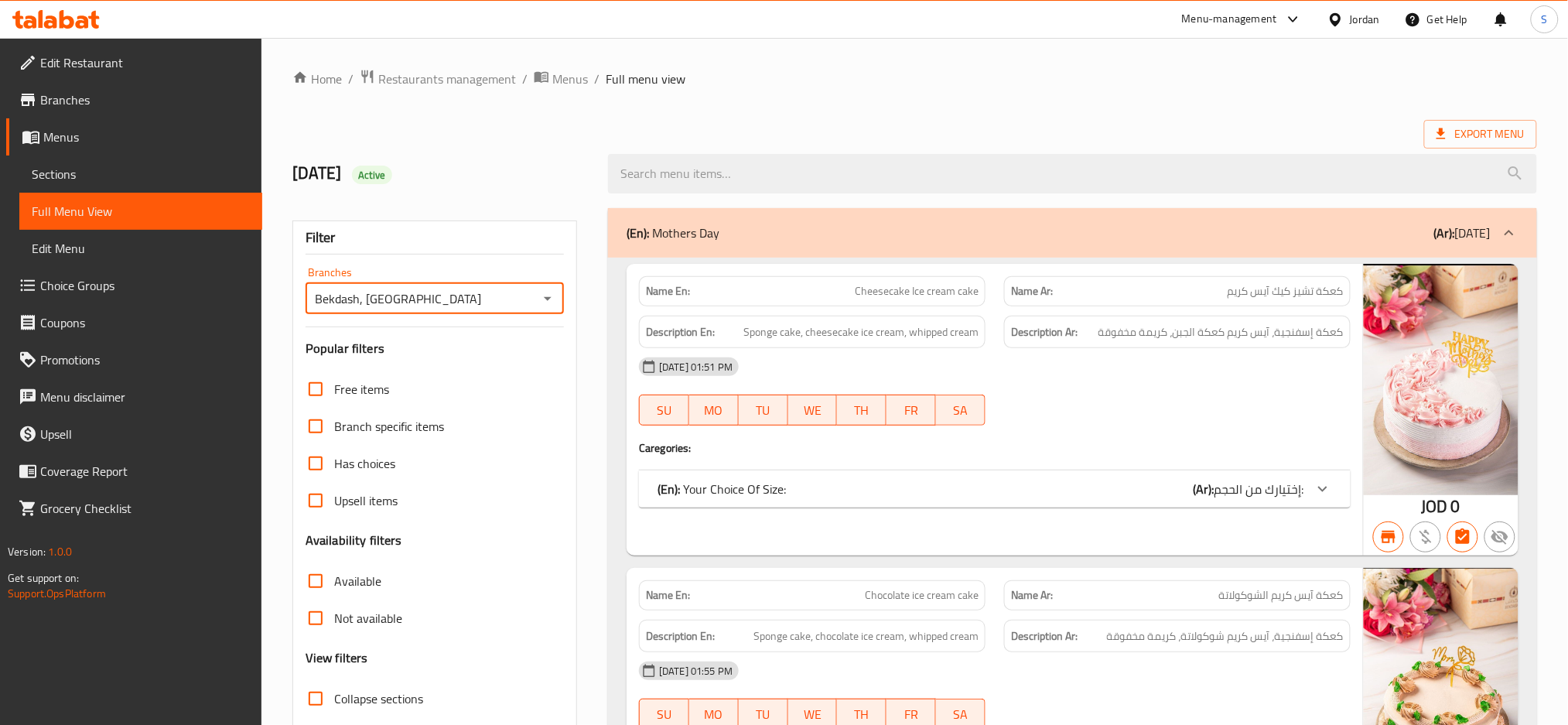
click at [325, 717] on input "Collapse categories" at bounding box center [316, 736] width 37 height 37
checkbox input "false"
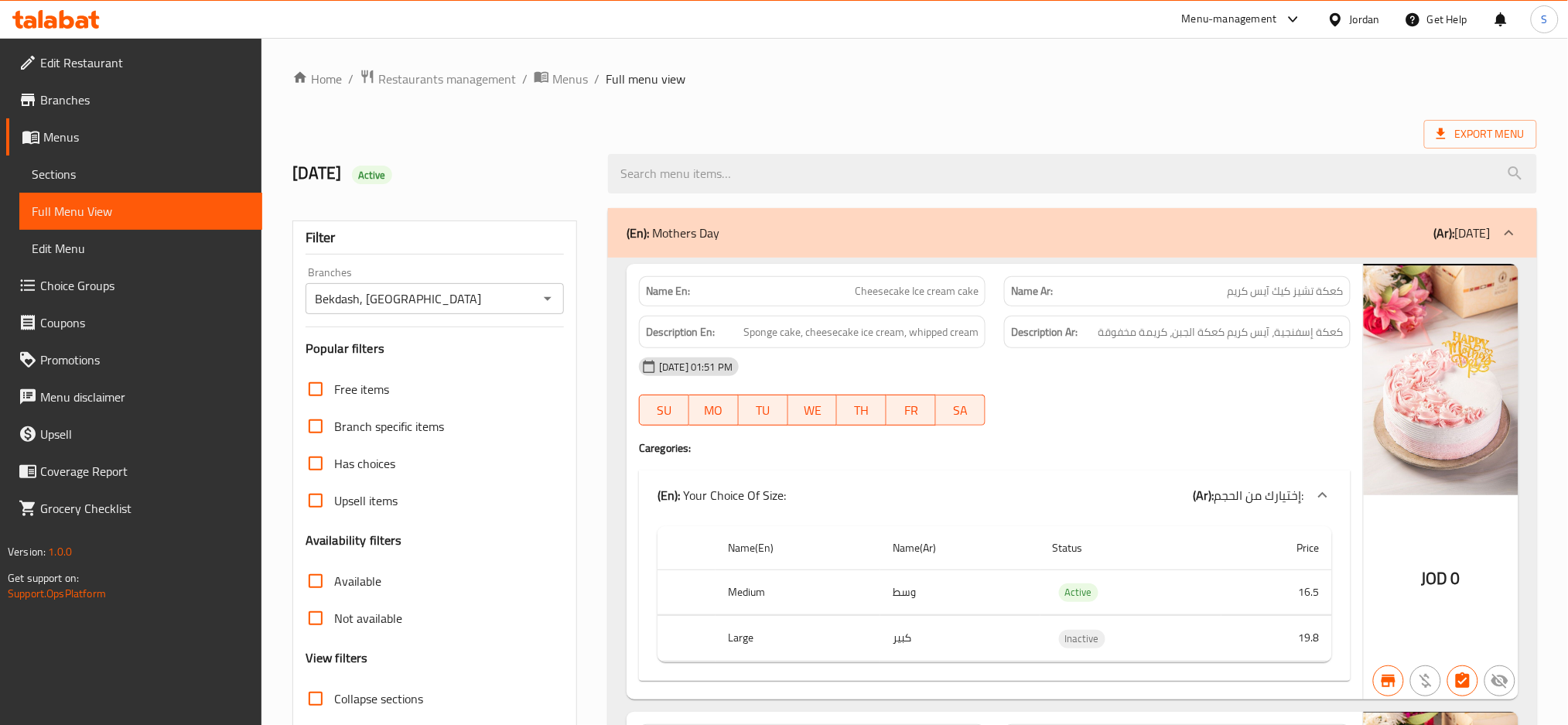
click at [946, 228] on div "(En): Mothers Day (Ar): عيد الأم" at bounding box center [1059, 232] width 864 height 18
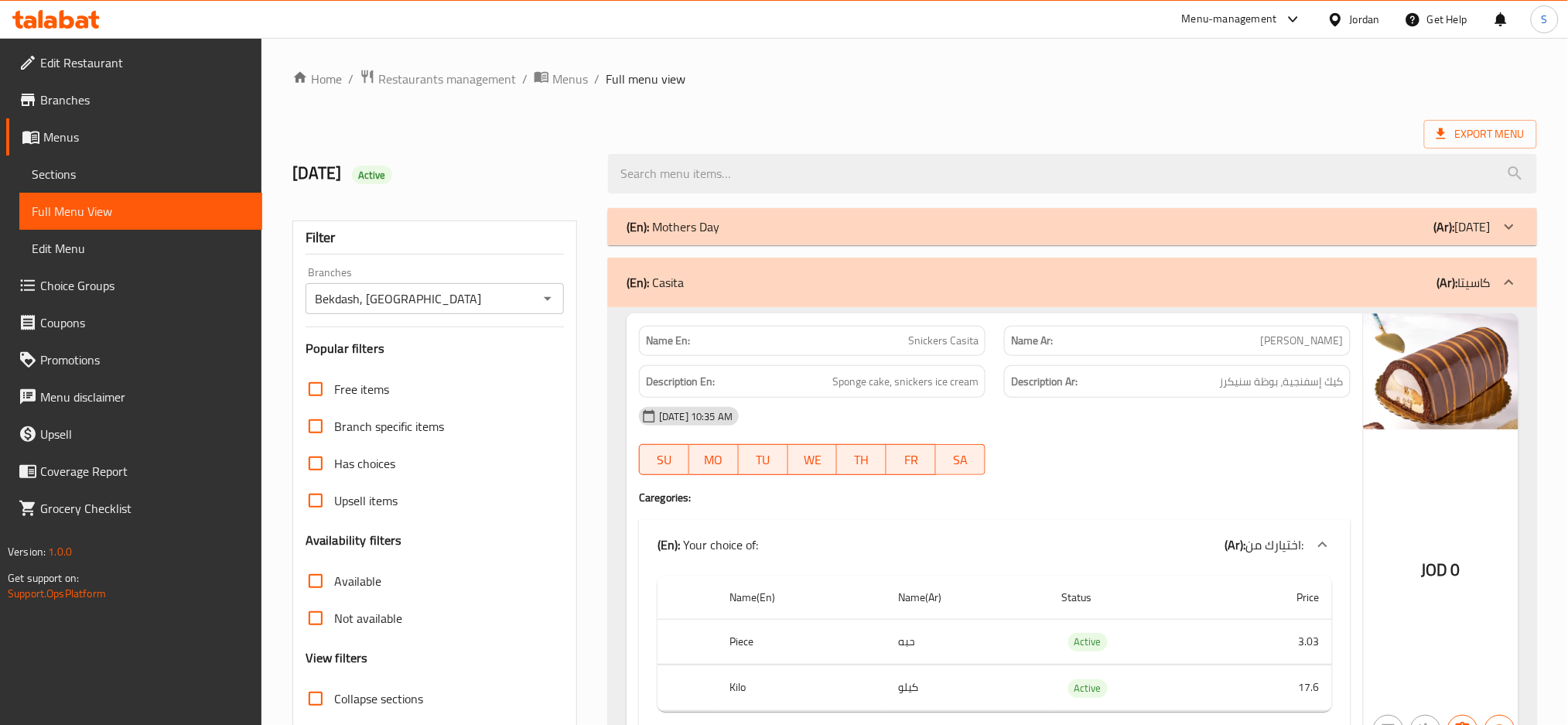
click at [1007, 279] on div "(En): Casita (Ar): كاسيتا" at bounding box center [1059, 282] width 864 height 18
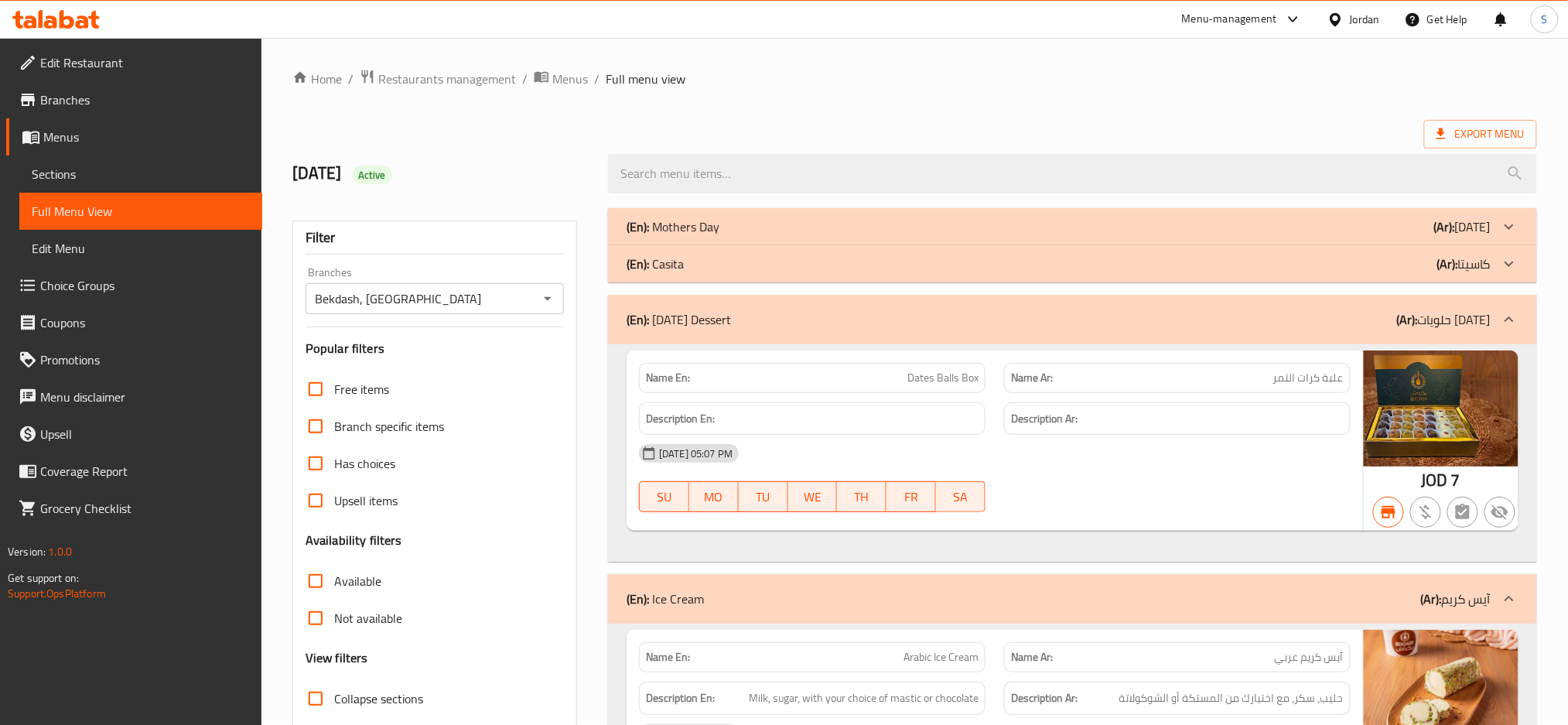
click at [993, 316] on div "(En): Ramadan Dessert (Ar): حلويات رمضان" at bounding box center [1059, 319] width 864 height 18
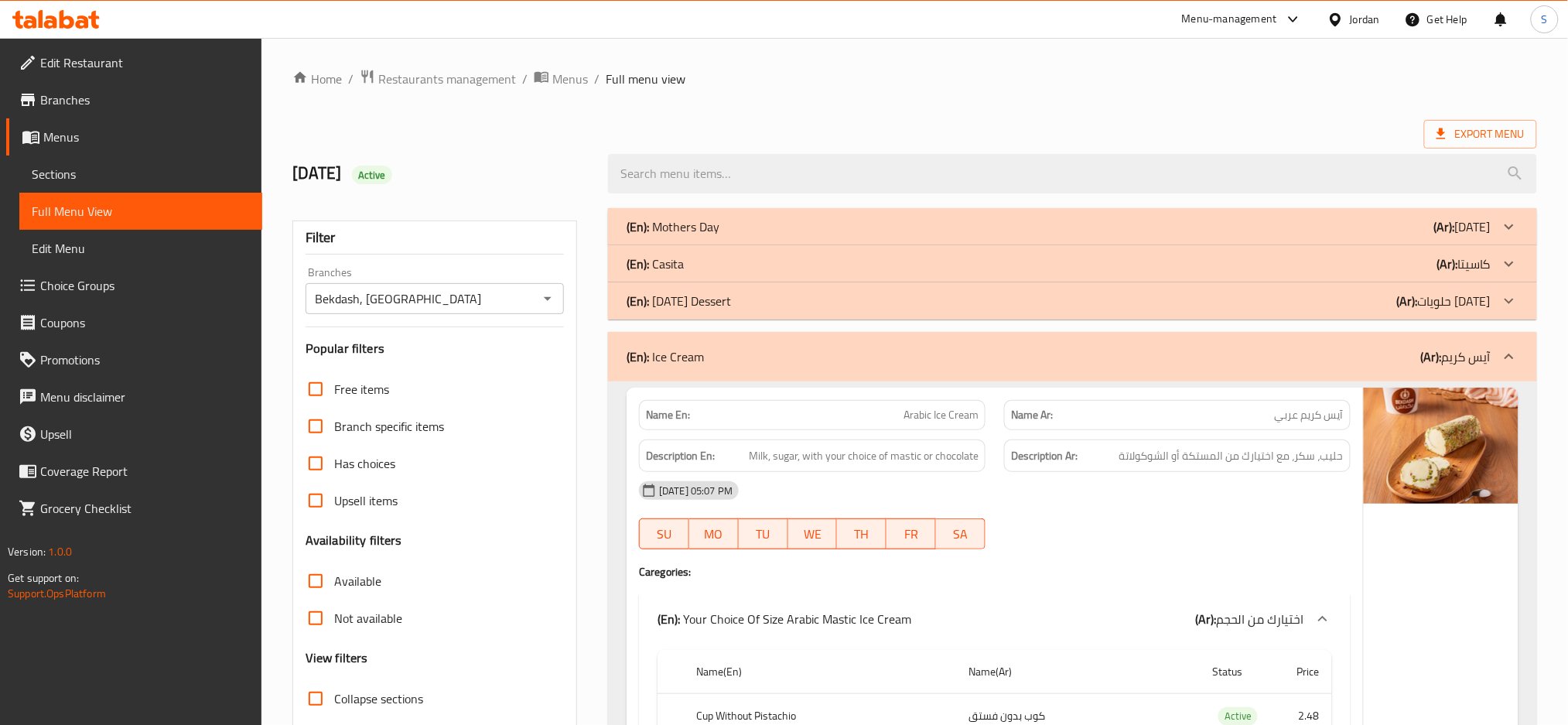
click at [1097, 357] on div "(En): Ice Cream (Ar): آيس كريم" at bounding box center [1059, 356] width 864 height 18
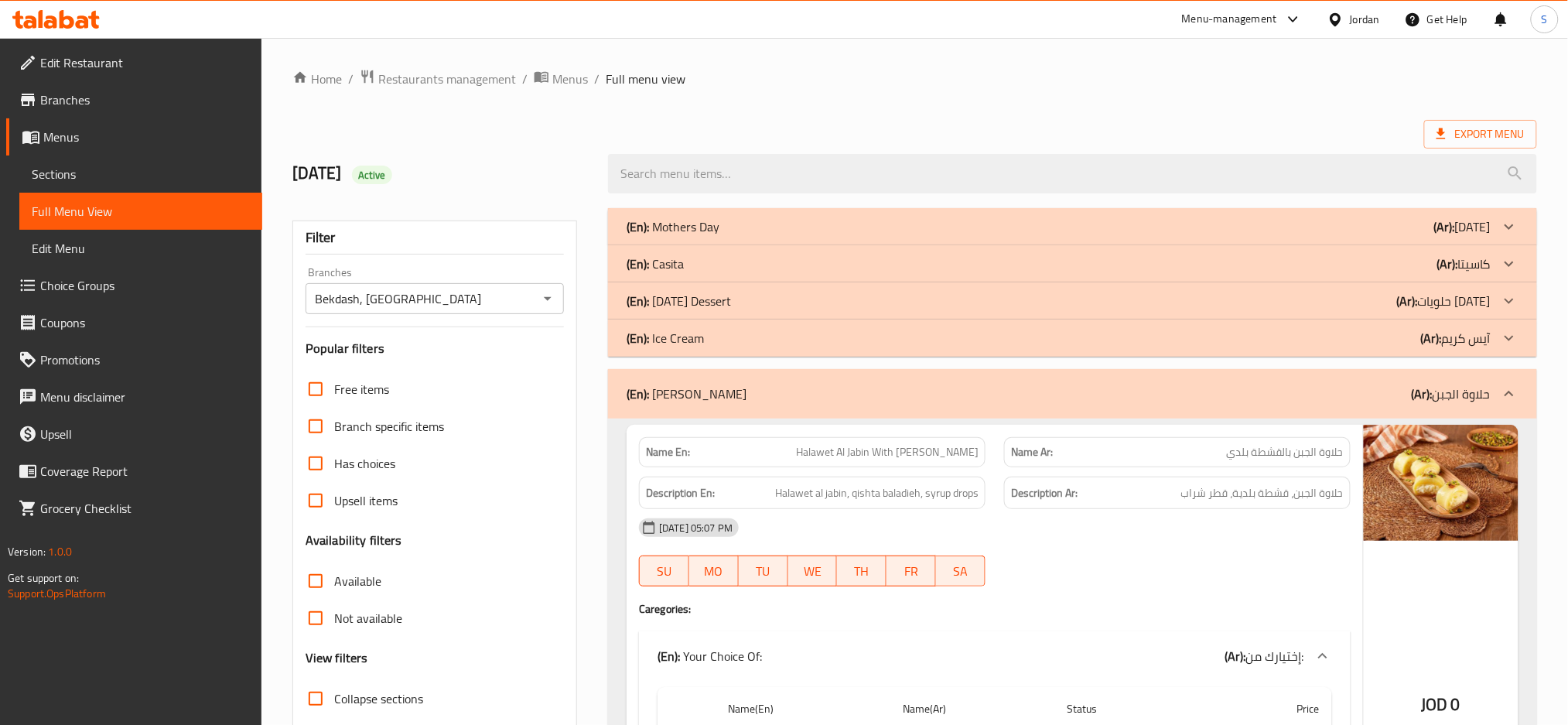
click at [1103, 393] on div "(En): Halawet Al Jabin (Ar): حلاوة الجبن" at bounding box center [1059, 394] width 864 height 18
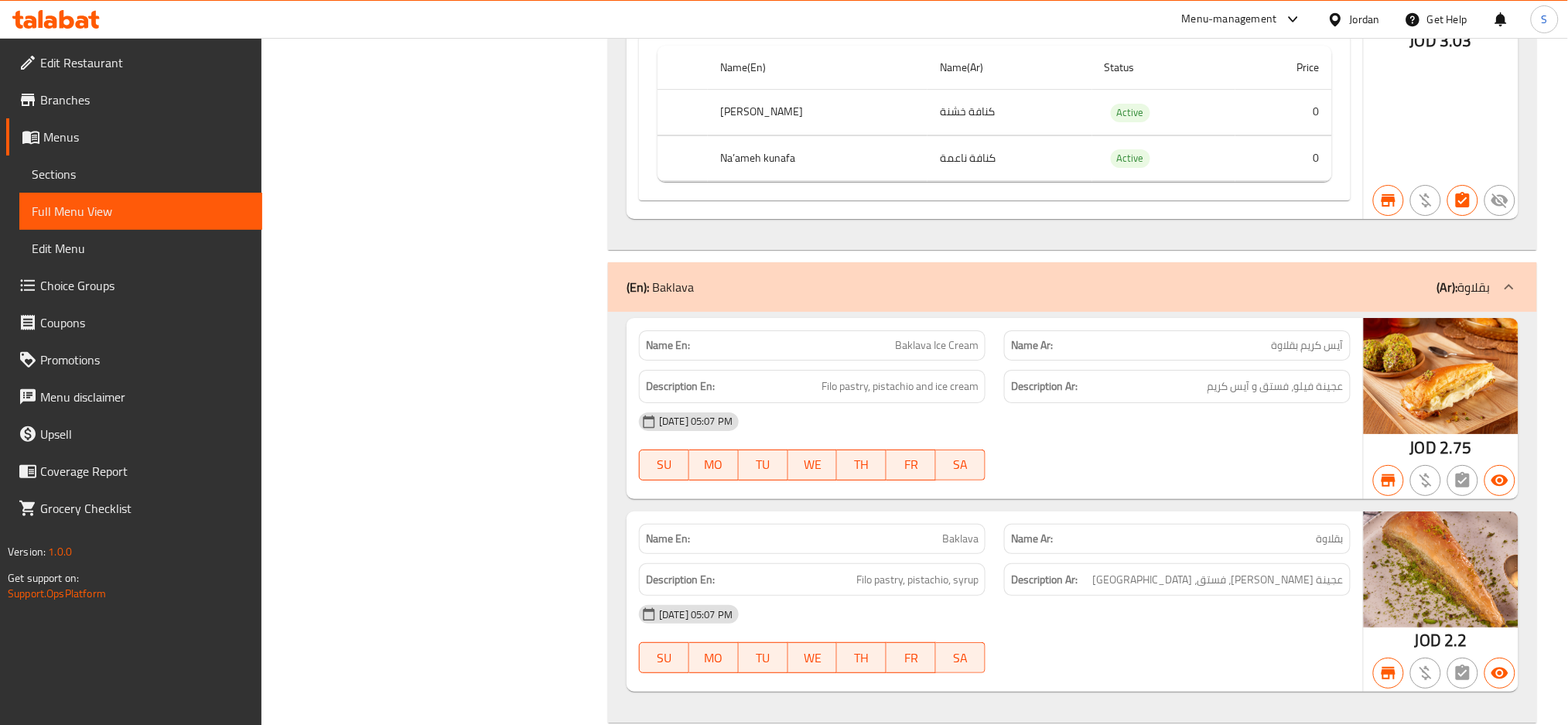
scroll to position [13548, 0]
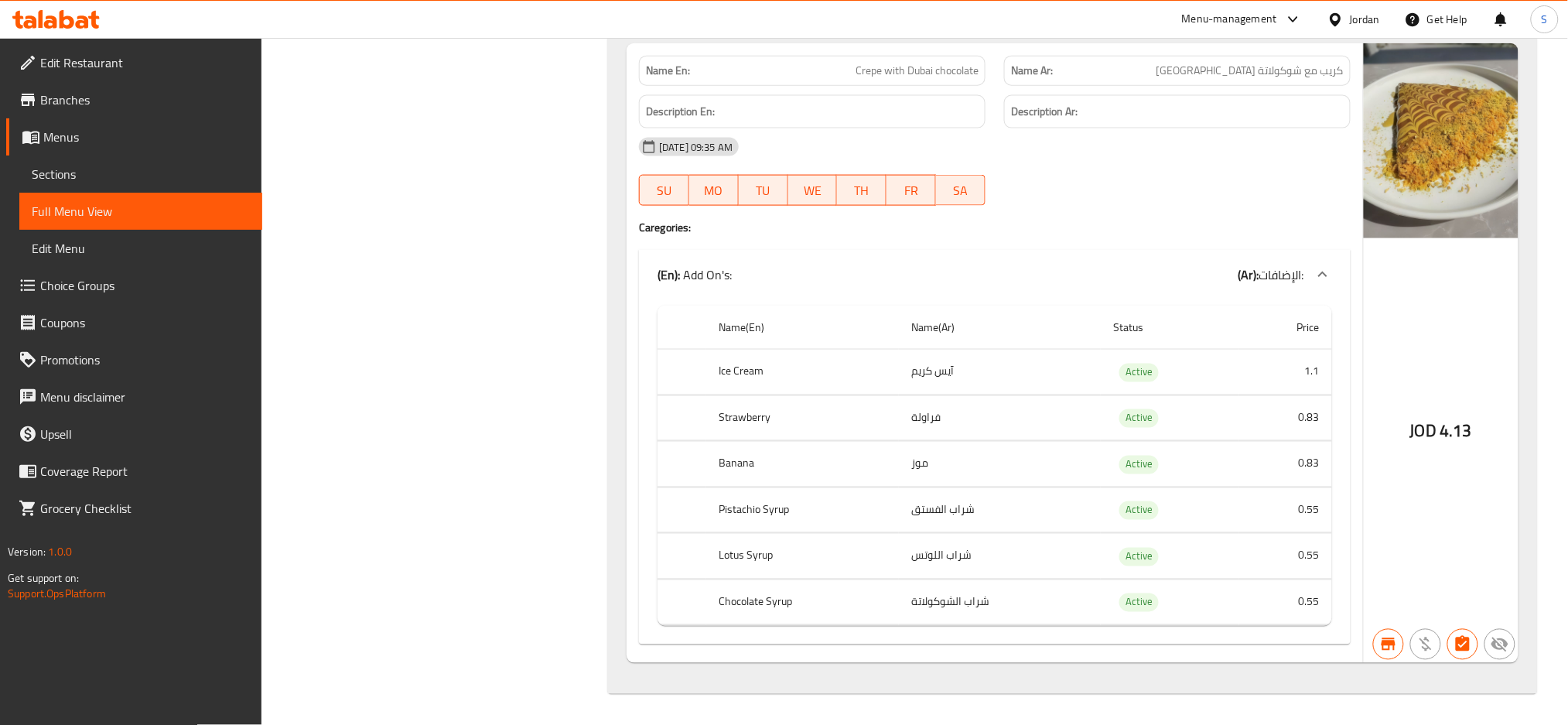
click at [100, 95] on span "Branches" at bounding box center [145, 99] width 210 height 18
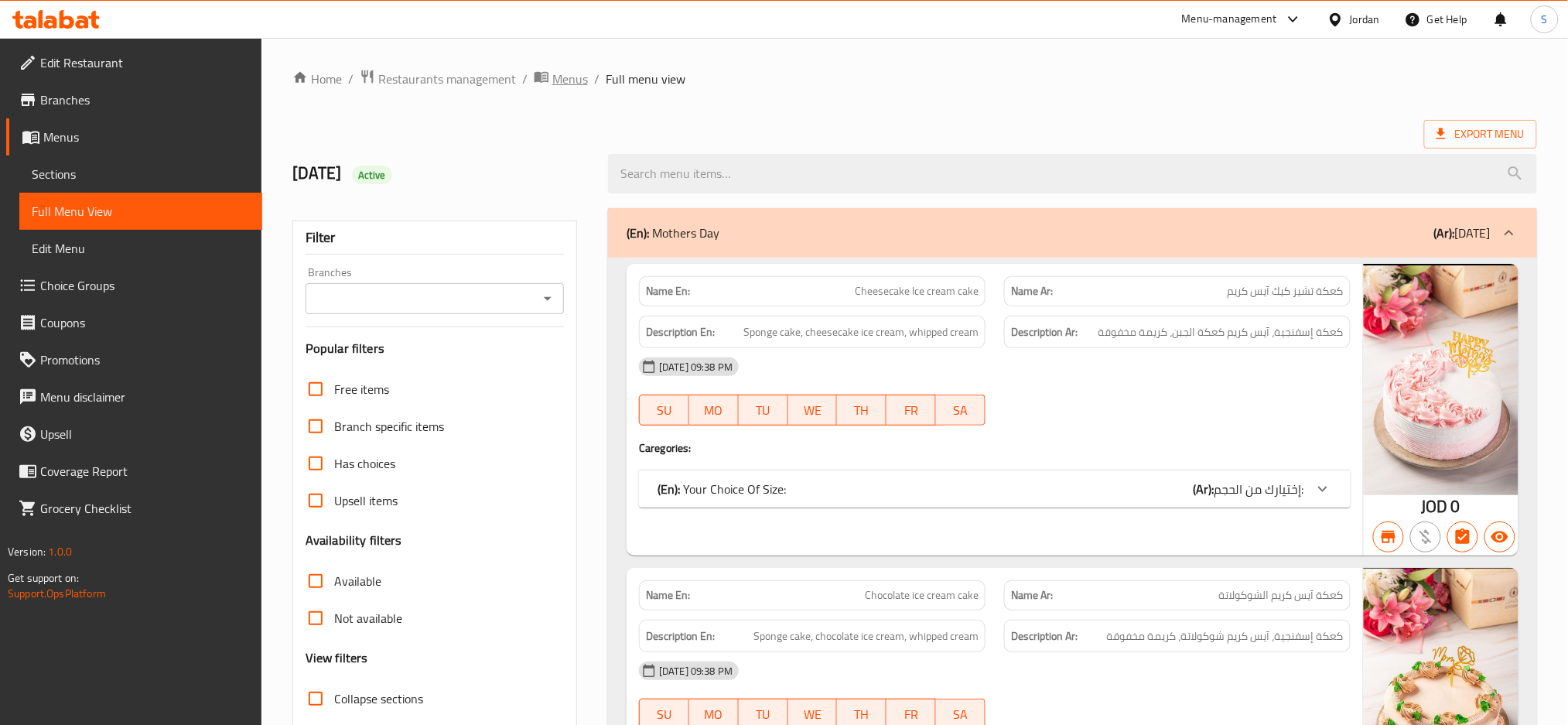
click at [571, 80] on span "Menus" at bounding box center [570, 79] width 36 height 18
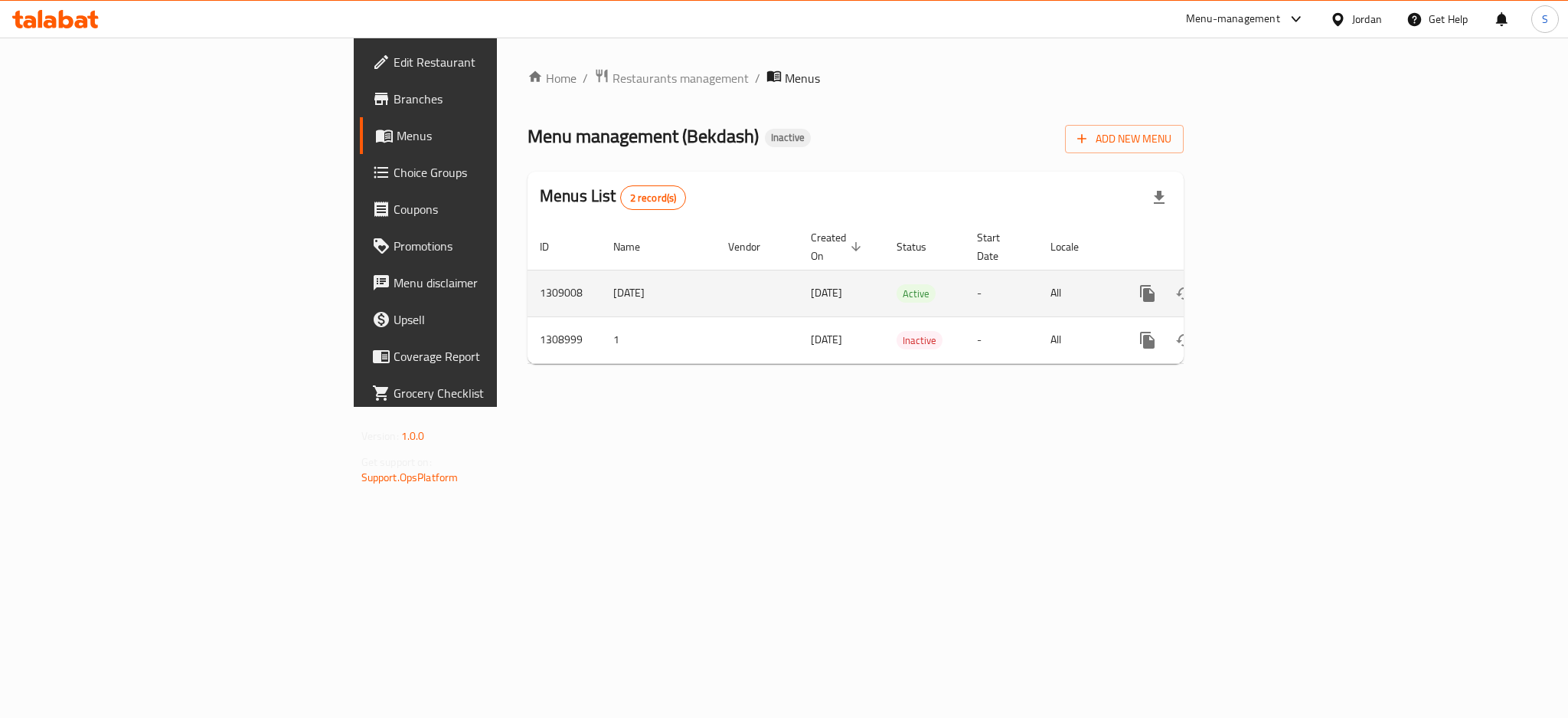
click at [1267, 284] on icon "enhanced table" at bounding box center [1257, 293] width 18 height 18
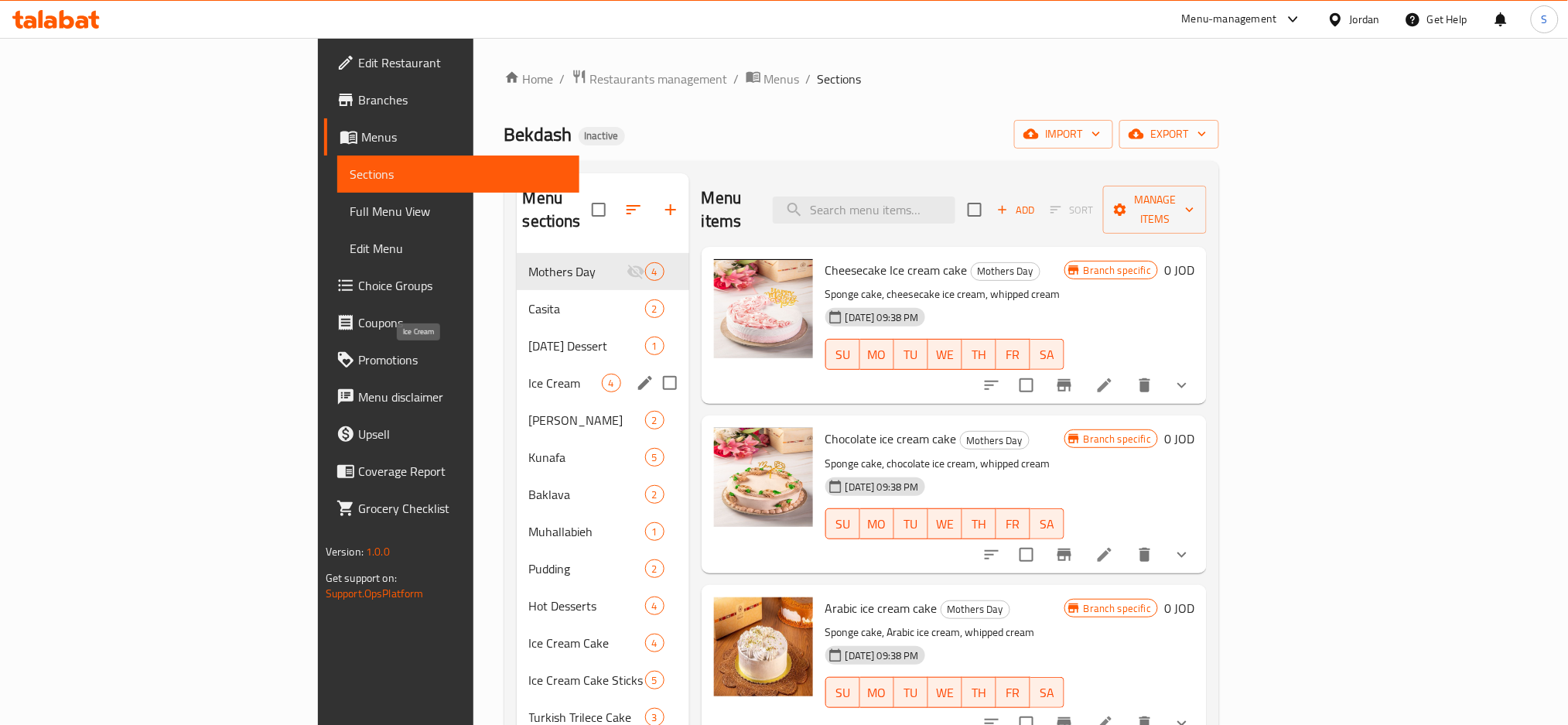
click at [529, 373] on span "Ice Cream" at bounding box center [565, 382] width 73 height 18
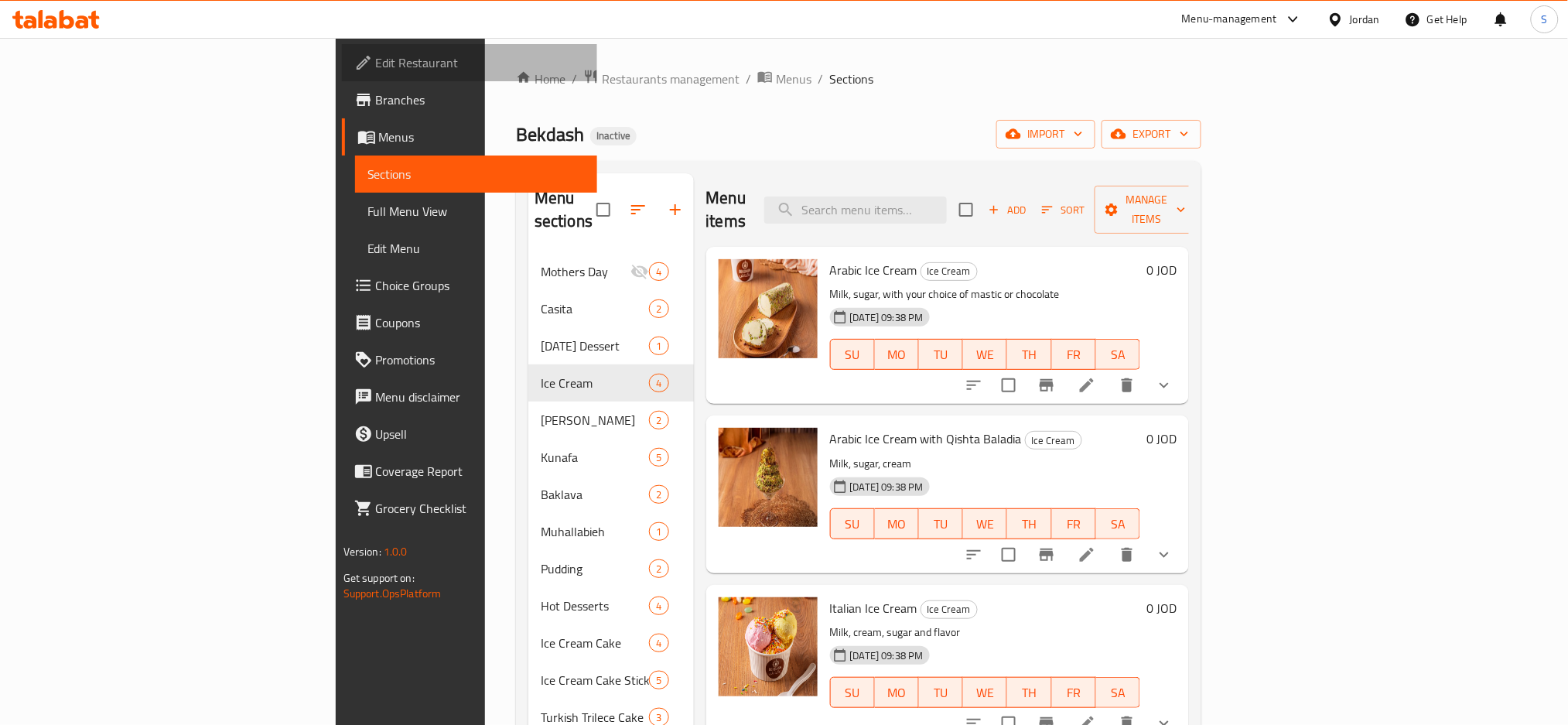
click at [376, 66] on span "Edit Restaurant" at bounding box center [481, 62] width 210 height 18
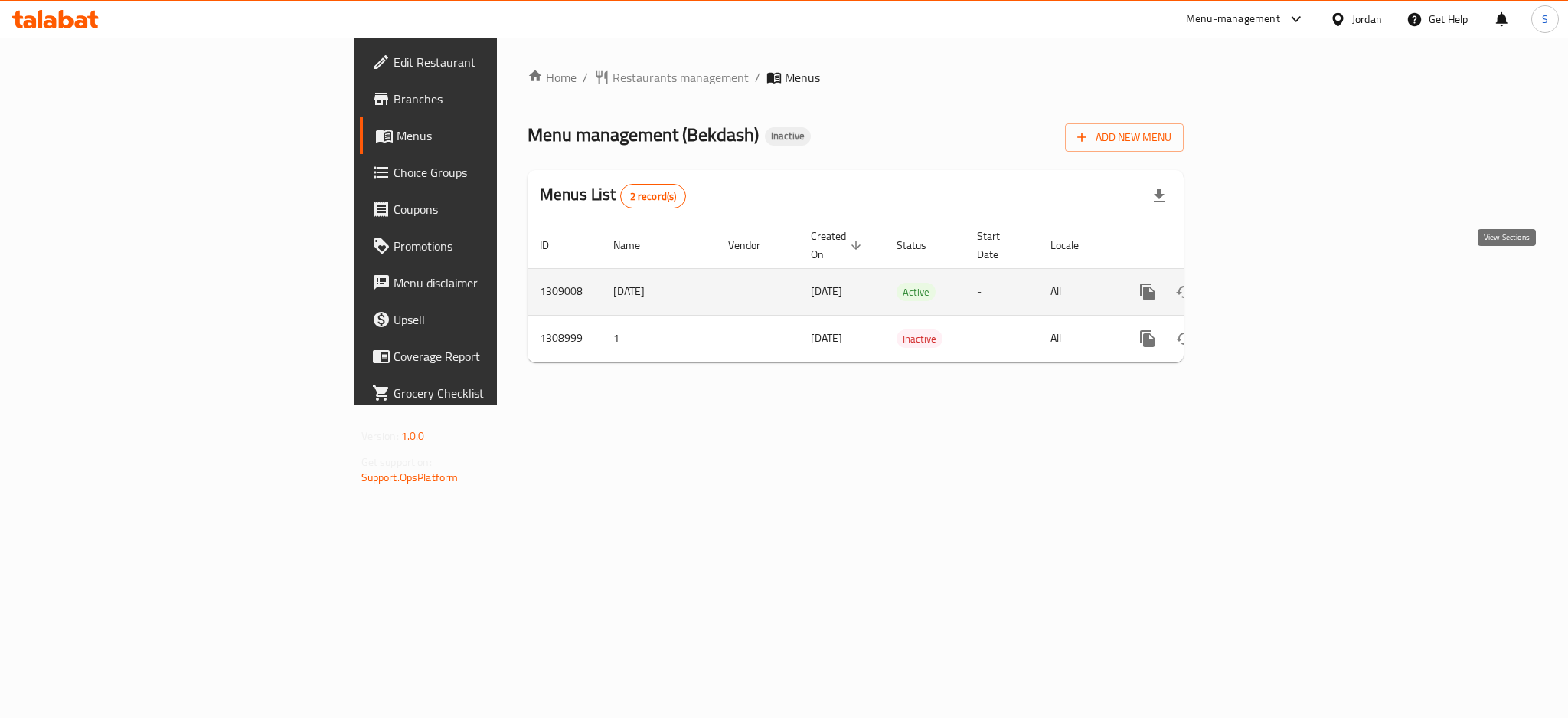
click at [1277, 273] on link "enhanced table" at bounding box center [1258, 292] width 37 height 37
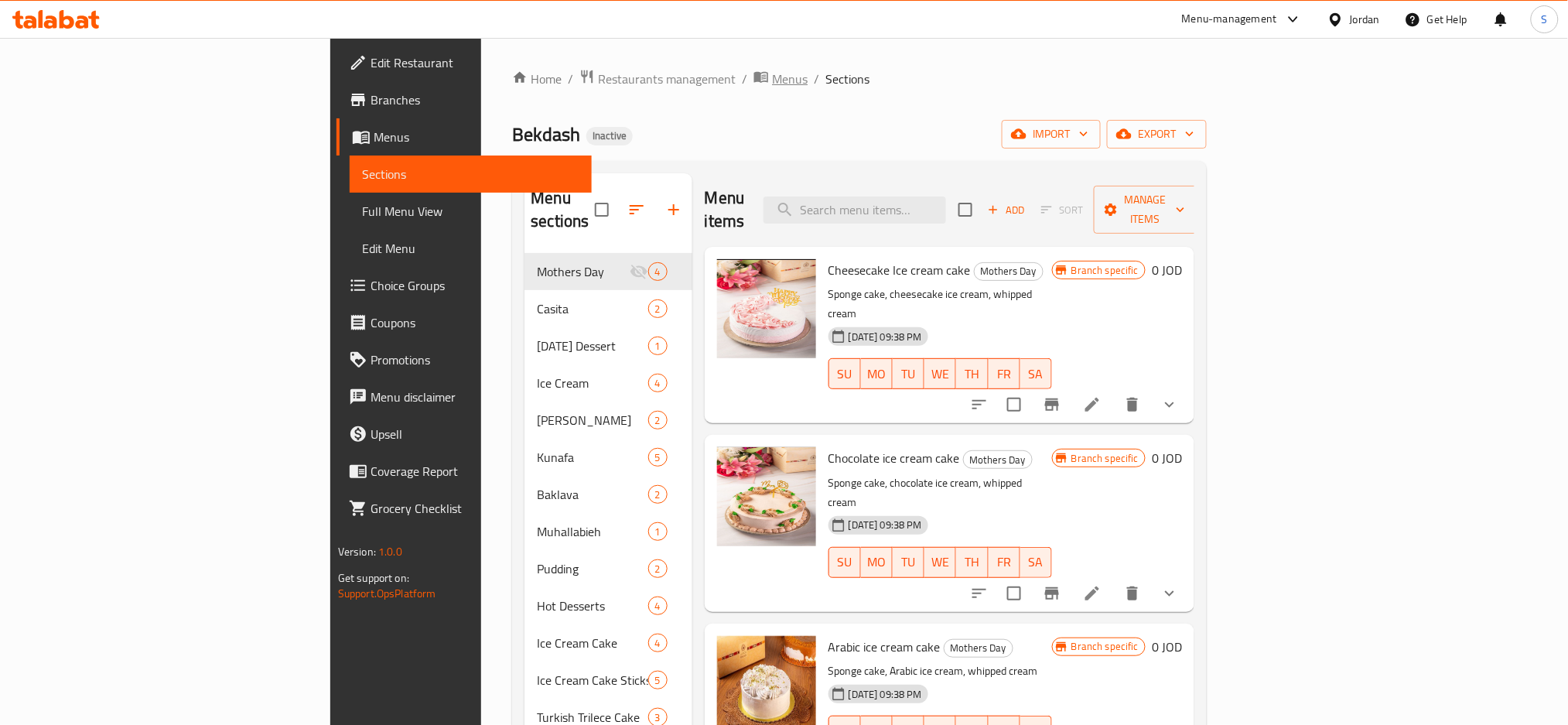
click at [772, 70] on span "Menus" at bounding box center [789, 79] width 36 height 18
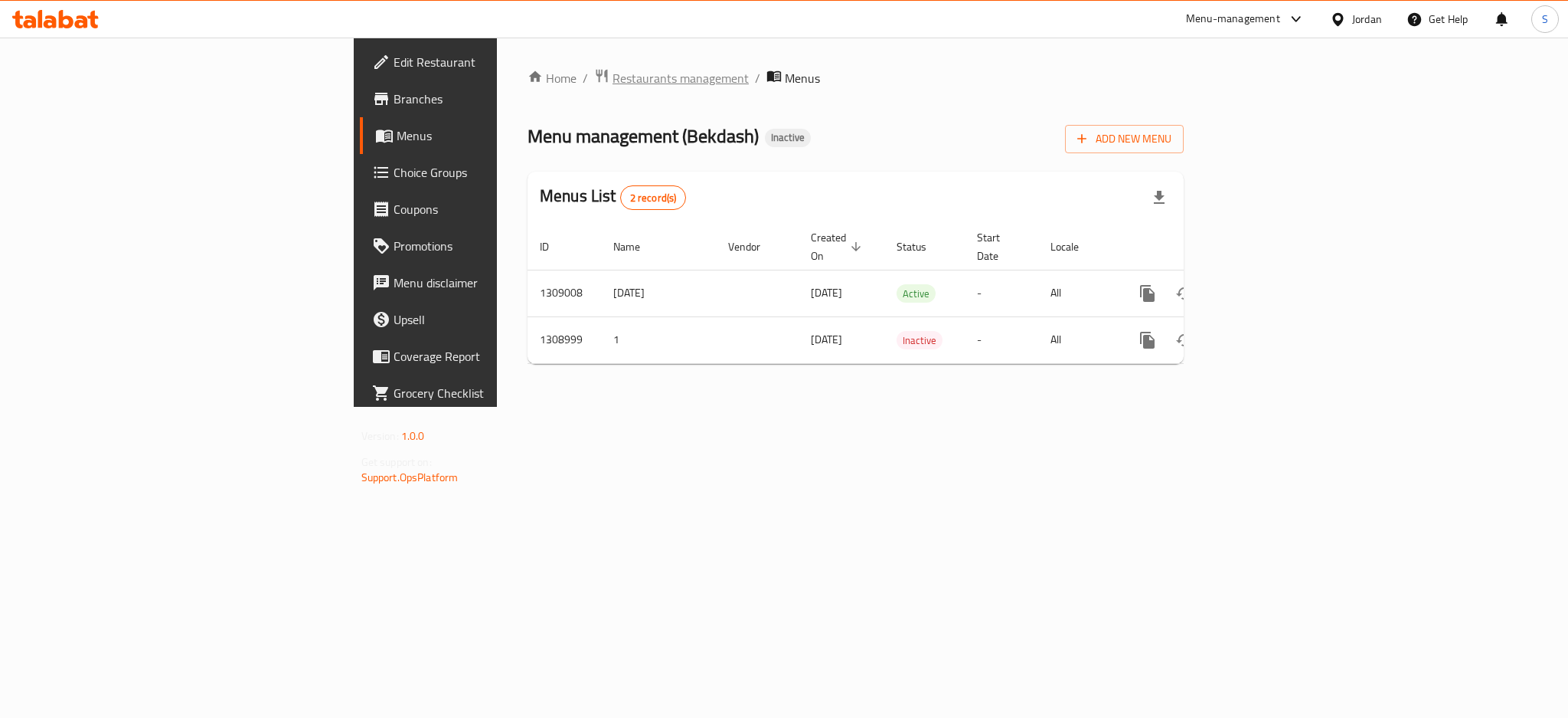
click at [613, 77] on span "Restaurants management" at bounding box center [681, 78] width 137 height 18
